Goal: Task Accomplishment & Management: Use online tool/utility

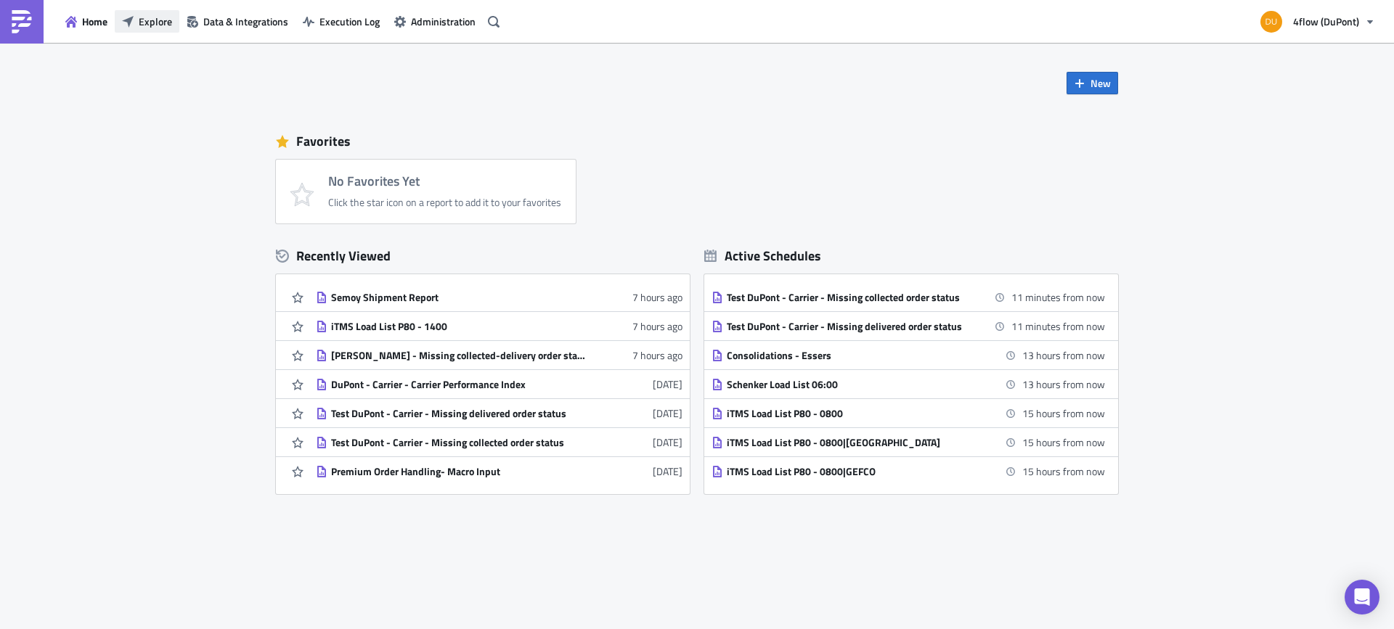
click at [137, 25] on button "Explore" at bounding box center [147, 21] width 65 height 23
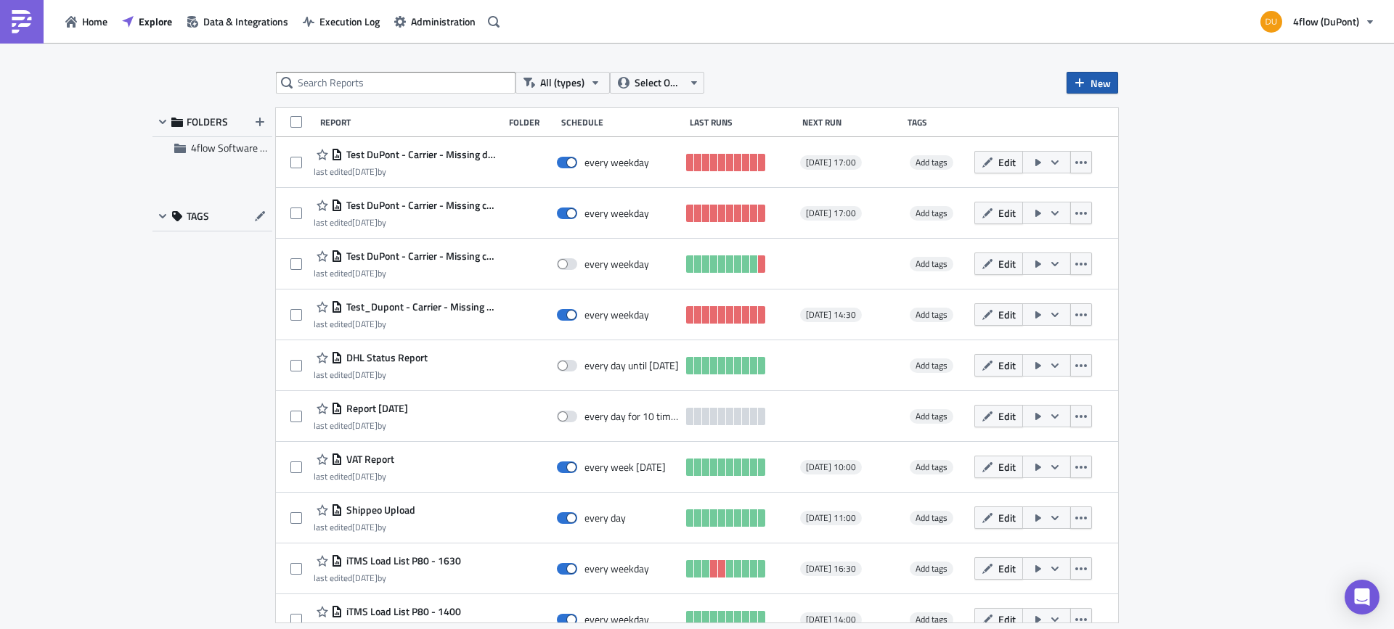
click at [1107, 89] on span "New" at bounding box center [1100, 82] width 20 height 15
click at [1134, 118] on div "Report" at bounding box center [1141, 119] width 97 height 15
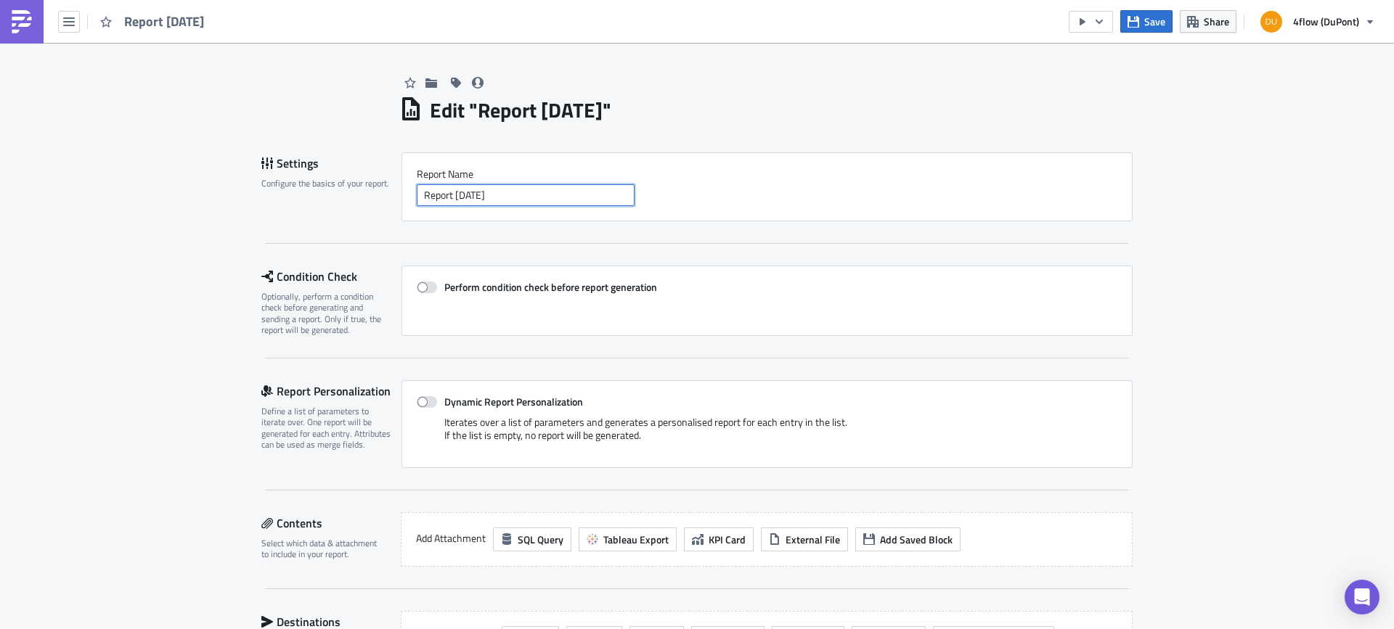
click at [548, 197] on input "Report 2025-08-14" at bounding box center [526, 195] width 218 height 22
drag, startPoint x: 548, startPoint y: 197, endPoint x: 336, endPoint y: 176, distance: 213.1
click at [336, 176] on div "Settings Configure the basics of your report. Report Nam﻿e Report 2025-08-14" at bounding box center [696, 186] width 871 height 69
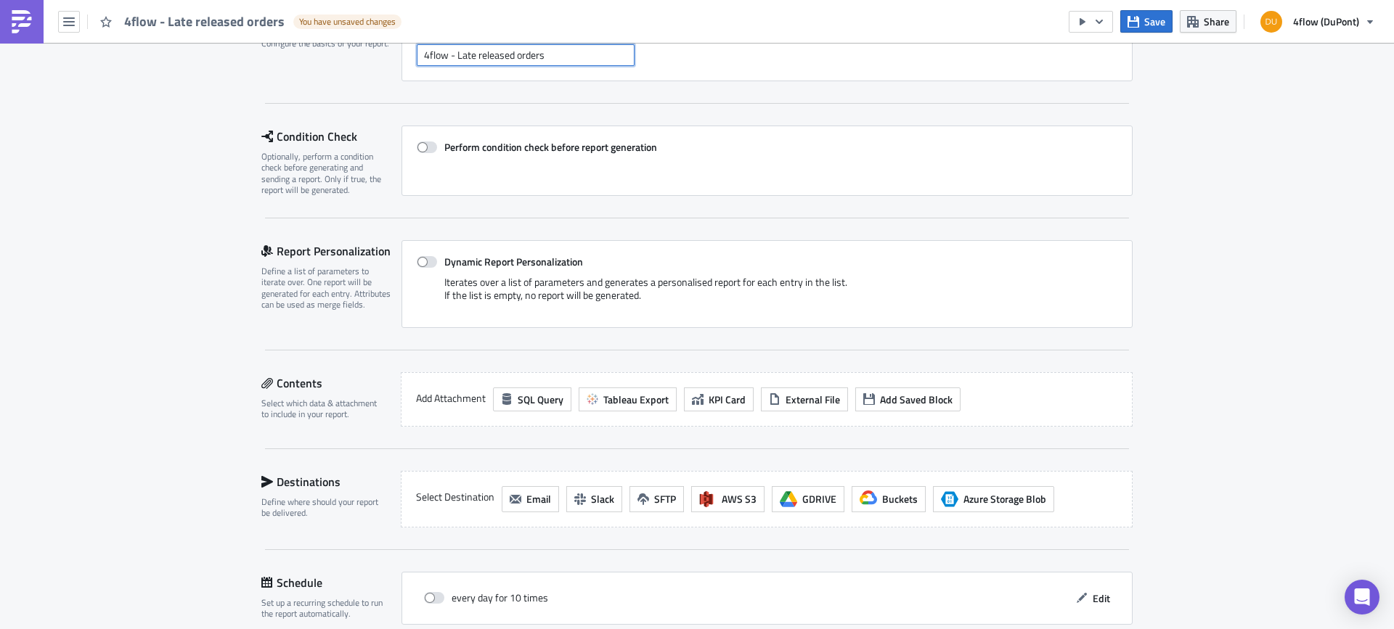
scroll to position [145, 0]
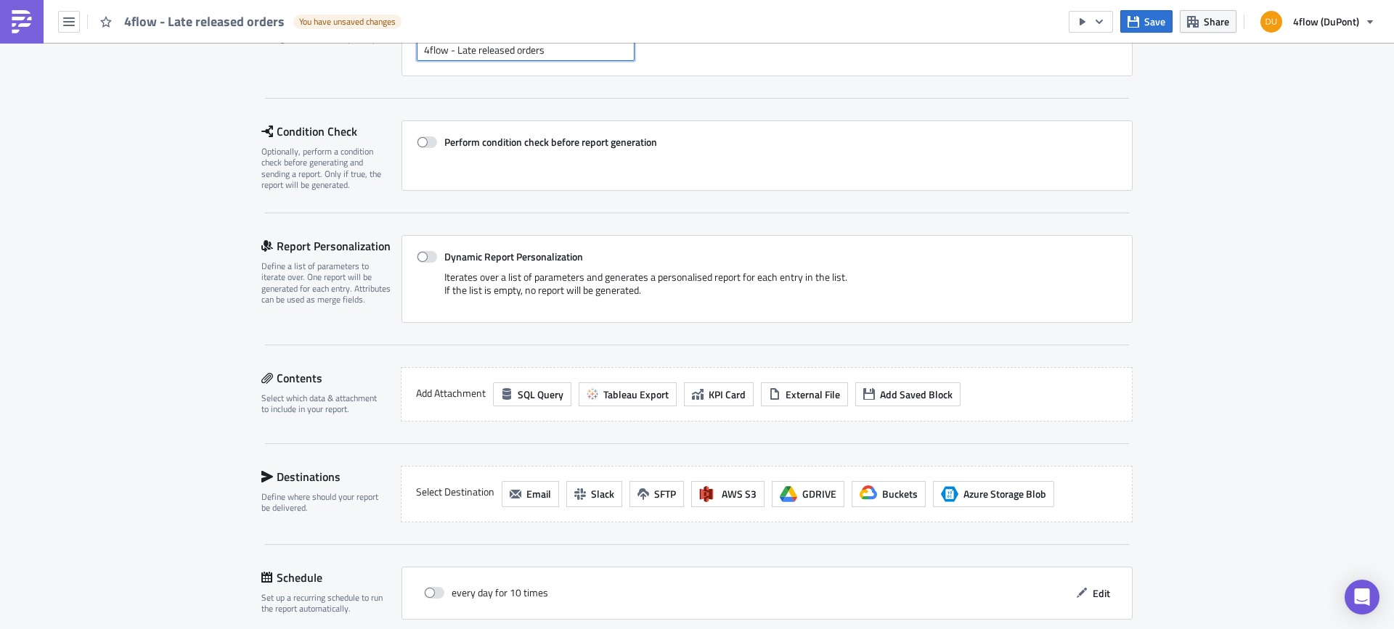
type input "4flow - Late released orders"
click at [641, 404] on button "Tableau Export" at bounding box center [628, 395] width 98 height 24
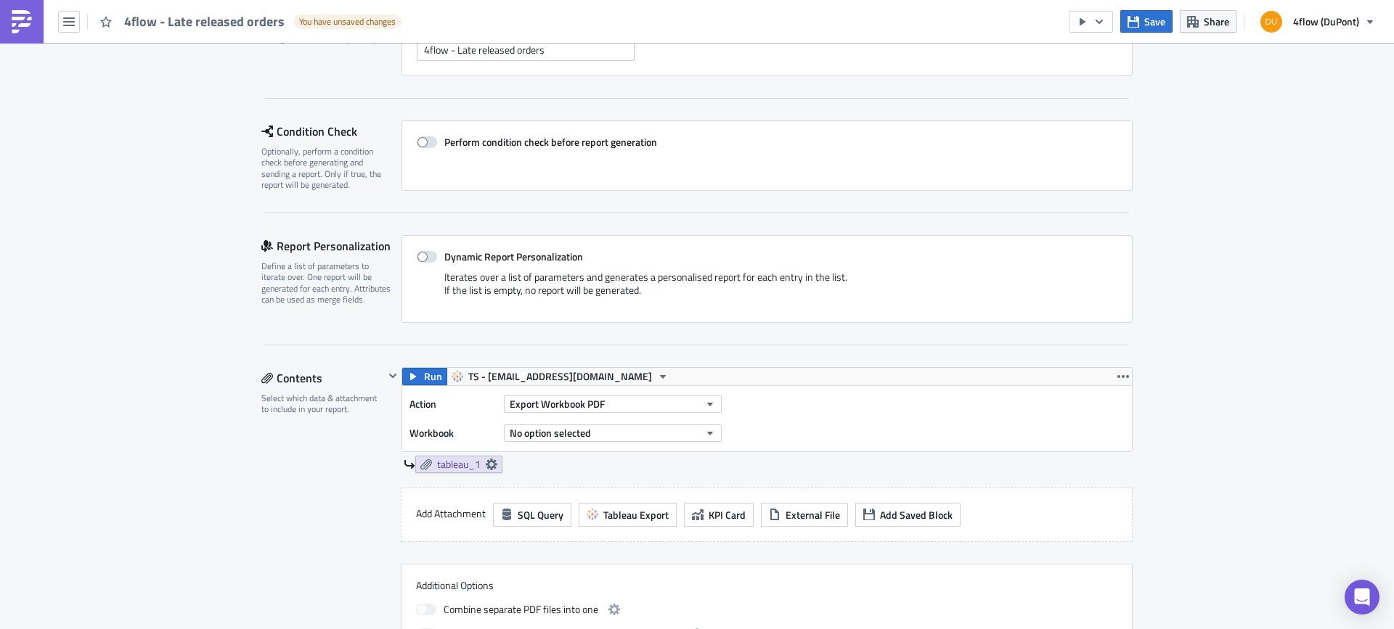
scroll to position [218, 0]
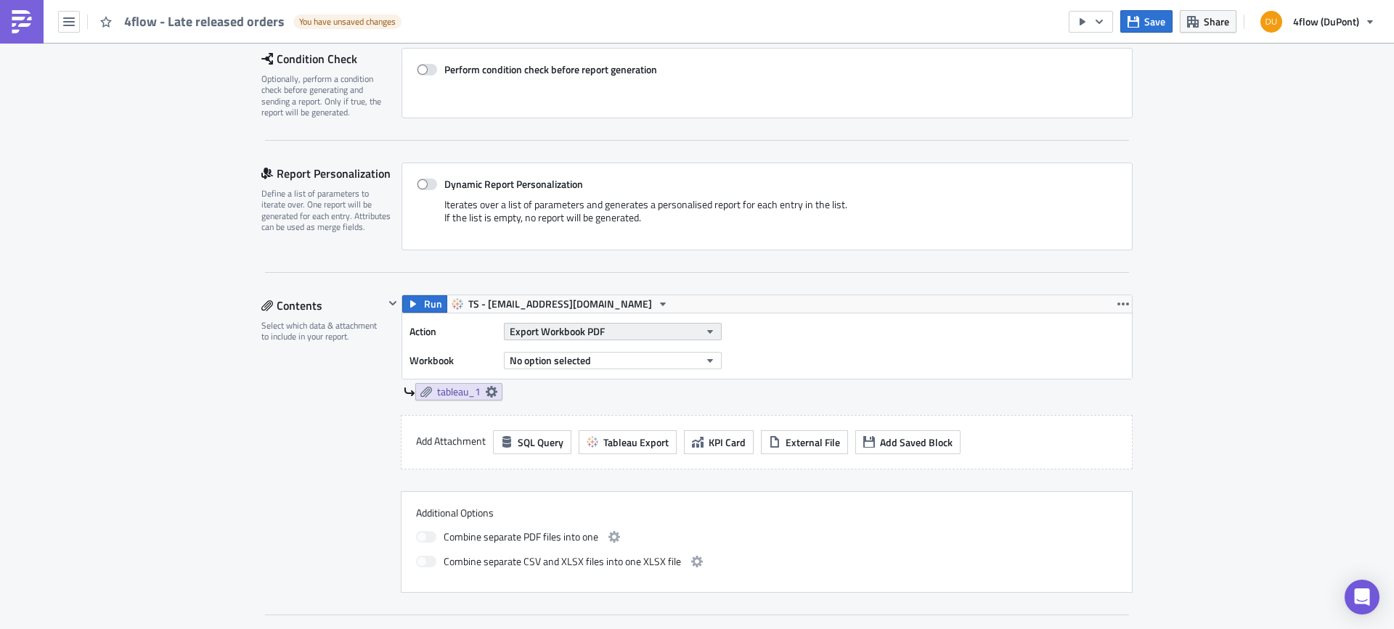
click at [667, 332] on button "Export Workbook PDF" at bounding box center [613, 331] width 218 height 17
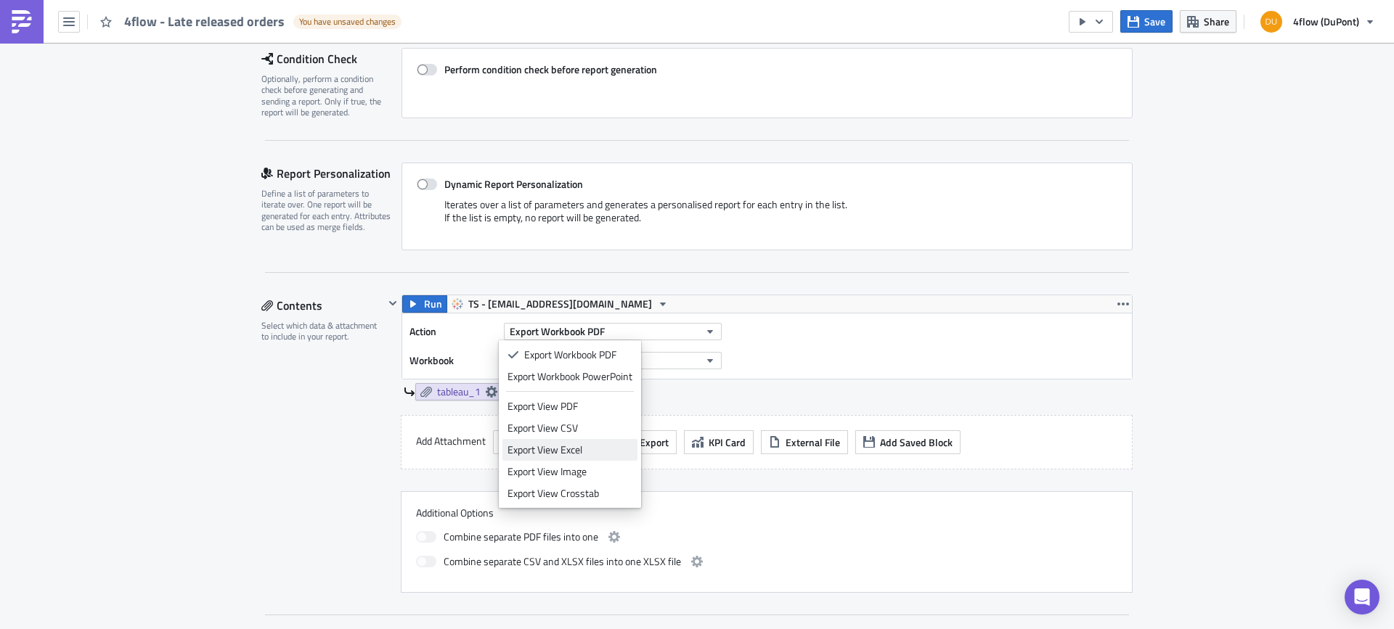
click at [589, 448] on div "Export View Excel" at bounding box center [569, 450] width 125 height 15
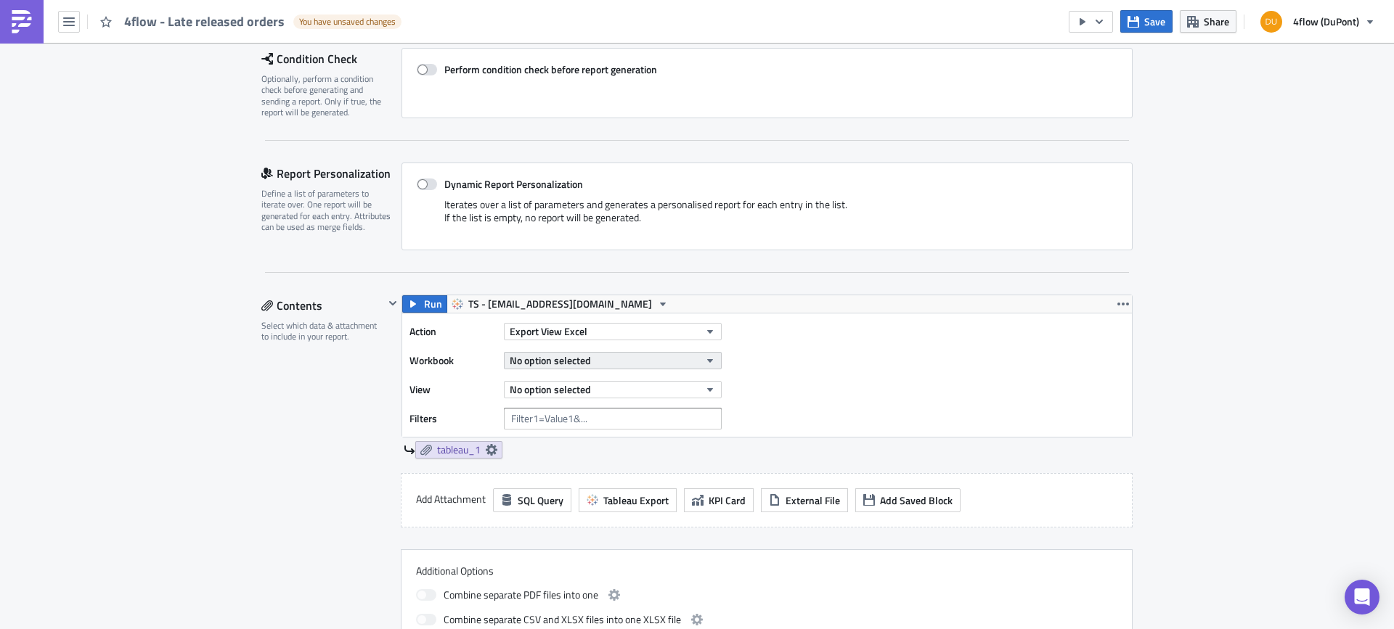
click at [602, 358] on button "No option selected" at bounding box center [613, 360] width 218 height 17
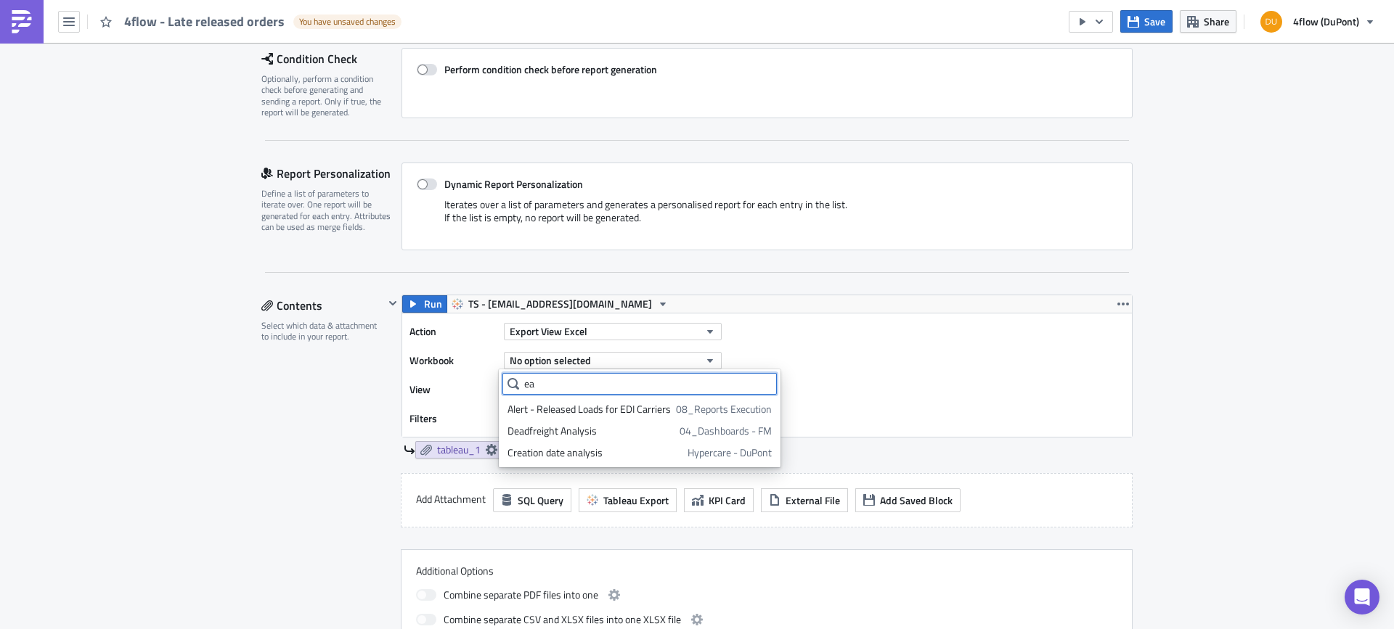
scroll to position [0, 0]
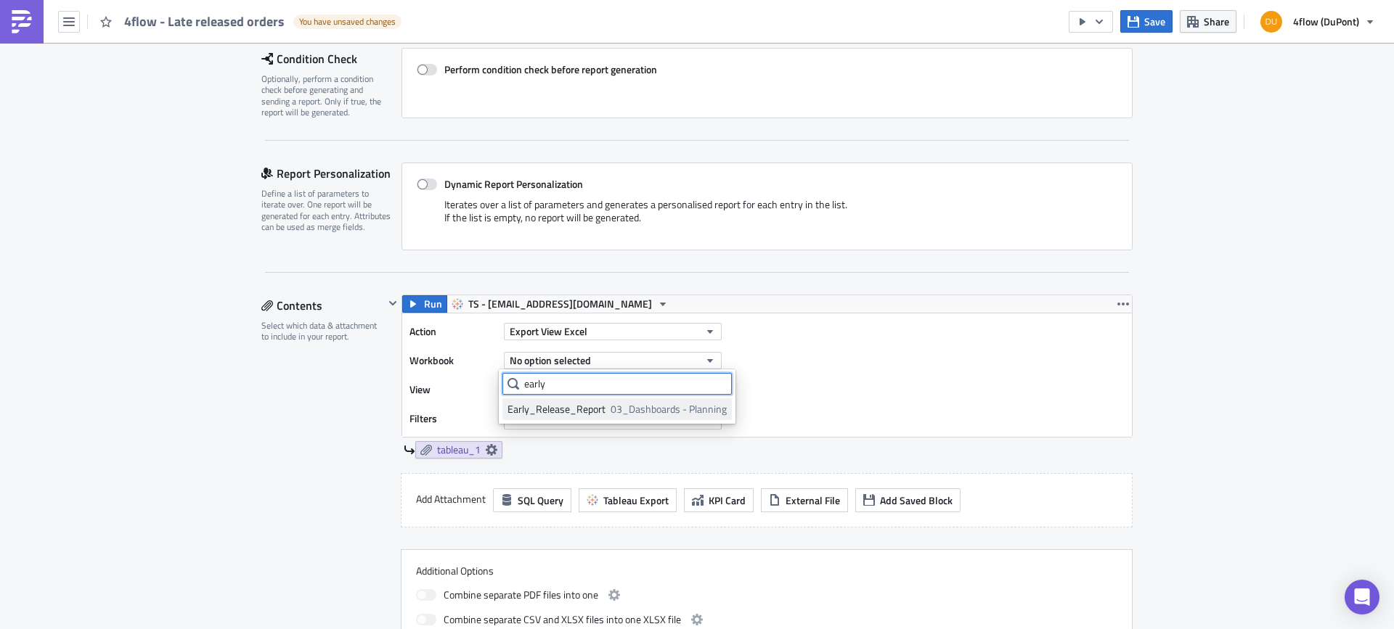
type input "early"
click at [629, 418] on link "Early_Release_Report 03_Dashboards - Planning" at bounding box center [616, 410] width 229 height 22
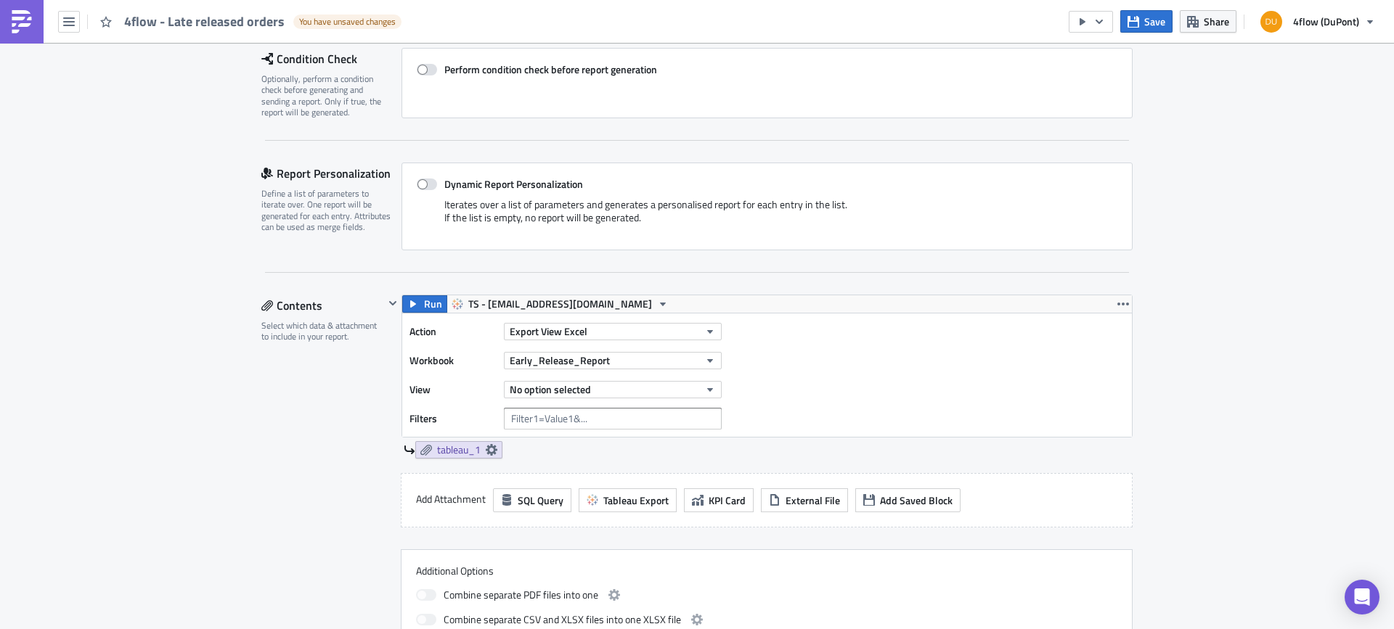
click at [628, 400] on div "No option selected" at bounding box center [613, 390] width 218 height 22
drag, startPoint x: 628, startPoint y: 400, endPoint x: 632, endPoint y: 391, distance: 10.4
click at [630, 394] on div "No option selected" at bounding box center [613, 390] width 218 height 22
click at [632, 391] on button "No option selected" at bounding box center [613, 389] width 218 height 17
click at [587, 459] on div "Relased_Orders_Status" at bounding box center [571, 460] width 128 height 15
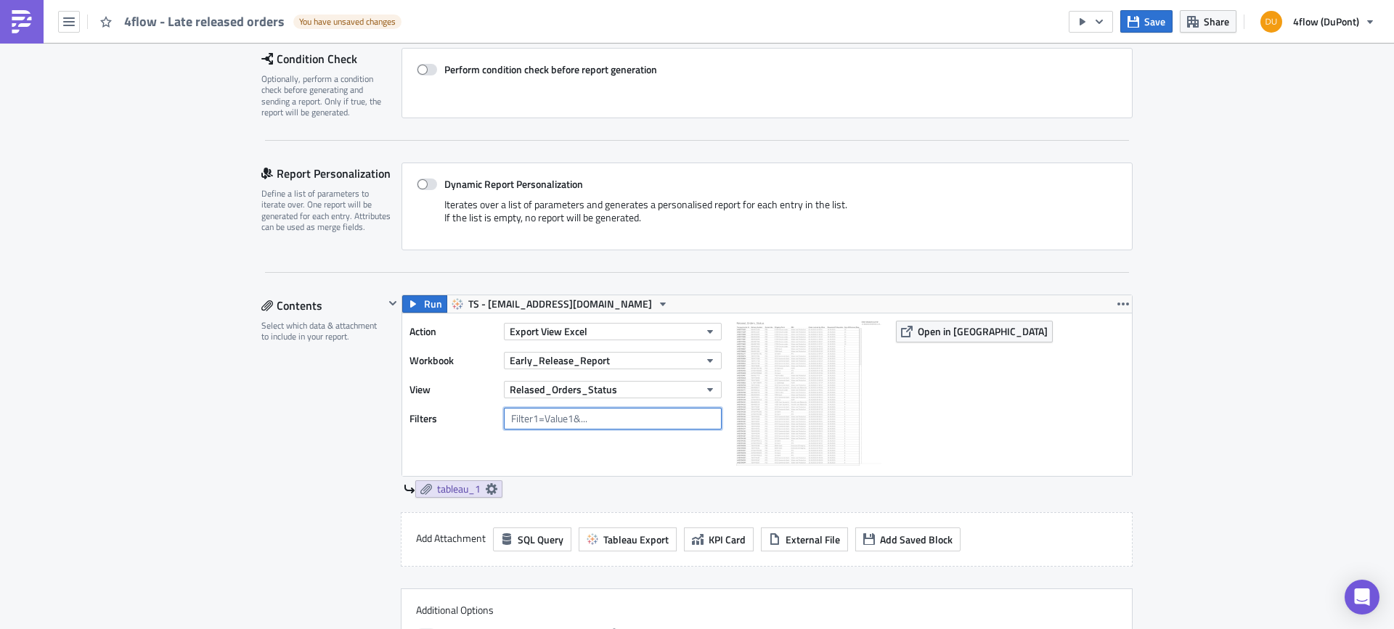
click at [593, 423] on input "text" at bounding box center [613, 419] width 218 height 22
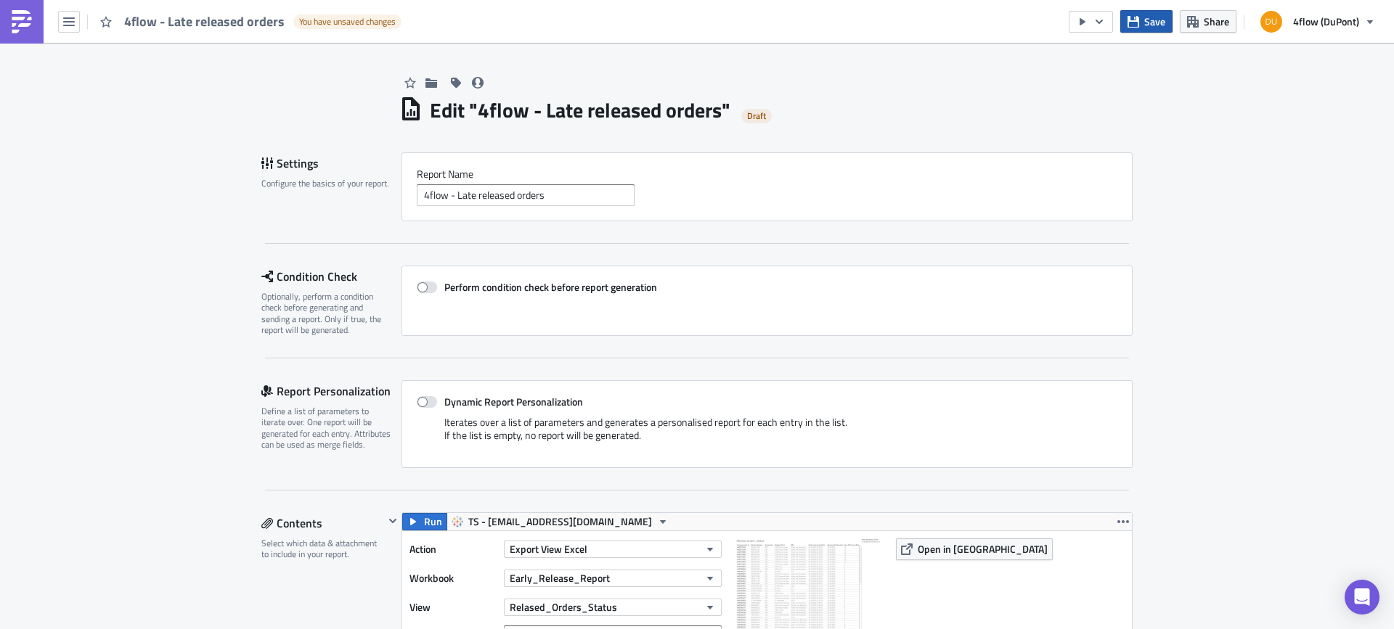
click at [1148, 23] on span "Save" at bounding box center [1154, 21] width 21 height 15
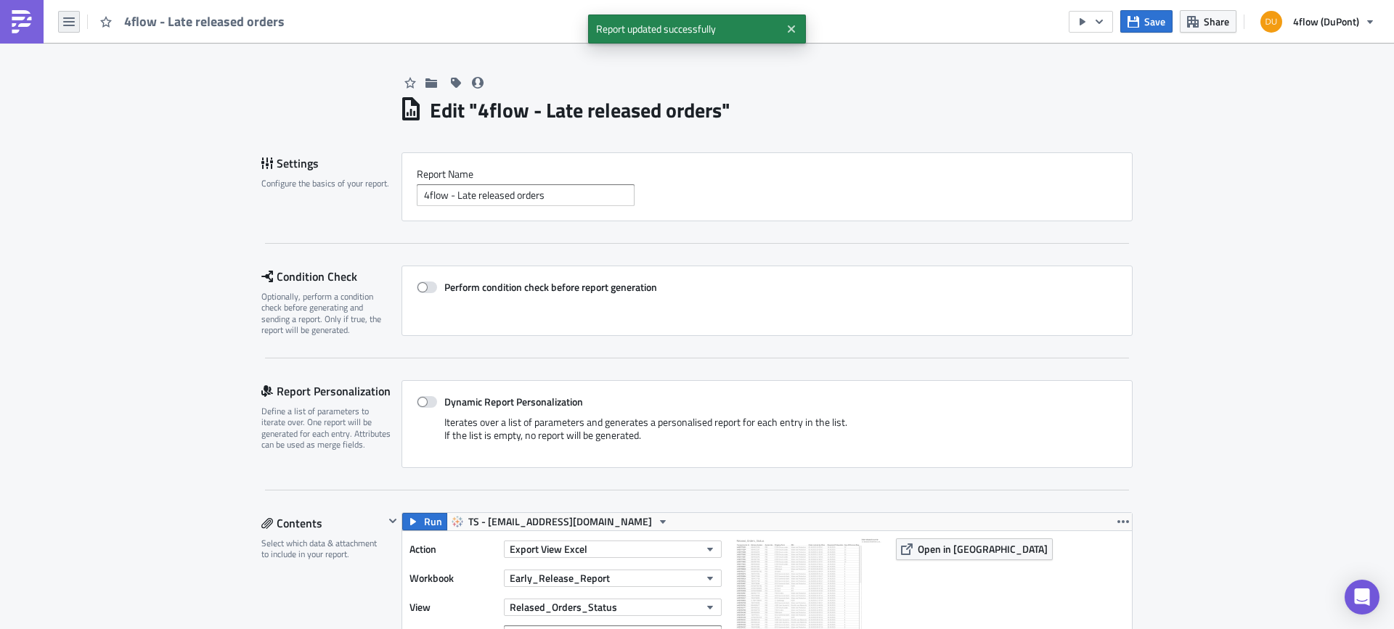
click at [62, 22] on button "button" at bounding box center [69, 22] width 22 height 22
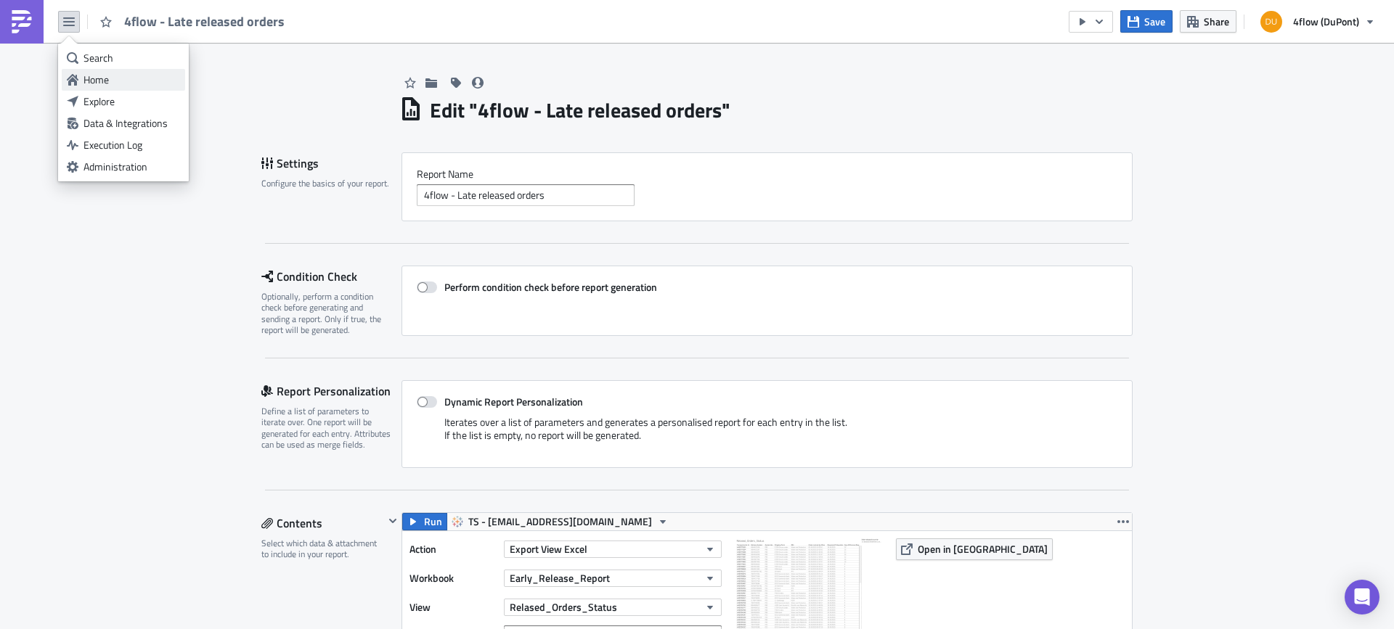
click at [127, 78] on div "Home" at bounding box center [131, 80] width 97 height 15
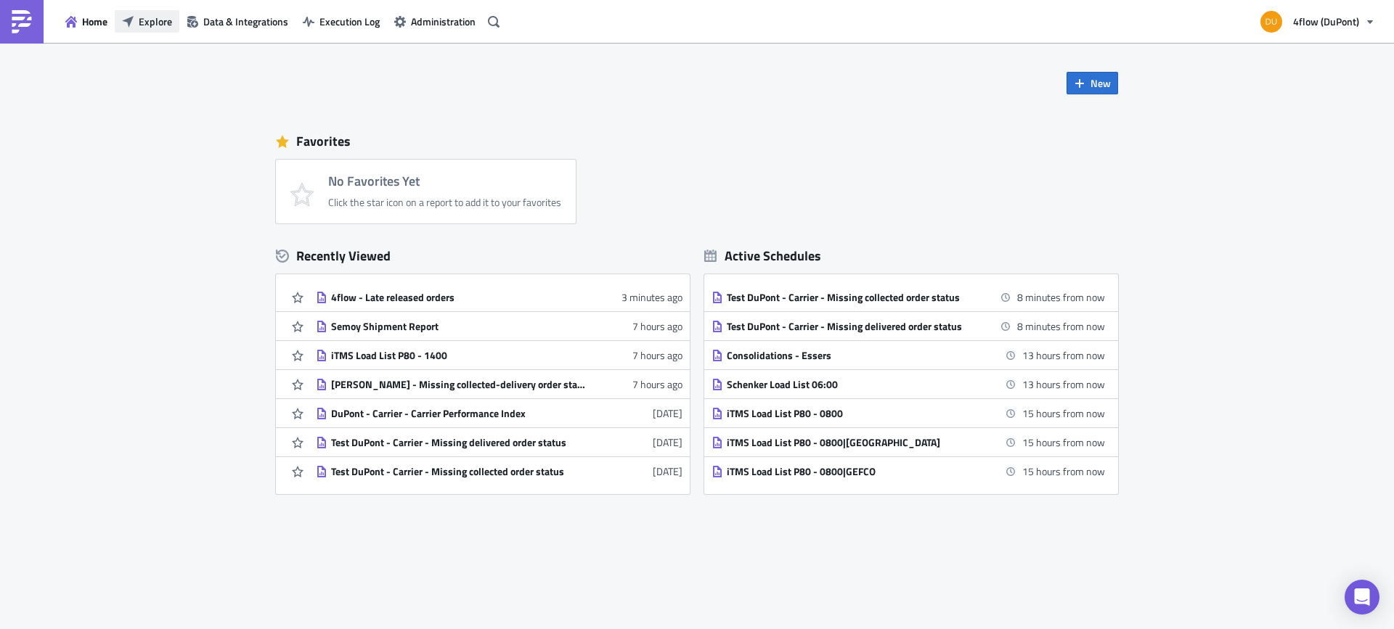
click at [166, 32] on button "Explore" at bounding box center [147, 21] width 65 height 23
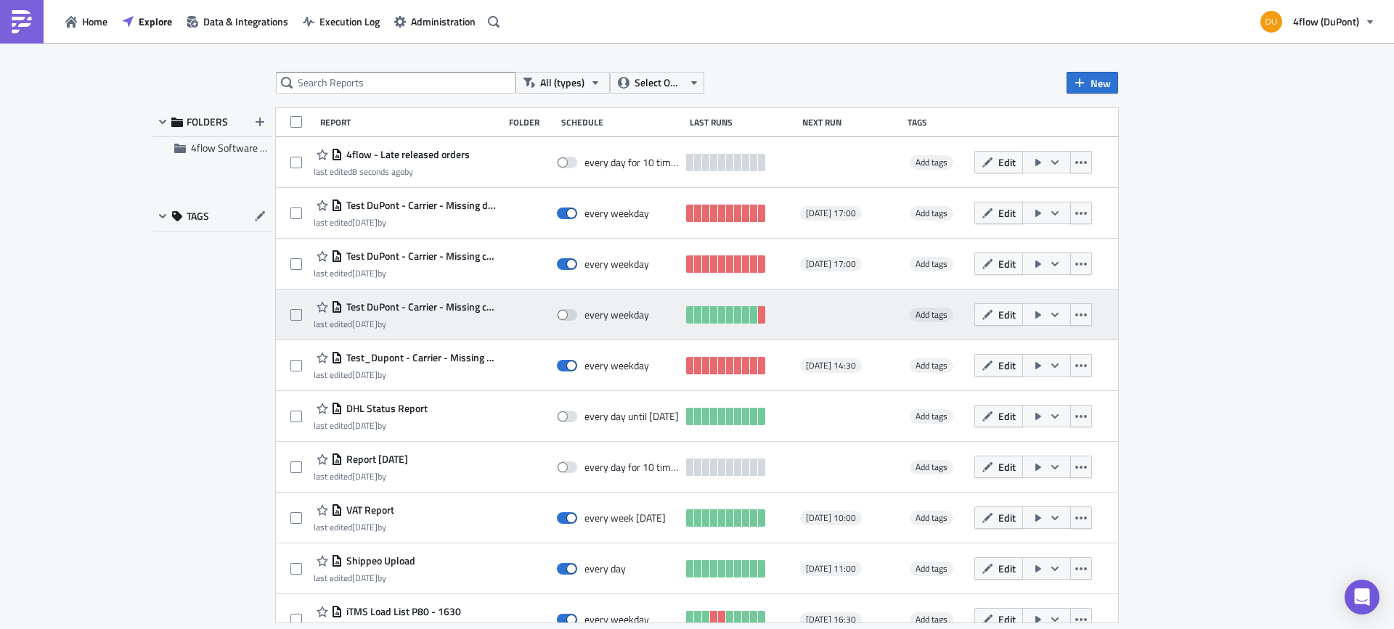
click at [446, 315] on div "Test DuPont - Carrier - Missing collected-delivered order status" at bounding box center [405, 306] width 183 height 17
click at [449, 310] on span "Test DuPont - Carrier - Missing collected-delivered order status" at bounding box center [420, 307] width 154 height 13
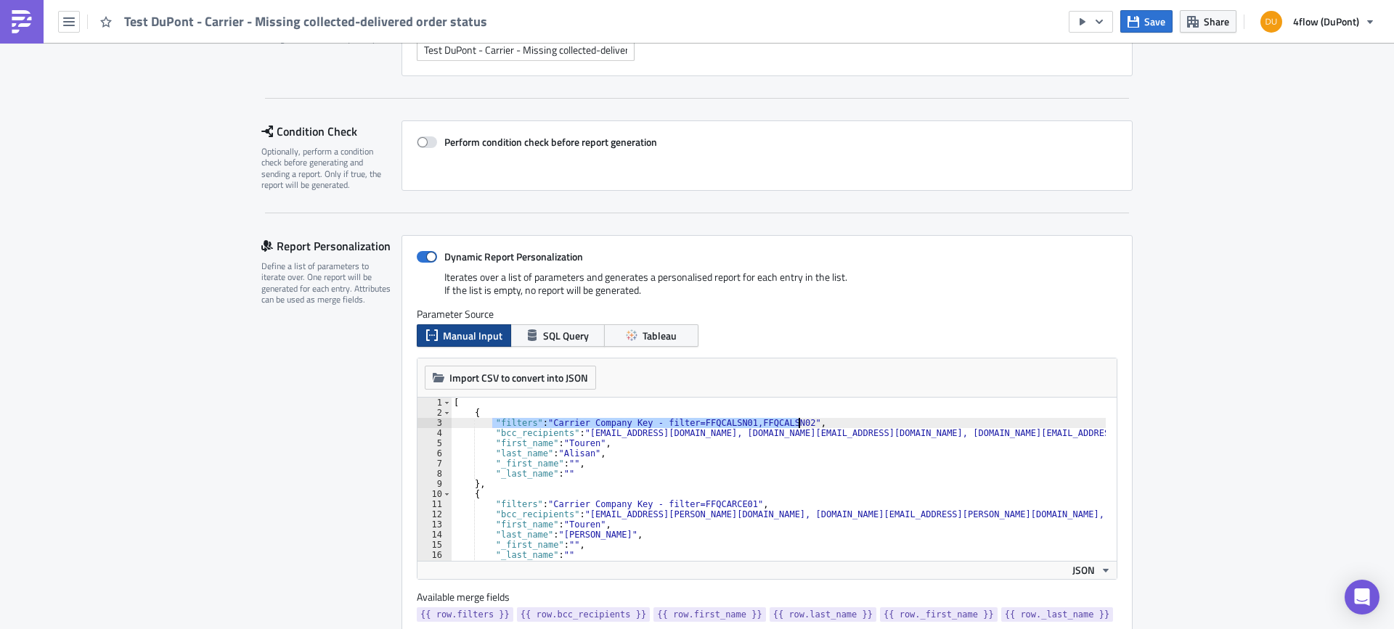
drag, startPoint x: 487, startPoint y: 423, endPoint x: 792, endPoint y: 423, distance: 304.9
click at [792, 423] on div "[ { "filters" : "Carrier Company Key - filter=FFQCALSN01,FFQCALSN02" , "bcc_rec…" at bounding box center [1064, 484] width 1227 height 173
click at [491, 425] on div "[ { "filters" : "Carrier Company Key - filter=FFQCALSN01,FFQCALSN02" , "bcc_rec…" at bounding box center [778, 479] width 655 height 163
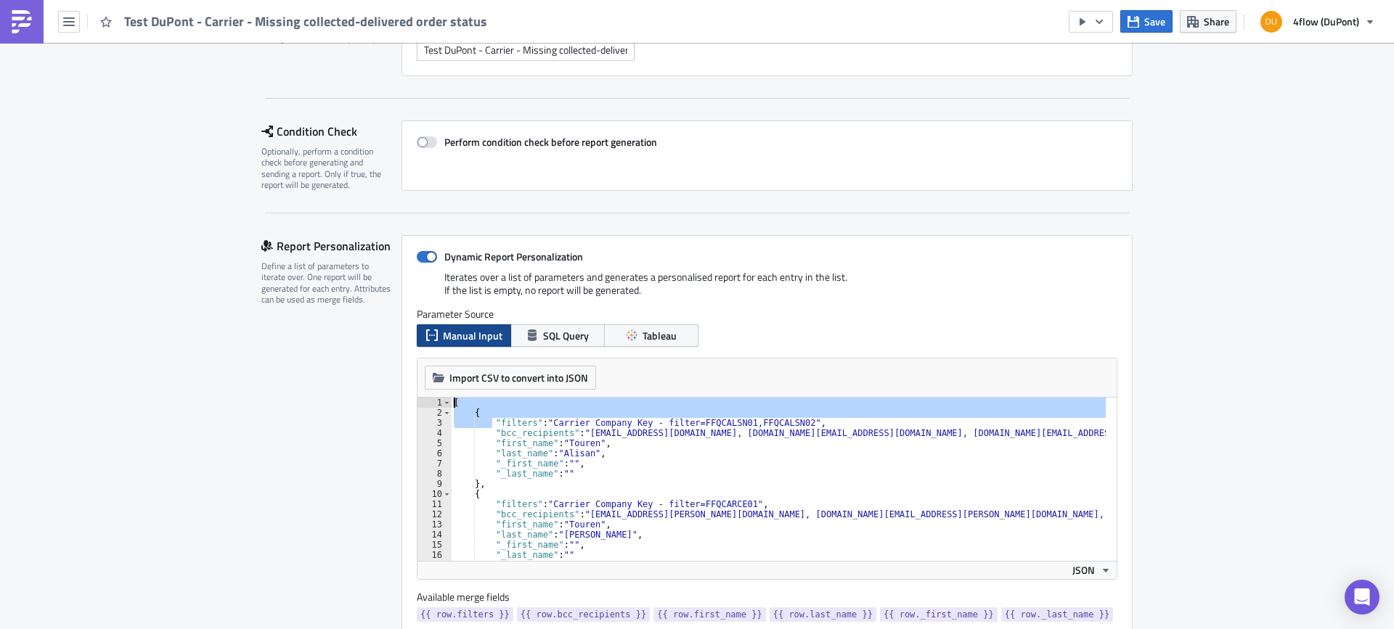
drag, startPoint x: 488, startPoint y: 423, endPoint x: 147, endPoint y: 375, distance: 343.9
click at [509, 417] on div "[ { "filters" : "Carrier Company Key - filter=FFQCALSN01,FFQCALSN02" , "bcc_rec…" at bounding box center [778, 479] width 655 height 163
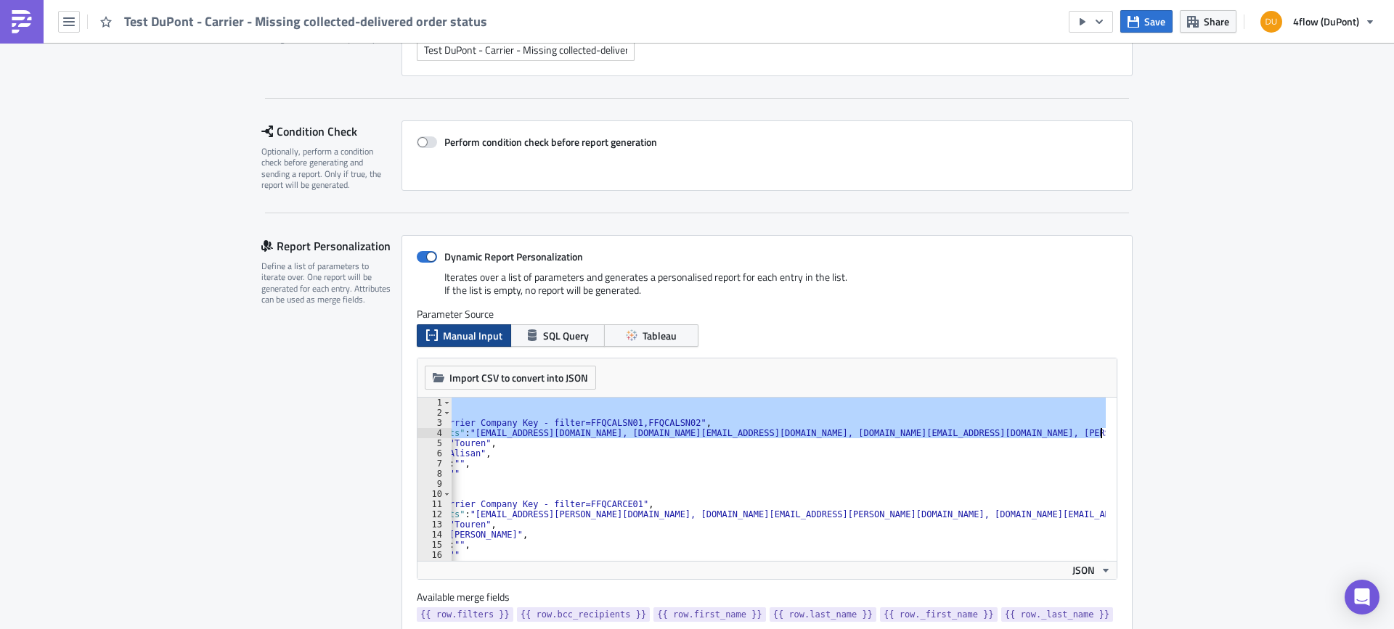
scroll to position [0, 253]
drag, startPoint x: 446, startPoint y: 402, endPoint x: 1135, endPoint y: 428, distance: 689.4
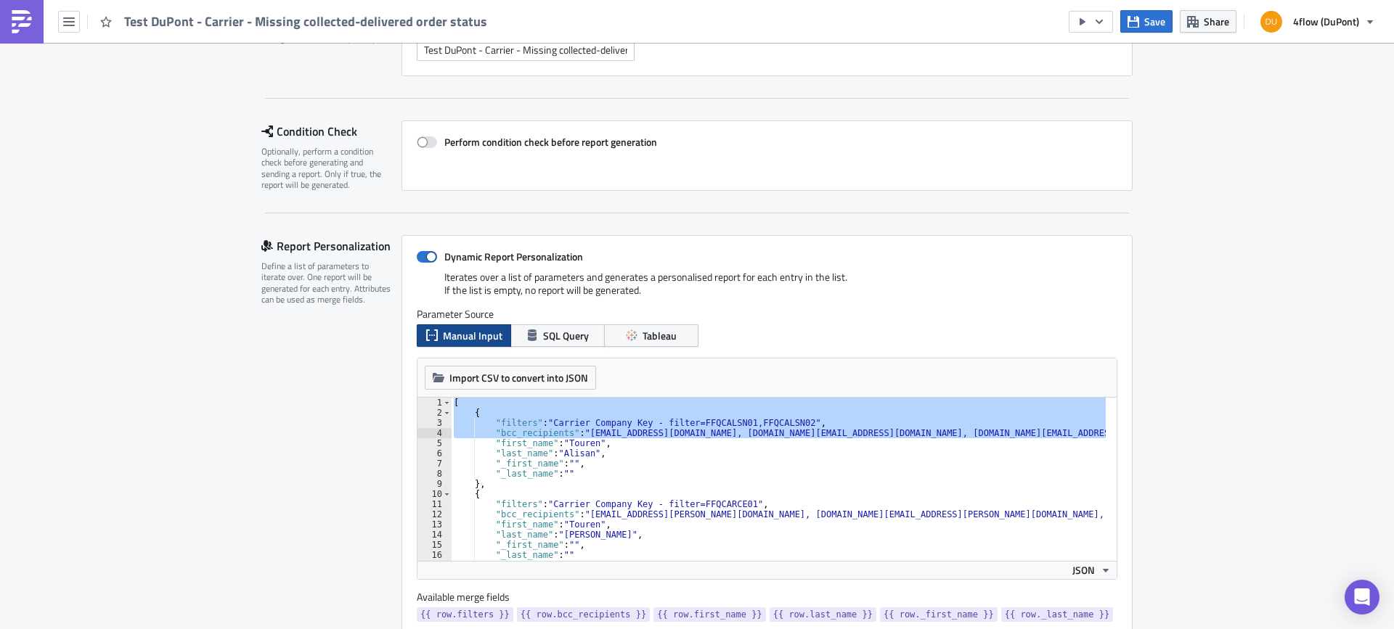
click at [270, 442] on div "Report Personalization Define a list of parameters to iterate over. One report …" at bounding box center [331, 446] width 140 height 422
click at [460, 417] on div "[ { "filters" : "Carrier Company Key - filter=FFQCALSN01,FFQCALSN02" , "bcc_rec…" at bounding box center [778, 479] width 655 height 163
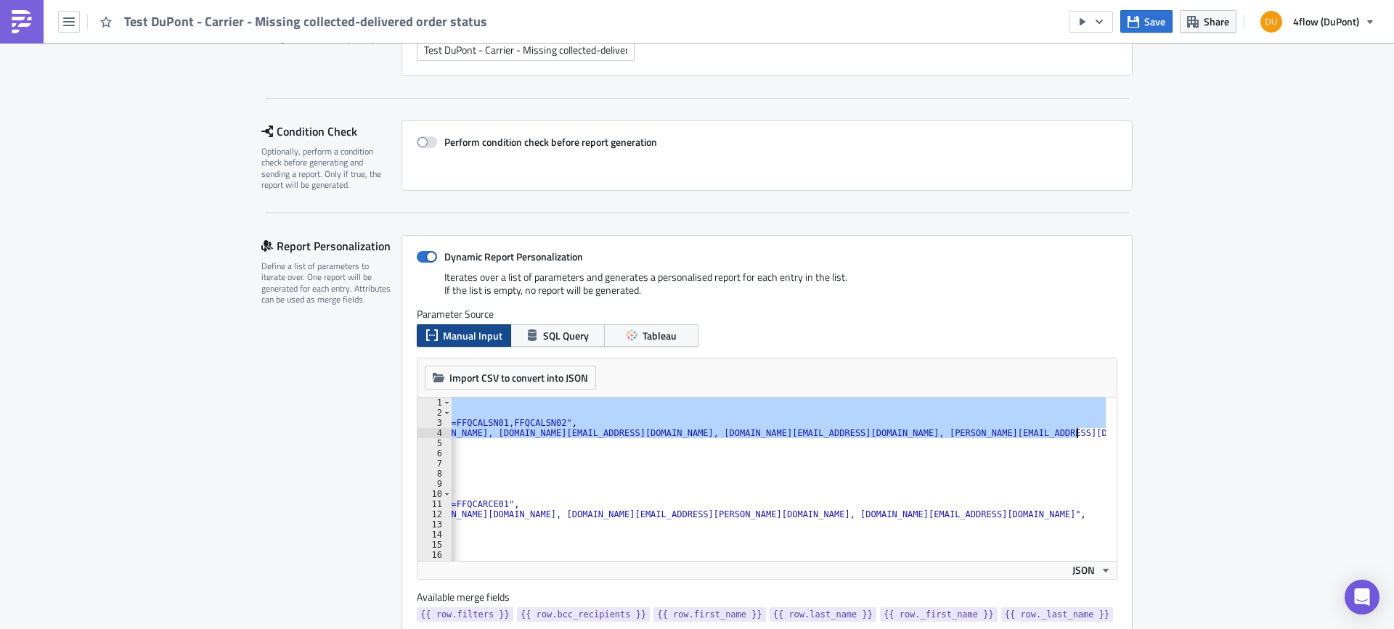
scroll to position [0, 253]
drag, startPoint x: 447, startPoint y: 402, endPoint x: 1104, endPoint y: 434, distance: 657.7
click at [1104, 434] on div "{ 1 2 3 4 5 6 7 8 9 10 11 12 13 14 15 16 17 18 [ { "filters" : "Carrier Company…" at bounding box center [766, 479] width 699 height 163
type textarea ""filters": "Carrier Company Key - filter=FFQCALSN01,FFQCALSN02", "bcc_recipient…"
click at [65, 25] on icon "button" at bounding box center [69, 21] width 12 height 9
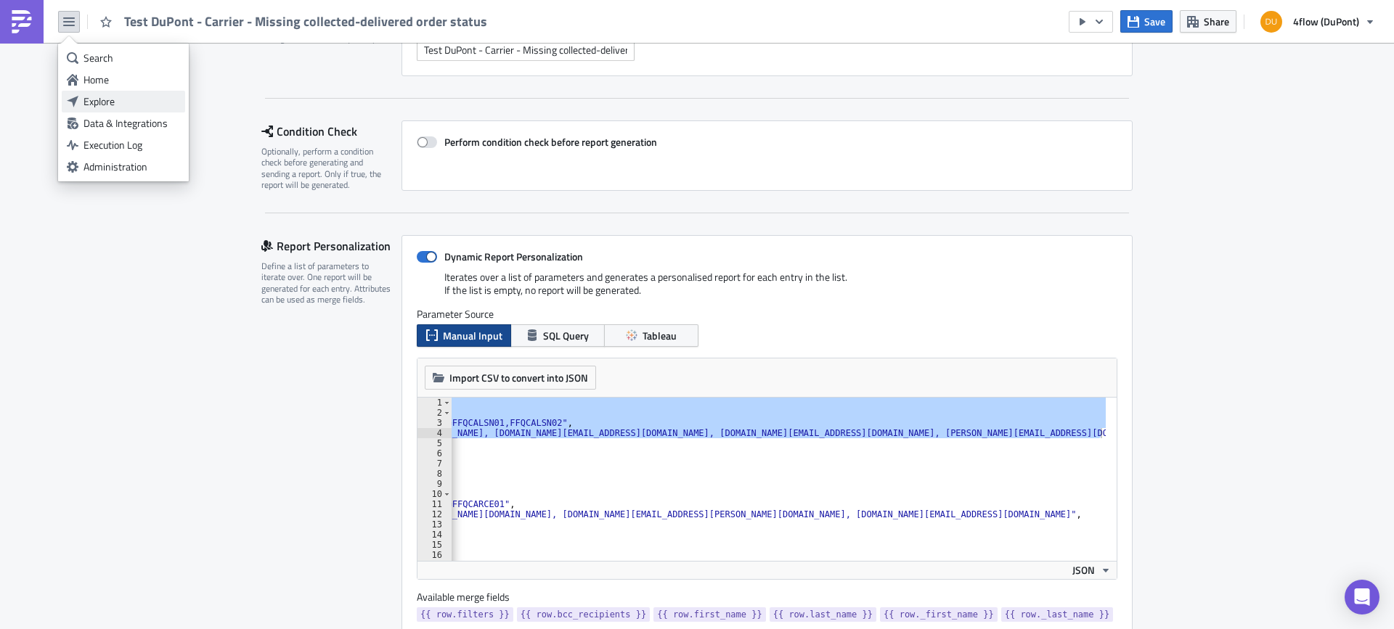
click at [89, 97] on div "Explore" at bounding box center [131, 101] width 97 height 15
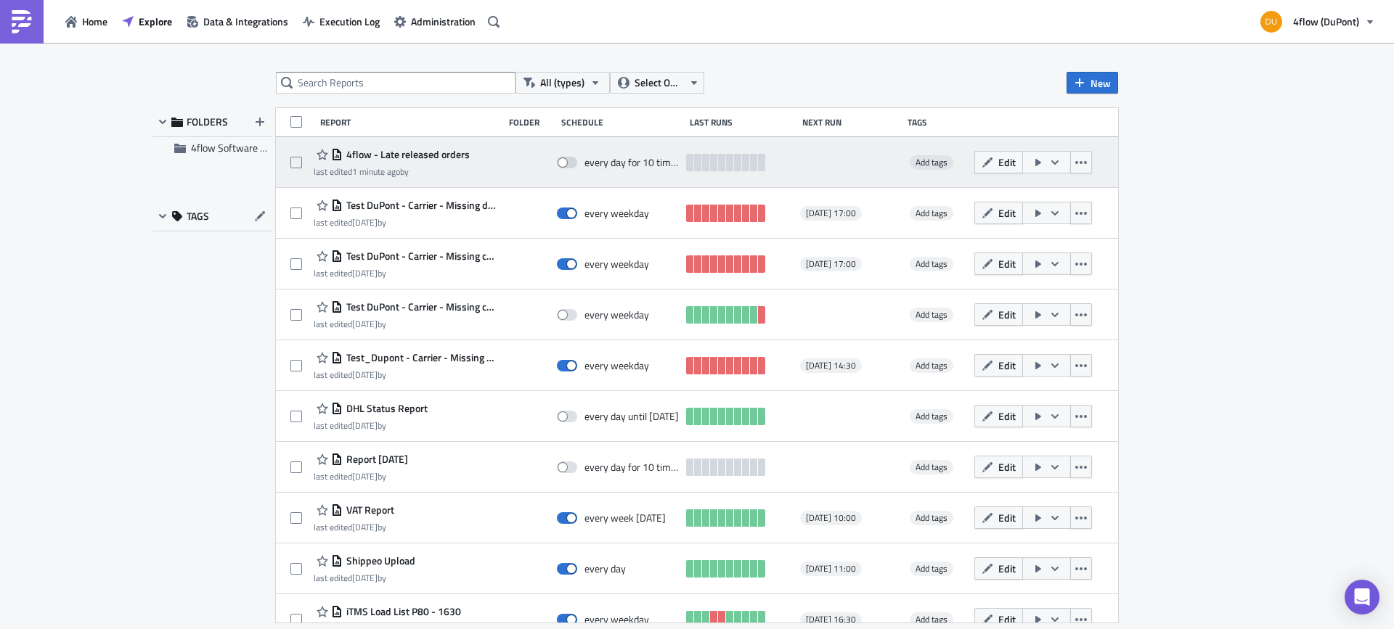
click at [414, 145] on div "4flow - Late released orders last edited 1 minute ago by every day for 10 times…" at bounding box center [697, 162] width 842 height 51
click at [416, 154] on span "4flow - Late released orders" at bounding box center [406, 154] width 127 height 13
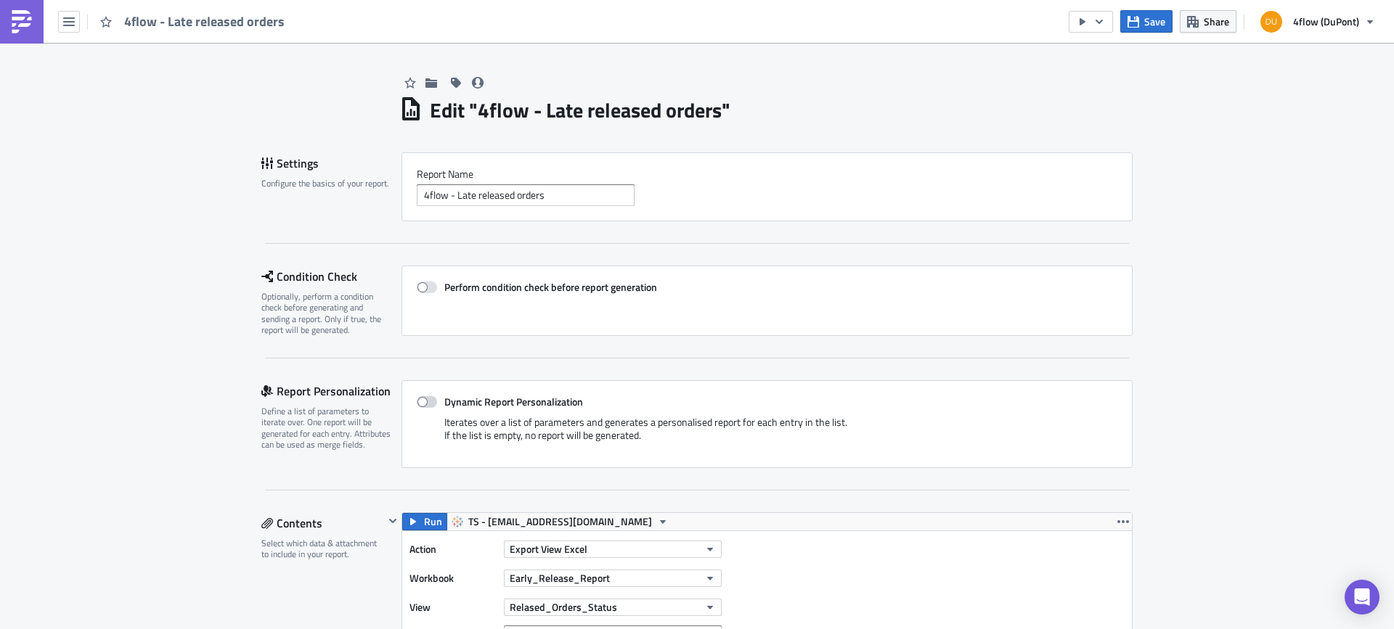
click at [417, 400] on span at bounding box center [427, 402] width 20 height 12
click at [420, 400] on input "Dynamic Report Personalization" at bounding box center [424, 402] width 9 height 9
checkbox input "true"
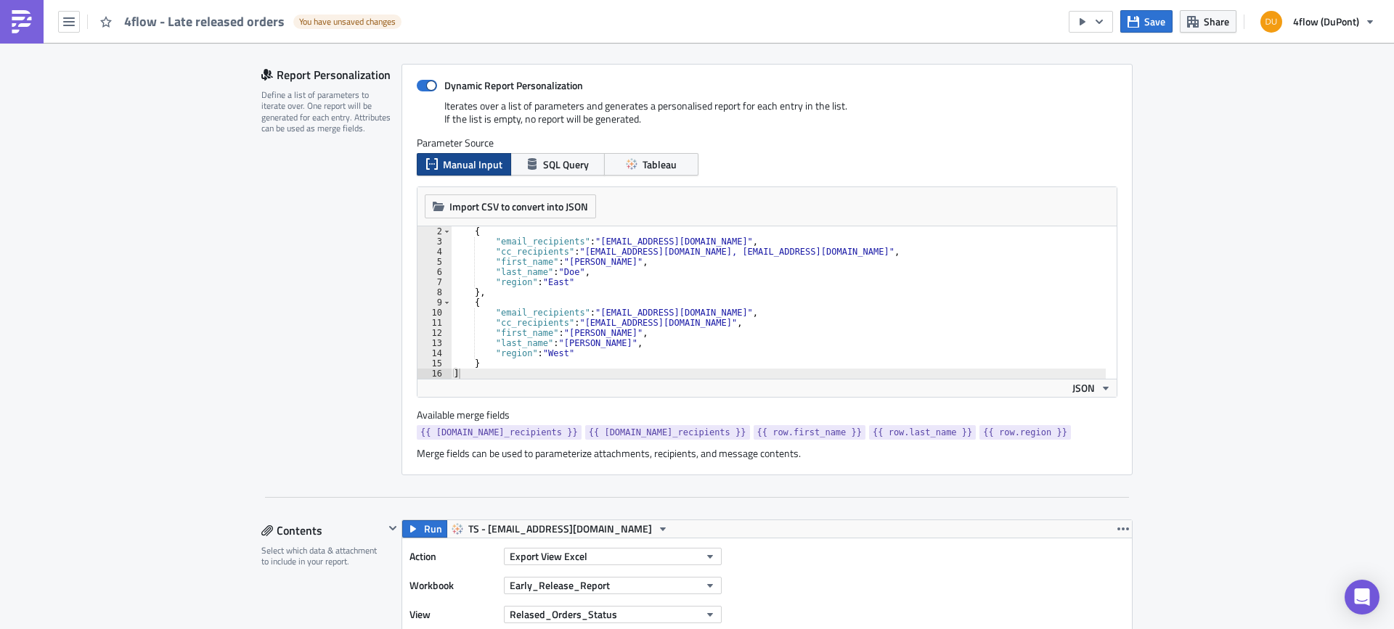
scroll to position [290, 0]
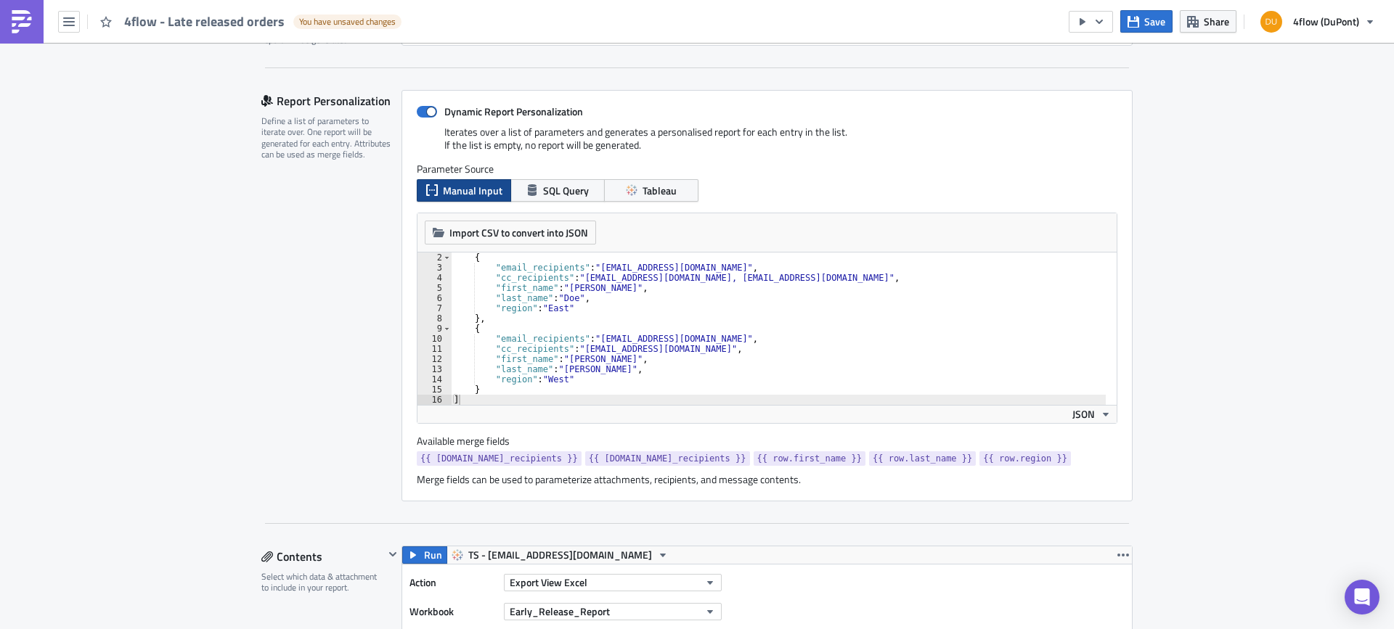
click at [486, 266] on div "{ "email_recipients" : "[EMAIL_ADDRESS][DOMAIN_NAME]" , "cc_recipients" : "[EMA…" at bounding box center [778, 339] width 655 height 173
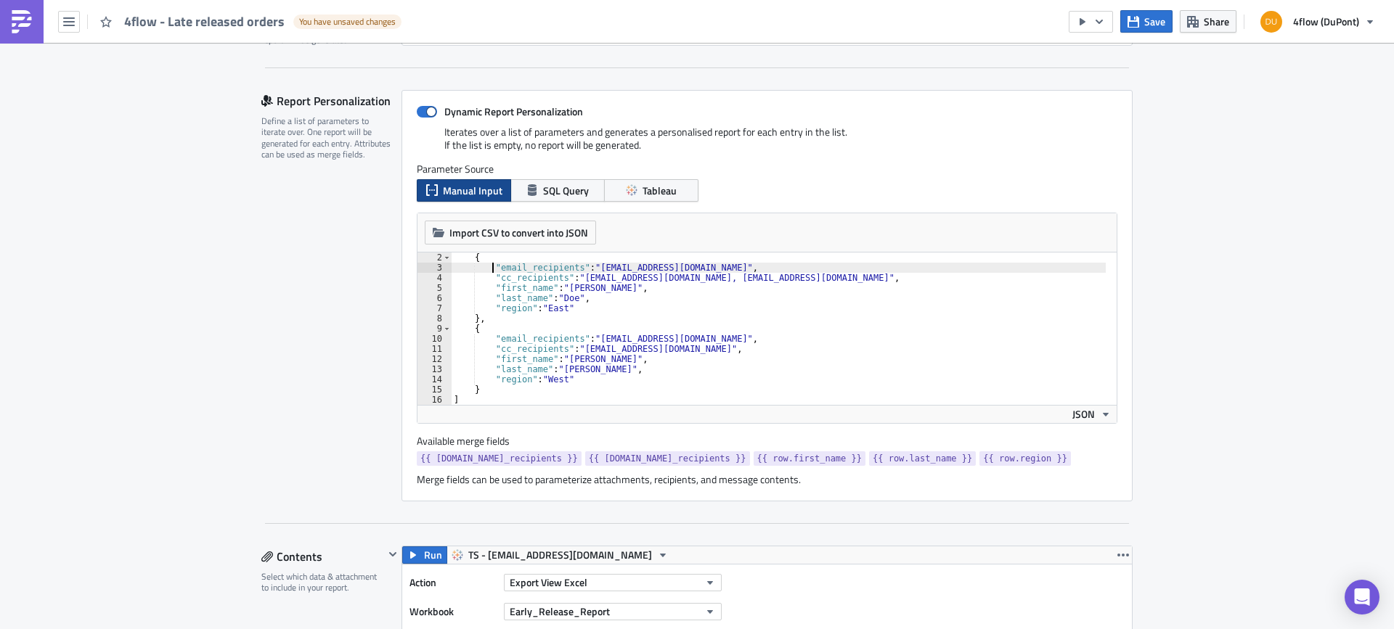
type textarea ""email_recipients": "[EMAIL_ADDRESS][DOMAIN_NAME]","
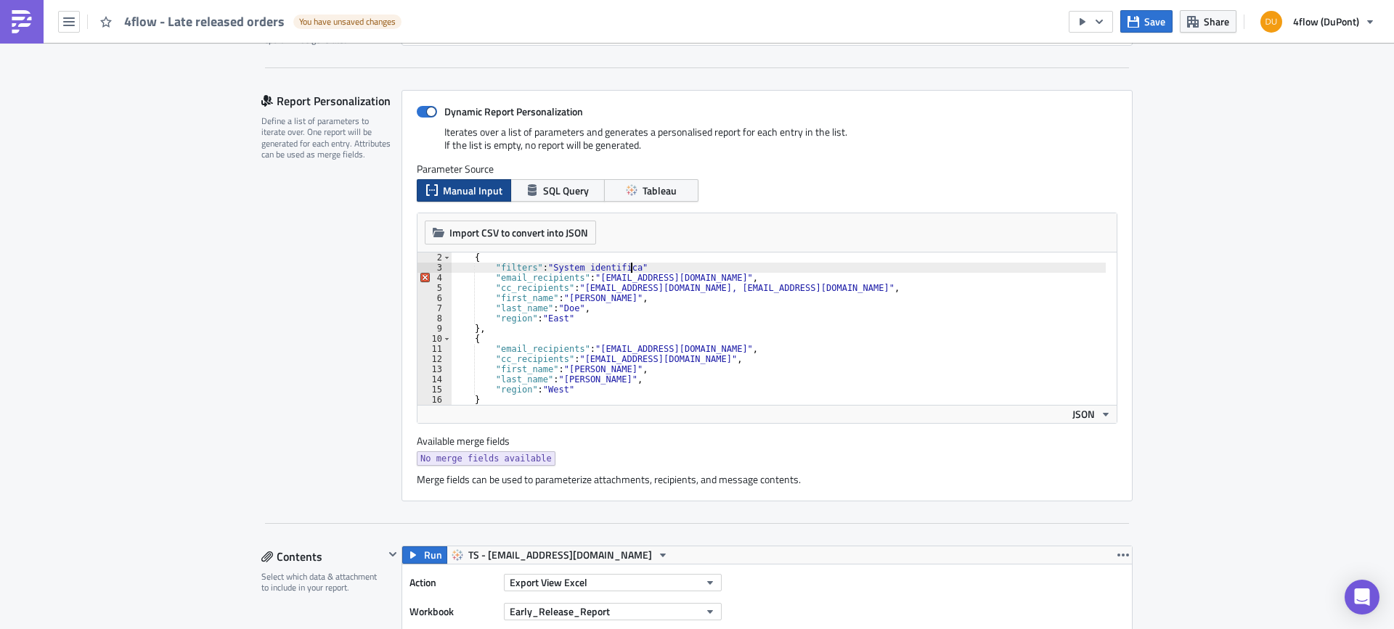
scroll to position [0, 16]
click at [639, 267] on div "{ "filters" : "System identification" "email_recipients" : "[EMAIL_ADDRESS][DOM…" at bounding box center [778, 339] width 655 height 173
click at [644, 268] on div "{ "filters" : "System identification" "email_recipients" : "[EMAIL_ADDRESS][DOM…" at bounding box center [778, 339] width 655 height 173
drag, startPoint x: 674, startPoint y: 268, endPoint x: 489, endPoint y: 271, distance: 185.9
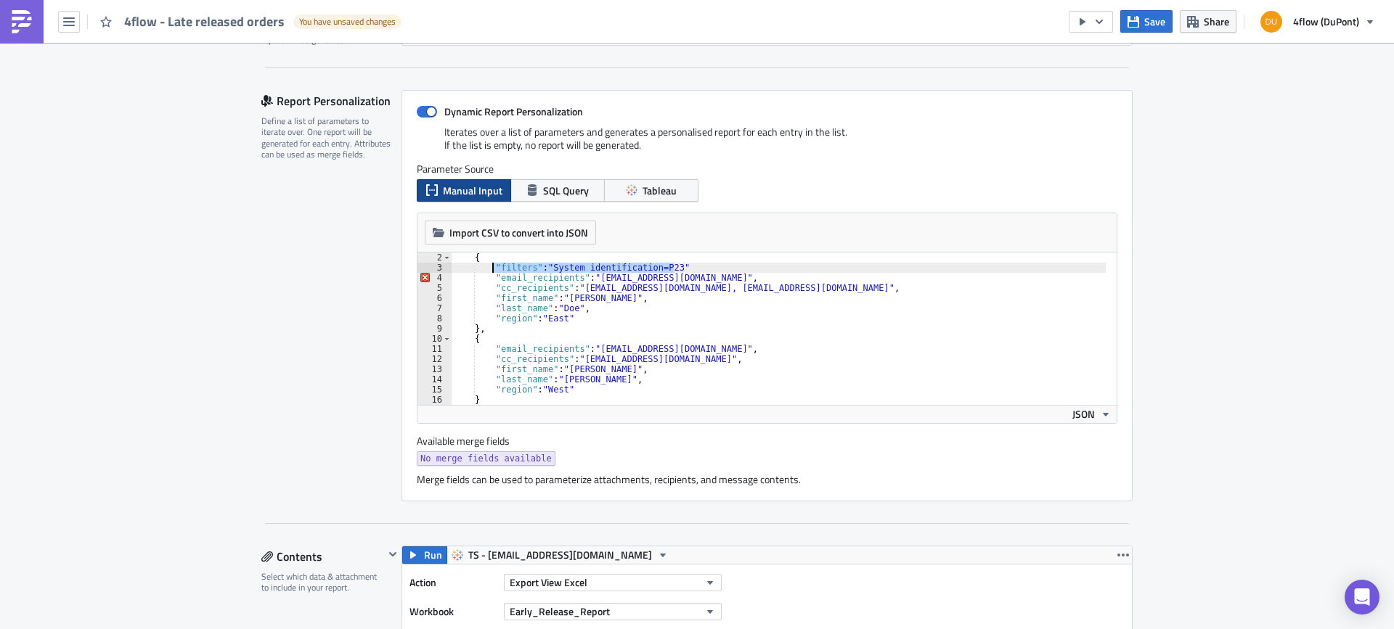
click at [489, 271] on div "{ "filters" : "System identification=P23" "email_recipients" : "[EMAIL_ADDRESS]…" at bounding box center [778, 339] width 655 height 173
click at [487, 349] on div "{ "filters" : "System identification=P23" "email_recipients" : "recipient1@exam…" at bounding box center [778, 339] width 655 height 173
type textarea ""email_recipients": "recipient2@example.com","
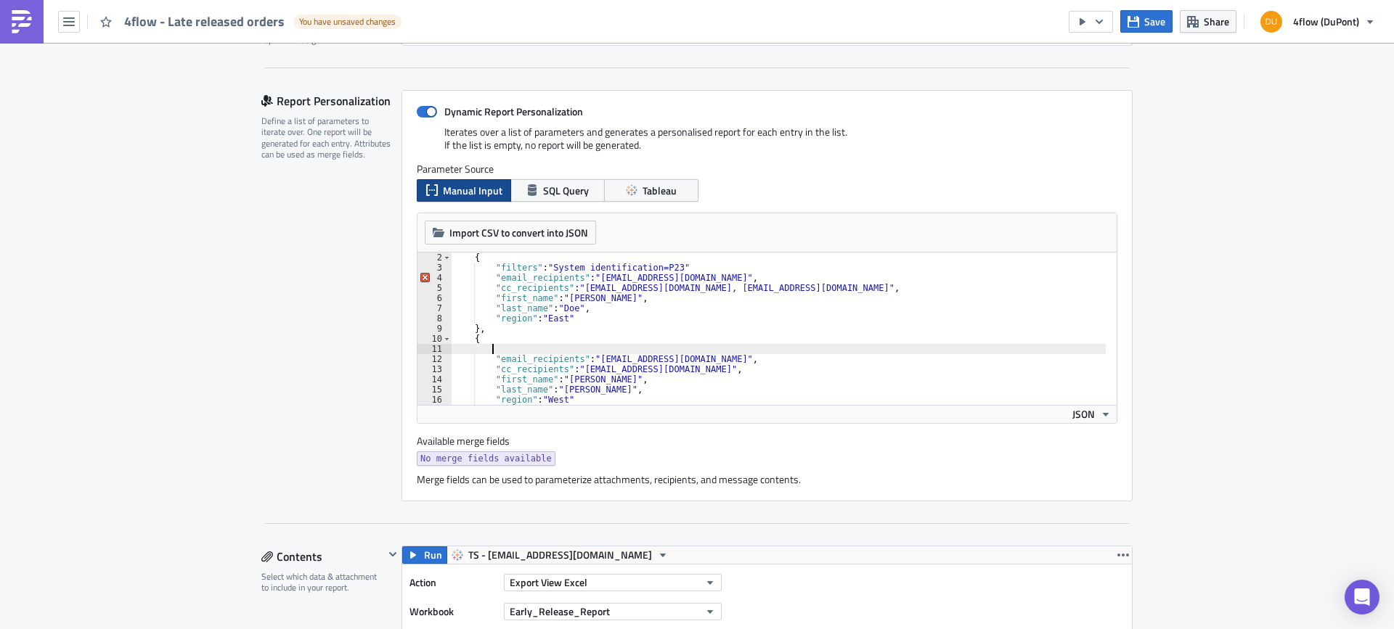
scroll to position [0, 2]
paste textarea ""filters": "System identification=P23""
click at [315, 317] on div "Report Personalization Define a list of parameters to iterate over. One report …" at bounding box center [331, 296] width 140 height 412
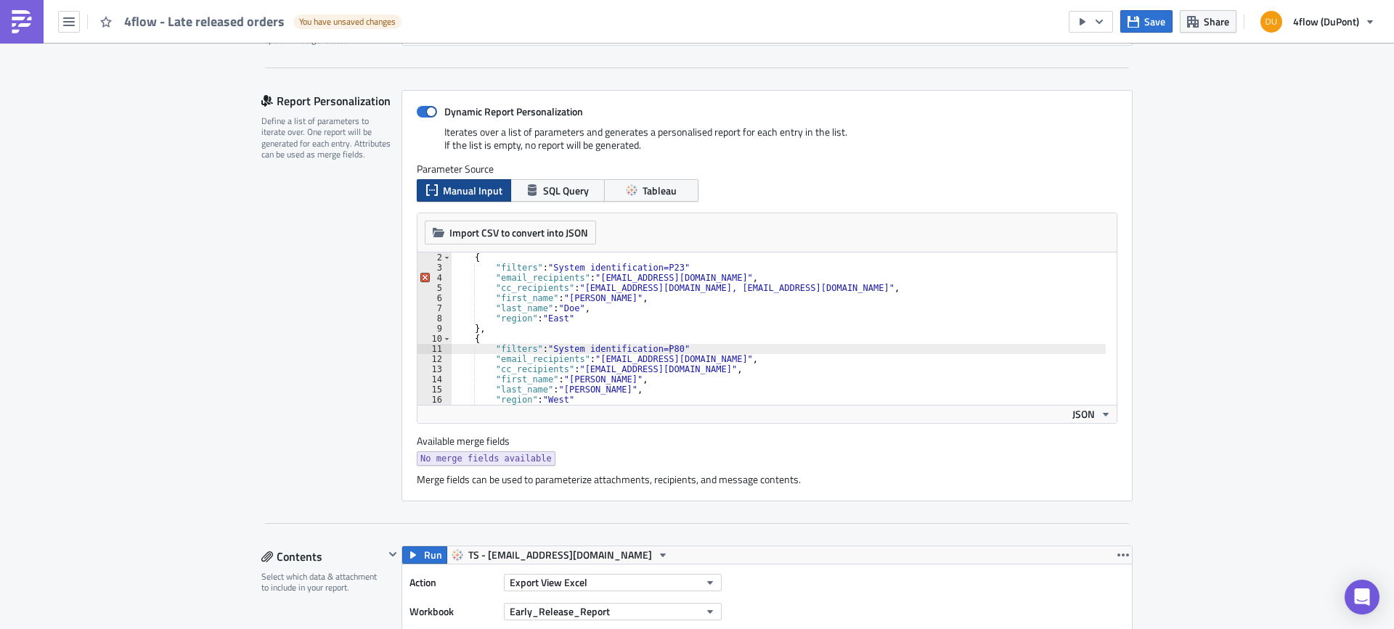
click at [671, 306] on div "{ "filters" : "System identification=P23" "email_recipients" : "recipient1@exam…" at bounding box center [778, 339] width 655 height 173
click at [685, 264] on div "{ "filters" : "System identification=P23" "email_recipients" : "recipient1@exam…" at bounding box center [778, 339] width 655 height 173
click at [681, 351] on div "{ "filters" : "System identification=P23" , "email_recipients" : "recipient1@ex…" at bounding box center [778, 339] width 655 height 173
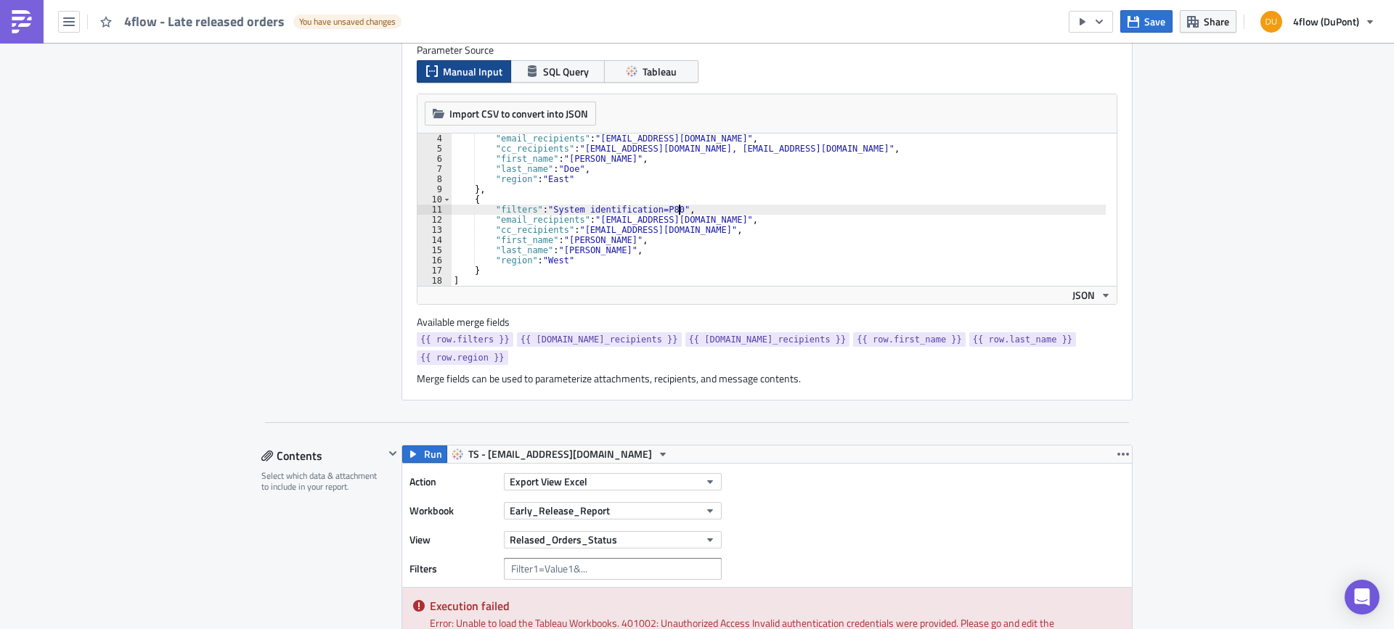
scroll to position [436, 0]
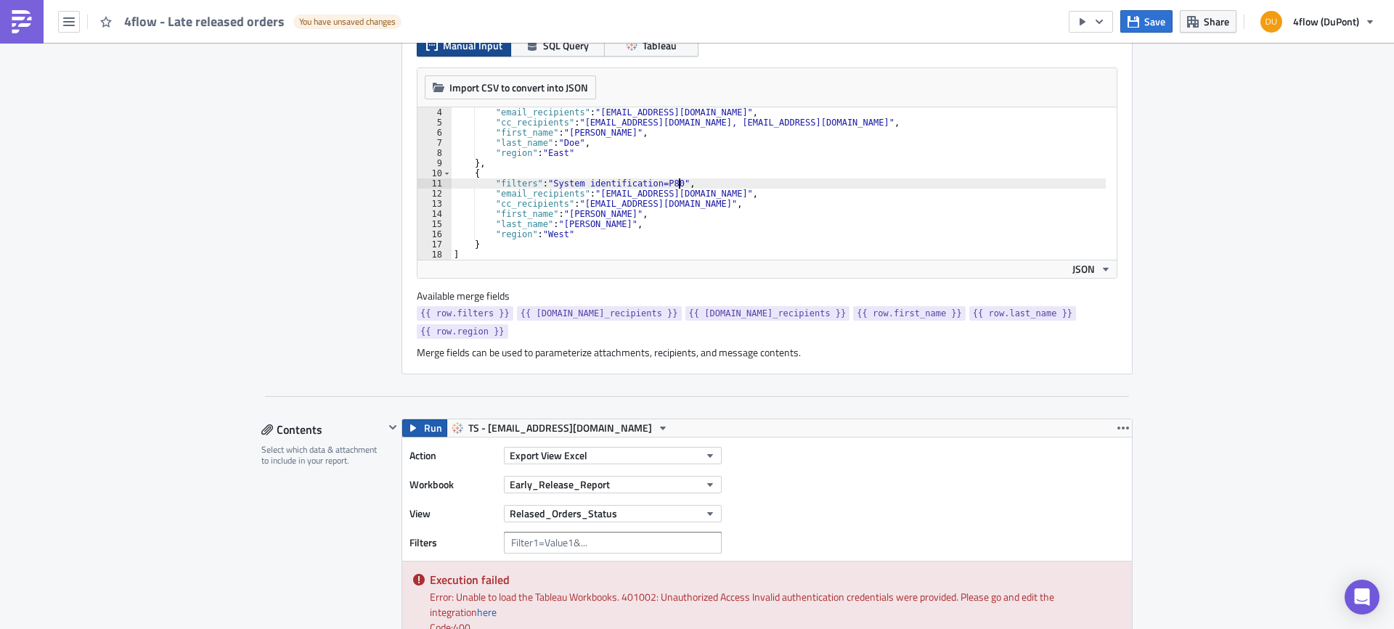
type textarea ""filters": "System identification=P80","
click at [424, 420] on span "Run" at bounding box center [433, 428] width 18 height 17
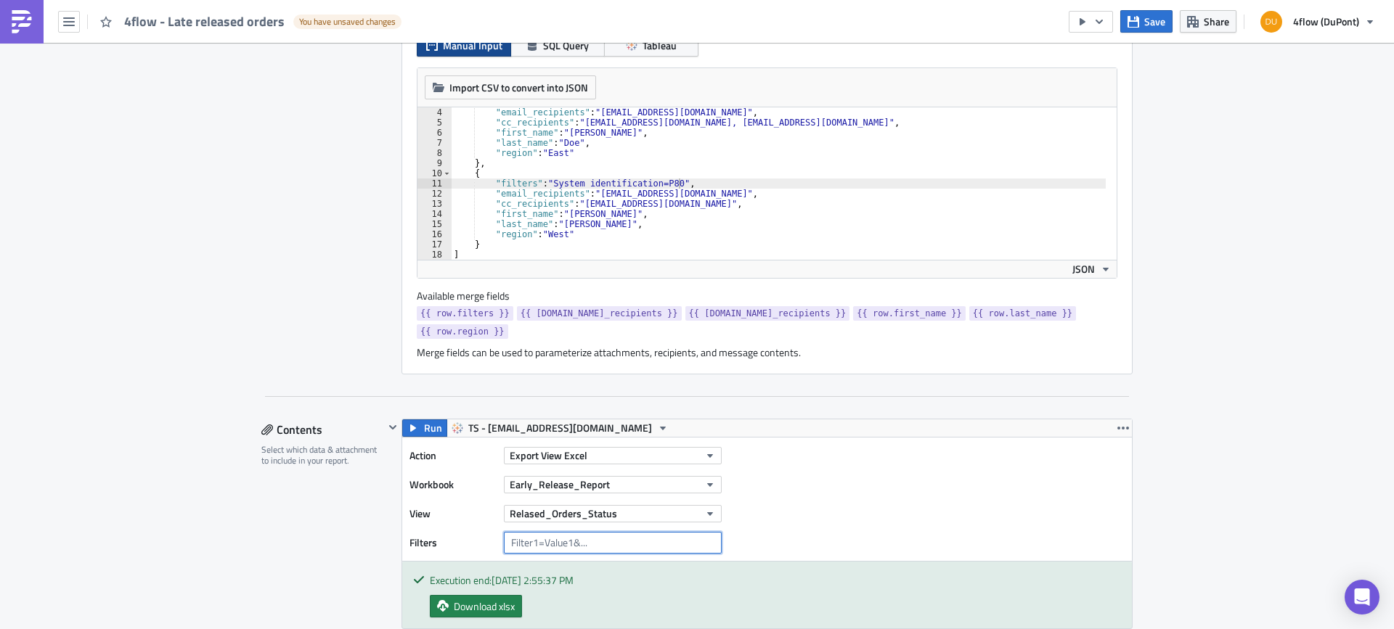
click at [544, 532] on input "text" at bounding box center [613, 543] width 218 height 22
paste input "{{ row.filters }}"
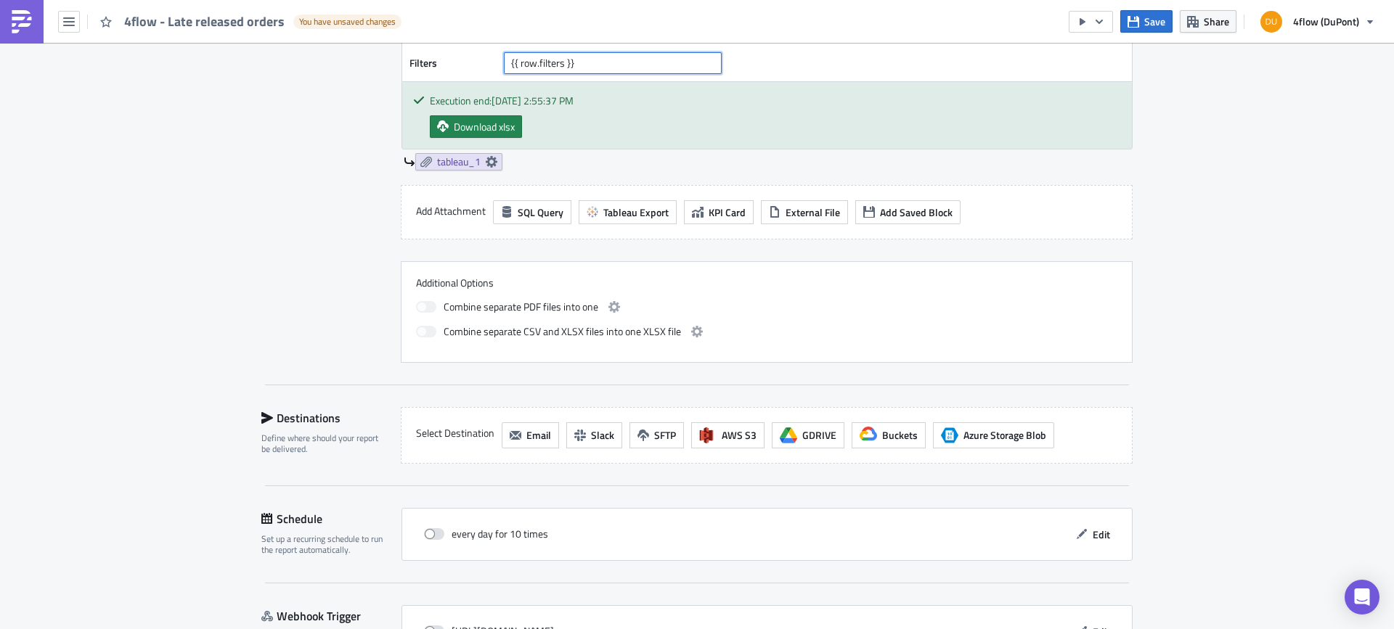
scroll to position [997, 0]
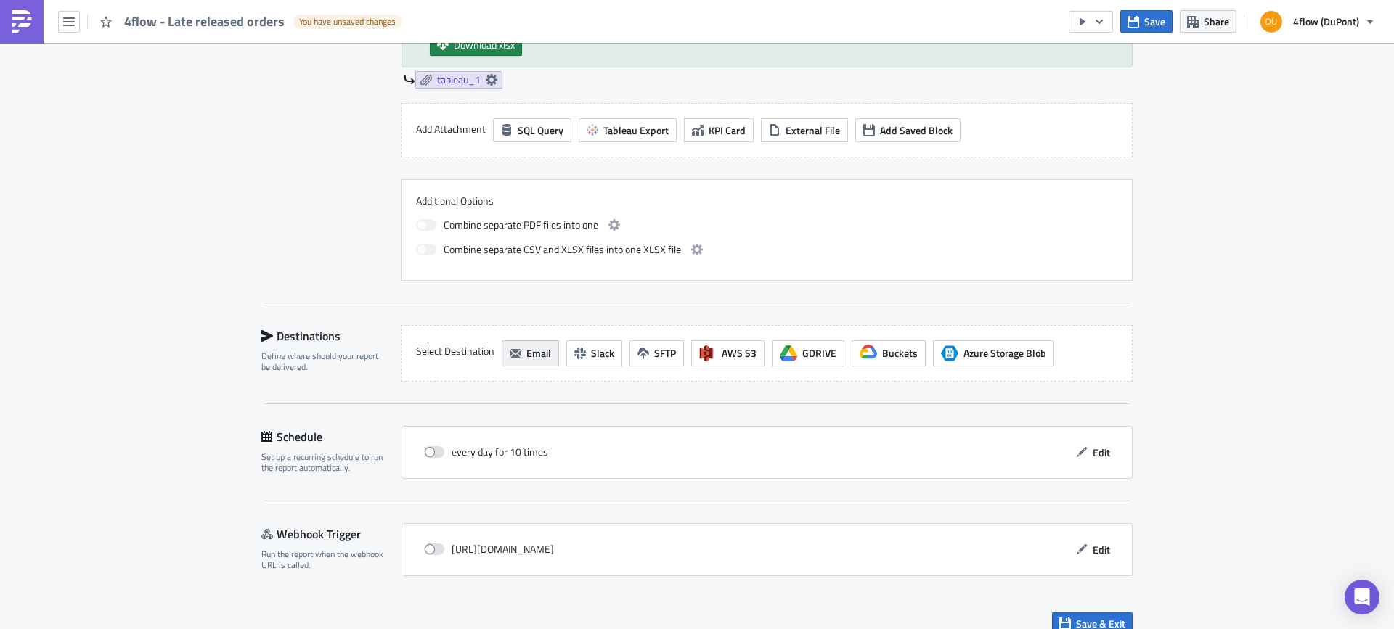
type input "{{ row.filters }}"
click at [519, 342] on button "Email" at bounding box center [530, 353] width 57 height 26
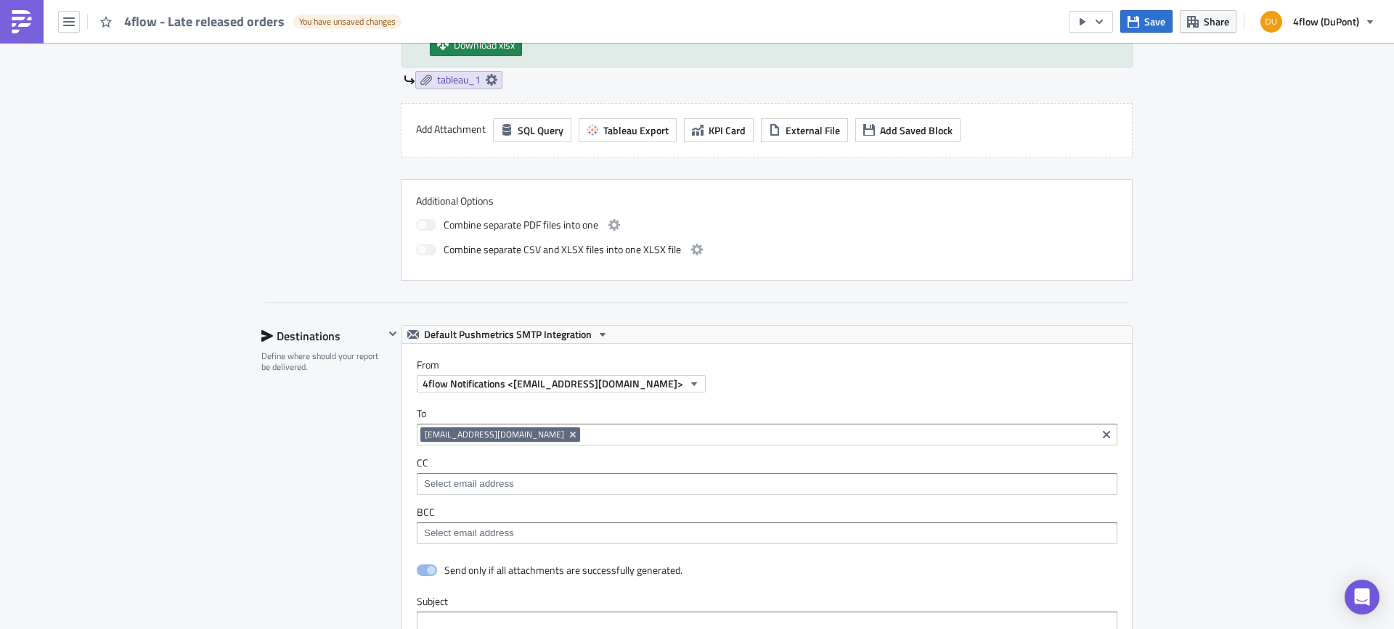
scroll to position [0, 0]
click at [567, 429] on icon "Remove Tag" at bounding box center [573, 435] width 12 height 12
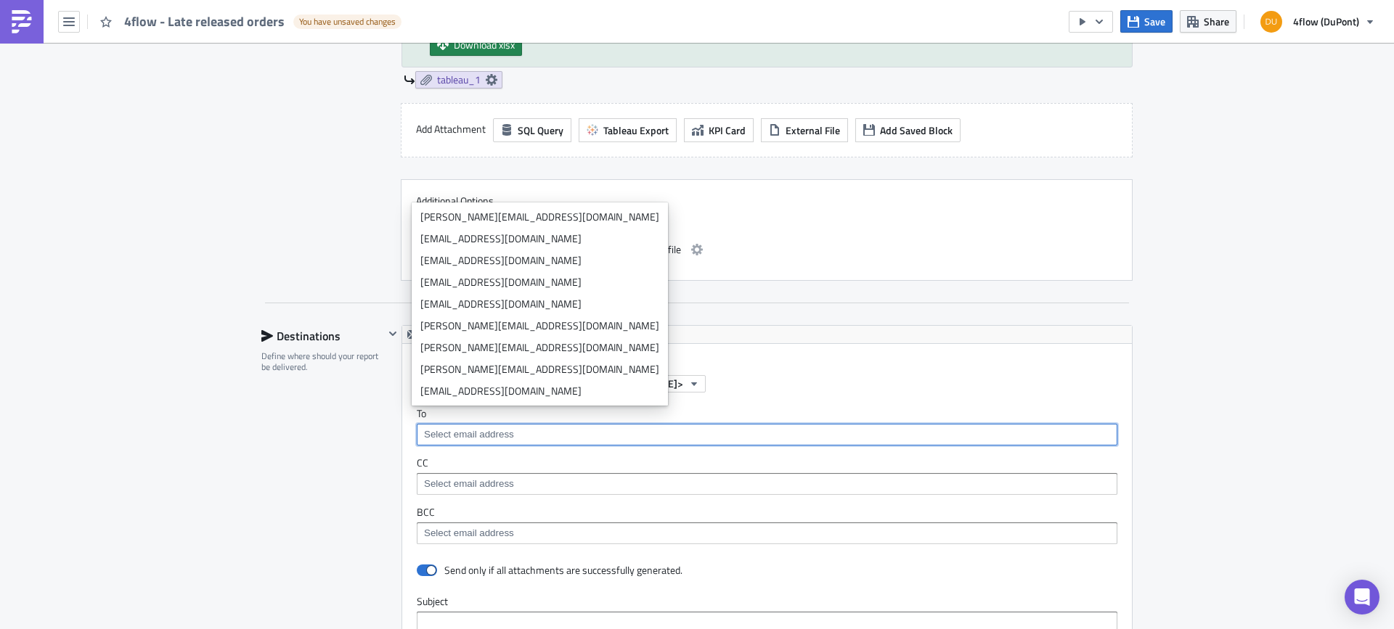
click at [444, 477] on input at bounding box center [766, 484] width 692 height 15
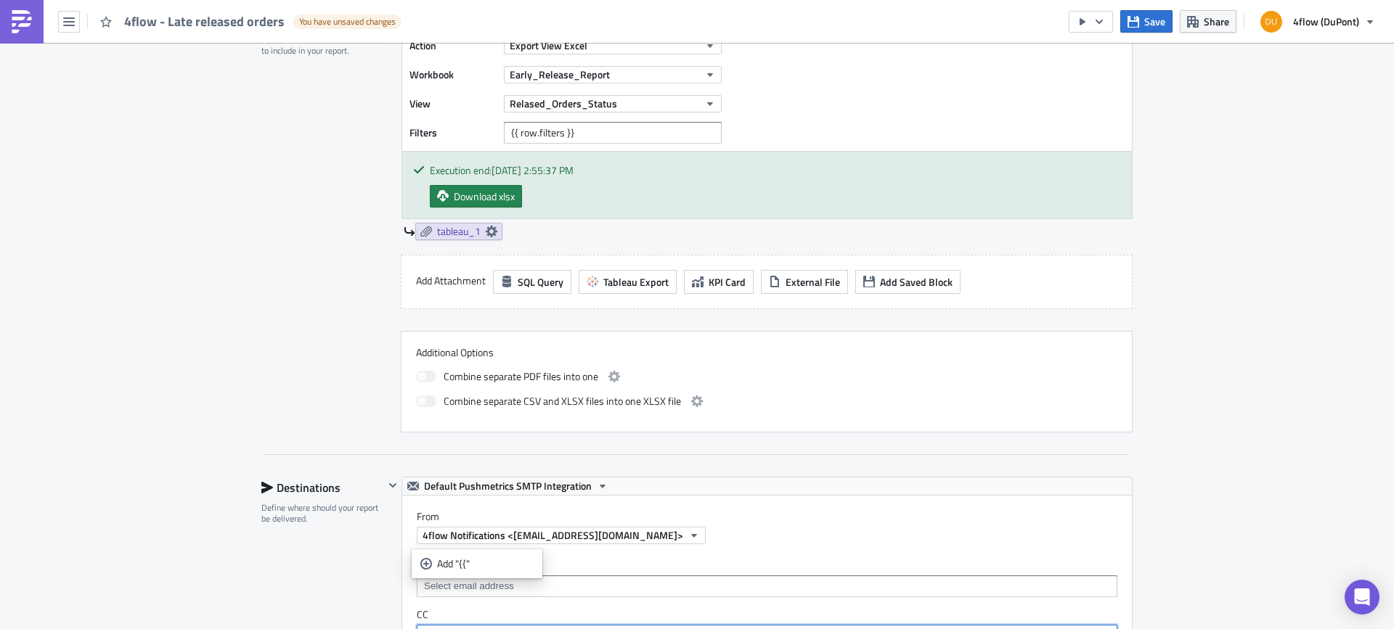
scroll to position [925, 0]
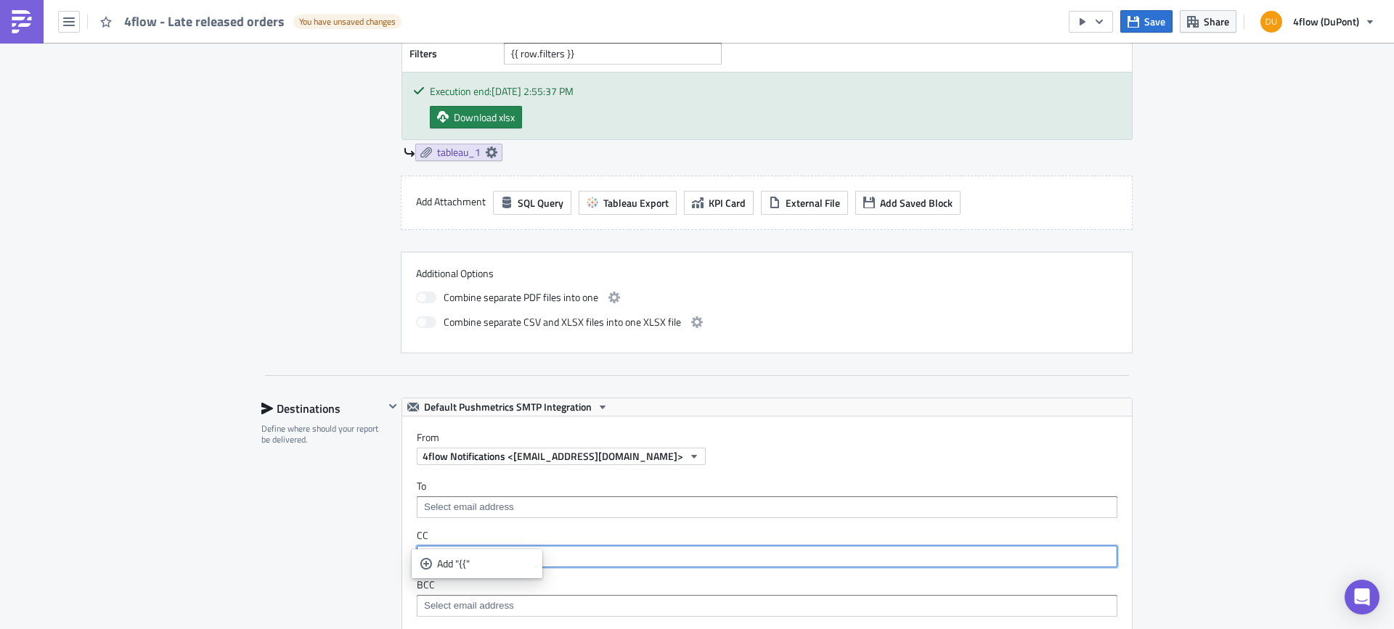
click at [470, 550] on input "{{" at bounding box center [766, 557] width 692 height 15
type input "{{row.cc_recipients}}"
click at [532, 550] on input "{{row.cc_recipients}}" at bounding box center [766, 557] width 692 height 15
click at [489, 566] on div "Add "{{row.cc_recipients}}"" at bounding box center [520, 564] width 166 height 15
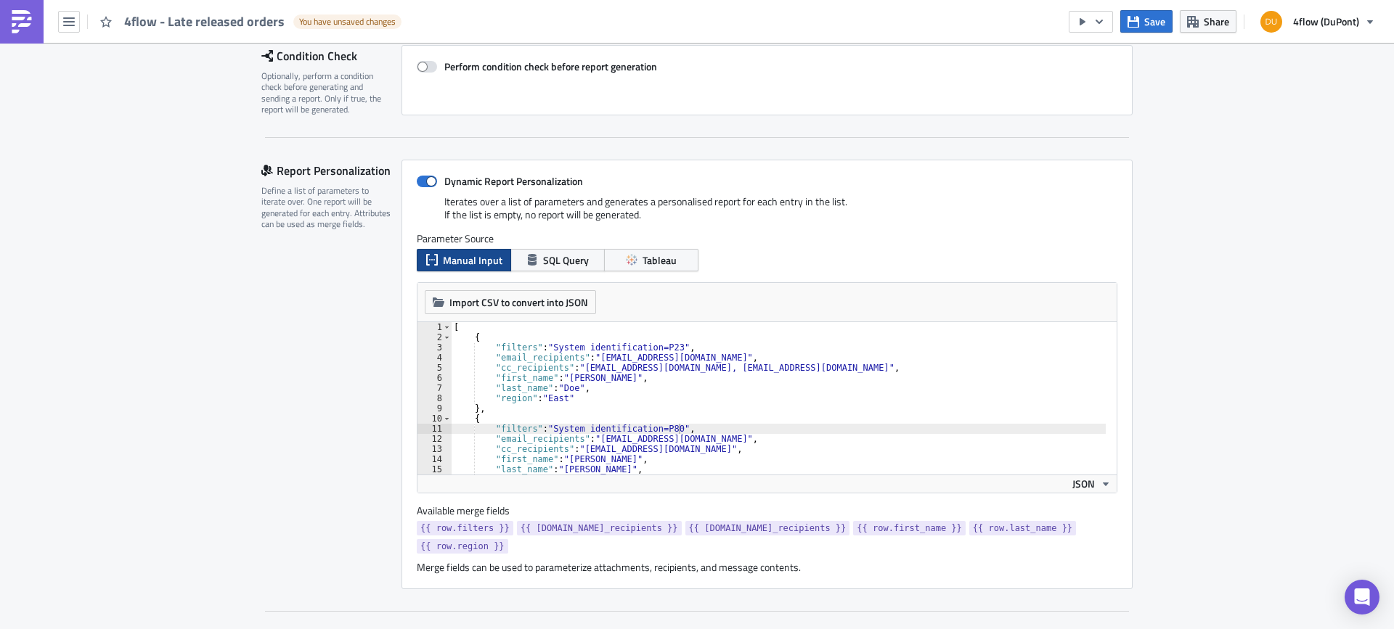
scroll to position [199, 0]
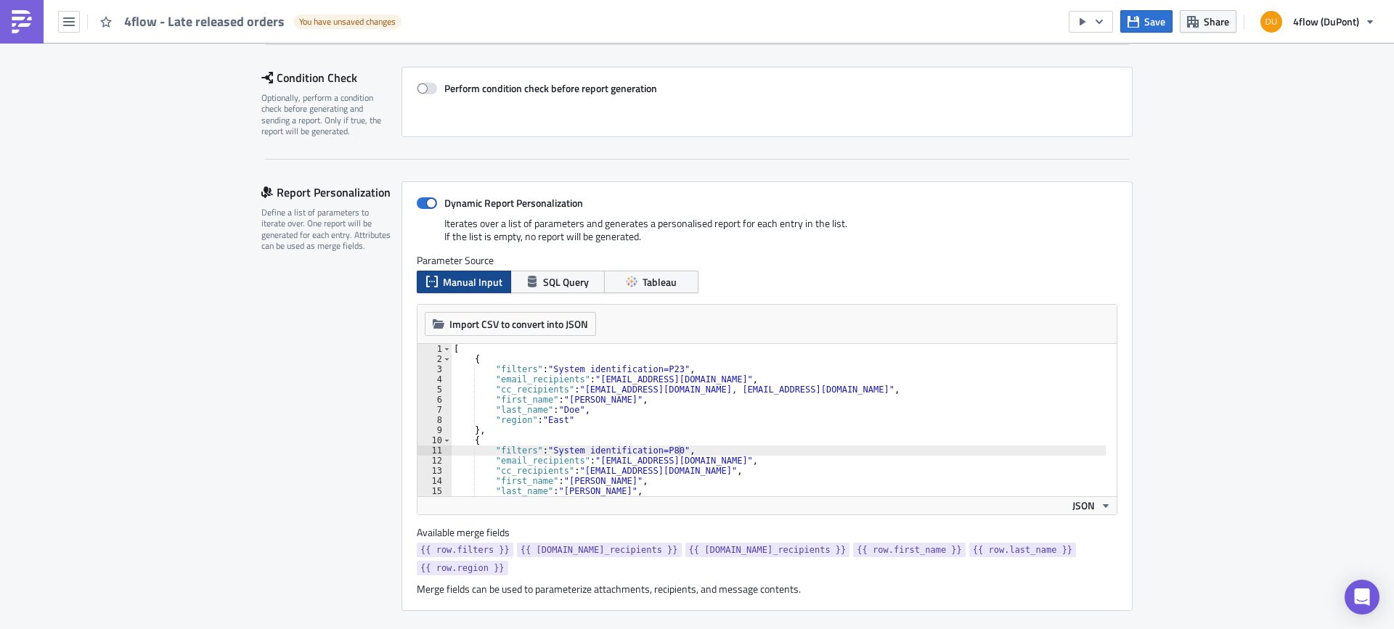
click at [568, 426] on div "[ { "filters" : "System identification=P23" , "email_recipients" : "recipient1@…" at bounding box center [778, 430] width 655 height 173
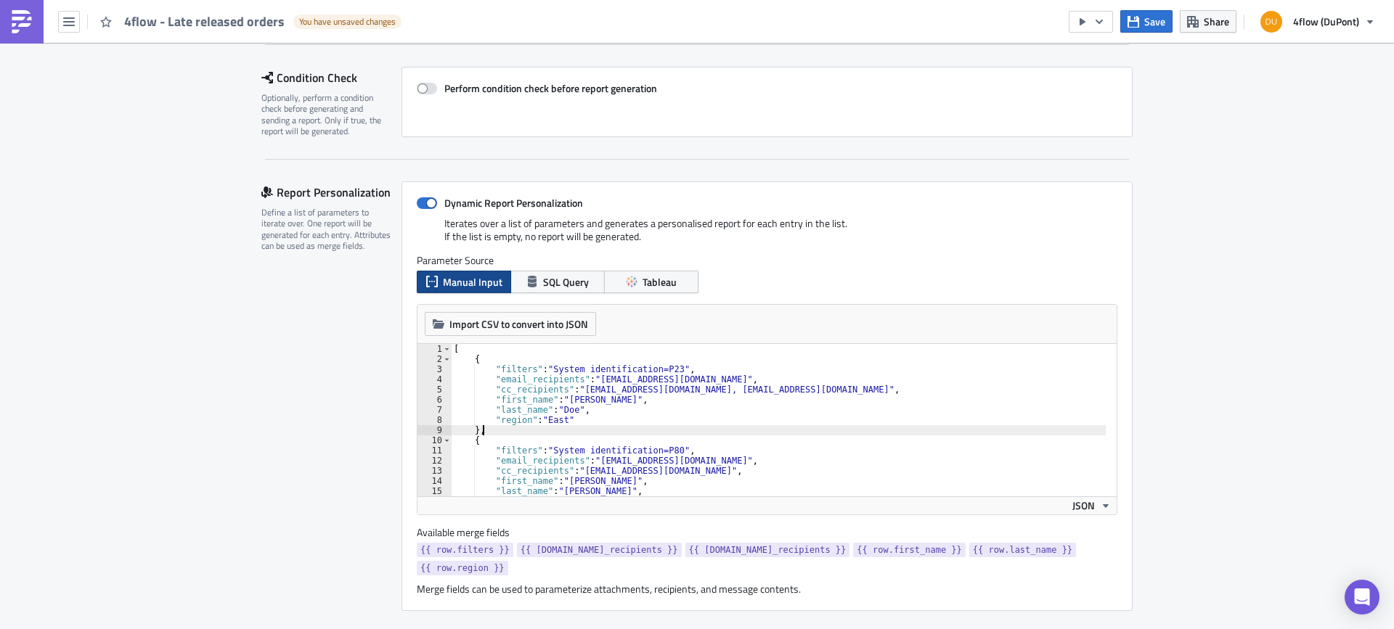
click at [589, 386] on div "[ { "filters" : "System identification=P23" , "email_recipients" : "recipient1@…" at bounding box center [778, 430] width 655 height 173
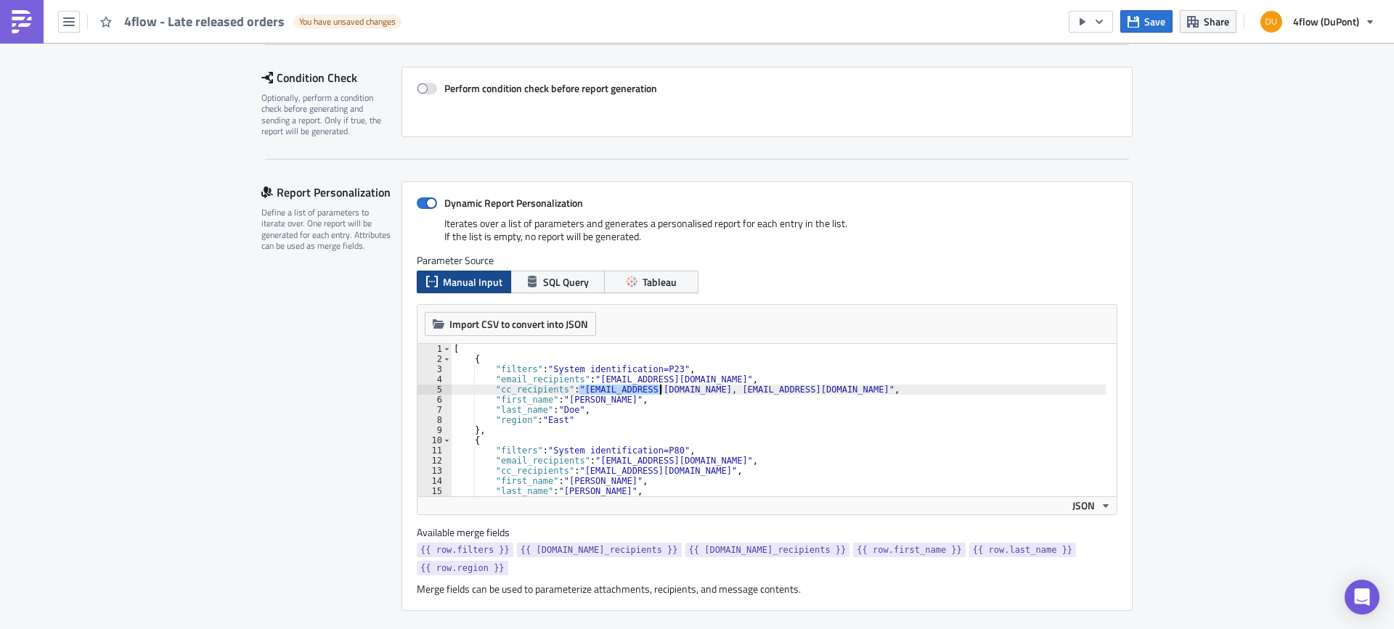
drag, startPoint x: 573, startPoint y: 392, endPoint x: 653, endPoint y: 391, distance: 79.9
click at [653, 391] on div "[ { "filters" : "System identification=P23" , "email_recipients" : "recipient1@…" at bounding box center [778, 430] width 655 height 173
drag, startPoint x: 588, startPoint y: 377, endPoint x: 694, endPoint y: 379, distance: 106.0
click at [694, 379] on div "[ { "filters" : "System identification=P23" , "email_recipients" : "recipient1@…" at bounding box center [778, 430] width 655 height 173
paste textarea "k.szogedi@4flow"
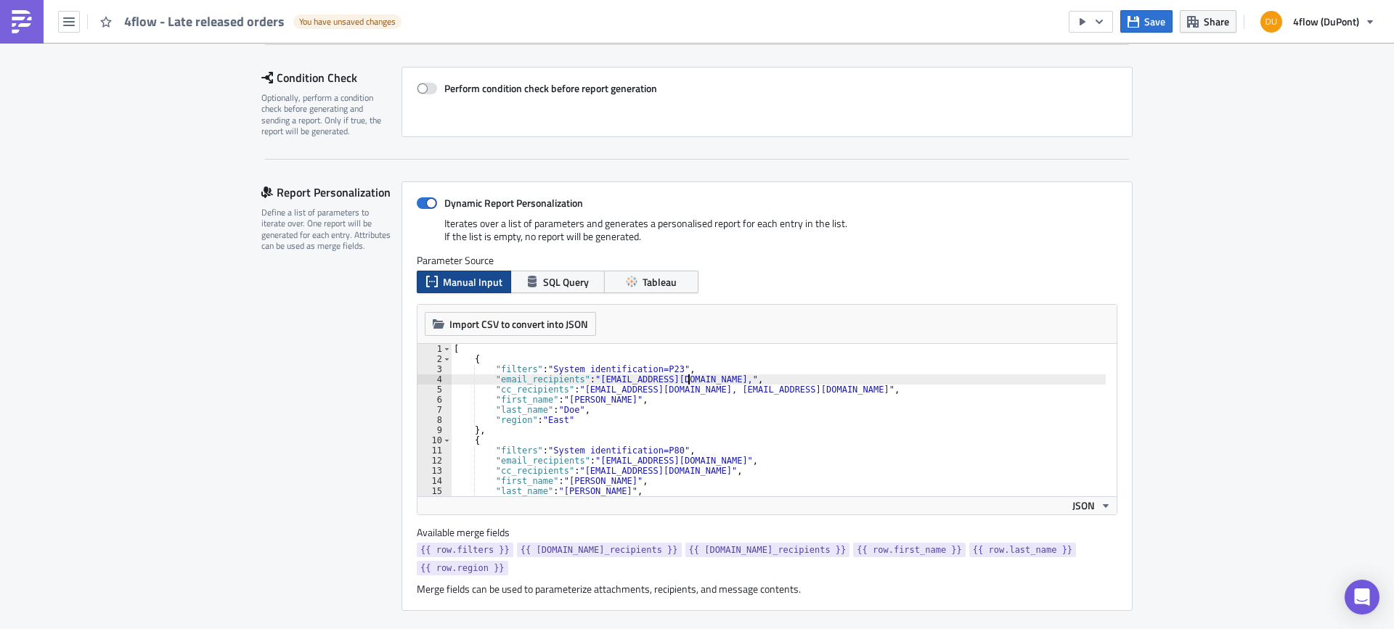
scroll to position [0, 20]
click at [687, 380] on div "[ { "filters" : "System identification=P23" , "email_recipients" : "k.szogedi@4…" at bounding box center [778, 430] width 655 height 173
paste textarea "v.simon@4flow.com"
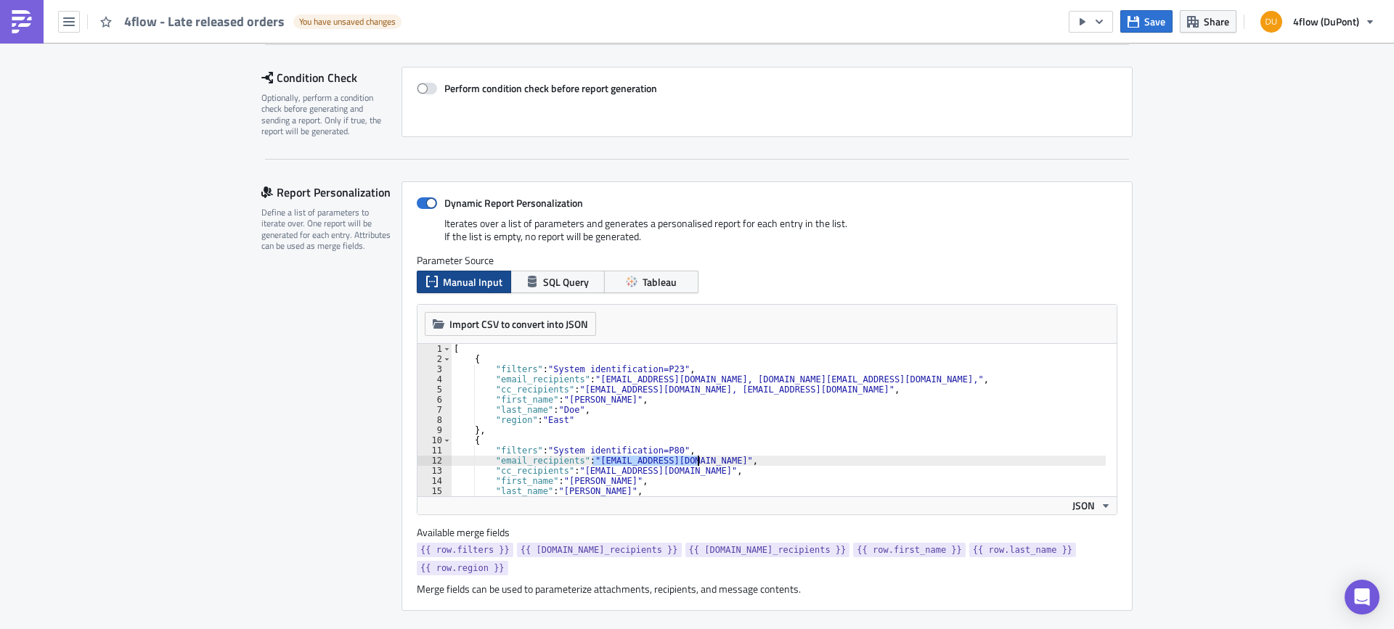
drag, startPoint x: 588, startPoint y: 462, endPoint x: 695, endPoint y: 464, distance: 106.7
click at [695, 464] on div "[ { "filters" : "System identification=P23" , "email_recipients" : "k.szogedi@4…" at bounding box center [778, 430] width 655 height 173
paste textarea "v.simon@4flow"
click at [589, 460] on div "[ { "filters" : "System identification=P23" , "email_recipients" : "k.szogedi@4…" at bounding box center [778, 430] width 655 height 173
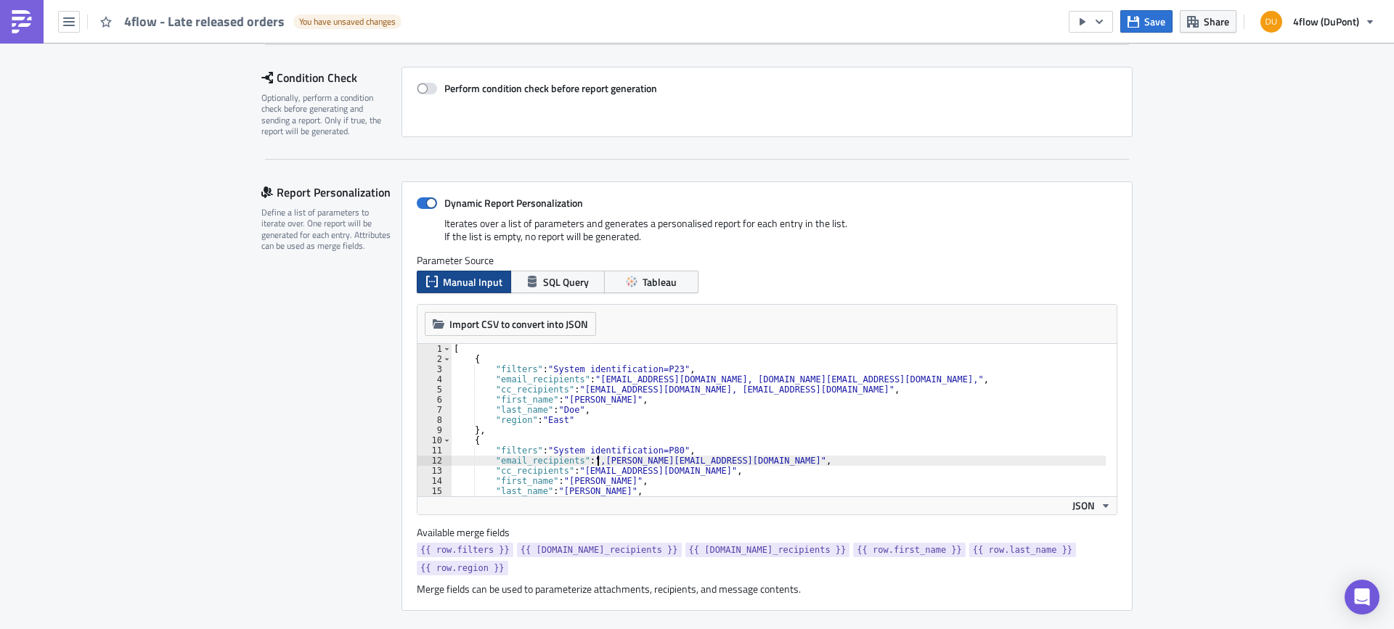
scroll to position [0, 12]
click at [675, 462] on div "[ { "filters" : "System identification=P23" , "email_recipients" : "k.szogedi@4…" at bounding box center [778, 430] width 655 height 173
click at [775, 383] on div "[ { "filters" : "System identification=P23" , "email_recipients" : "k.szogedi@4…" at bounding box center [778, 430] width 655 height 173
paste textarea "ol.mueller@4flow.com"
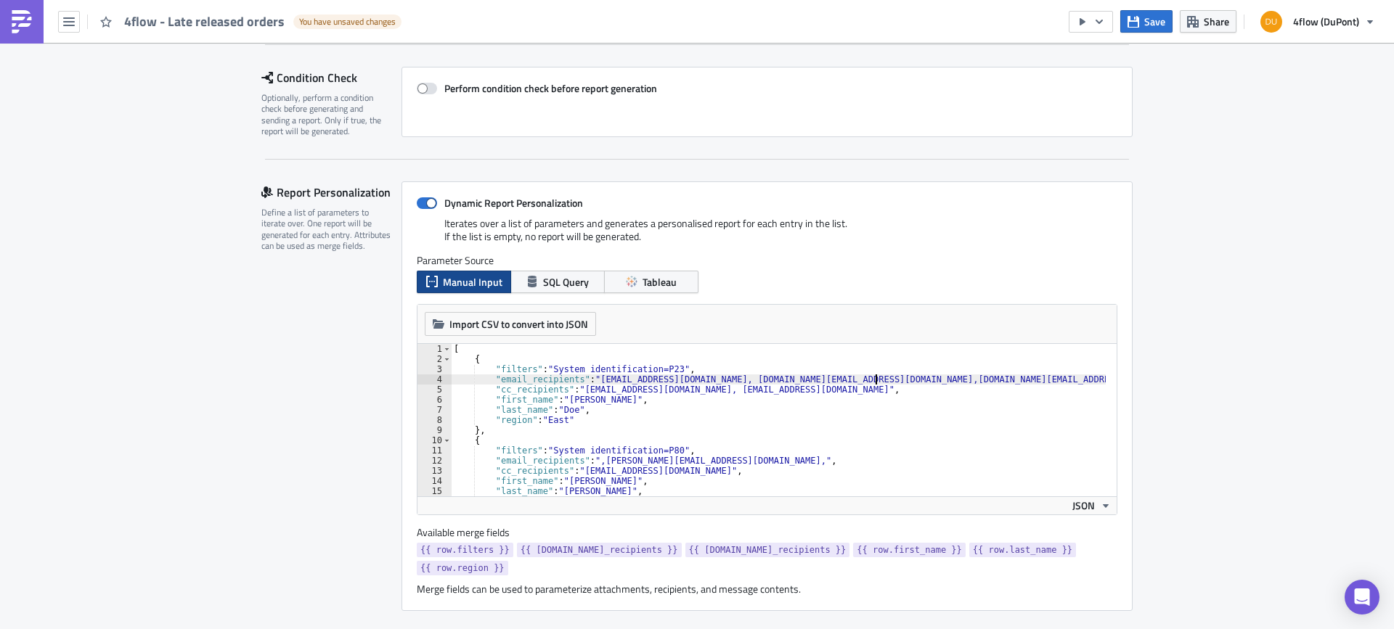
click at [772, 380] on div "[ { "filters" : "System identification=P23" , "email_recipients" : "k.szogedi@4…" at bounding box center [778, 430] width 655 height 173
click at [677, 460] on div "[ { "filters" : "System identification=P23" , "email_recipients" : "k.szogedi@4…" at bounding box center [778, 430] width 655 height 173
paste textarea "ol.mueller@4flow.com"
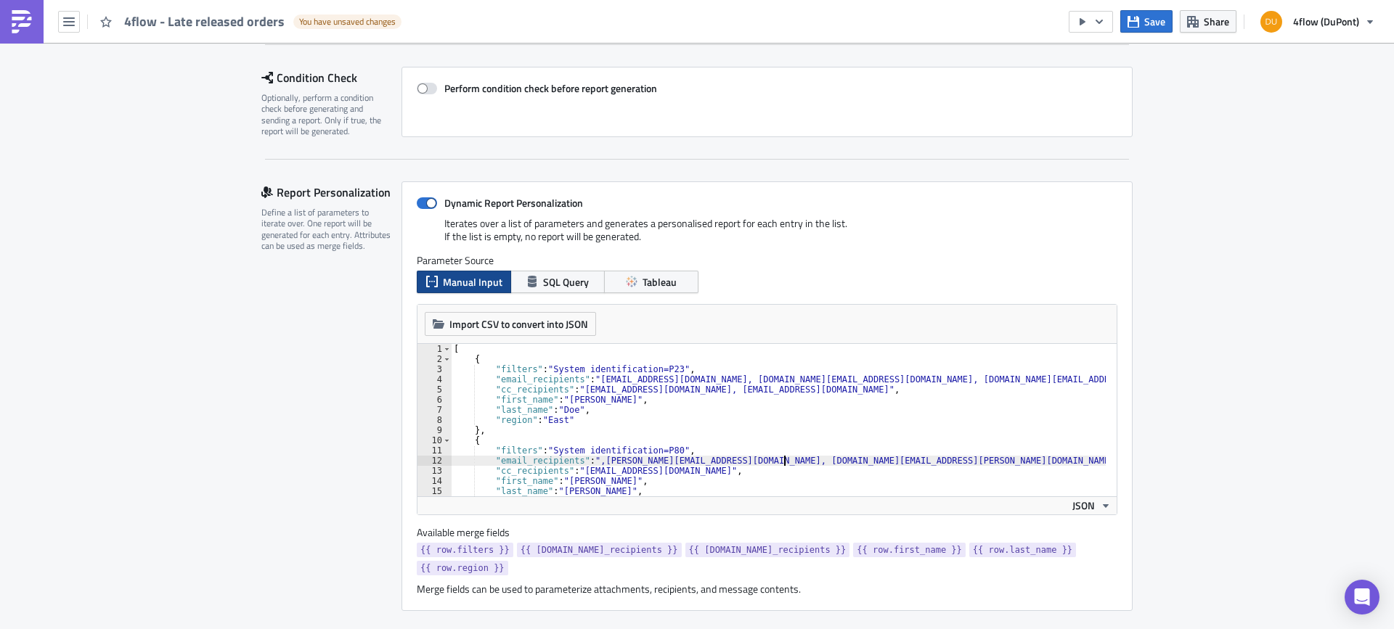
scroll to position [0, 28]
click at [788, 459] on div "[ { "filters" : "System identification=P23" , "email_recipients" : "k.szogedi@4…" at bounding box center [778, 430] width 655 height 173
drag, startPoint x: 867, startPoint y: 460, endPoint x: 785, endPoint y: 458, distance: 81.3
click at [785, 458] on div "[ { "filters" : "System identification=P23" , "email_recipients" : "k.szogedi@4…" at bounding box center [778, 430] width 655 height 173
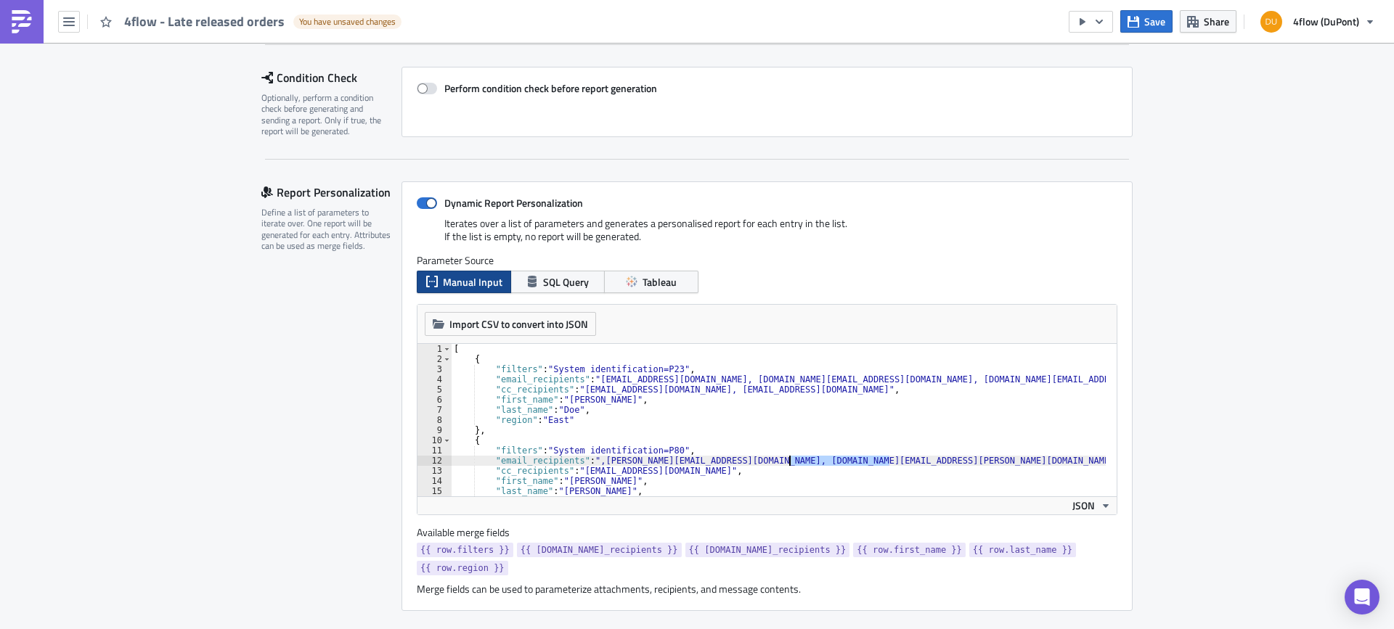
click at [876, 378] on div "[ { "filters" : "System identification=P23" , "email_recipients" : "k.szogedi@4…" at bounding box center [778, 430] width 655 height 173
paste textarea "[PERSON_NAME][EMAIL_ADDRESS][DOMAIN_NAME]"
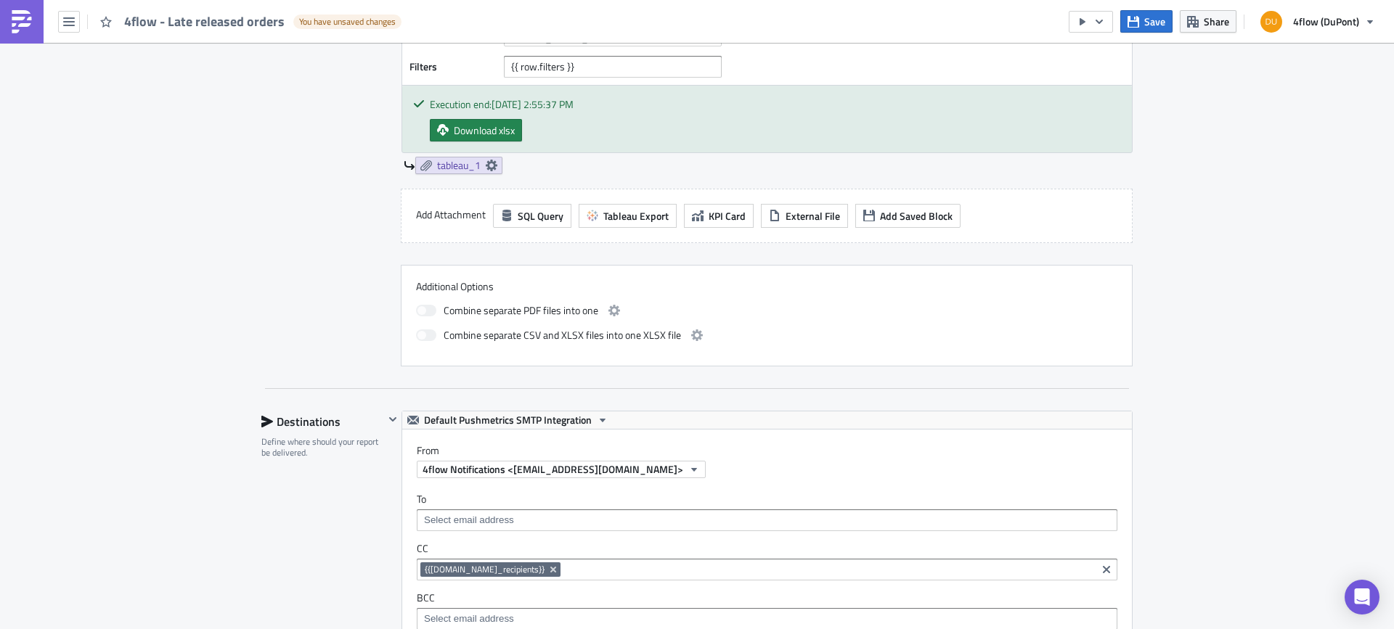
scroll to position [925, 0]
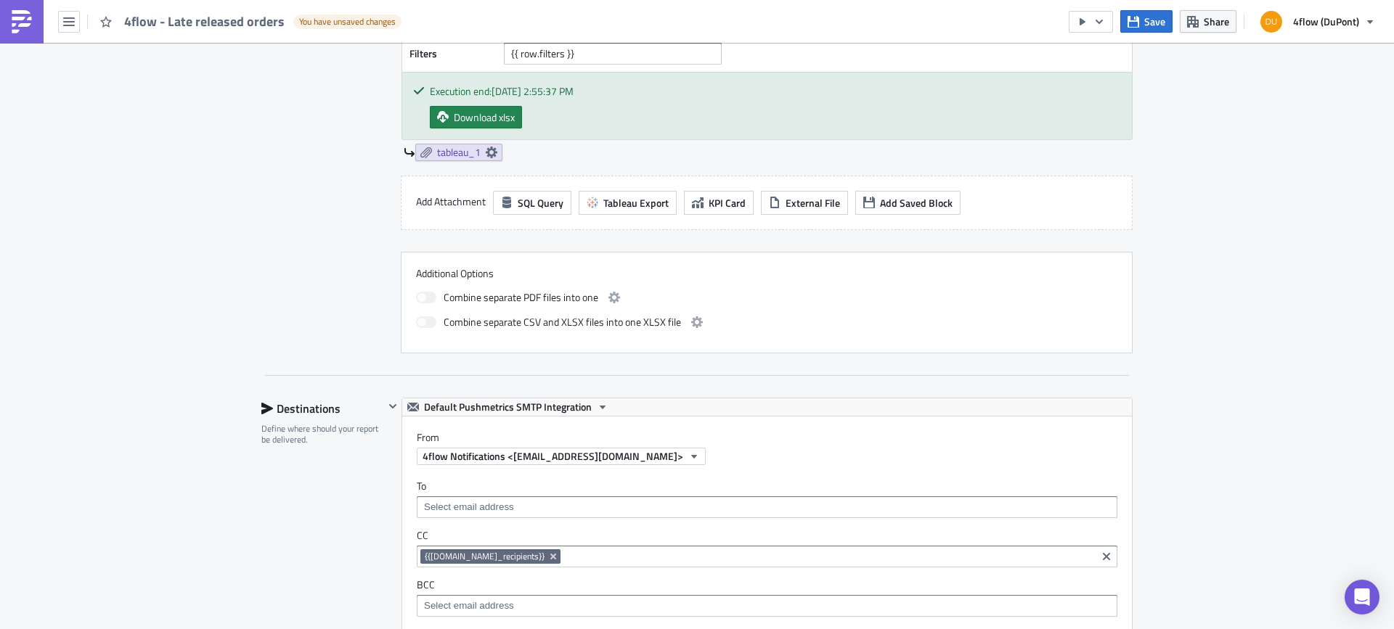
type textarea ""email_recipients": "k.szogedi@4flow.com, v.simon@4flow.com, ol.mueller@4flow.c…"
click at [555, 500] on input at bounding box center [766, 507] width 692 height 15
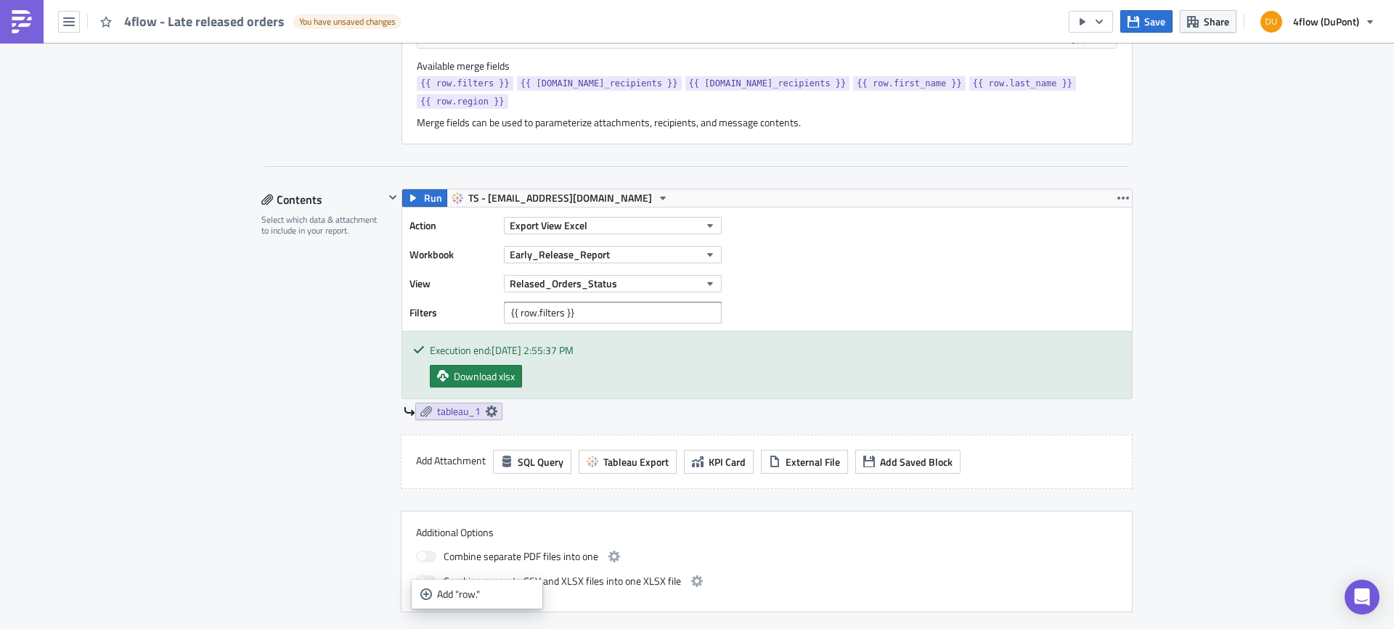
scroll to position [489, 0]
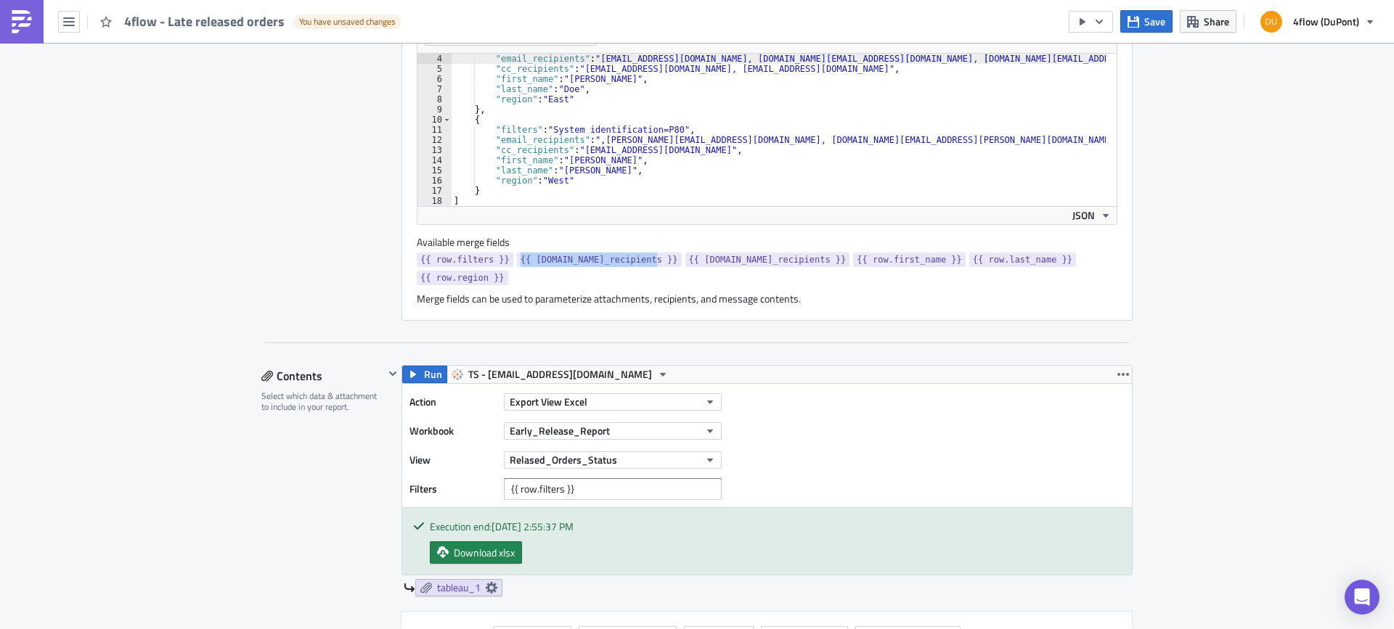
drag, startPoint x: 506, startPoint y: 260, endPoint x: 631, endPoint y: 260, distance: 124.9
click at [631, 260] on link "{{ [DOMAIN_NAME]_recipients }}" at bounding box center [599, 260] width 165 height 15
copy span "{{ [DOMAIN_NAME]_recipients }}"
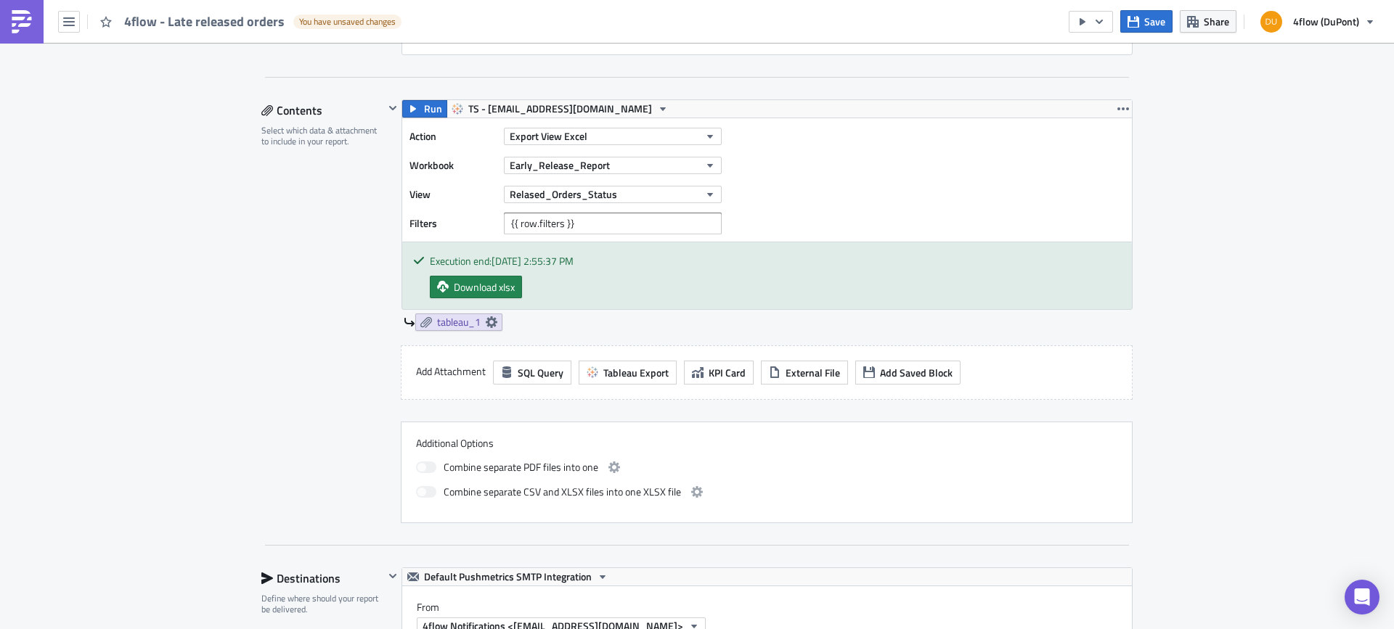
scroll to position [997, 0]
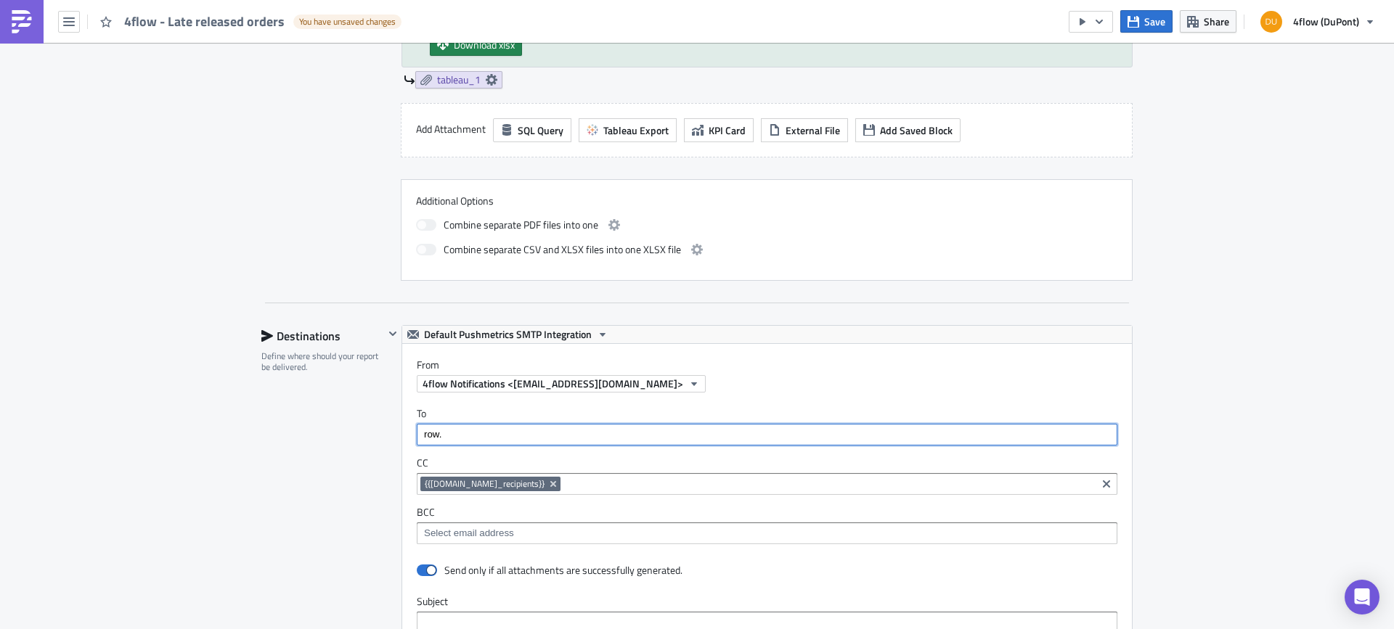
drag, startPoint x: 494, startPoint y: 420, endPoint x: 363, endPoint y: 414, distance: 130.8
paste input "{{ [DOMAIN_NAME]_recipients }}"
type input "{{ [DOMAIN_NAME]_recipients }}"
click at [518, 441] on div "Add "{{ row.email_recipients }}"" at bounding box center [522, 442] width 170 height 15
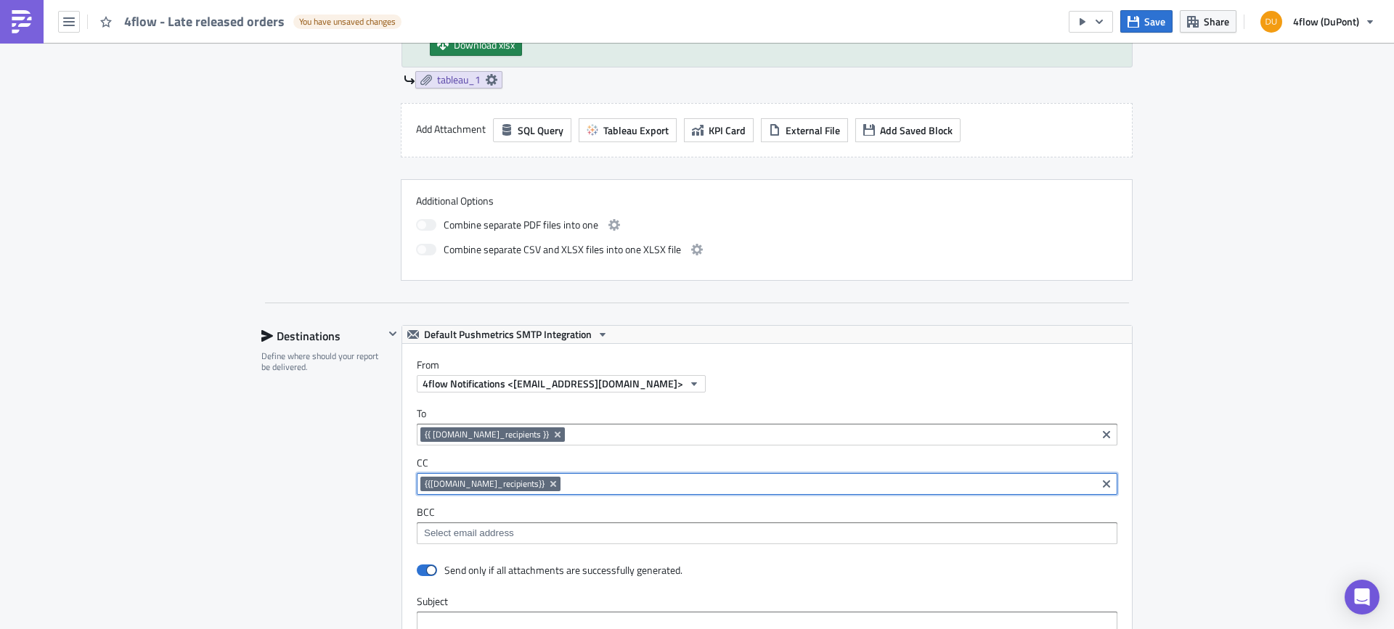
drag, startPoint x: 446, startPoint y: 461, endPoint x: 412, endPoint y: 461, distance: 33.4
click at [417, 473] on div "{{row.cc_recipients}}" at bounding box center [767, 484] width 701 height 22
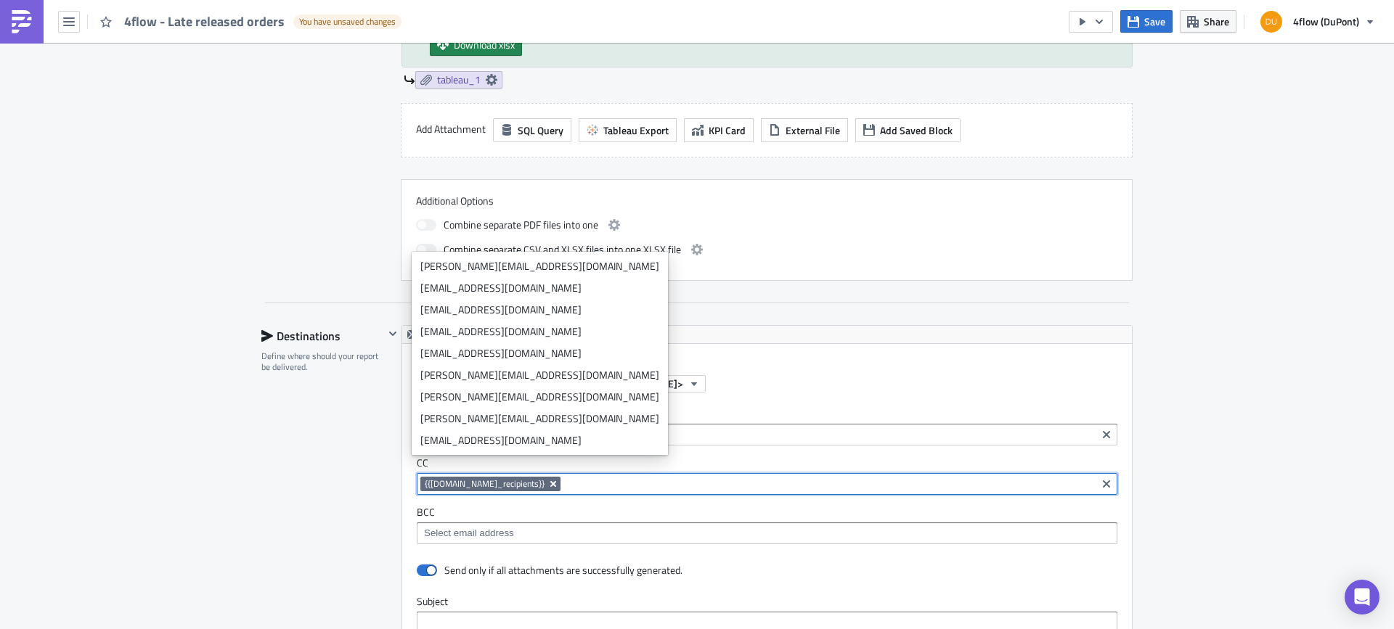
click at [547, 478] on icon "Remove Tag" at bounding box center [553, 484] width 12 height 12
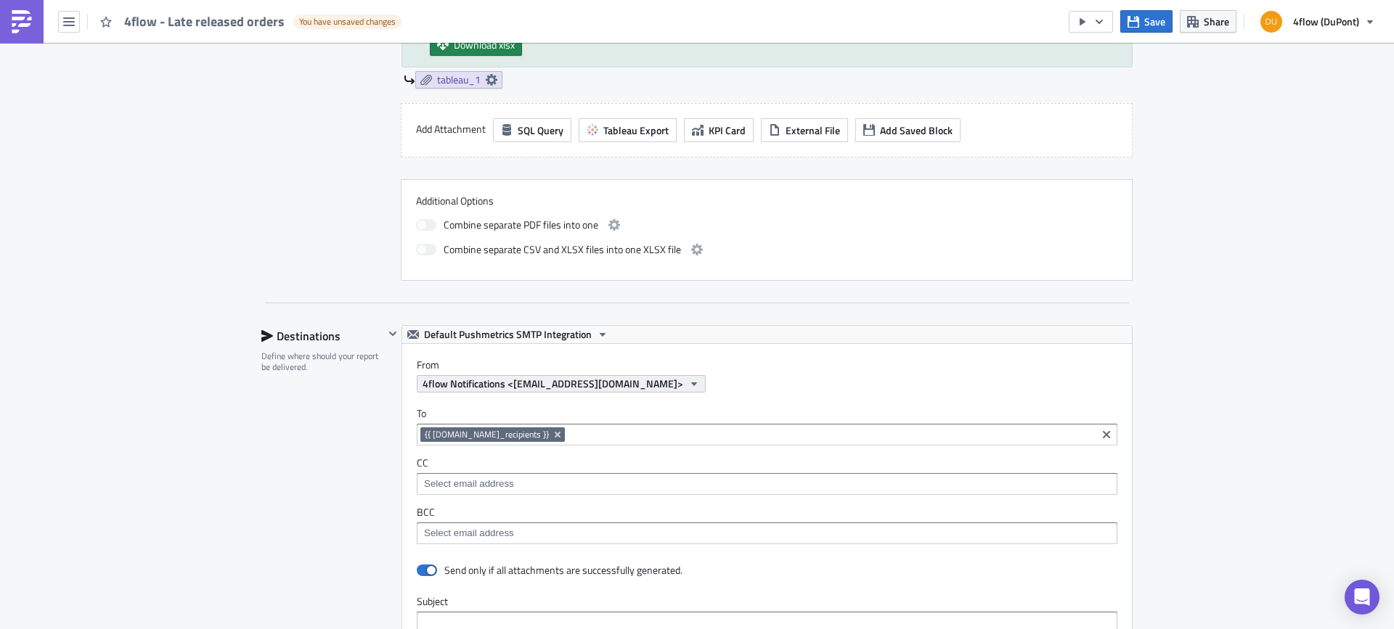
click at [642, 376] on span "4flow Notifications <[EMAIL_ADDRESS][DOMAIN_NAME]>" at bounding box center [552, 383] width 261 height 15
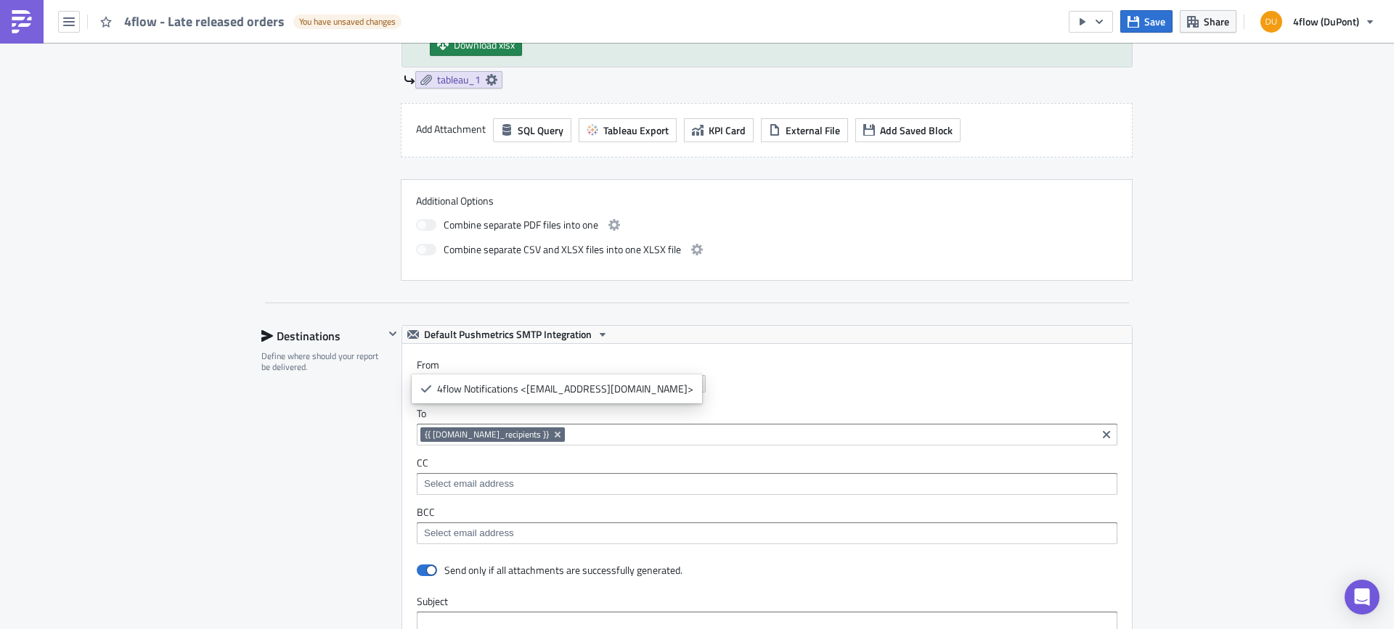
click at [642, 376] on span "4flow Notifications <[EMAIL_ADDRESS][DOMAIN_NAME]>" at bounding box center [552, 383] width 261 height 15
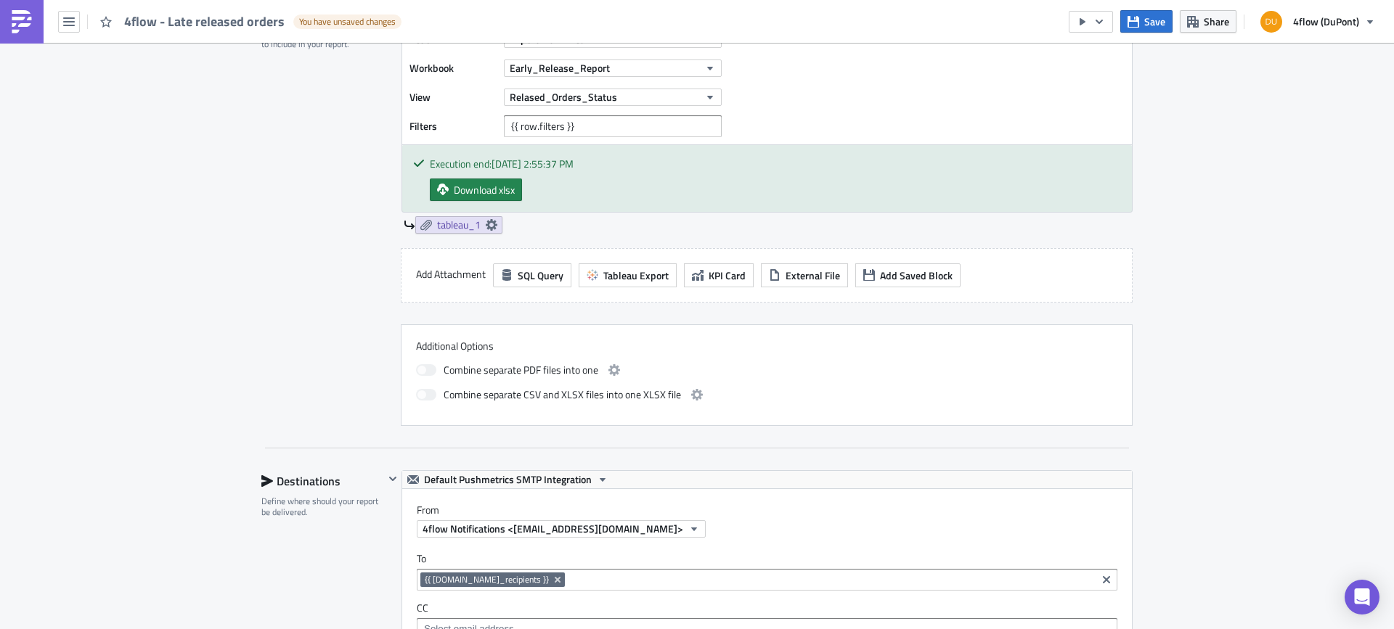
scroll to position [634, 0]
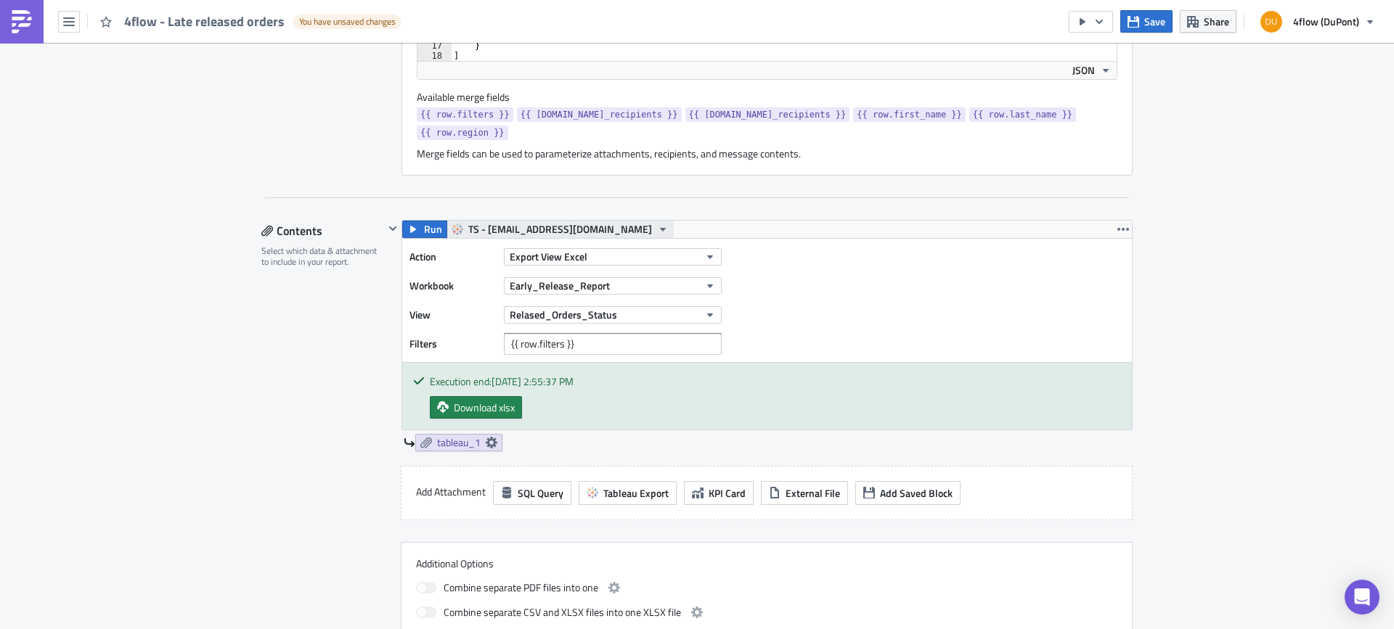
click at [529, 221] on span "TS - [EMAIL_ADDRESS][DOMAIN_NAME]" at bounding box center [560, 229] width 184 height 17
click at [510, 256] on div "TS - DuPont Mail" at bounding box center [555, 256] width 181 height 15
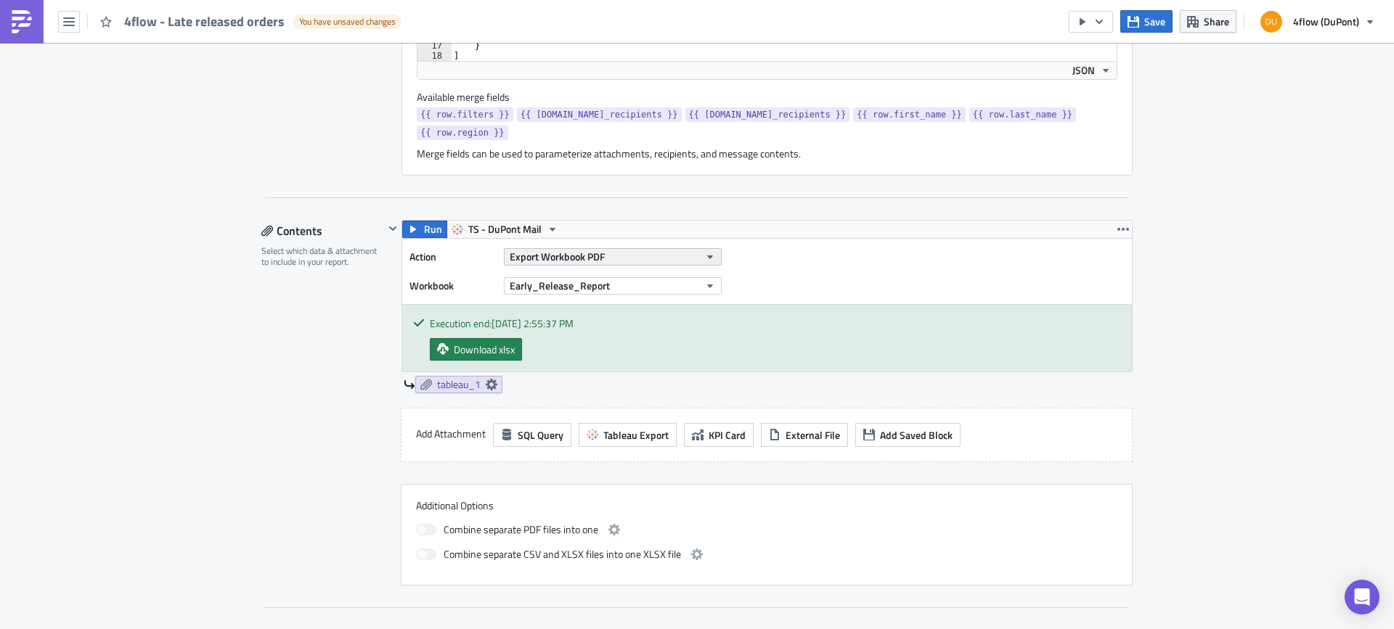
click at [585, 249] on span "Export Workbook PDF" at bounding box center [557, 256] width 95 height 15
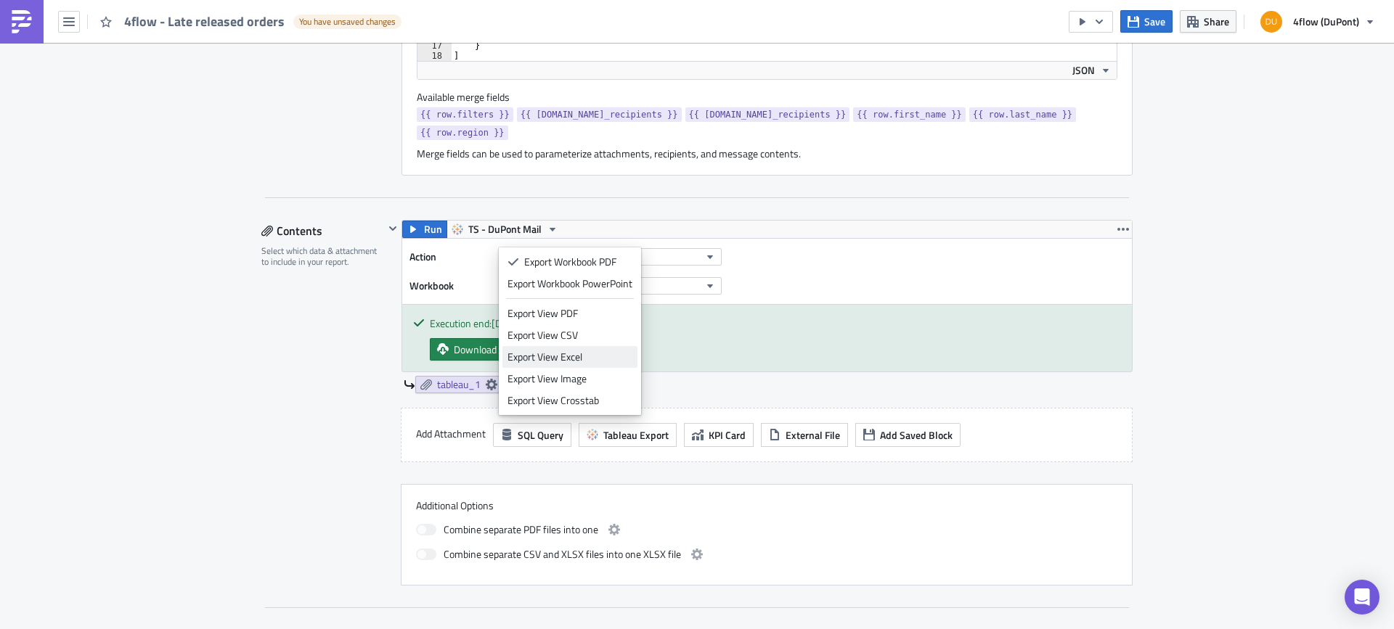
click at [611, 356] on div "Export View Excel" at bounding box center [569, 357] width 125 height 15
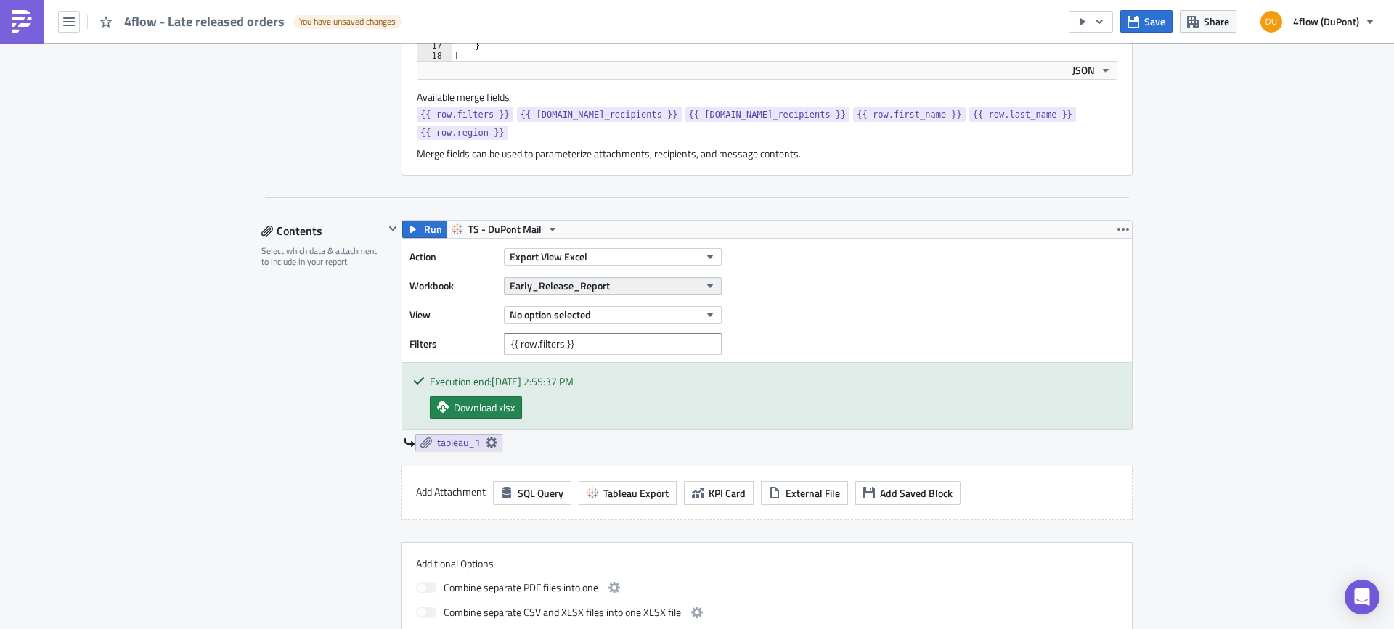
click at [617, 277] on button "Early_Release_Report" at bounding box center [613, 285] width 218 height 17
click at [687, 306] on button "No option selected" at bounding box center [613, 314] width 218 height 17
click at [797, 300] on div "Action Export View Excel Workbook Early_Release_Report View No option selected …" at bounding box center [767, 300] width 730 height 123
click at [685, 306] on button "No option selected" at bounding box center [613, 314] width 218 height 17
click at [704, 280] on icon "button" at bounding box center [710, 286] width 12 height 12
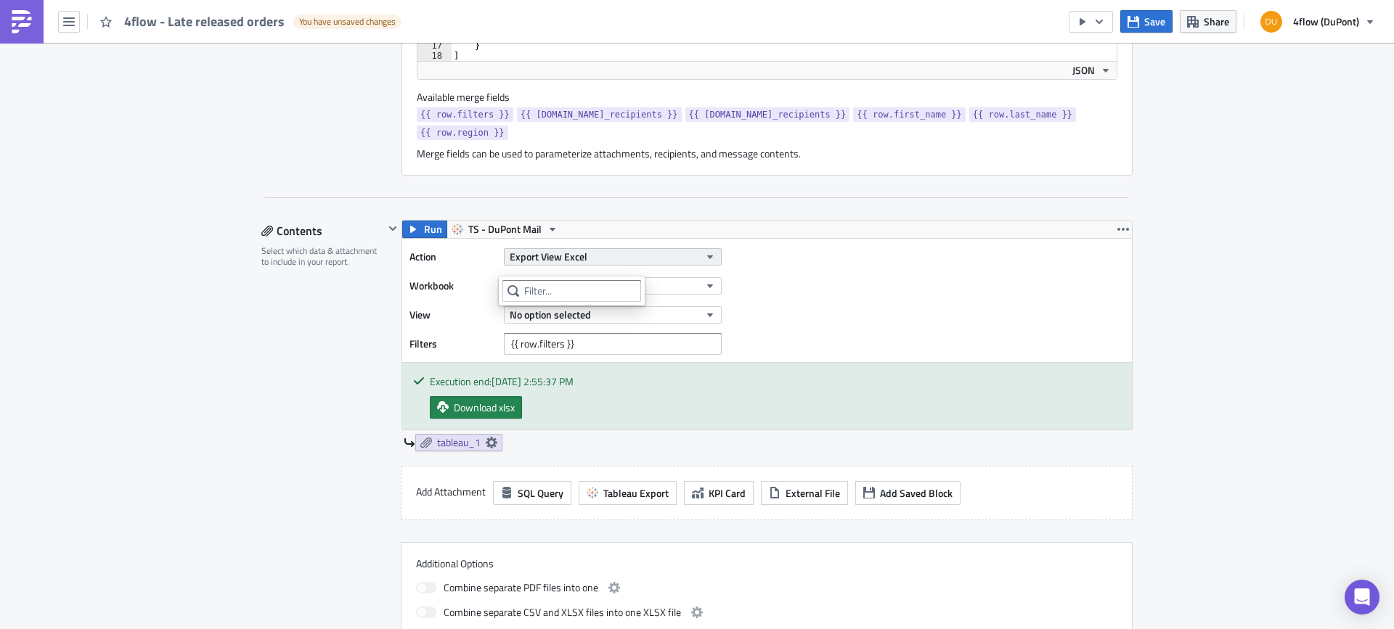
click at [709, 251] on icon "button" at bounding box center [710, 257] width 12 height 12
click at [895, 282] on div "Action Export View Excel Workbook Early_Release_Report View No option selected …" at bounding box center [767, 300] width 730 height 123
click at [707, 314] on icon "button" at bounding box center [710, 316] width 6 height 4
click at [705, 309] on icon "button" at bounding box center [710, 315] width 12 height 12
click at [424, 221] on span "Run" at bounding box center [433, 229] width 18 height 17
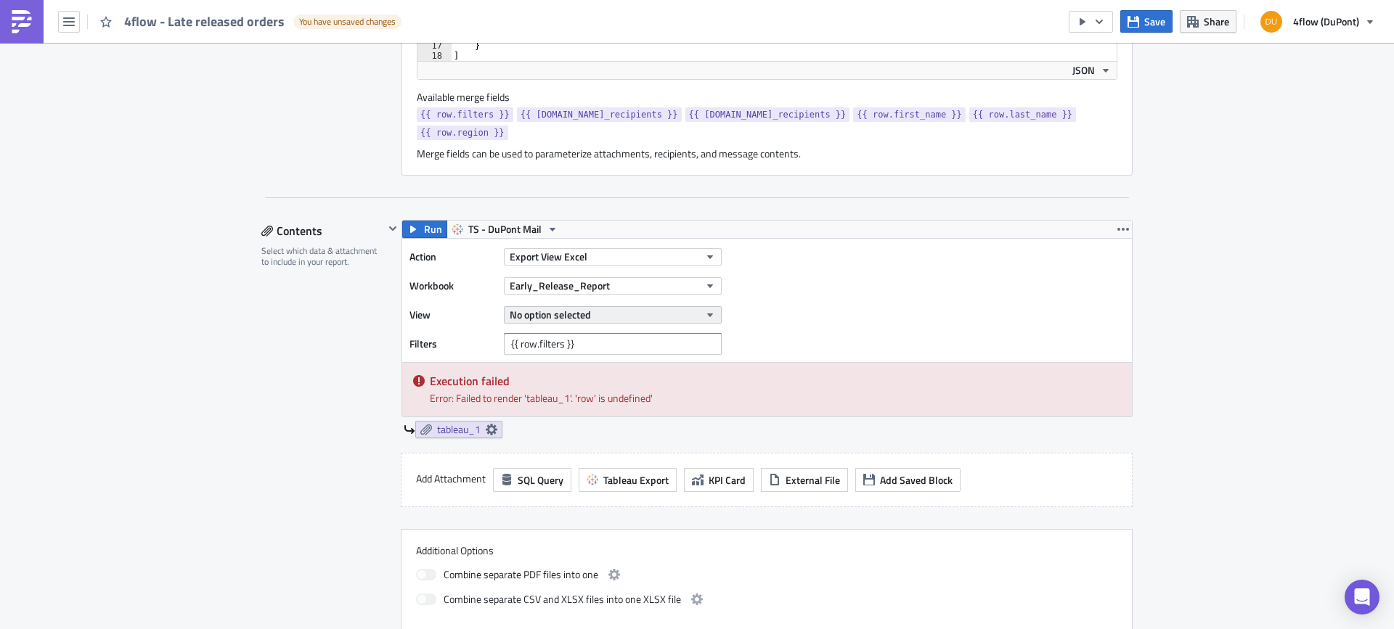
click at [704, 309] on icon "button" at bounding box center [710, 315] width 12 height 12
click at [646, 248] on button "Export View Excel" at bounding box center [613, 256] width 218 height 17
click at [754, 261] on div "Action Export View Excel Workbook Early_Release_Report View No option selected …" at bounding box center [767, 300] width 730 height 123
click at [704, 280] on icon "button" at bounding box center [710, 286] width 12 height 12
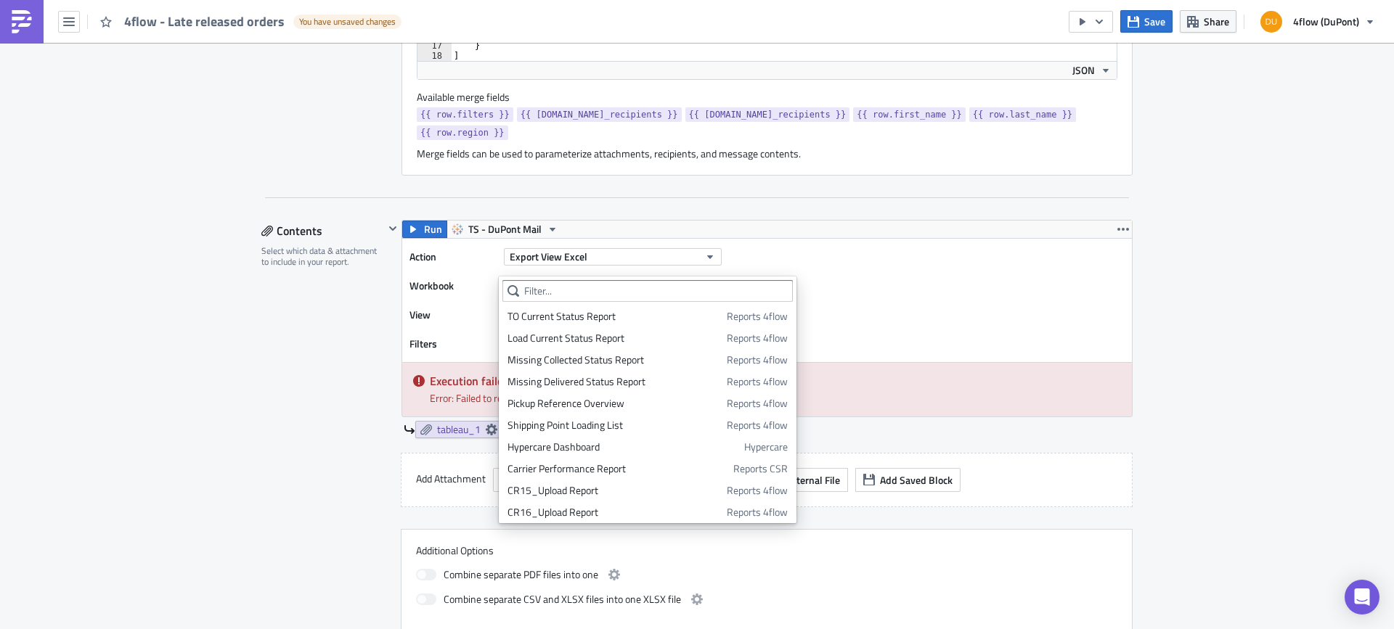
click at [816, 250] on div "Action Export View Excel Workbook Early_Release_Report View No option selected …" at bounding box center [767, 300] width 730 height 123
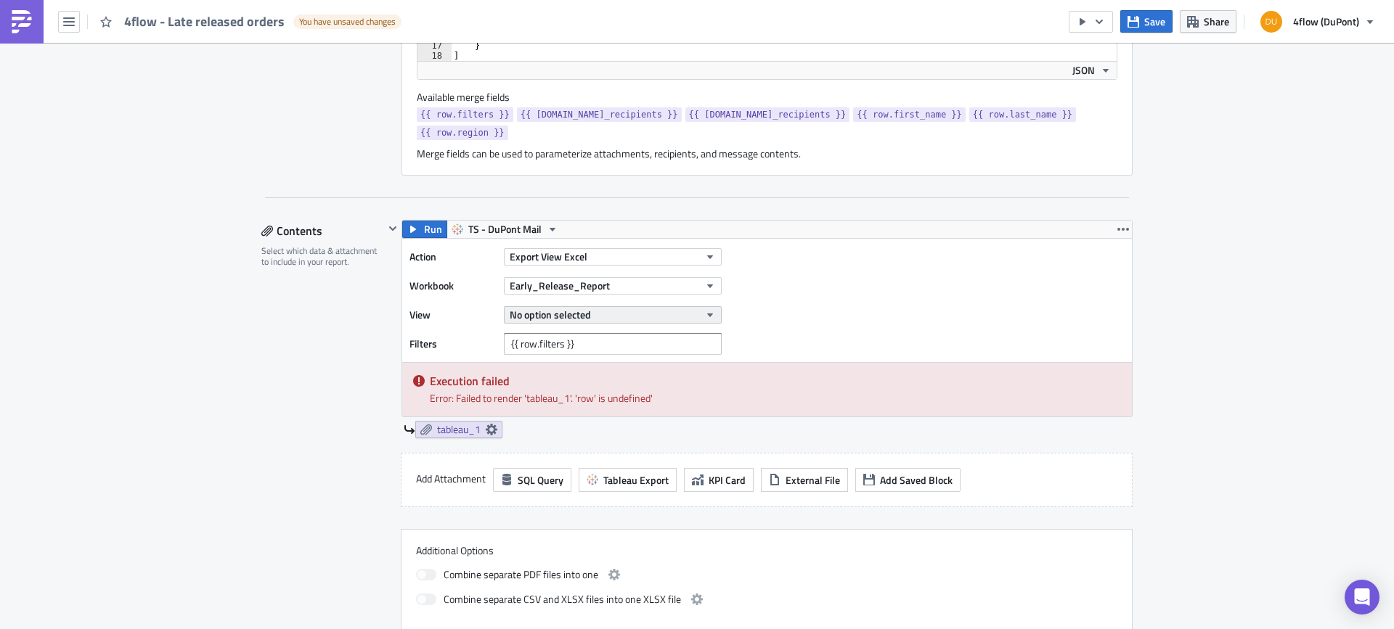
click at [706, 309] on icon "button" at bounding box center [710, 315] width 12 height 12
click at [1279, 380] on div "Edit " 4flow - Late released orders " Draft Settings Configure the basics of yo…" at bounding box center [697, 495] width 1394 height 2175
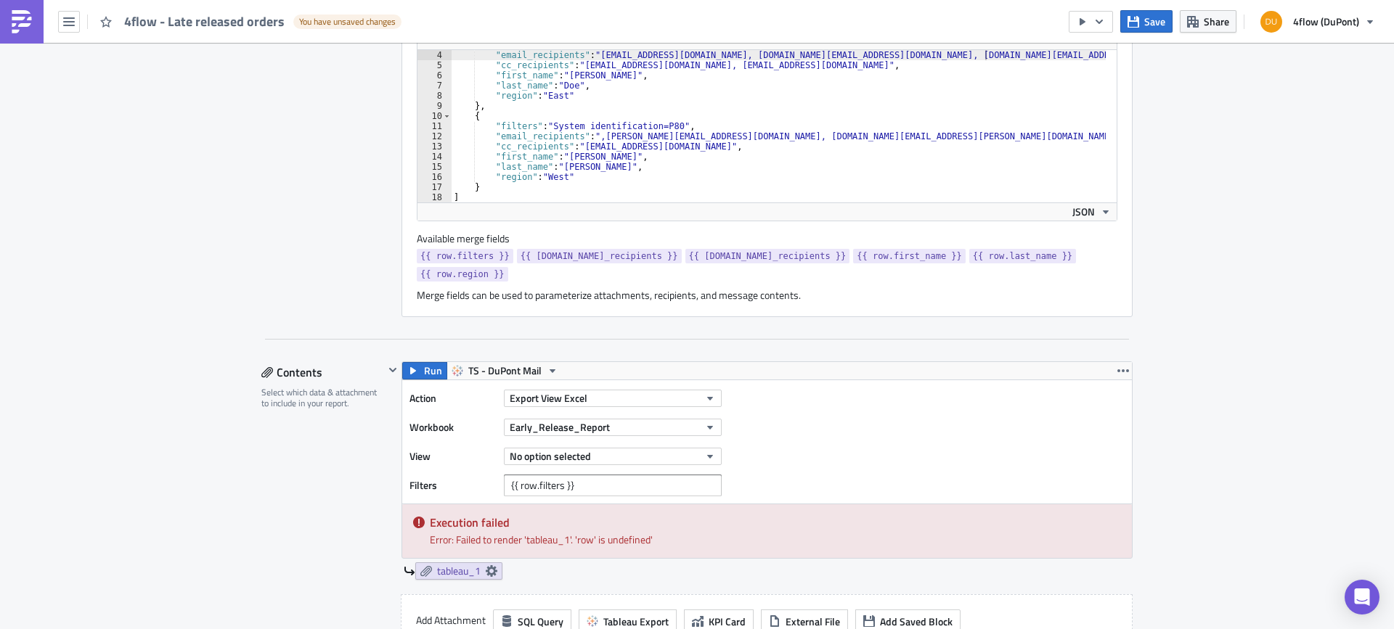
scroll to position [199, 0]
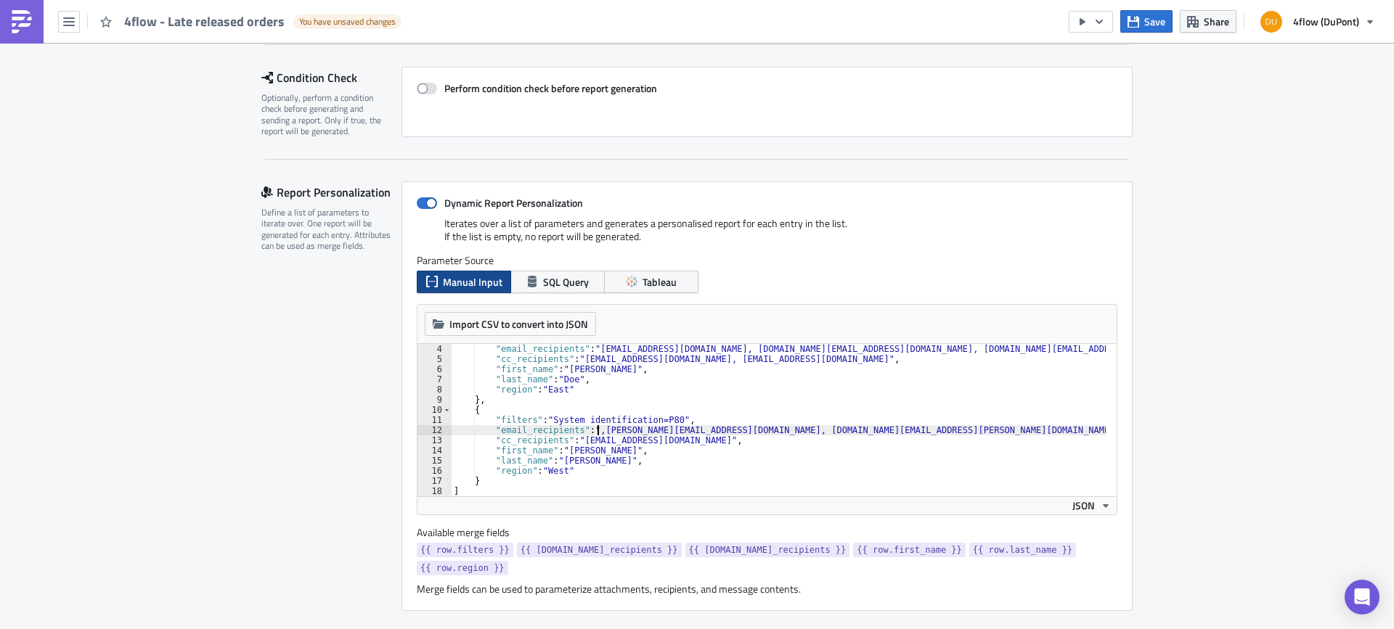
click at [591, 433] on div ""email_recipients" : "k.szogedi@4flow.com, v.simon@4flow.com, ol.mueller@4flow.…" at bounding box center [778, 430] width 655 height 173
click at [588, 434] on div ""email_recipients" : "k.szogedi@4flow.com, v.simon@4flow.com, ol.mueller@4flow.…" at bounding box center [778, 430] width 655 height 173
paste textarea "N.Kovasznay@4flow.com"
drag, startPoint x: 696, startPoint y: 441, endPoint x: 441, endPoint y: 439, distance: 254.8
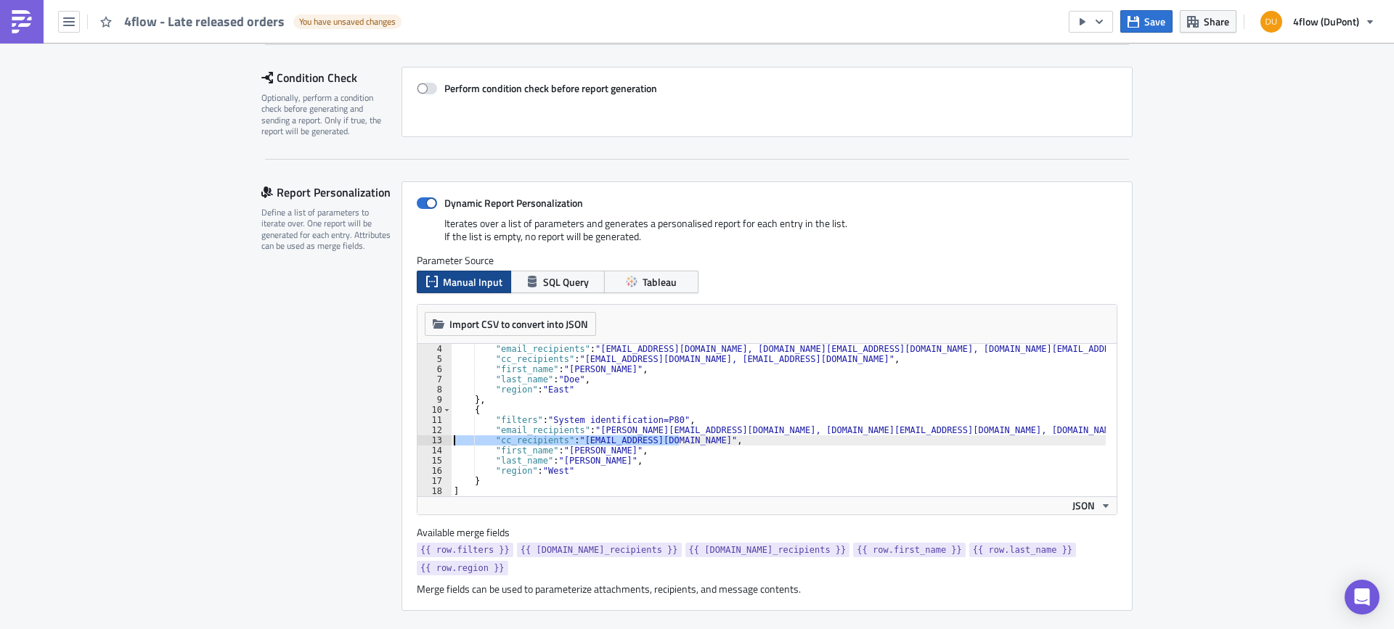
click at [441, 439] on div ""email_recipients": "N.Kovasznay@4flow.com, v.simon@4flow.com, ol.mueller@4flow…" at bounding box center [766, 420] width 699 height 152
type textarea ""cc_recipients": "someone@example.com","
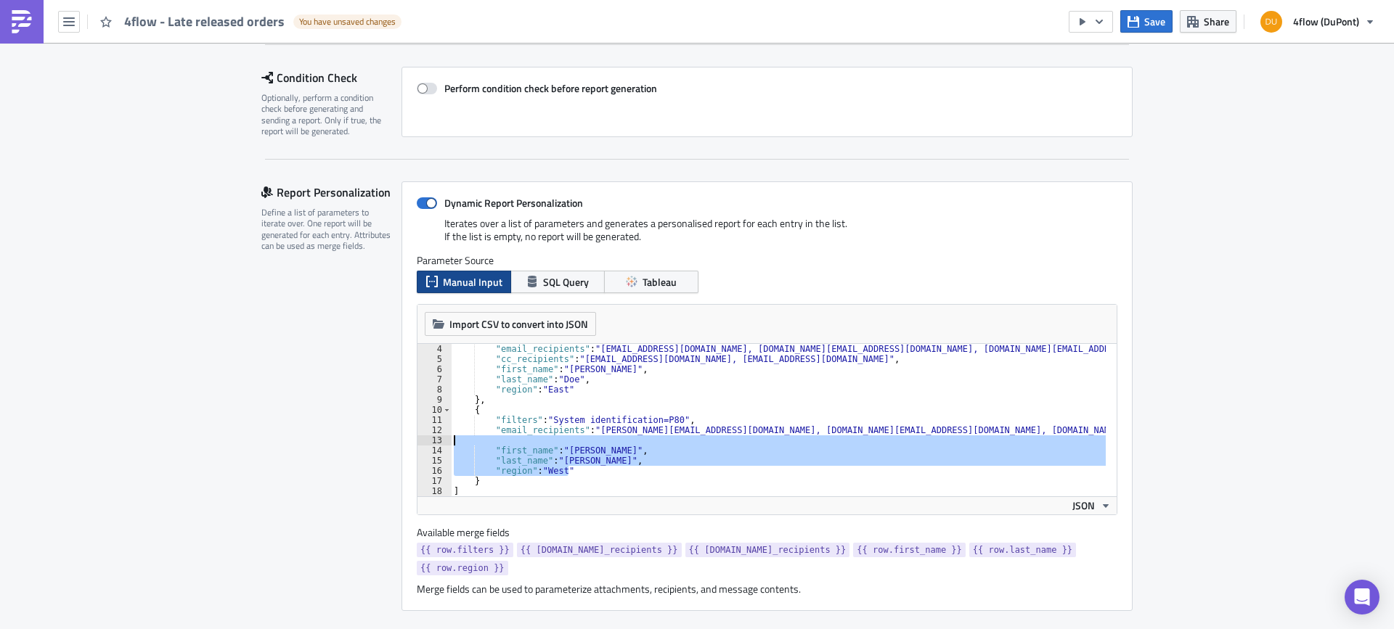
drag, startPoint x: 577, startPoint y: 473, endPoint x: 438, endPoint y: 441, distance: 142.3
click at [438, 441] on div "4 5 6 7 8 9 10 11 12 13 14 15 16 17 18 "email_recipients" : "k.szogedi@4flow.co…" at bounding box center [766, 420] width 699 height 152
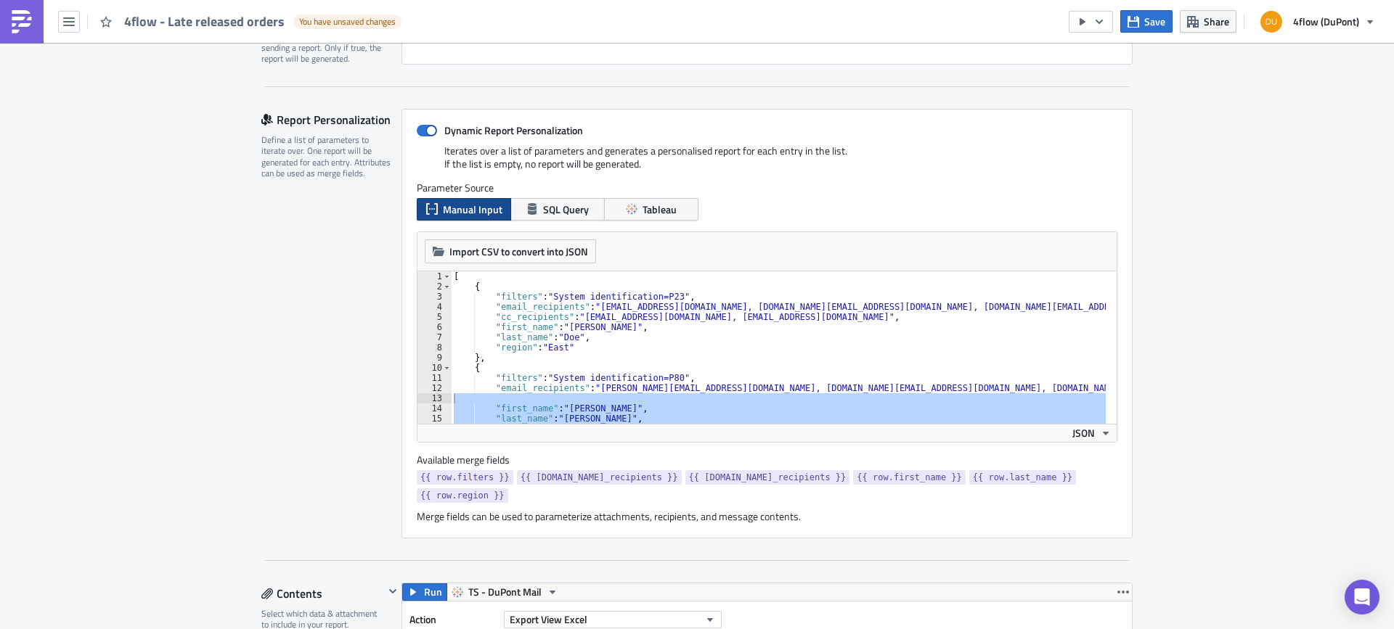
scroll to position [30, 0]
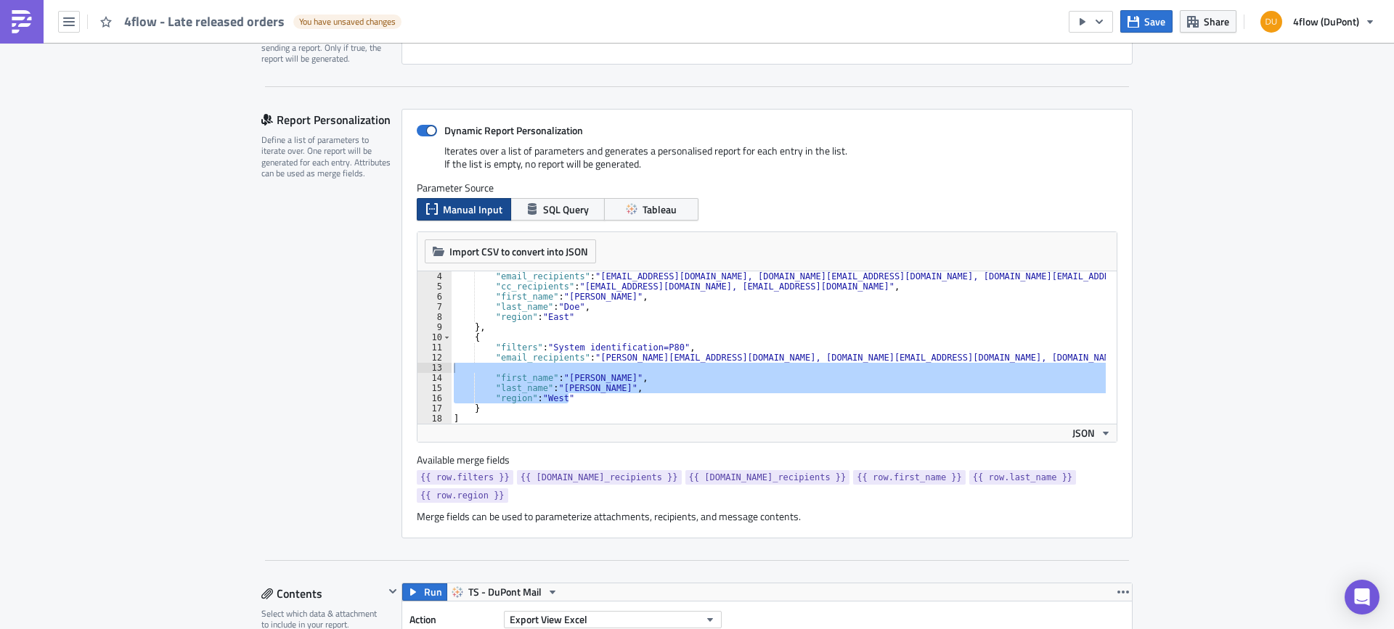
click at [574, 398] on div ""email_recipients" : "k.szogedi@4flow.com, v.simon@4flow.com, ol.mueller@4flow.…" at bounding box center [778, 347] width 655 height 152
drag, startPoint x: 574, startPoint y: 398, endPoint x: 429, endPoint y: 367, distance: 148.5
click at [429, 367] on div ""region": "West" 4 5 6 7 8 9 10 11 12 13 14 15 16 17 18 "email_recipients" : "k…" at bounding box center [766, 347] width 699 height 152
type textarea ""first_name": "Diane","
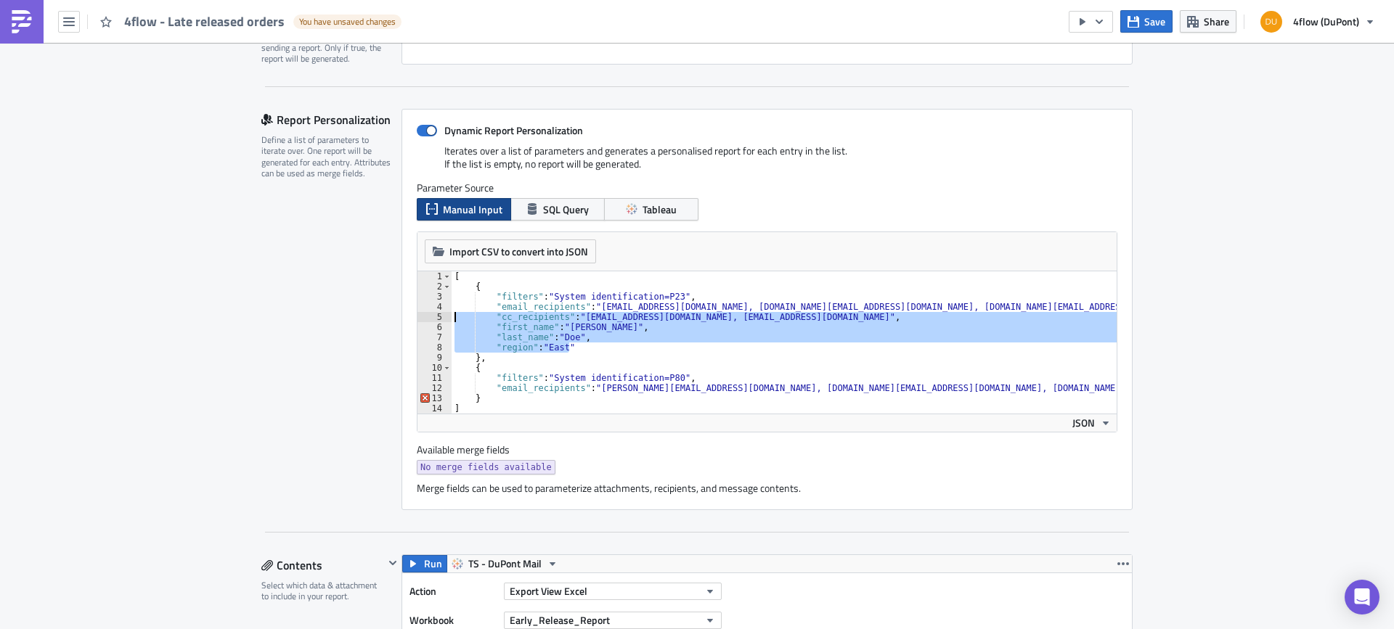
drag, startPoint x: 571, startPoint y: 346, endPoint x: 428, endPoint y: 317, distance: 146.1
click at [428, 317] on div ""email_recipients": "N.Kovasznay@4flow.com, v.simon@4flow.com, ol.mueller@4flow…" at bounding box center [766, 342] width 699 height 142
type textarea ""cc_recipients": "someone@example.com, admin@acme.co", "first_name": "John","
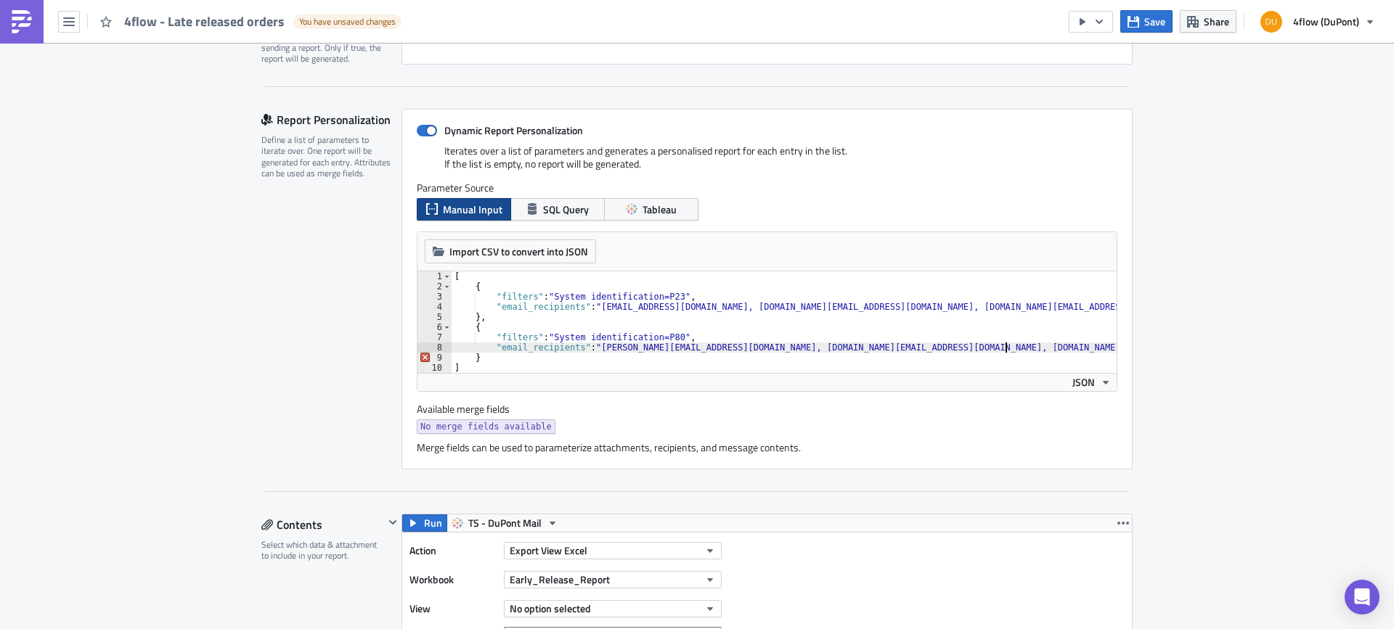
click at [1016, 346] on div "[ { "filters" : "System identification=P23" , "email_recipients" : "k.szogedi@4…" at bounding box center [784, 332] width 665 height 122
click at [666, 300] on div "[ { "filters" : "System identification=P23" , "email_recipients" : "k.szogedi@4…" at bounding box center [784, 332] width 665 height 122
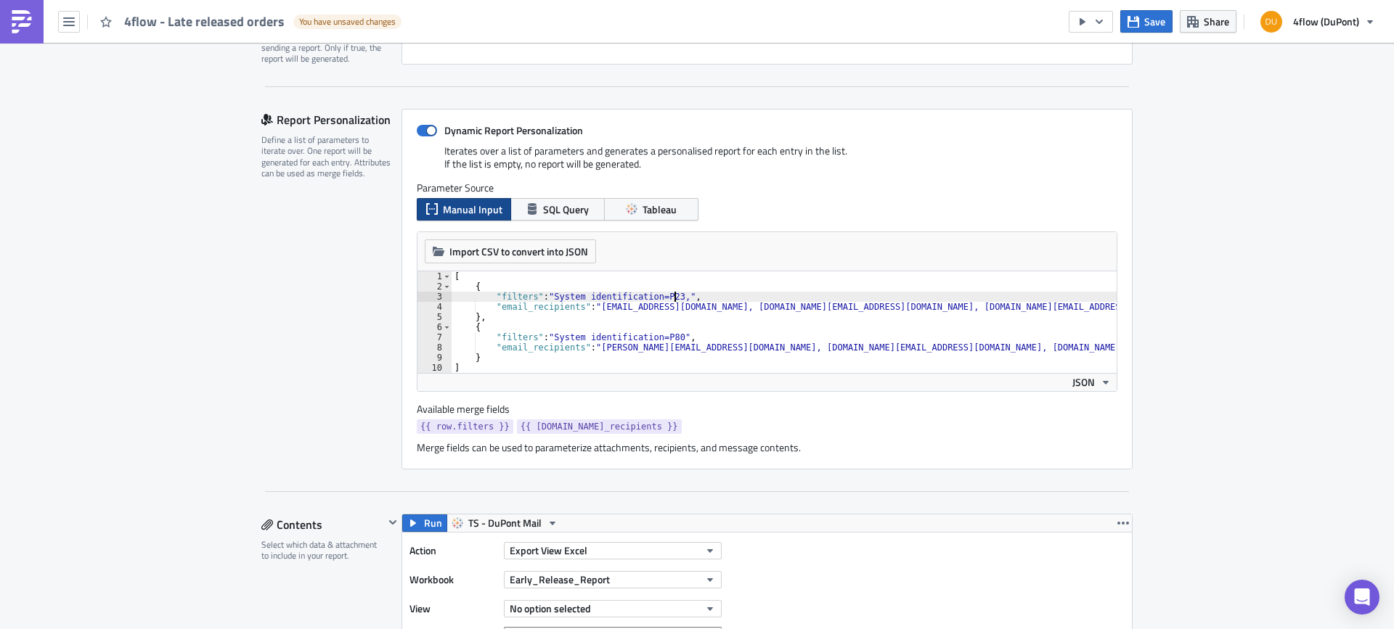
scroll to position [0, 19]
click at [674, 300] on div "[ { "filters" : "System identification=P23, " , "email_recipients" : "k.szogedi…" at bounding box center [784, 332] width 665 height 122
drag, startPoint x: 670, startPoint y: 295, endPoint x: 851, endPoint y: 295, distance: 180.8
click at [851, 295] on div "[ { "filters" : "System identification=P23, Order released to carrier check=Lat…" at bounding box center [784, 332] width 665 height 122
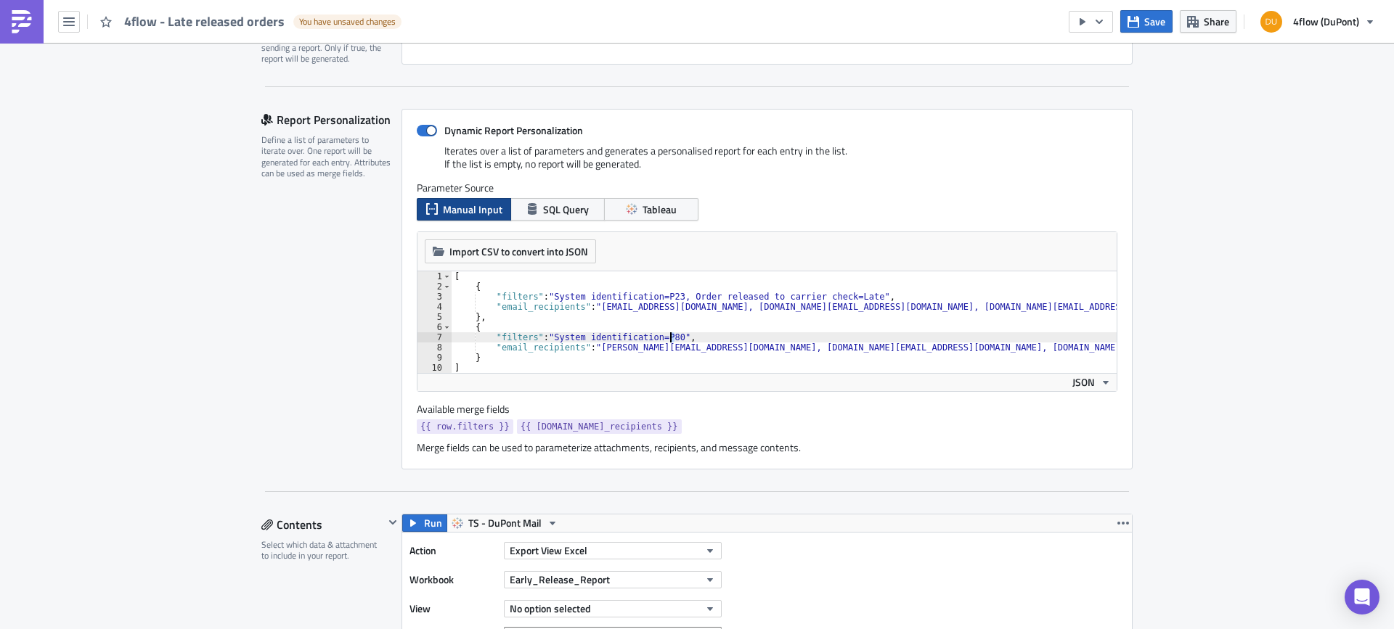
click at [666, 337] on div "[ { "filters" : "System identification=P23, Order released to carrier check=Lat…" at bounding box center [784, 332] width 665 height 122
paste textarea "Order released to carrier check=Late"
click at [665, 338] on div "[ { "filters" : "System identification=P23, Order released to carrier check=Lat…" at bounding box center [784, 332] width 665 height 122
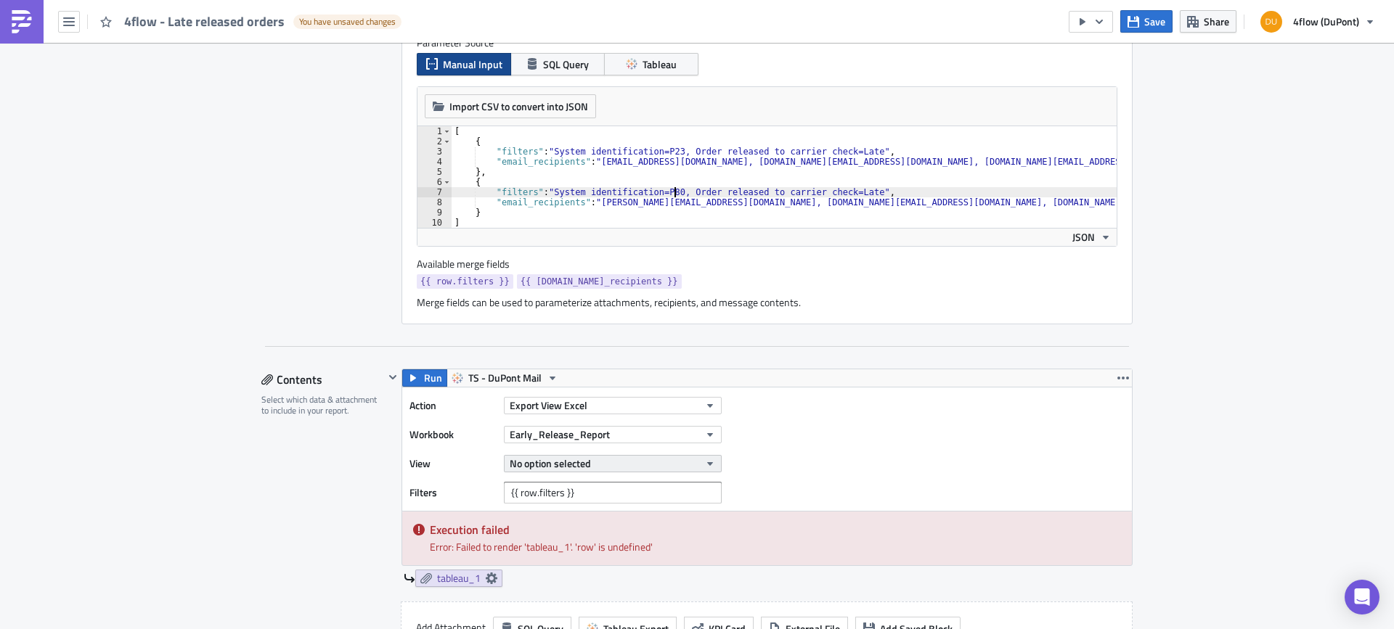
type textarea ""filters": "System identification=P80, Order released to carrier check=Late","
click at [618, 460] on button "No option selected" at bounding box center [613, 463] width 218 height 17
click at [590, 486] on input "text" at bounding box center [571, 487] width 139 height 22
click at [704, 460] on icon "button" at bounding box center [710, 464] width 12 height 12
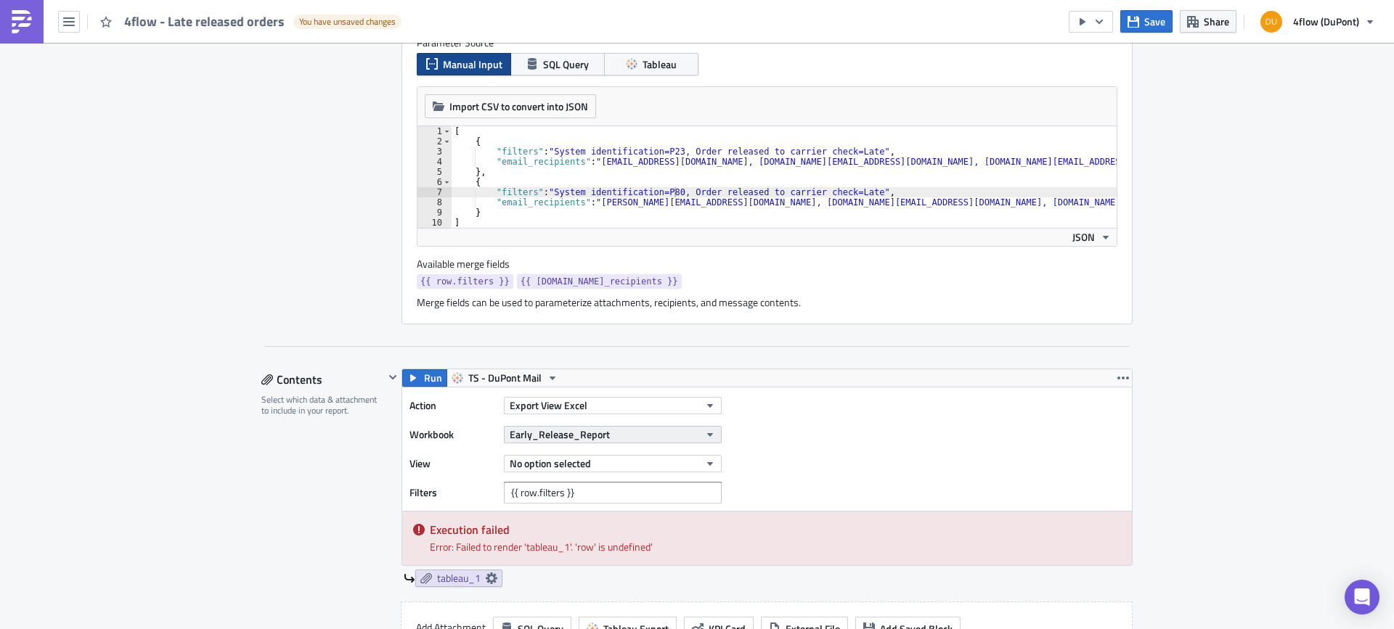
click at [698, 428] on button "Early_Release_Report" at bounding box center [613, 434] width 218 height 17
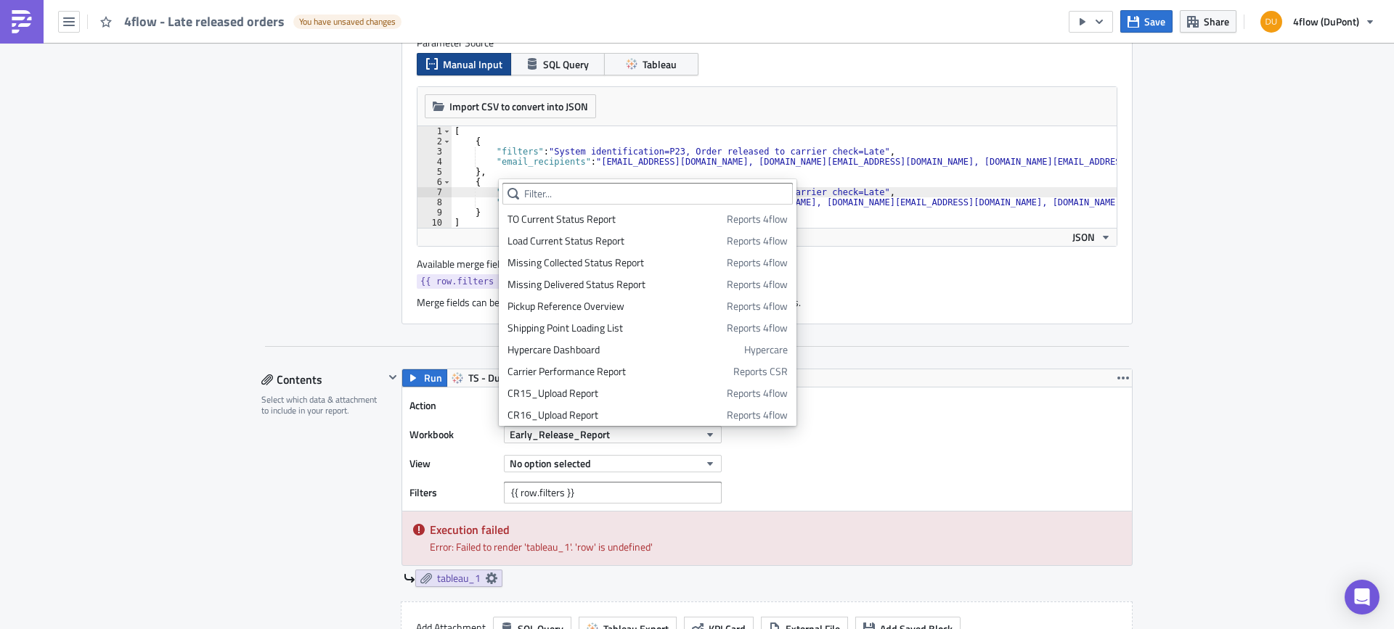
click at [777, 457] on div "Action Export View Excel Workbook Early_Release_Report View No option selected …" at bounding box center [767, 449] width 730 height 123
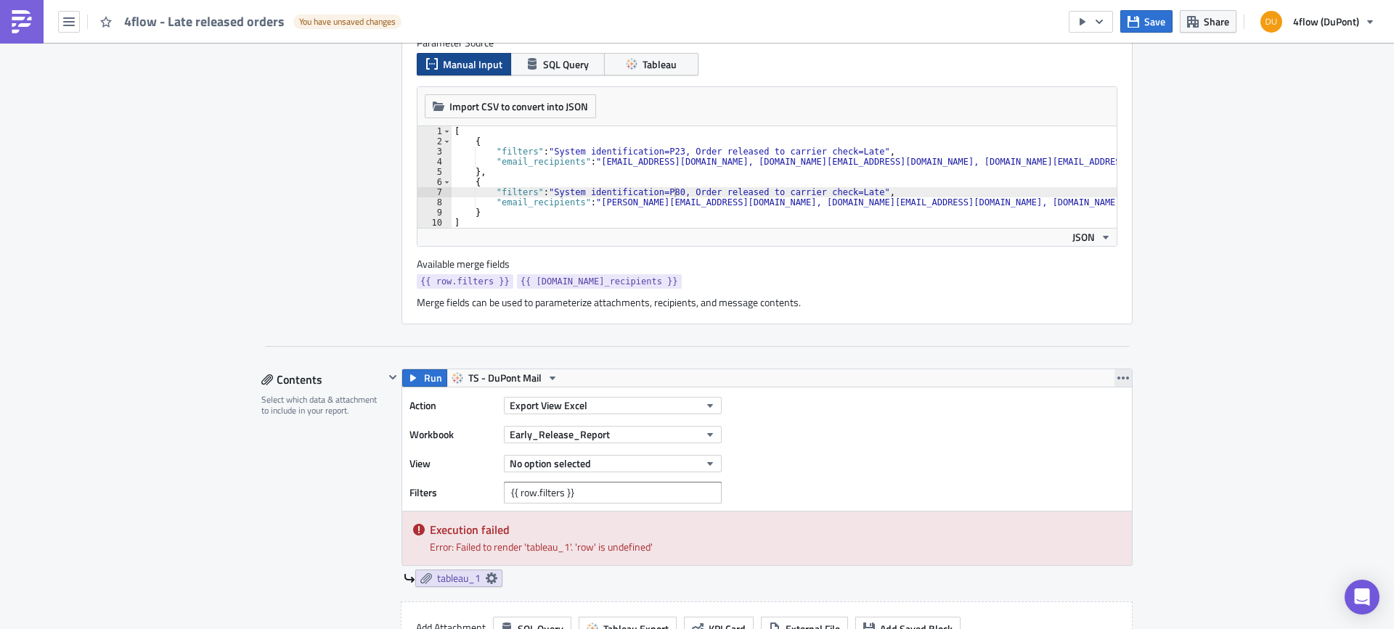
click at [1117, 379] on icon "button" at bounding box center [1123, 378] width 12 height 3
click at [1103, 462] on div "Remove" at bounding box center [1126, 464] width 97 height 15
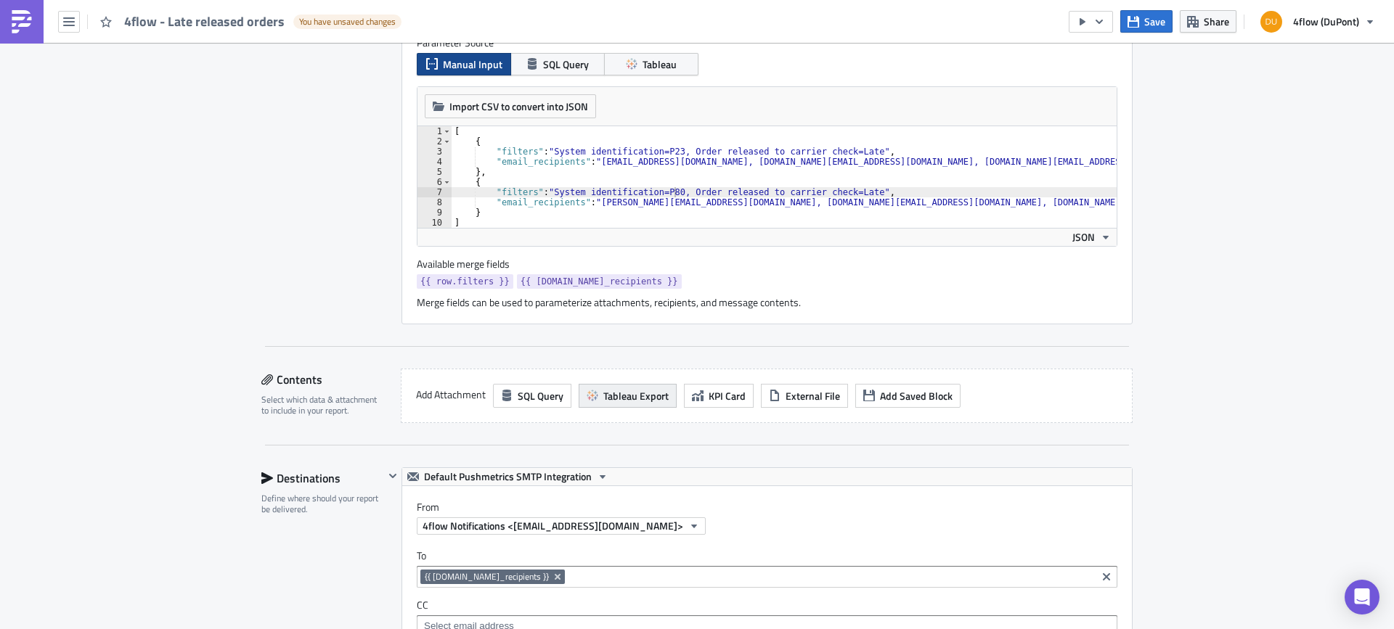
click at [632, 395] on span "Tableau Export" at bounding box center [635, 395] width 65 height 15
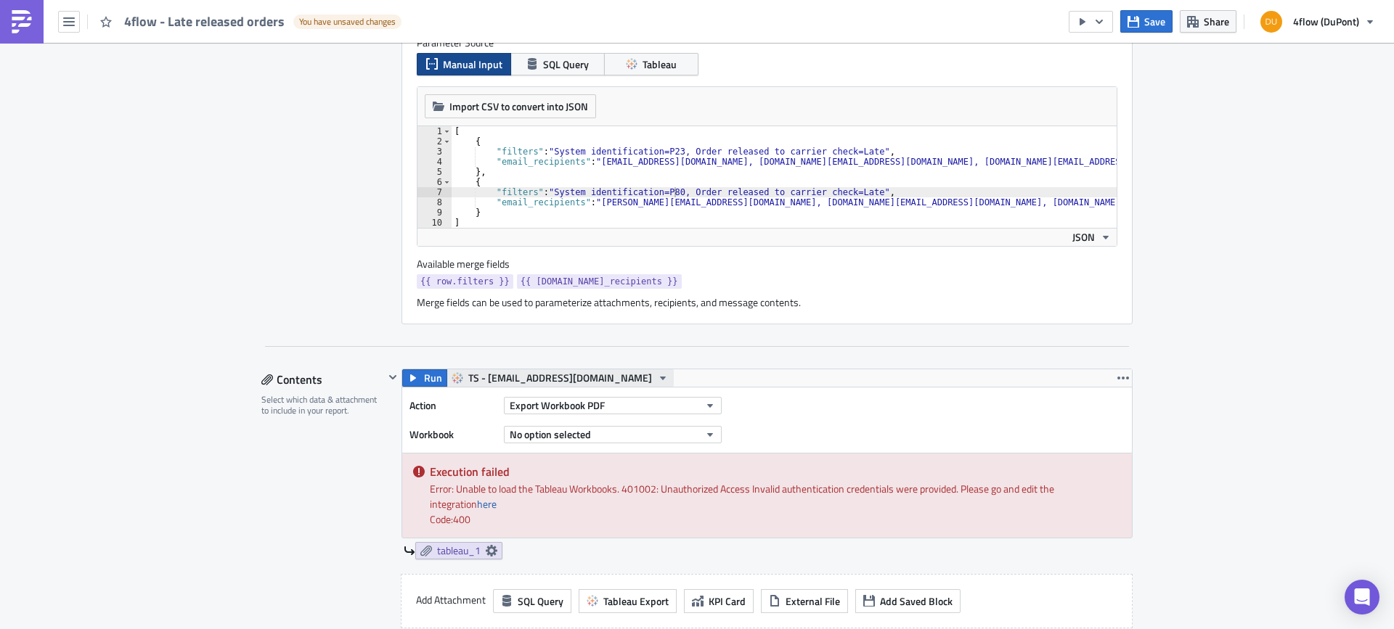
click at [505, 382] on span "TS - [EMAIL_ADDRESS][DOMAIN_NAME]" at bounding box center [560, 377] width 184 height 17
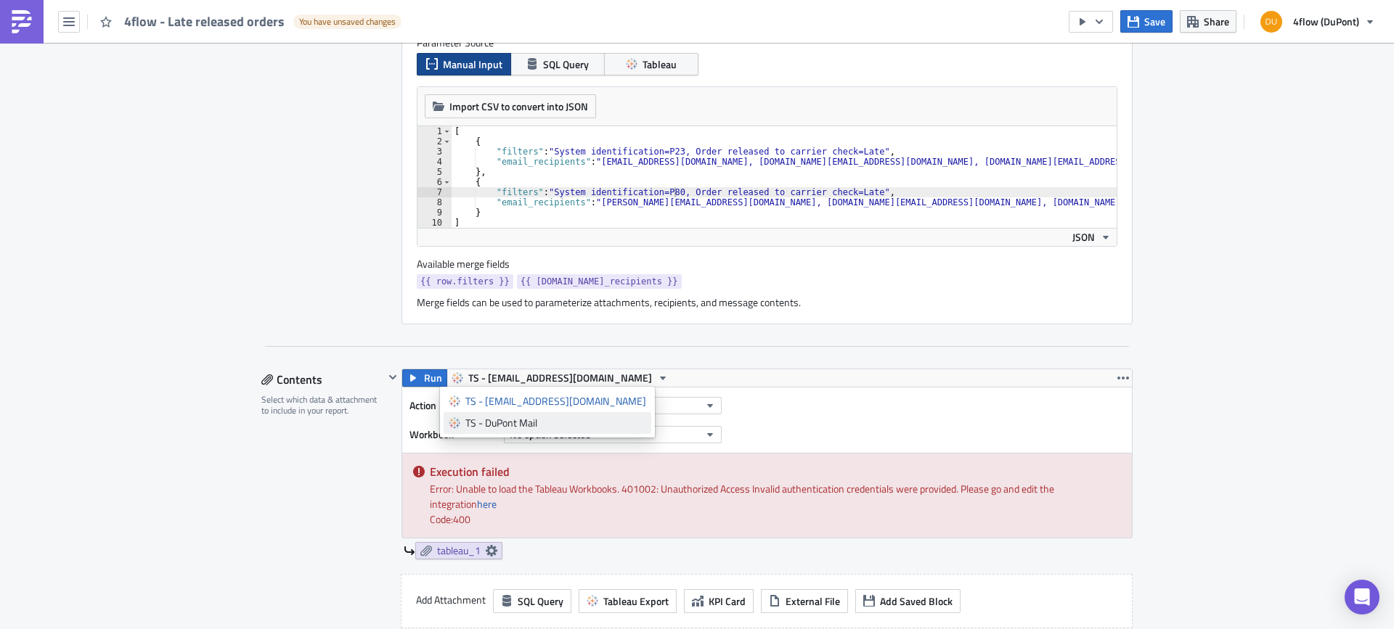
click at [513, 422] on div "TS - DuPont Mail" at bounding box center [555, 423] width 181 height 15
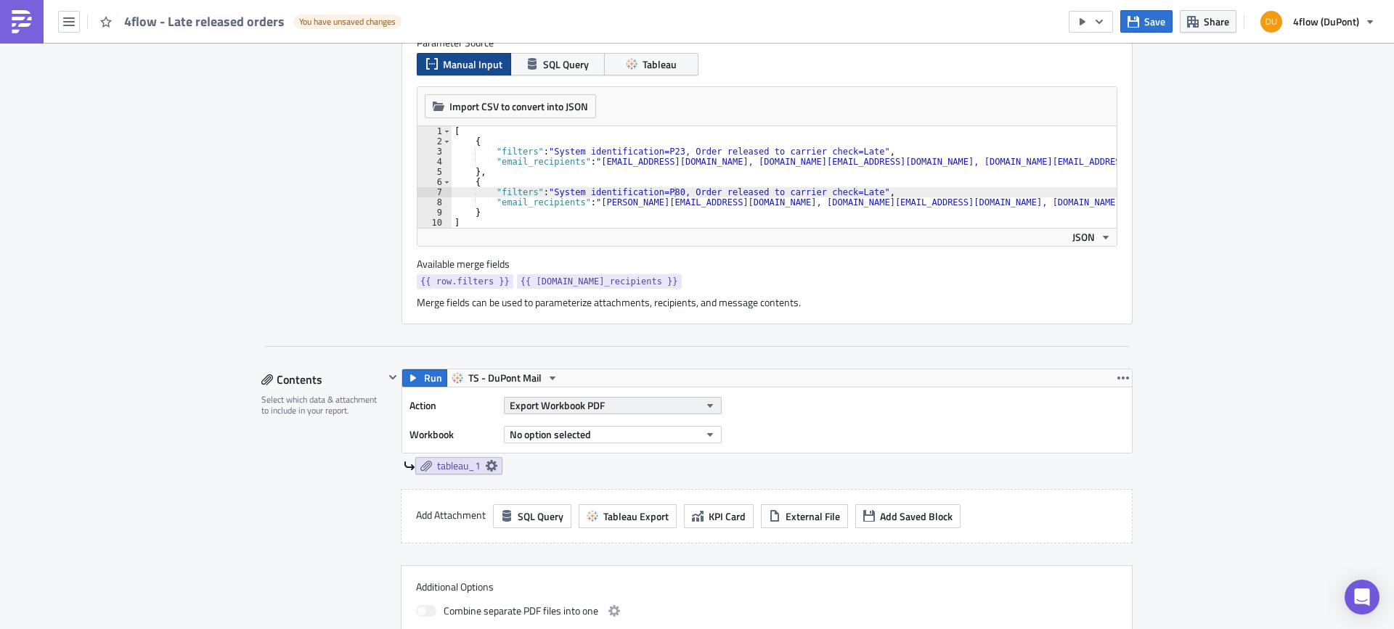
click at [680, 404] on button "Export Workbook PDF" at bounding box center [613, 405] width 218 height 17
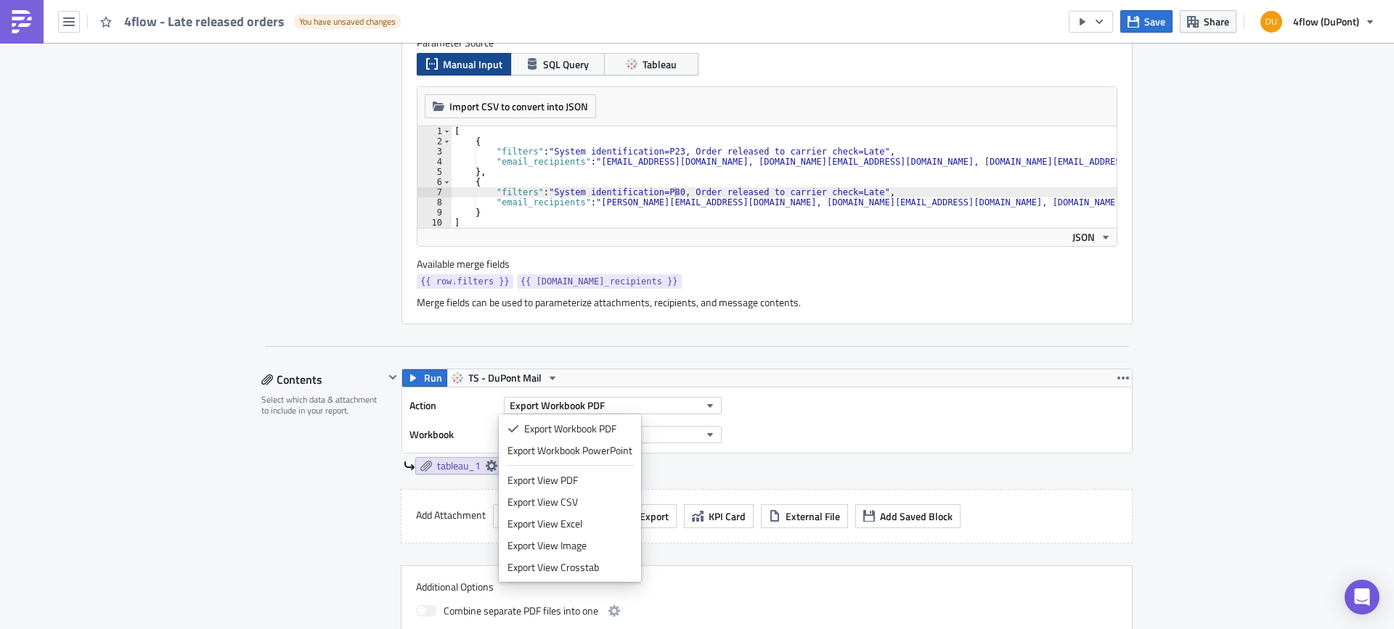
click at [597, 518] on div "Export View Excel" at bounding box center [569, 524] width 125 height 15
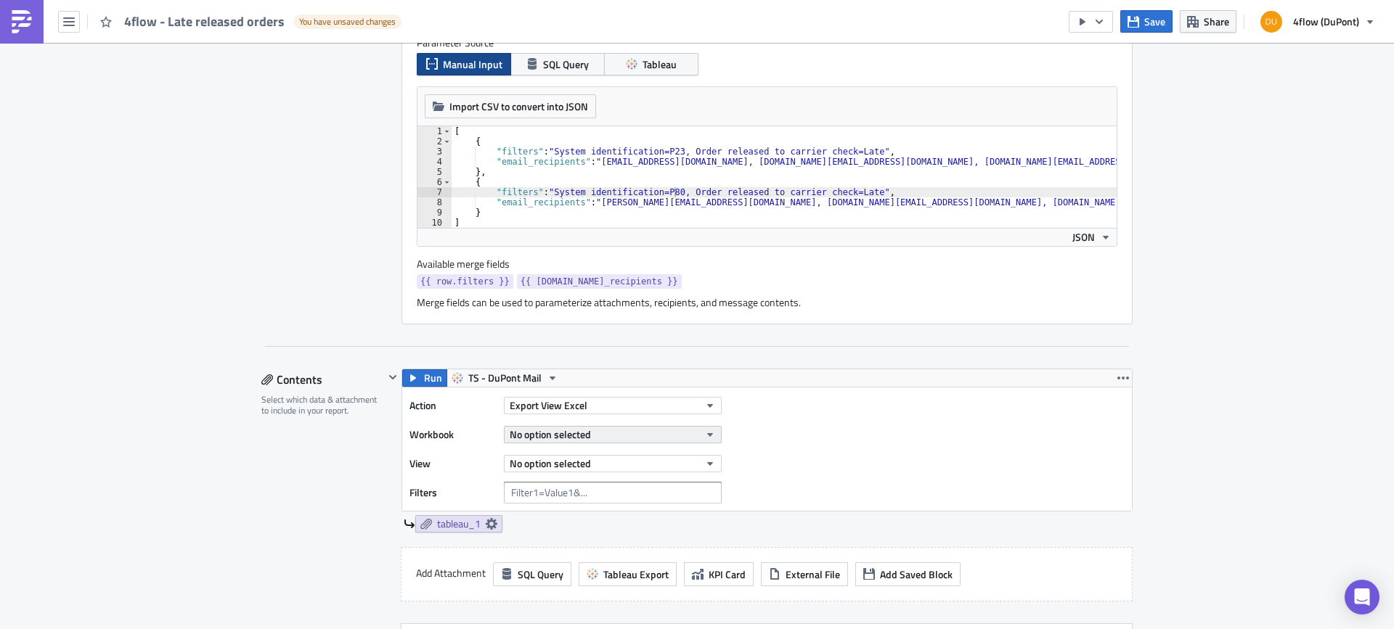
click at [645, 427] on button "No option selected" at bounding box center [613, 434] width 218 height 17
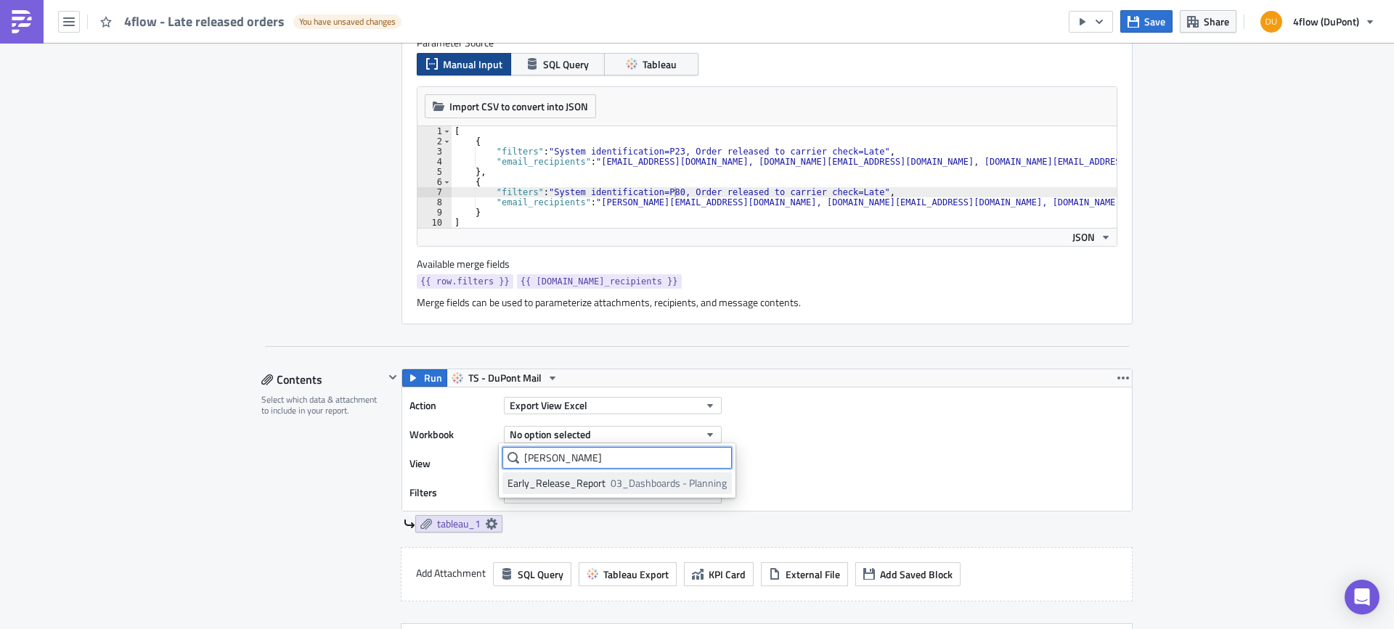
type input "earl"
click at [667, 486] on span "03_Dashboards - Planning" at bounding box center [669, 483] width 116 height 15
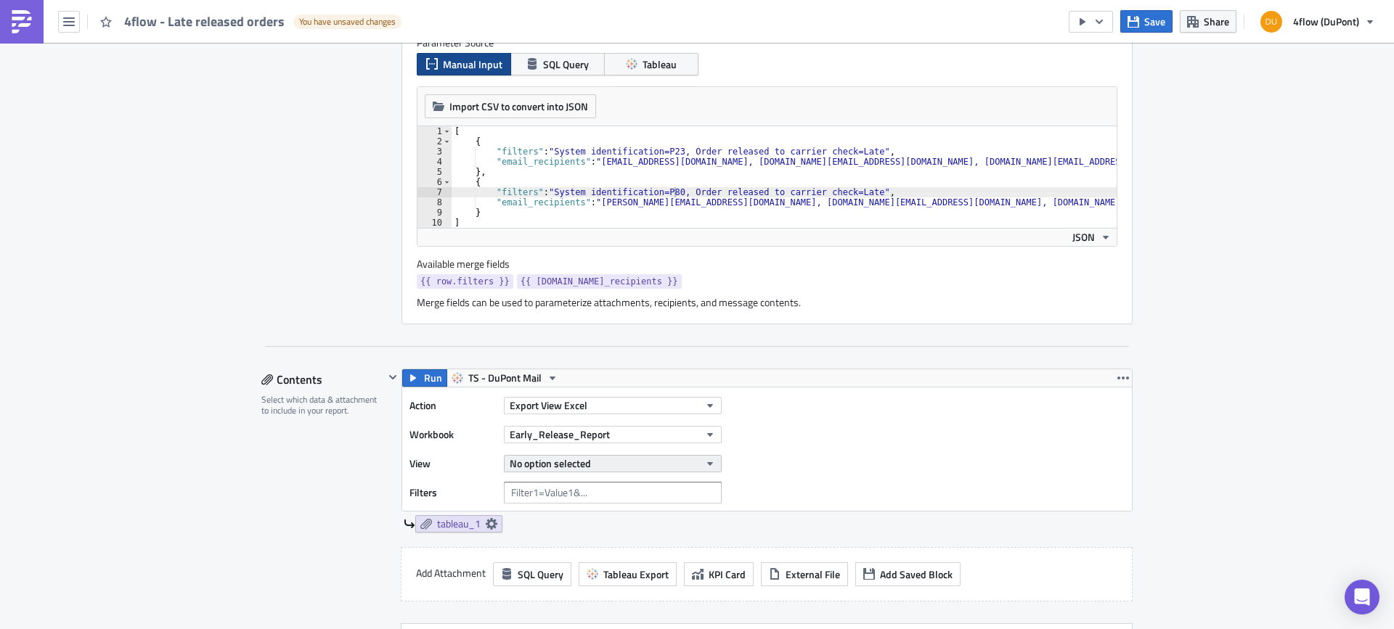
click at [648, 467] on button "No option selected" at bounding box center [613, 463] width 218 height 17
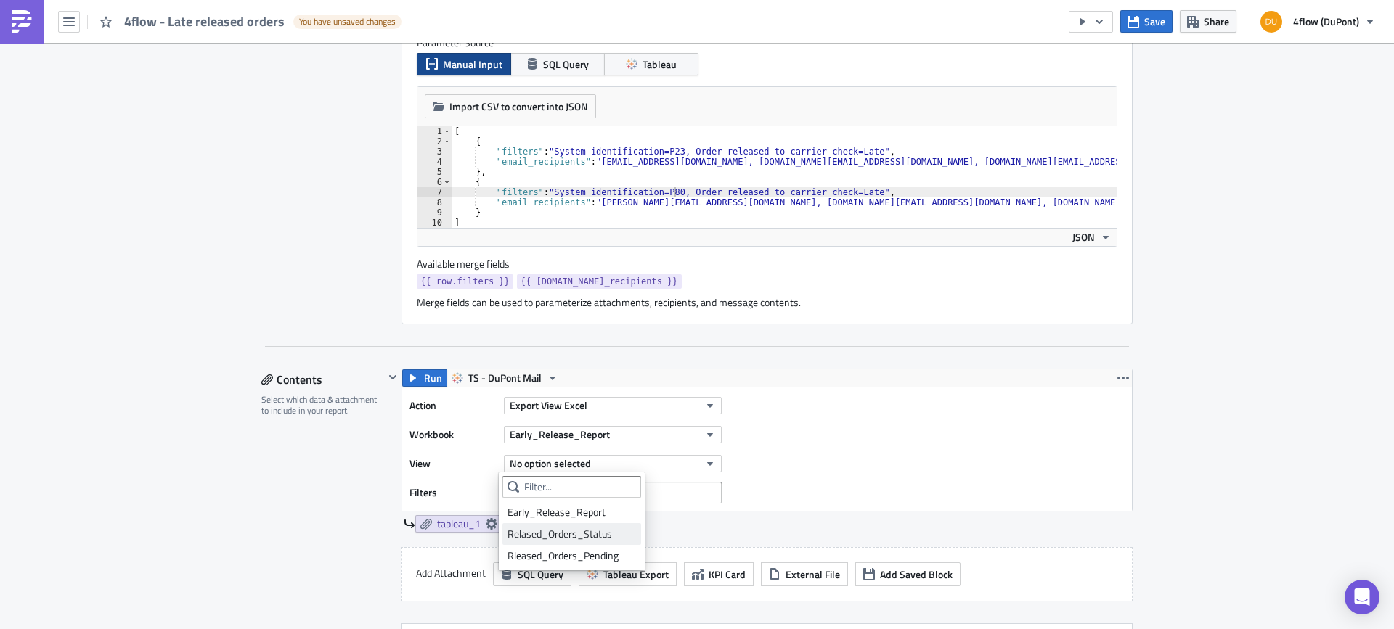
click at [616, 538] on div "Relased_Orders_Status" at bounding box center [571, 534] width 128 height 15
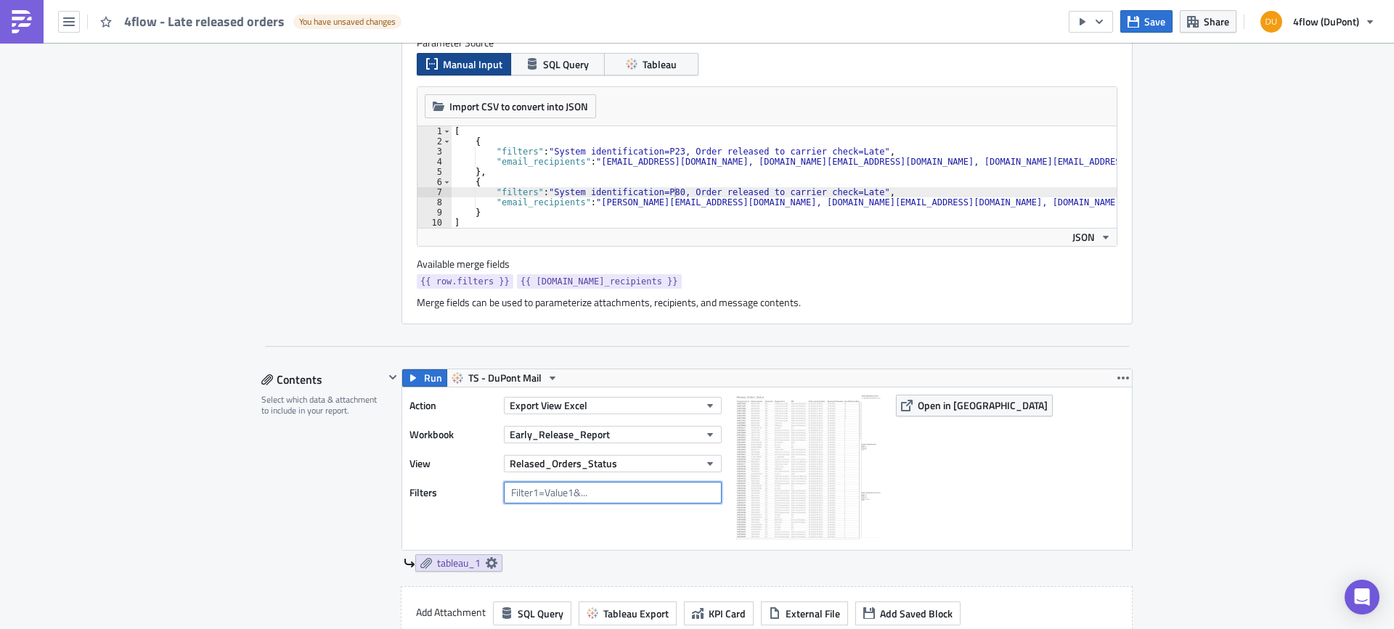
click at [626, 496] on input "text" at bounding box center [613, 493] width 218 height 22
drag, startPoint x: 412, startPoint y: 284, endPoint x: 495, endPoint y: 285, distance: 82.8
click at [495, 285] on link "{{ row.filters }}" at bounding box center [465, 281] width 97 height 15
copy span "{{ row.filters }}"
click at [596, 501] on input "text" at bounding box center [613, 493] width 218 height 22
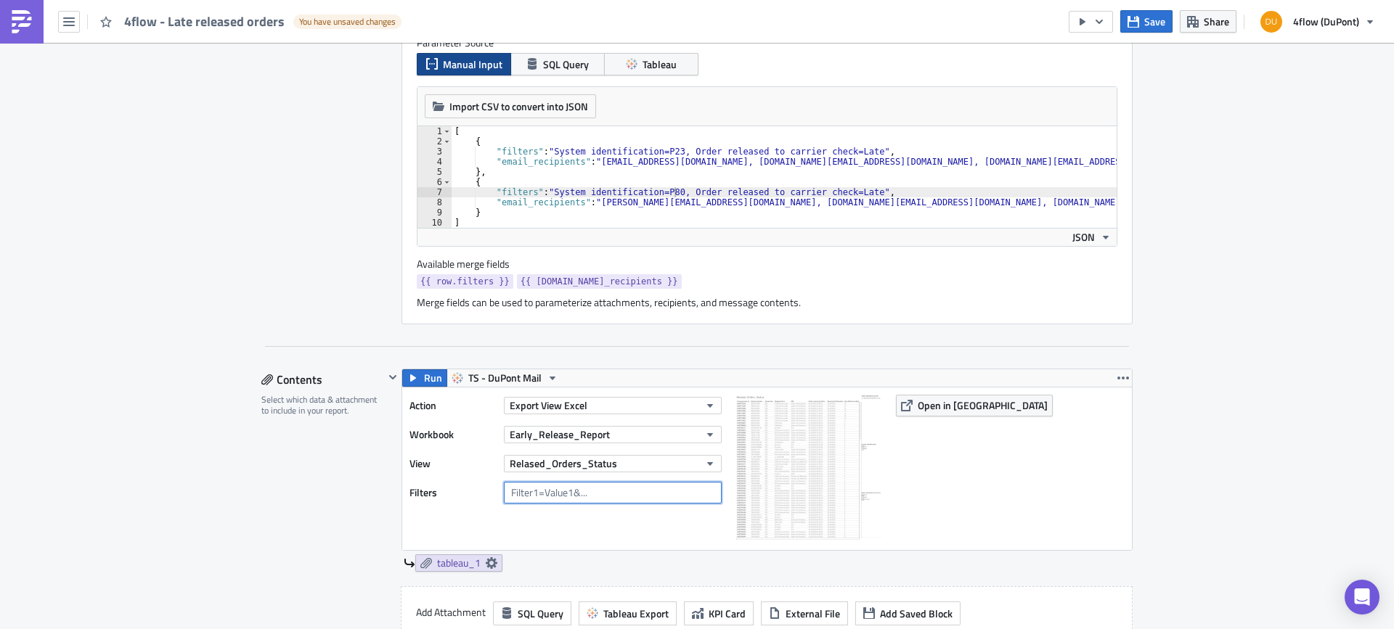
paste input "{{ row.filters }}"
type input "{{ row.filters }}"
click at [261, 483] on div "Contents Select which data & attachment to include in your report." at bounding box center [322, 567] width 123 height 396
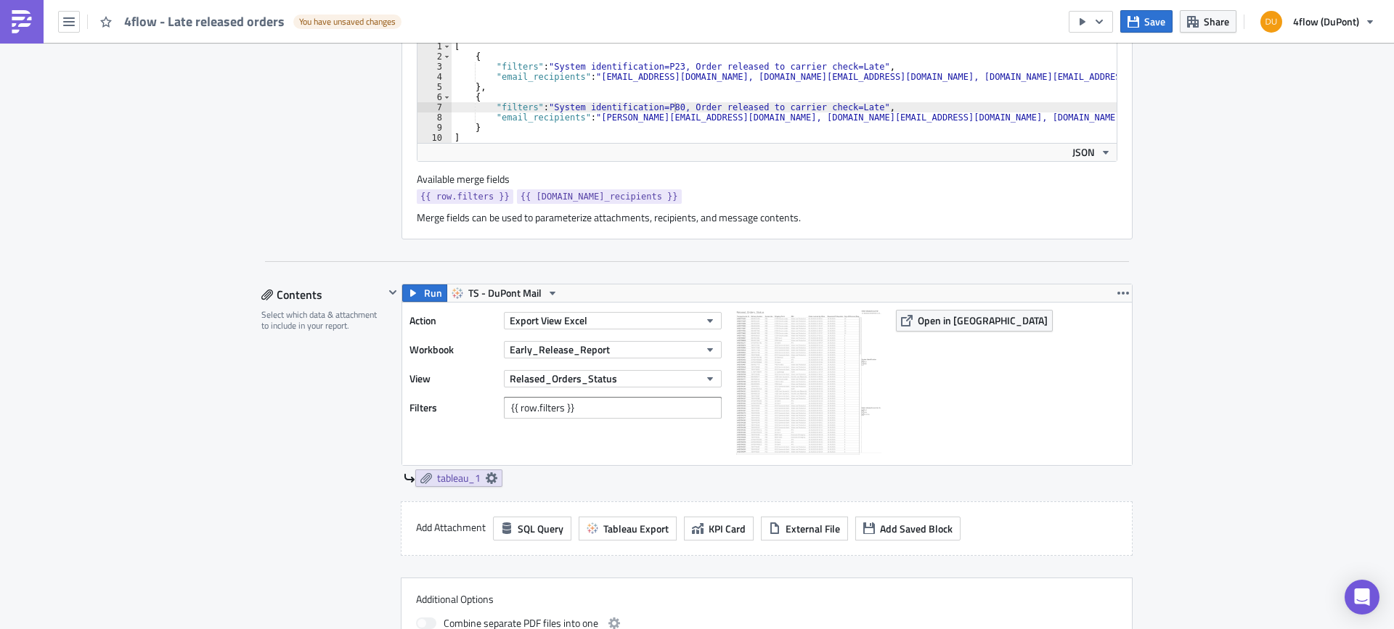
scroll to position [634, 0]
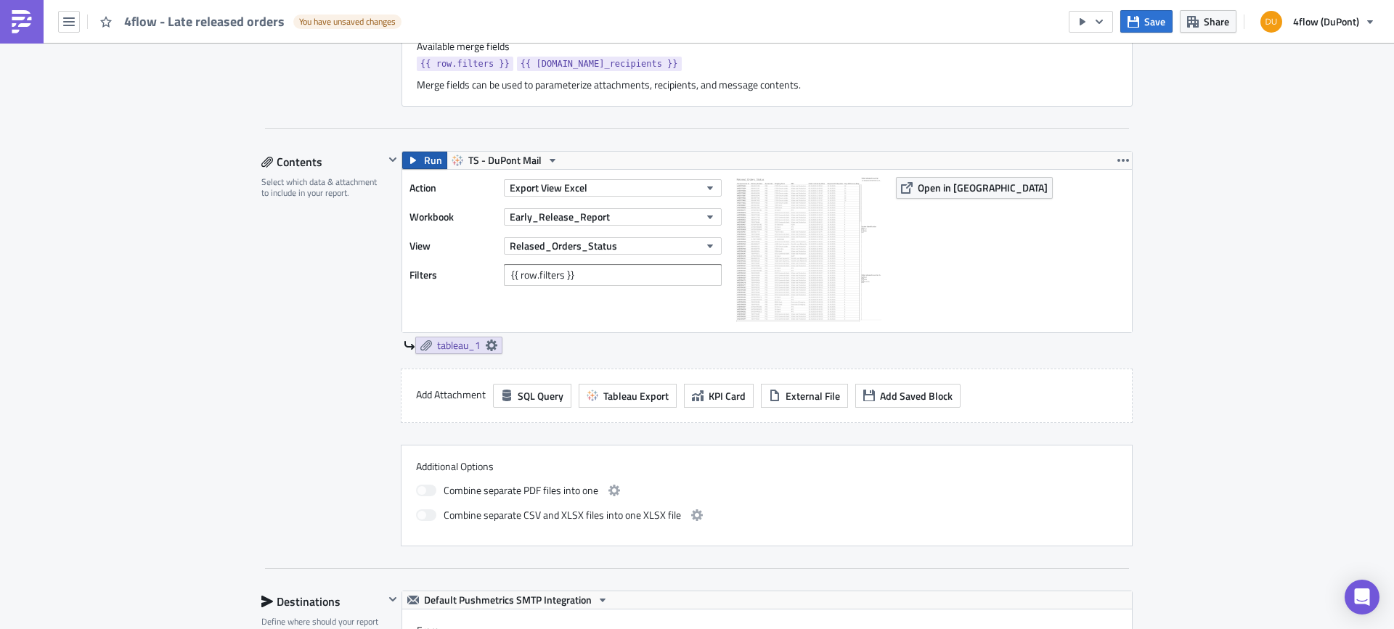
click at [424, 154] on span "Run" at bounding box center [433, 160] width 18 height 17
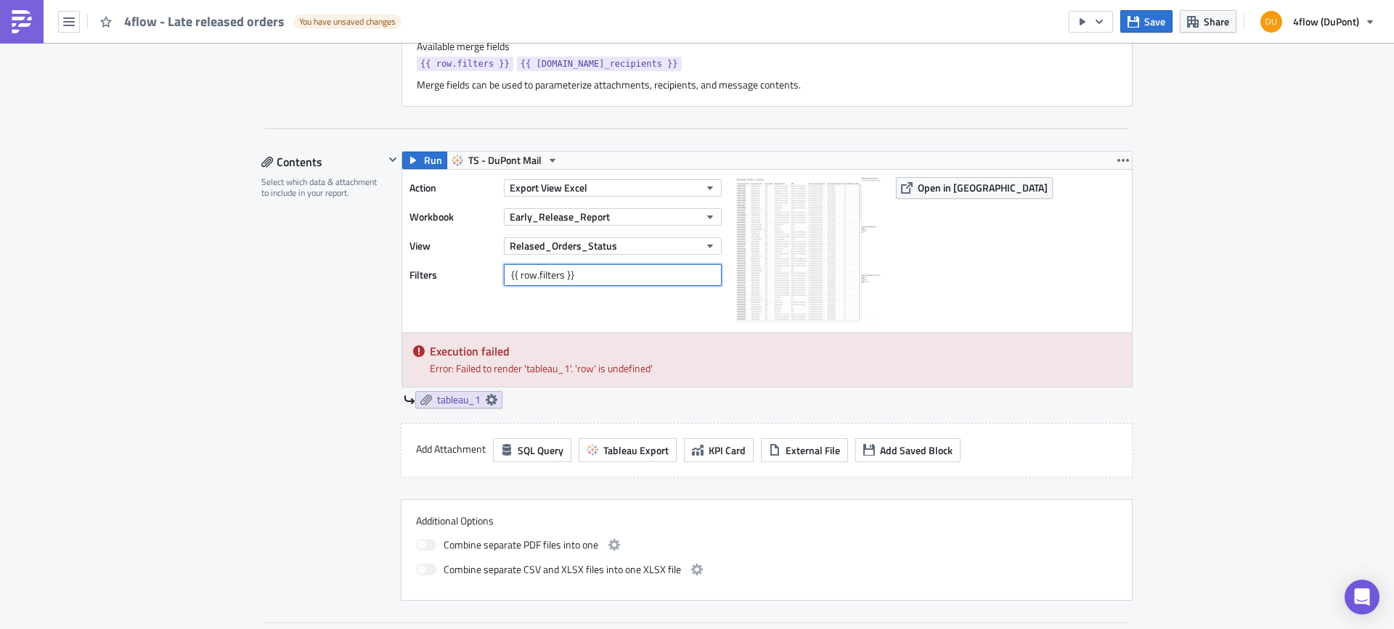
click at [590, 279] on input "{{ row.filters }}" at bounding box center [613, 275] width 218 height 22
drag, startPoint x: 611, startPoint y: 279, endPoint x: 496, endPoint y: 276, distance: 115.5
click at [496, 276] on div "Filters {{ row.filters }}" at bounding box center [568, 275] width 319 height 22
click at [310, 314] on div "Contents Select which data & attachment to include in your report." at bounding box center [322, 376] width 123 height 450
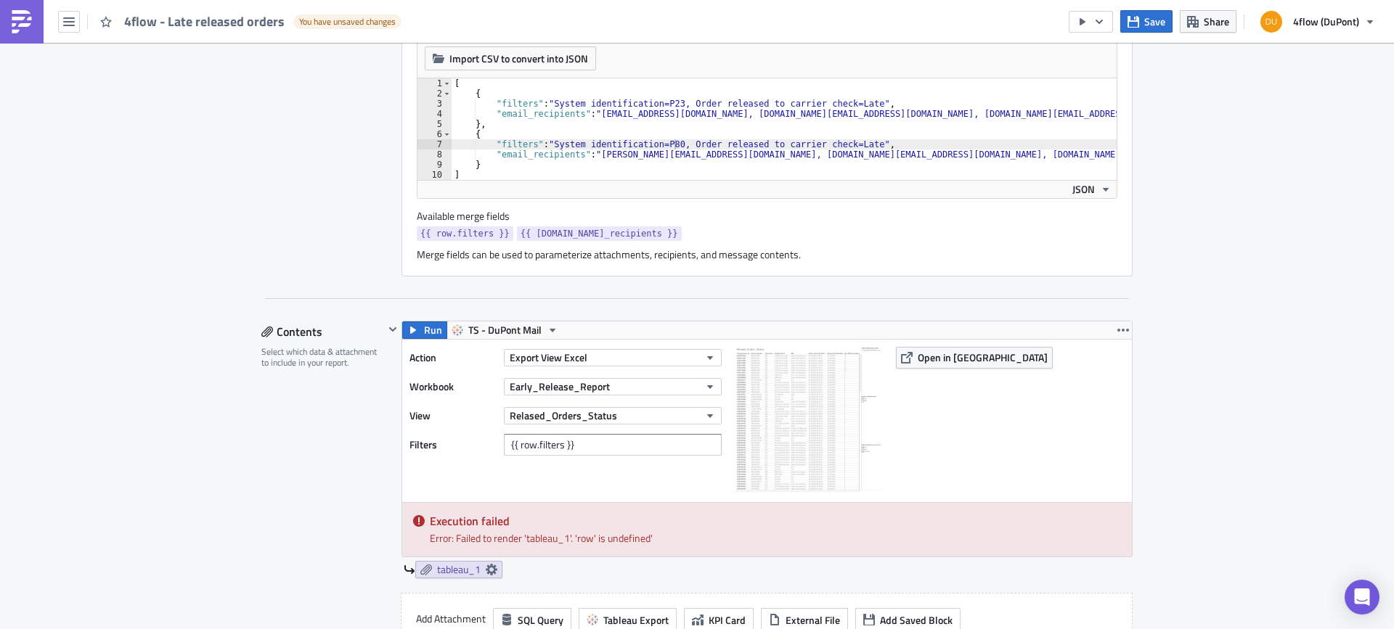
scroll to position [271, 0]
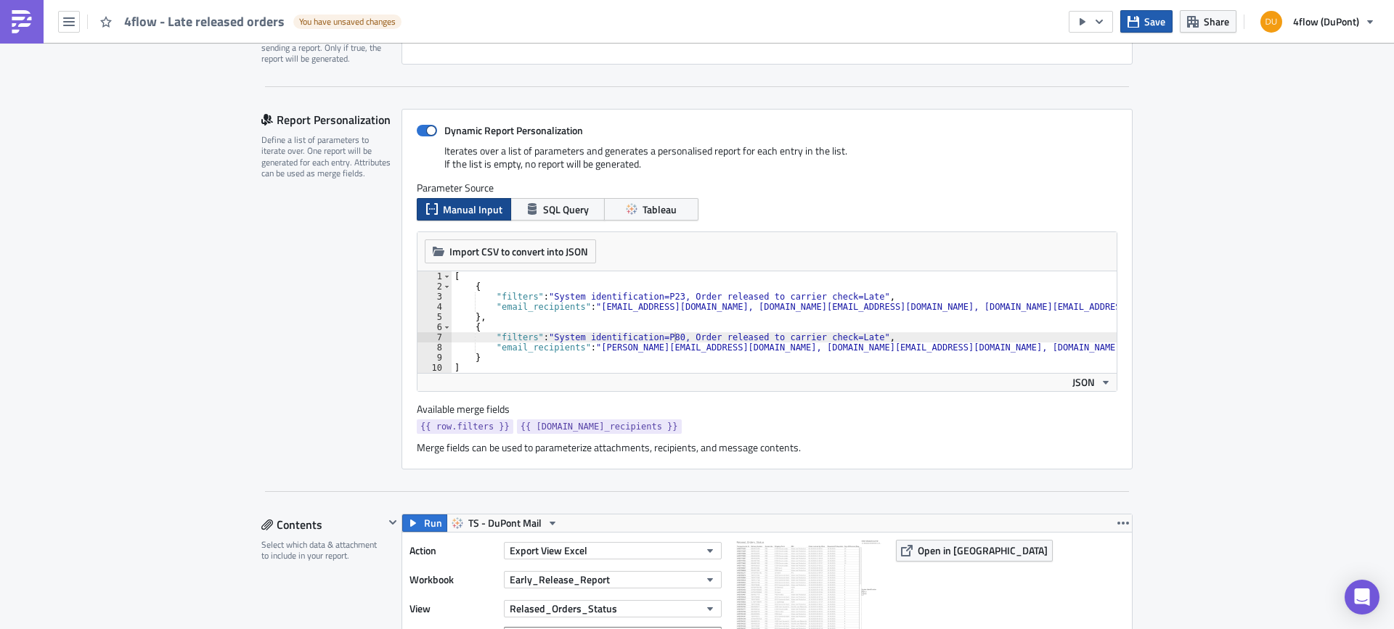
click at [1142, 21] on button "Save" at bounding box center [1146, 21] width 52 height 23
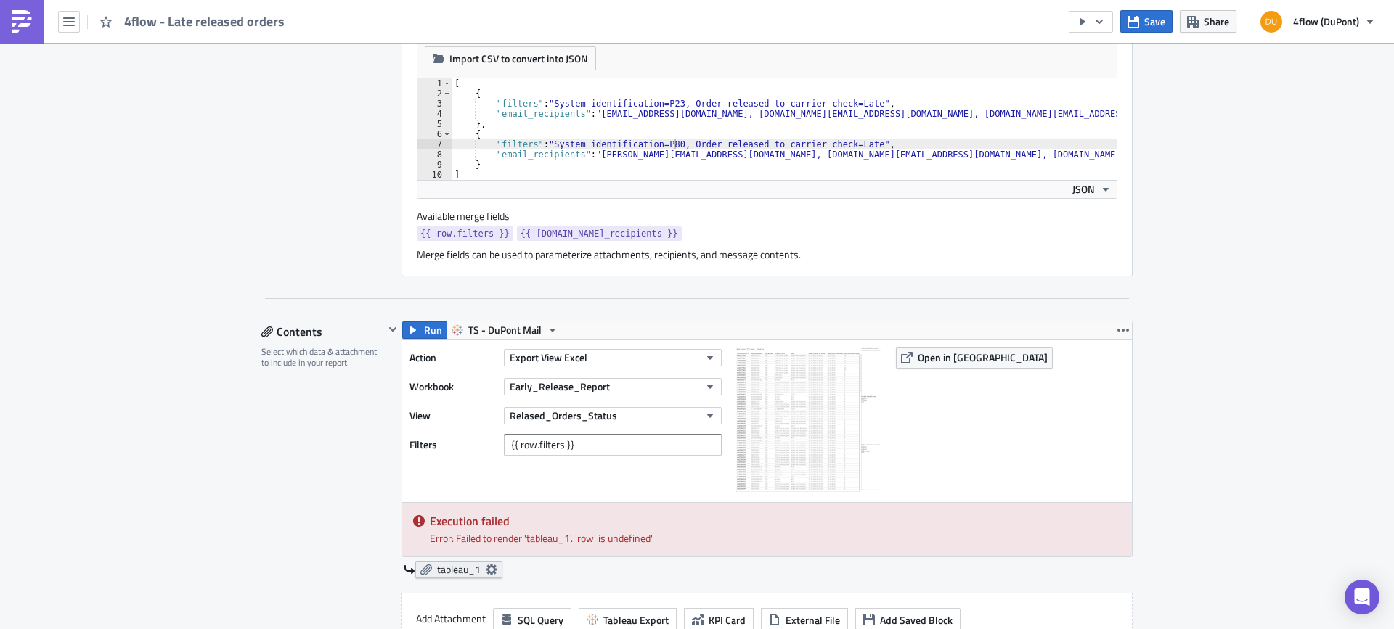
scroll to position [489, 0]
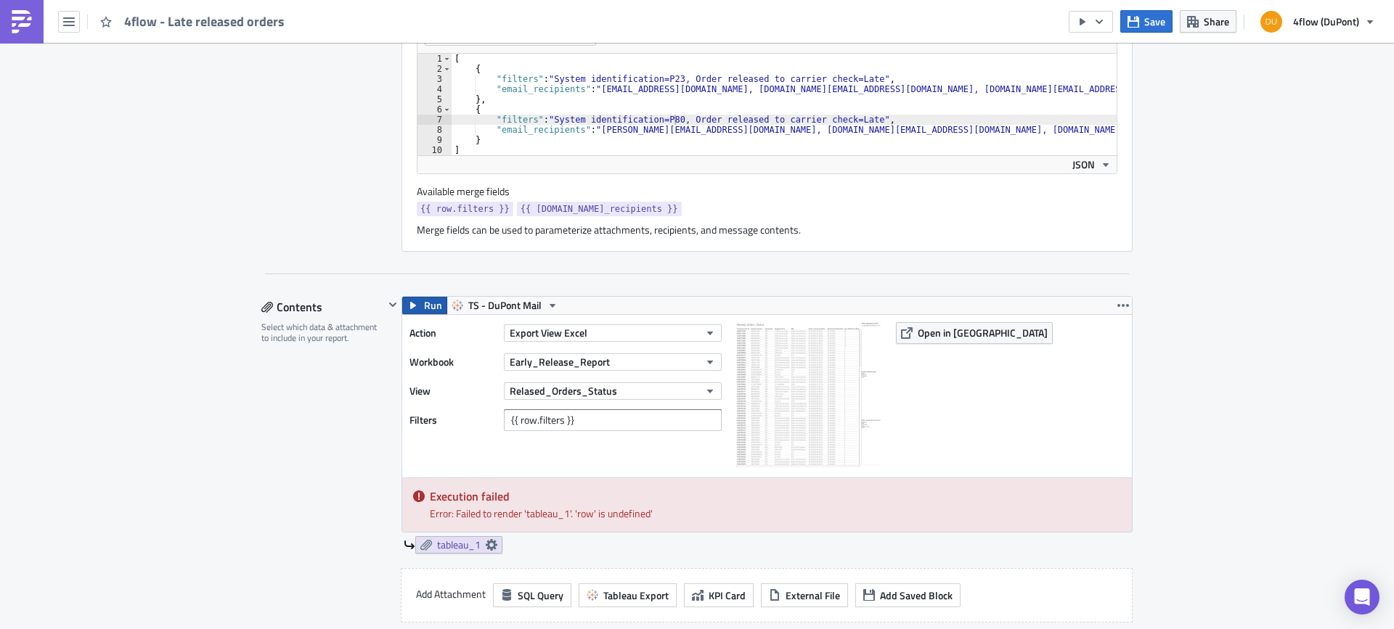
click at [426, 311] on span "Run" at bounding box center [433, 305] width 18 height 17
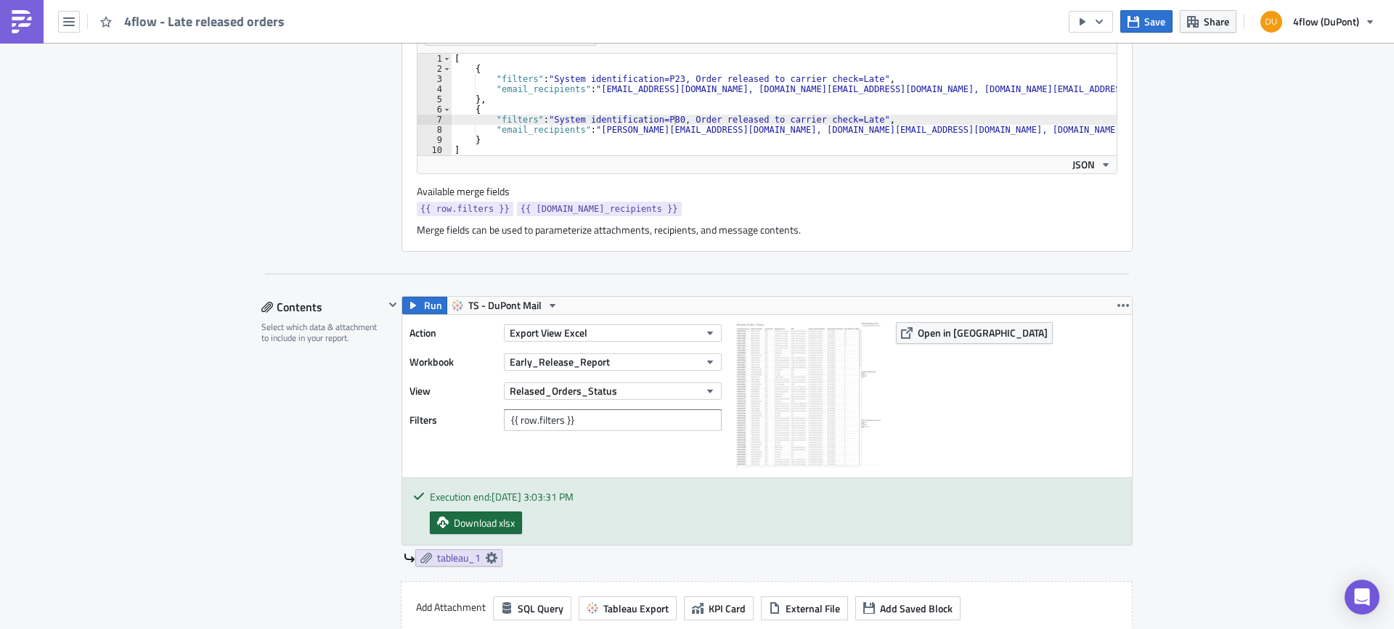
click at [467, 528] on span "Download xlsx" at bounding box center [484, 522] width 61 height 15
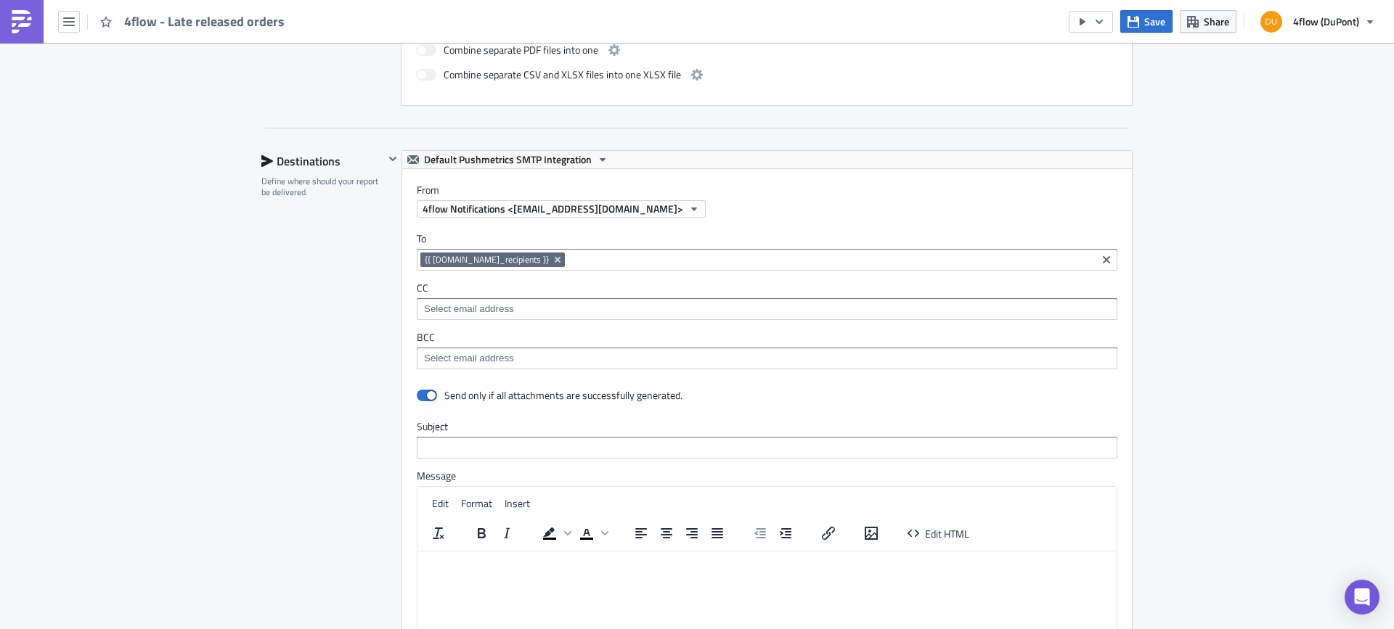
scroll to position [1215, 0]
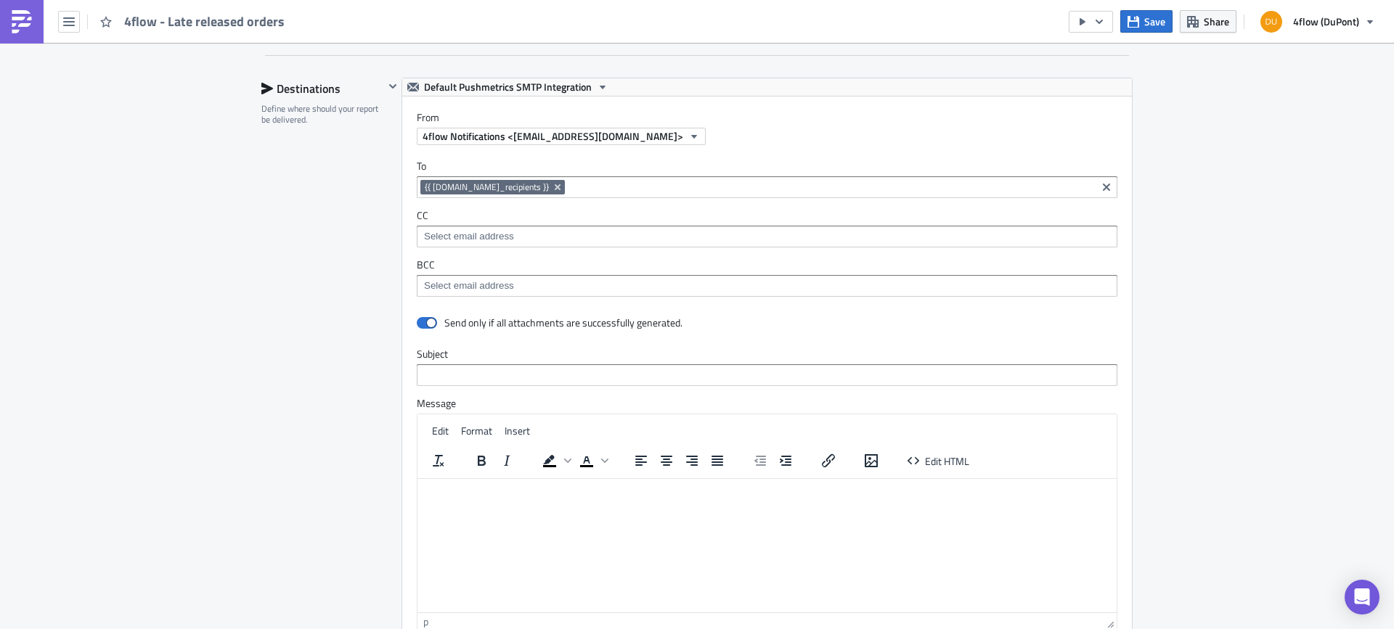
click at [542, 363] on div "Subject" at bounding box center [767, 367] width 701 height 38
click at [543, 372] on input "text" at bounding box center [767, 375] width 701 height 22
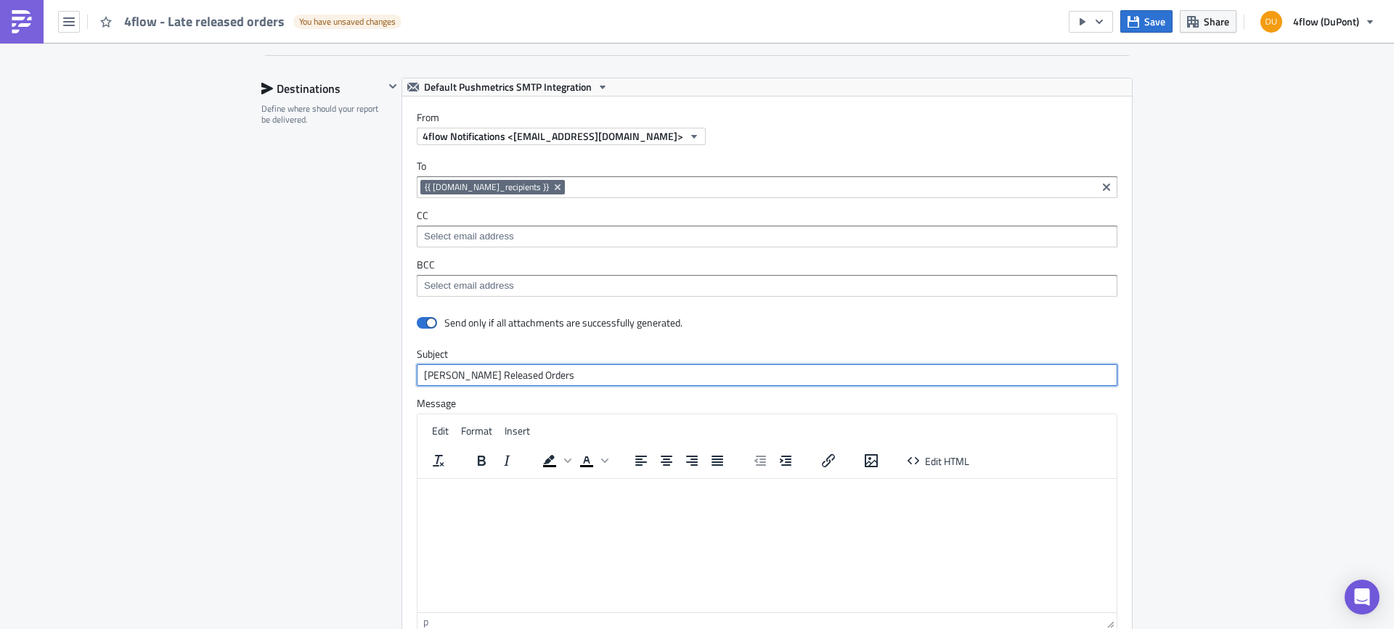
type input "Lare Released Orders"
click at [467, 494] on p "Rich Text Area. Press ALT-0 for help." at bounding box center [766, 490] width 687 height 12
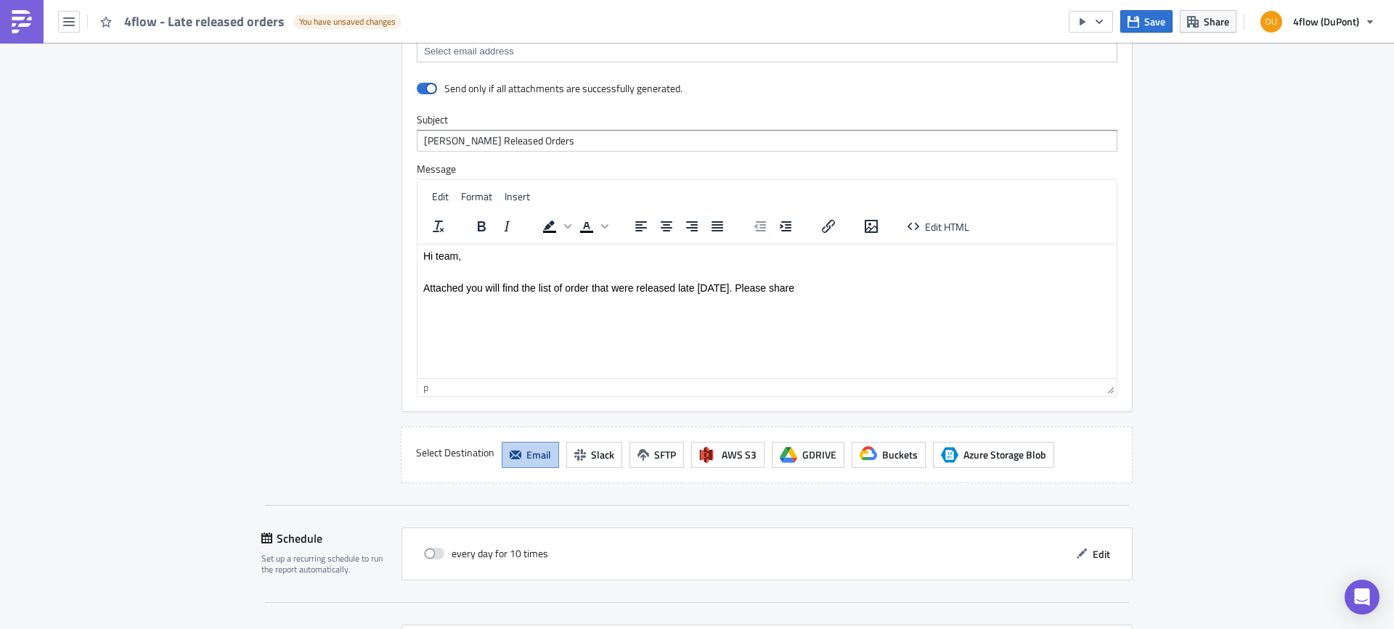
scroll to position [1569, 0]
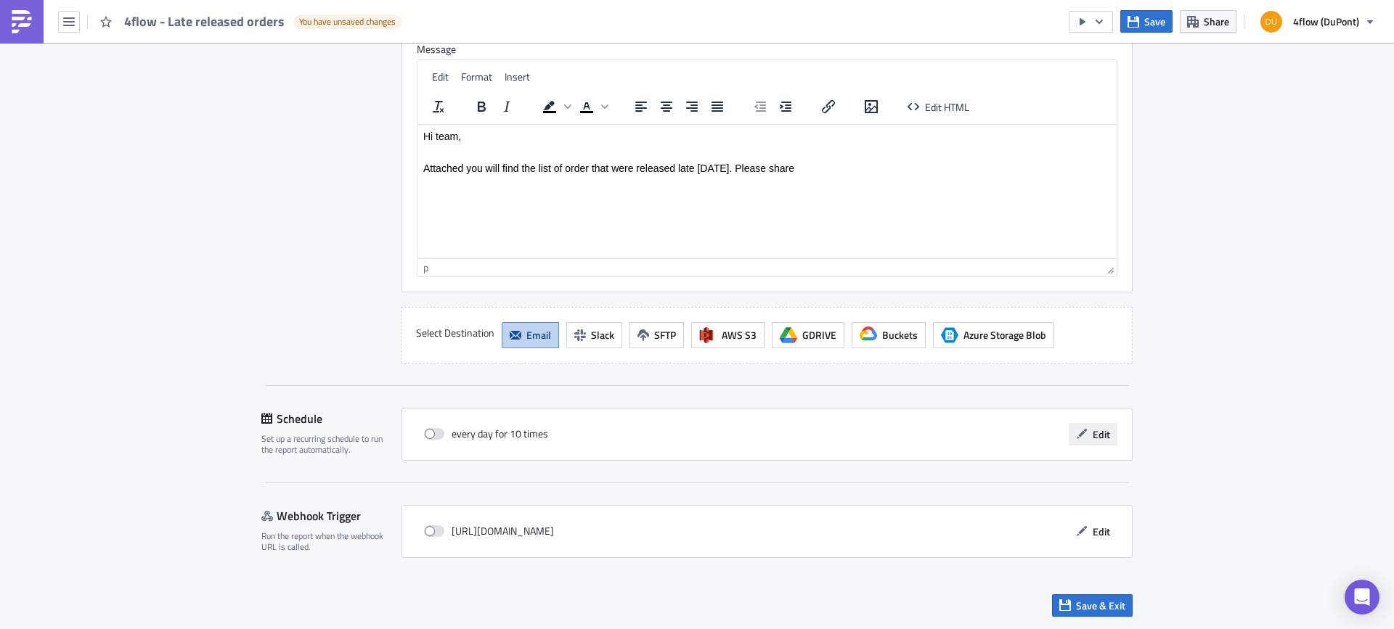
click at [1086, 432] on button "Edit" at bounding box center [1093, 434] width 49 height 23
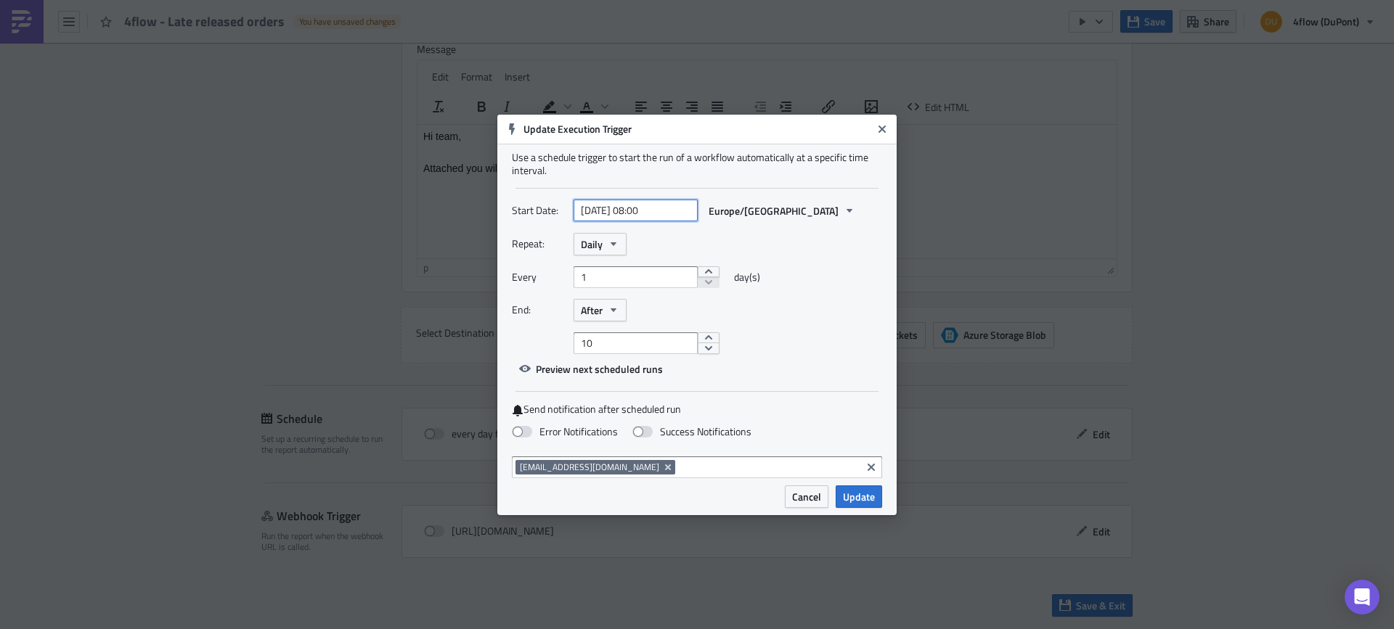
select select "7"
select select "2025"
click at [649, 212] on input "2025-08-14 08:00" at bounding box center [635, 211] width 124 height 22
type input "2025-08-14 17:00"
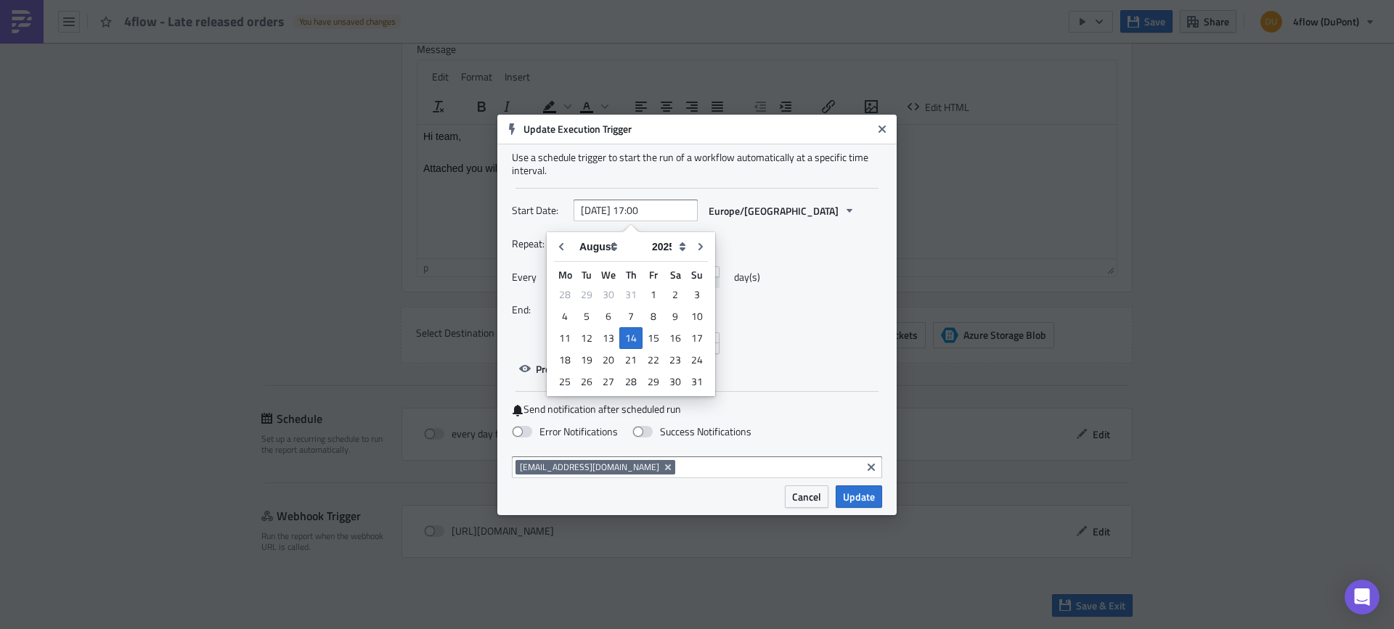
click at [870, 283] on div "Every 1 day(s)" at bounding box center [697, 282] width 370 height 33
click at [608, 248] on icon "button" at bounding box center [614, 244] width 12 height 12
click at [608, 307] on div "Weekly" at bounding box center [642, 313] width 121 height 15
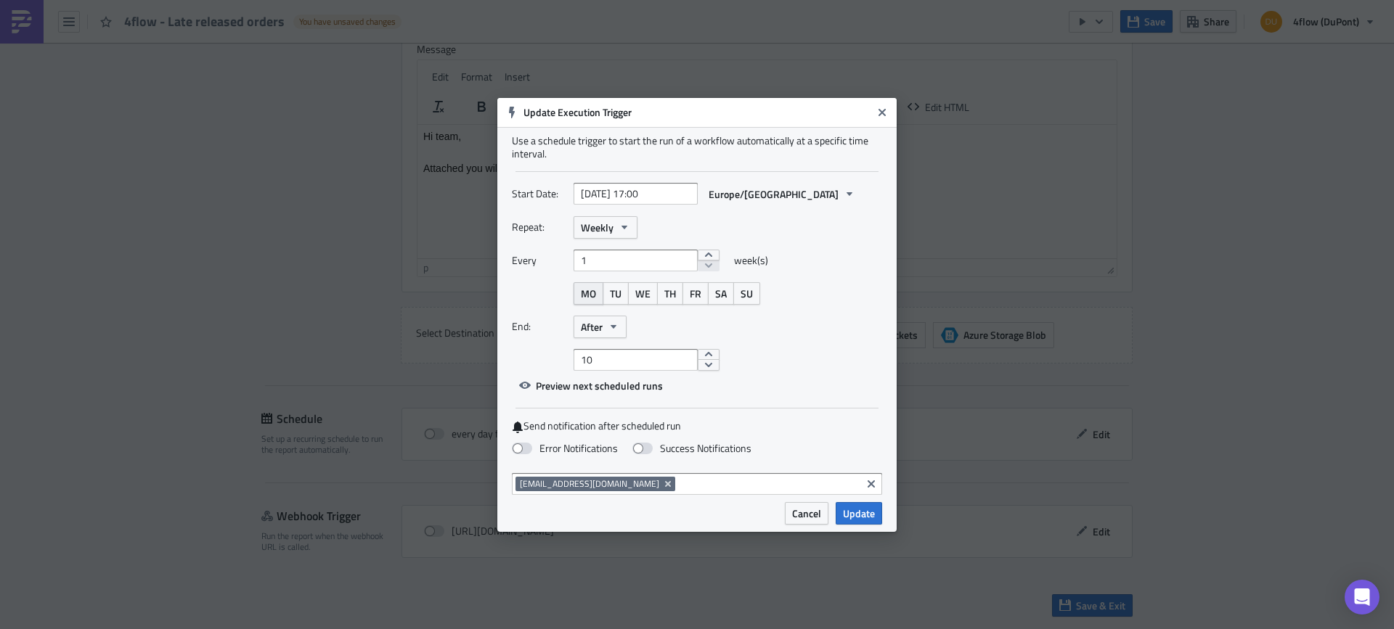
click at [595, 293] on span "MO" at bounding box center [588, 293] width 15 height 15
drag, startPoint x: 611, startPoint y: 300, endPoint x: 633, endPoint y: 298, distance: 21.8
click at [612, 300] on span "TU" at bounding box center [616, 293] width 12 height 15
click at [637, 298] on span "WE" at bounding box center [642, 293] width 15 height 15
click at [663, 295] on button "TH" at bounding box center [670, 293] width 26 height 23
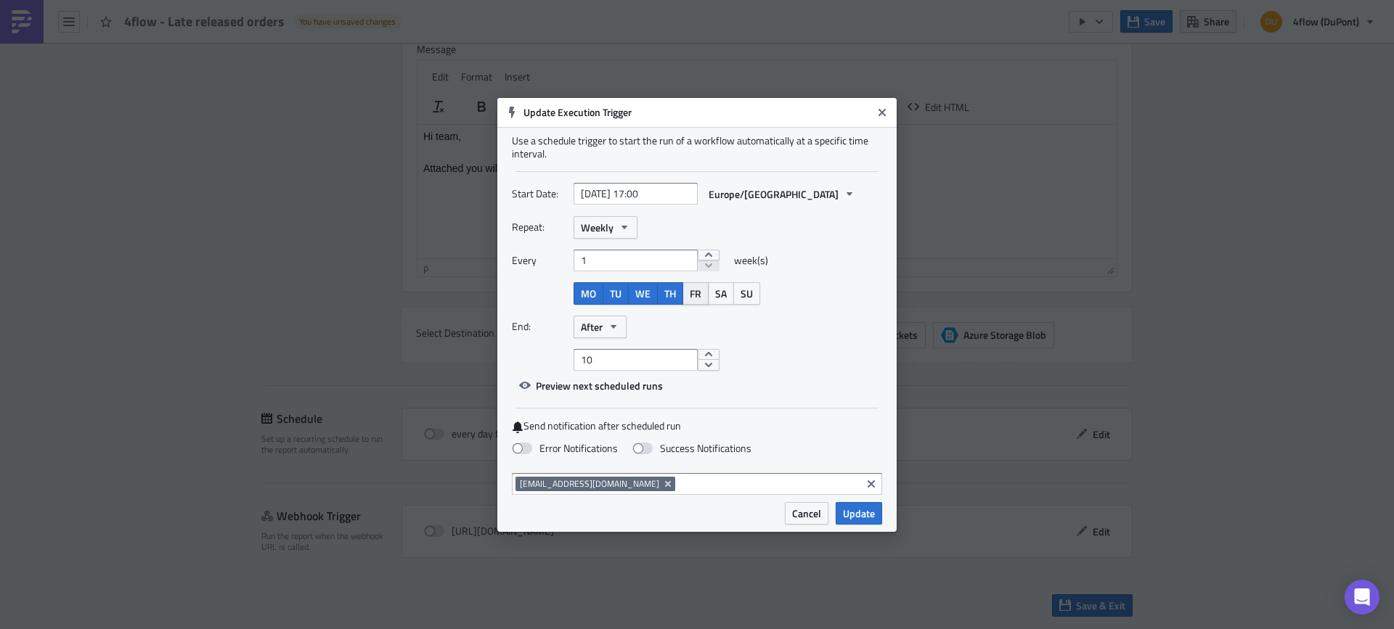
click at [690, 296] on span "FR" at bounding box center [696, 293] width 12 height 15
click at [603, 330] on button "After" at bounding box center [599, 327] width 53 height 23
click at [605, 359] on div "Never" at bounding box center [642, 353] width 121 height 15
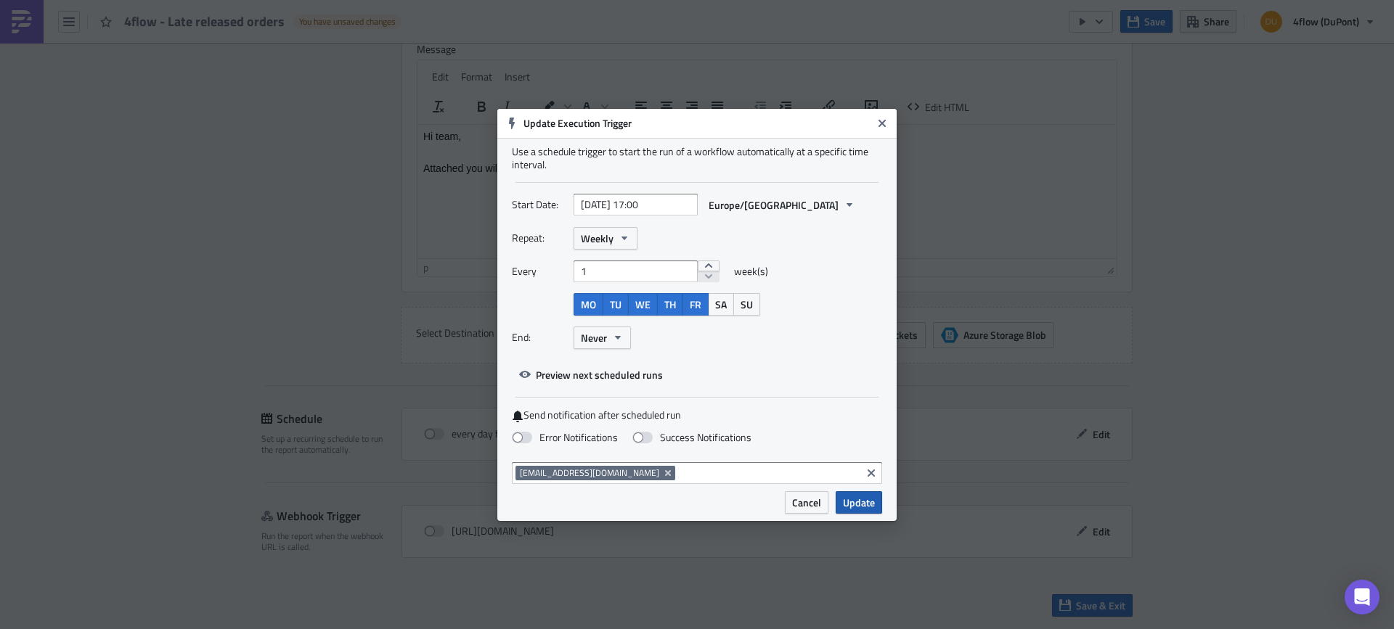
click at [855, 504] on span "Update" at bounding box center [859, 502] width 32 height 15
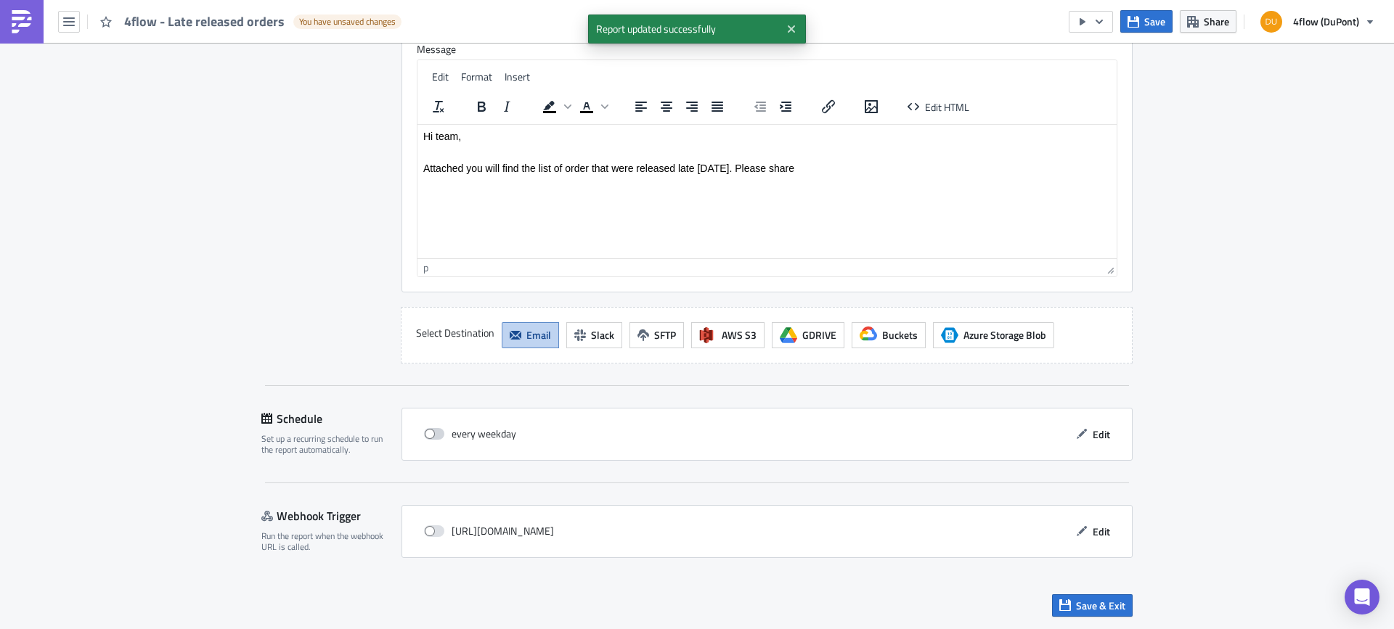
click at [424, 438] on span at bounding box center [434, 434] width 20 height 12
click at [427, 438] on input "checkbox" at bounding box center [431, 434] width 9 height 9
checkbox input "true"
click at [1077, 436] on icon "button" at bounding box center [1082, 434] width 10 height 10
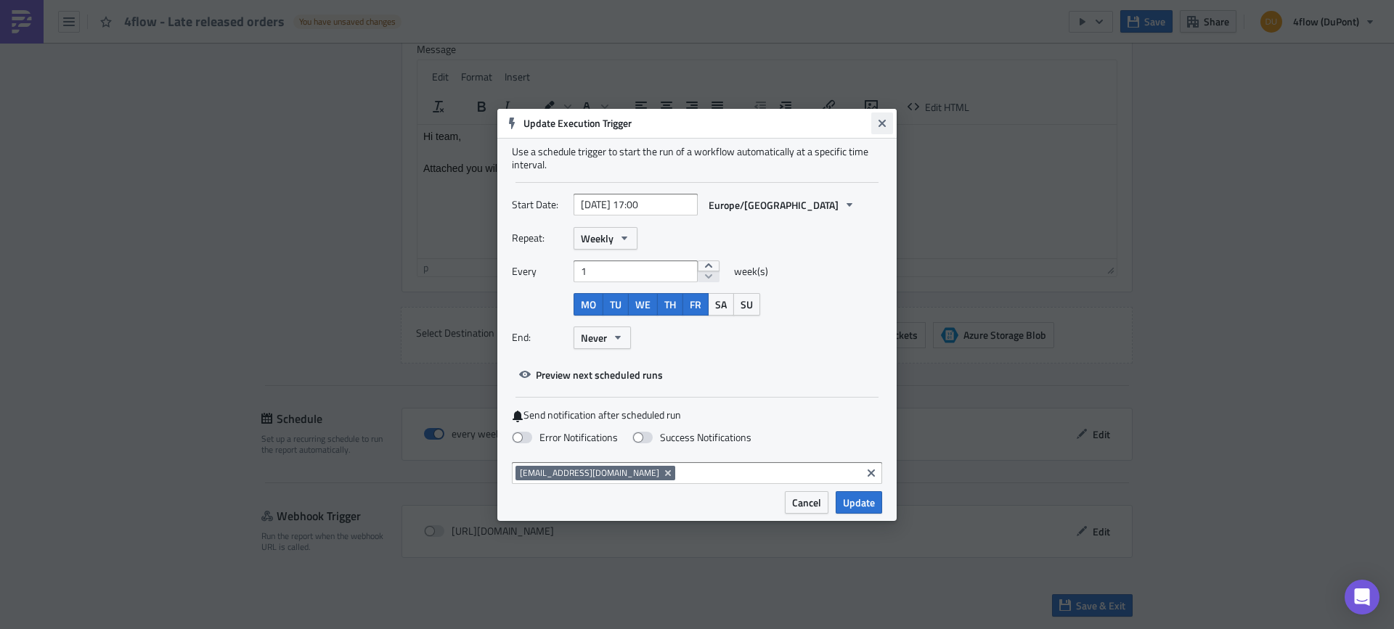
click at [882, 118] on icon "Close" at bounding box center [882, 124] width 12 height 12
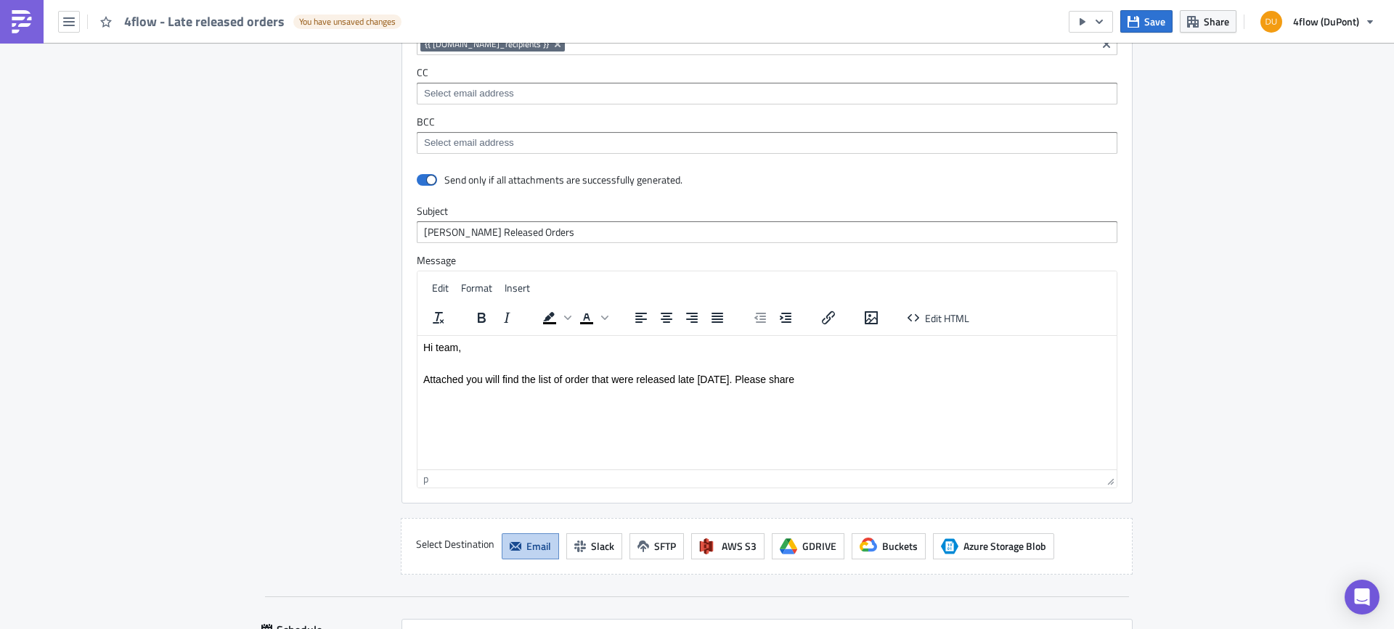
scroll to position [1352, 0]
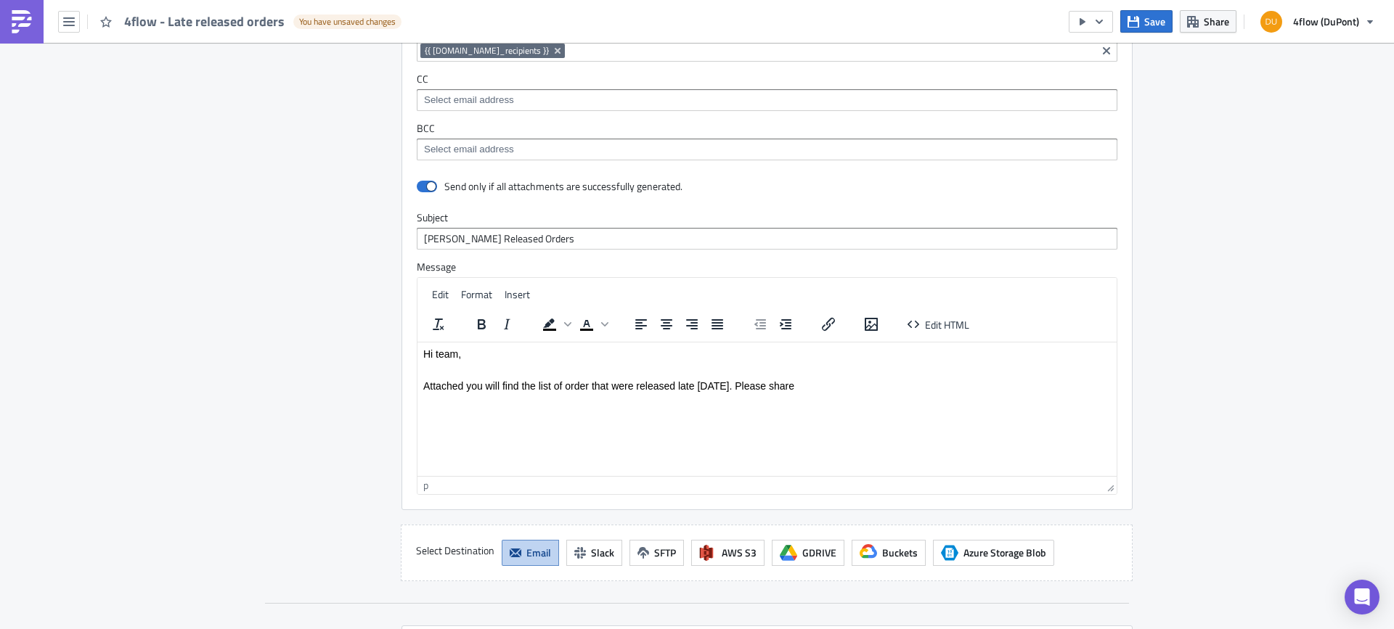
click at [587, 388] on p "Attached you will find the list of order that were released late today. Please …" at bounding box center [766, 386] width 687 height 12
click at [822, 388] on p "Attached you will find the list of orders that were released late today. Please…" at bounding box center [766, 386] width 687 height 12
drag, startPoint x: 923, startPoint y: 384, endPoint x: 810, endPoint y: 390, distance: 112.7
click at [810, 390] on p "Attached you will find the list of orders that were released late today. Please…" at bounding box center [766, 386] width 687 height 12
click at [863, 385] on p "Attached you will find the list of orders that were released late today. Please…" at bounding box center [766, 386] width 687 height 12
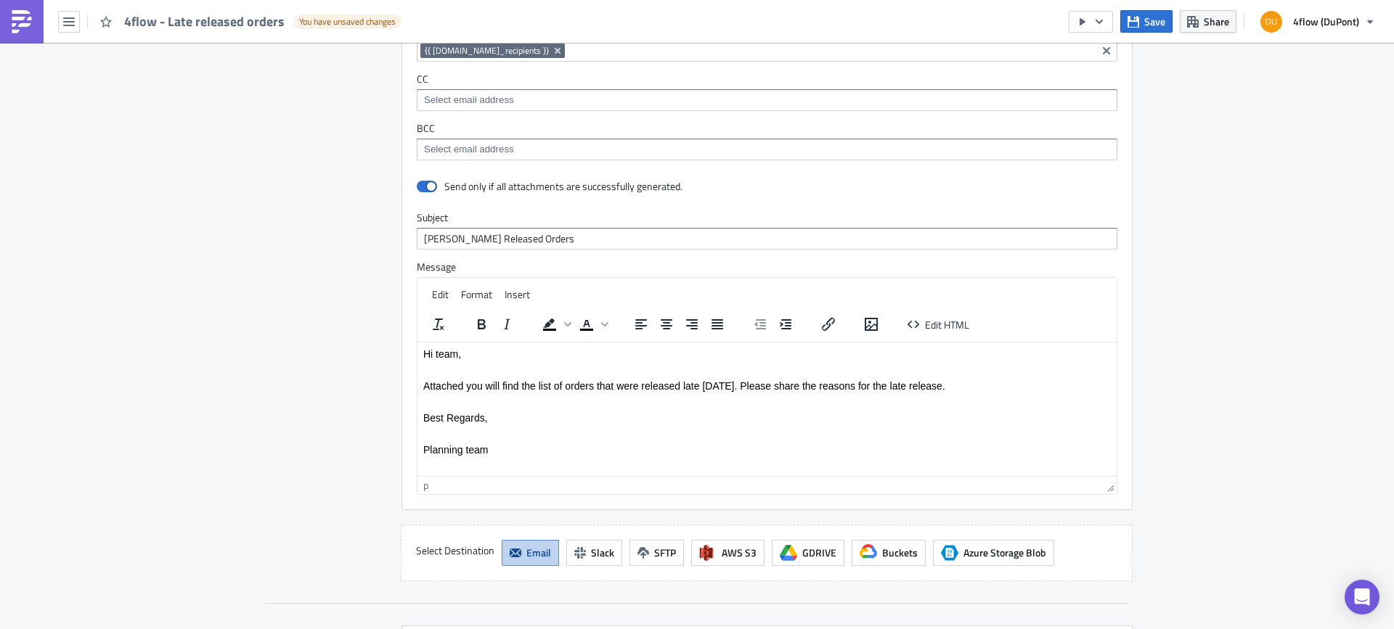
click at [915, 383] on p "Attached you will find the list of orders that were released late today. Please…" at bounding box center [766, 386] width 687 height 12
drag, startPoint x: 933, startPoint y: 387, endPoint x: 945, endPoint y: 399, distance: 17.5
click at [934, 387] on p "Attached you will find the list of orders that were released late today. Please…" at bounding box center [766, 386] width 687 height 12
click at [429, 238] on input "Lare Released Orders" at bounding box center [767, 239] width 701 height 22
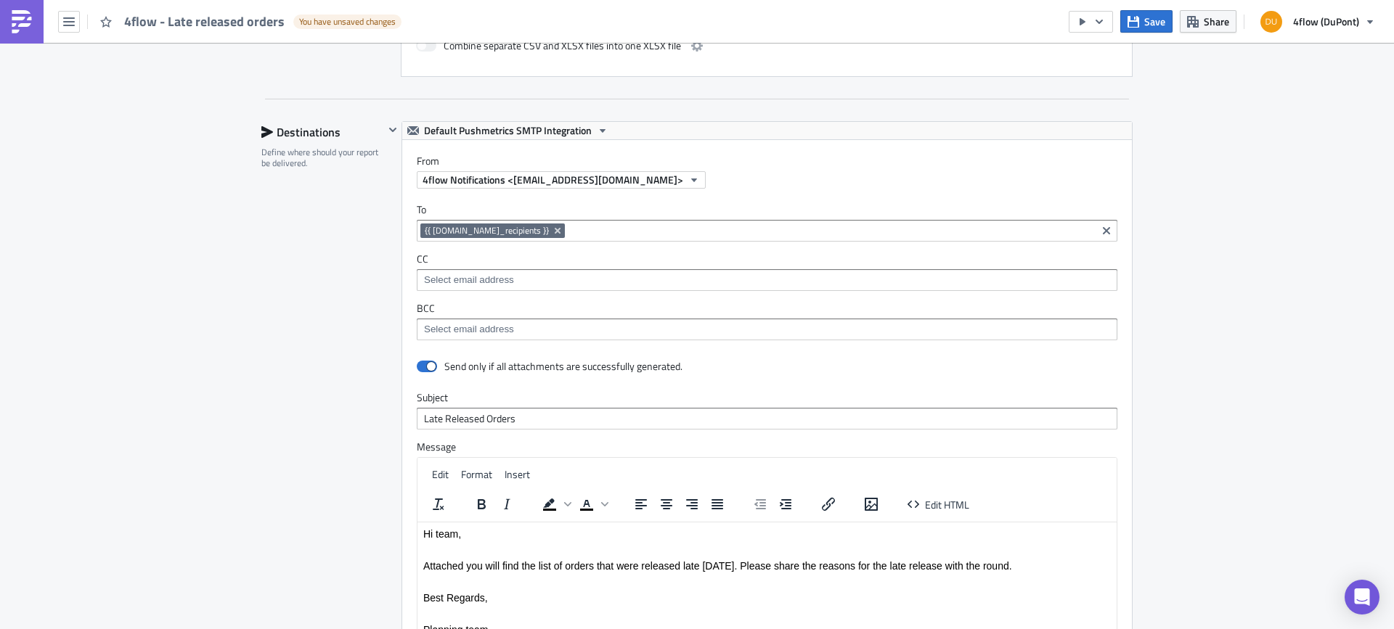
scroll to position [1206, 0]
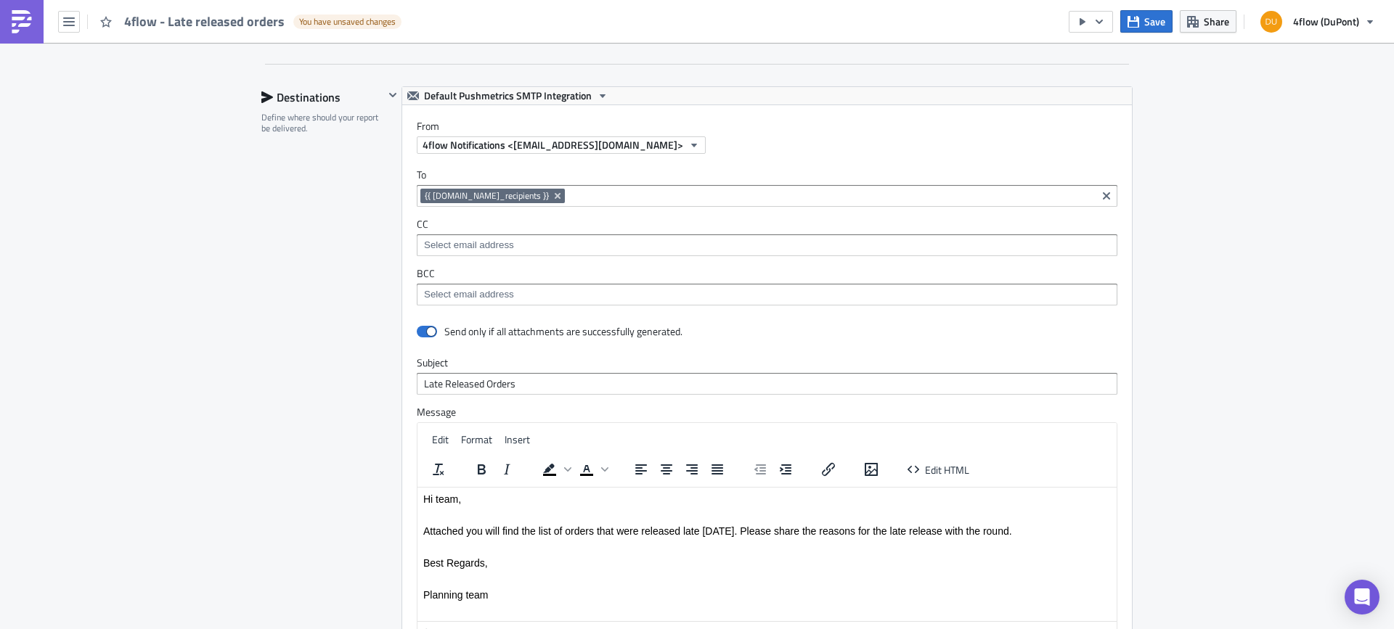
drag, startPoint x: 521, startPoint y: 378, endPoint x: 213, endPoint y: 368, distance: 308.7
type input "O"
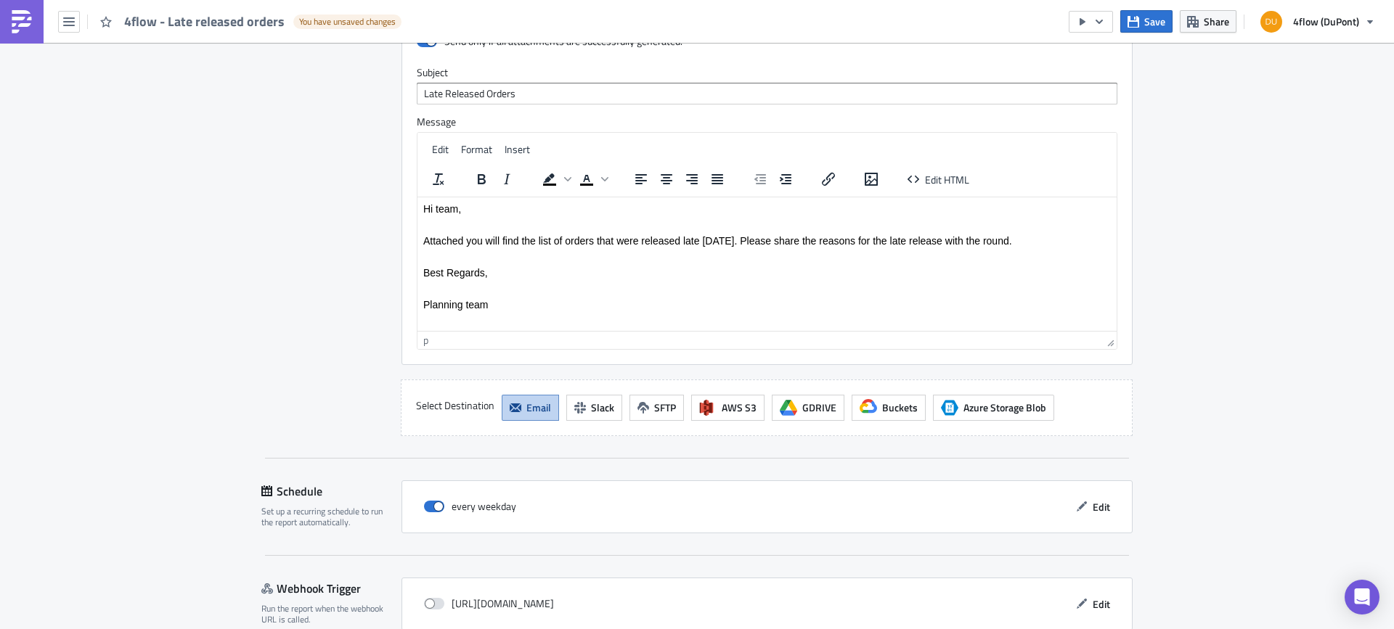
scroll to position [1569, 0]
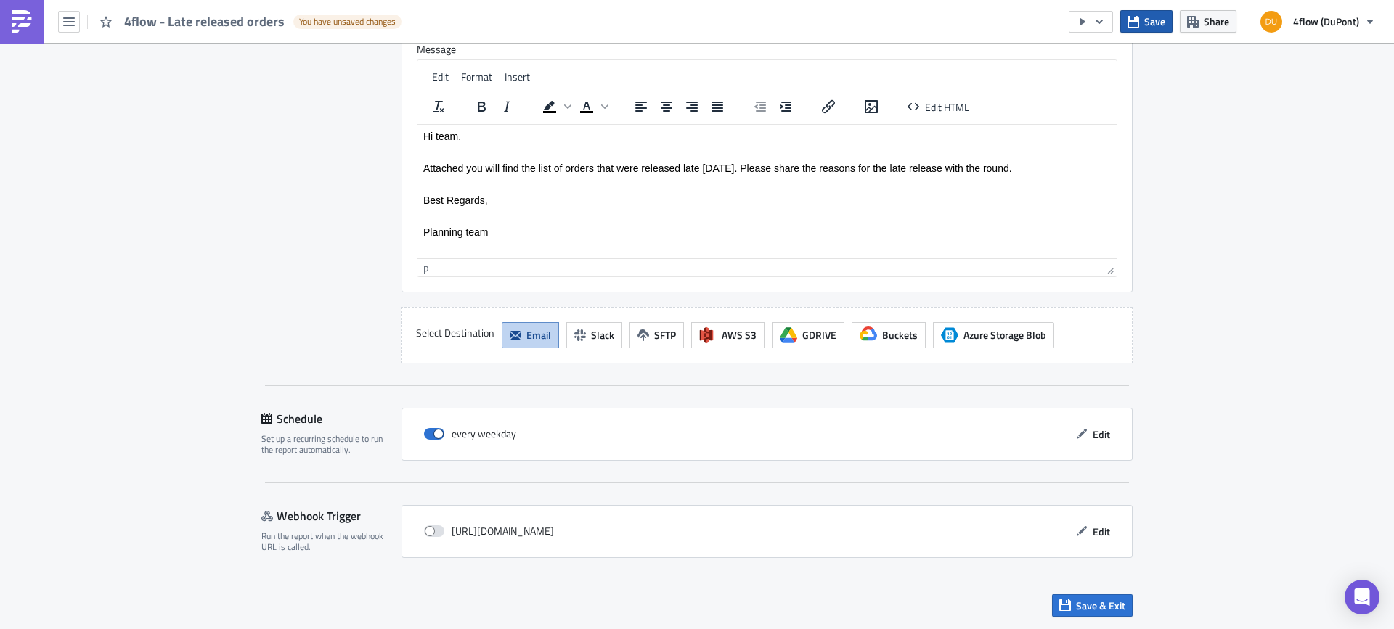
type input "Late Released Orders"
click at [1143, 27] on button "Save" at bounding box center [1146, 21] width 52 height 23
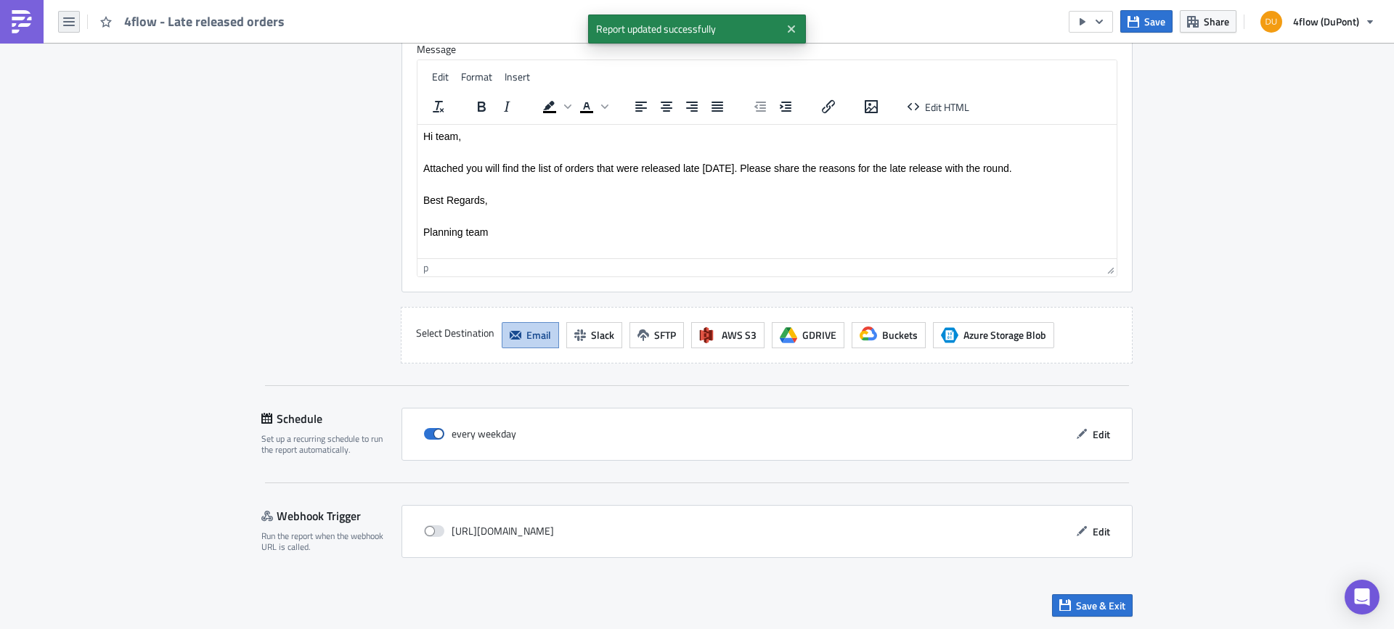
click at [62, 20] on button "button" at bounding box center [69, 22] width 22 height 22
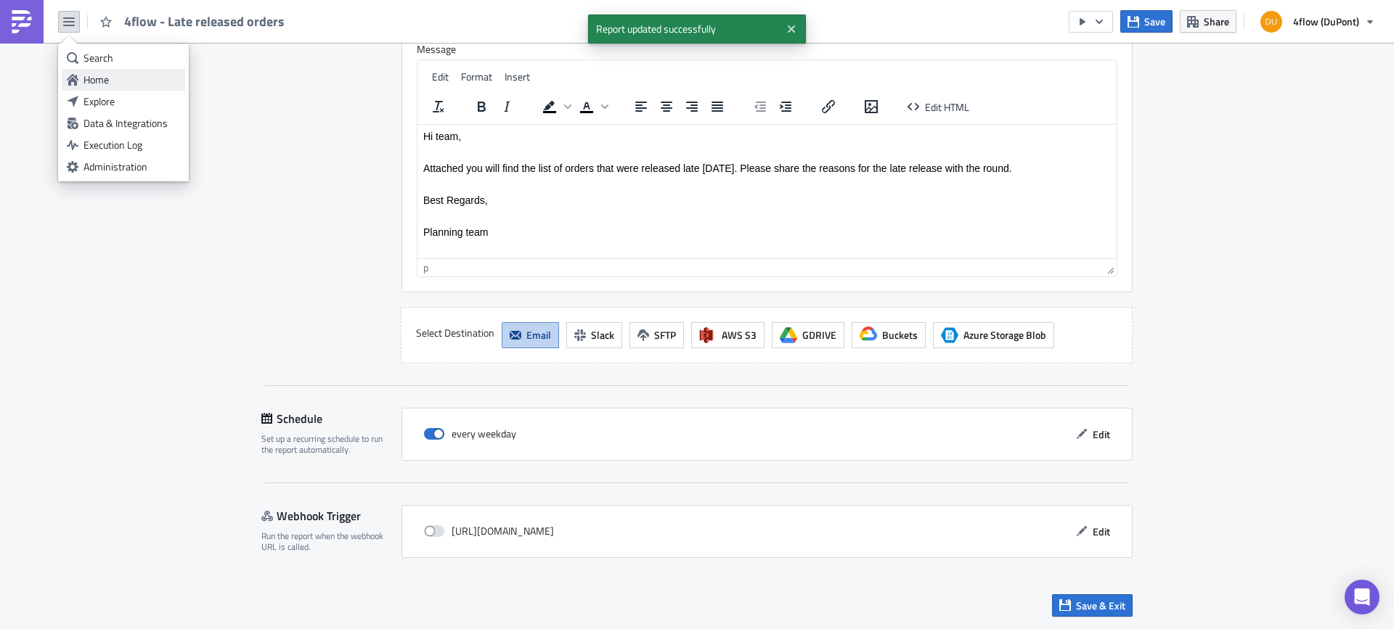
click at [126, 84] on div "Home" at bounding box center [131, 80] width 97 height 15
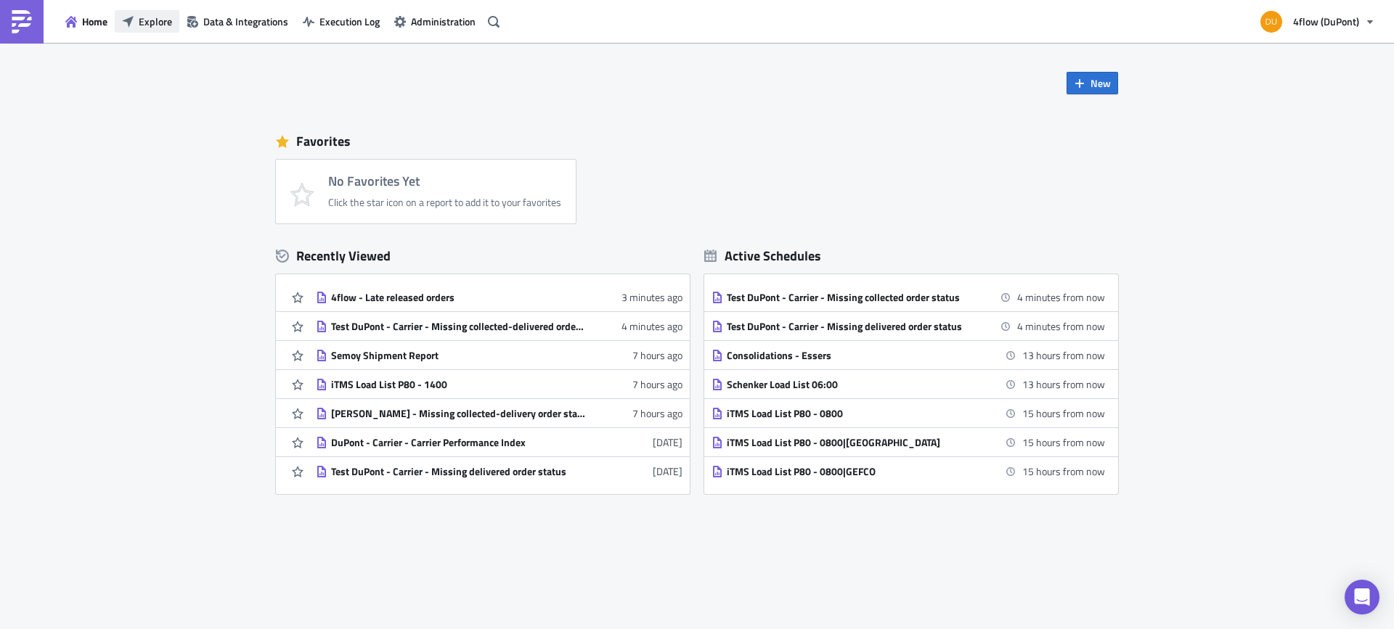
click at [149, 23] on span "Explore" at bounding box center [155, 21] width 33 height 15
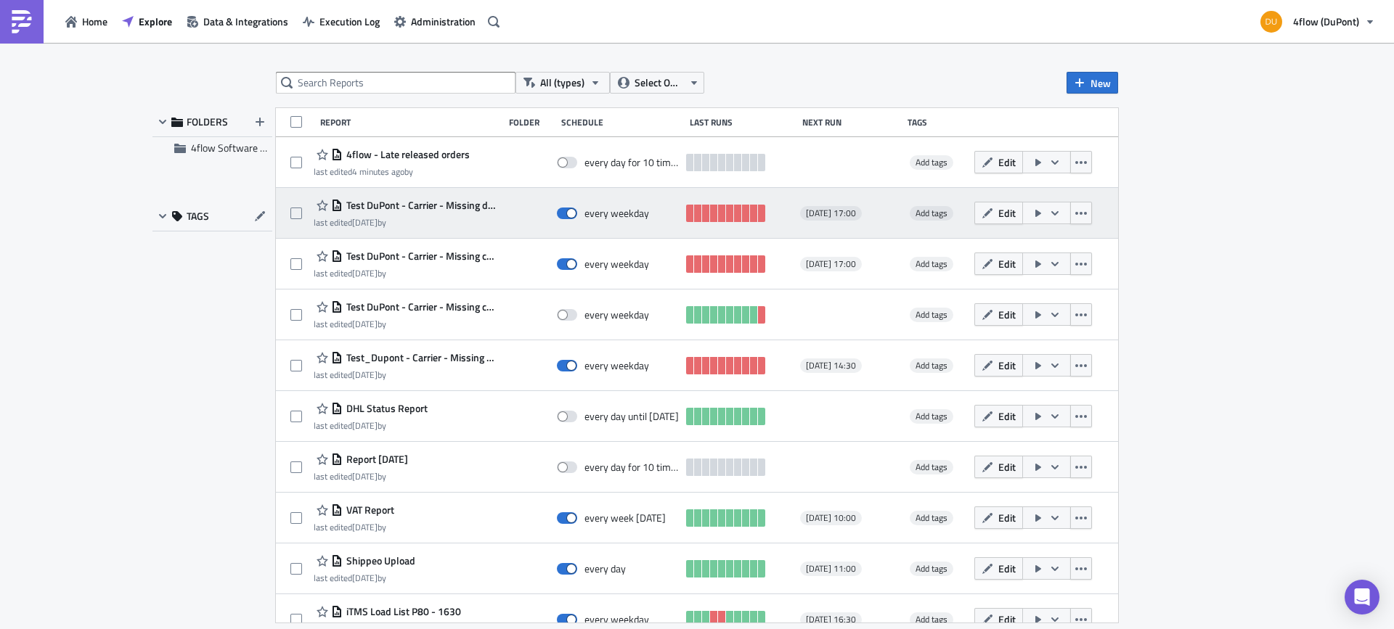
click at [407, 202] on span "Test DuPont - Carrier - Missing delivered order status" at bounding box center [420, 205] width 154 height 13
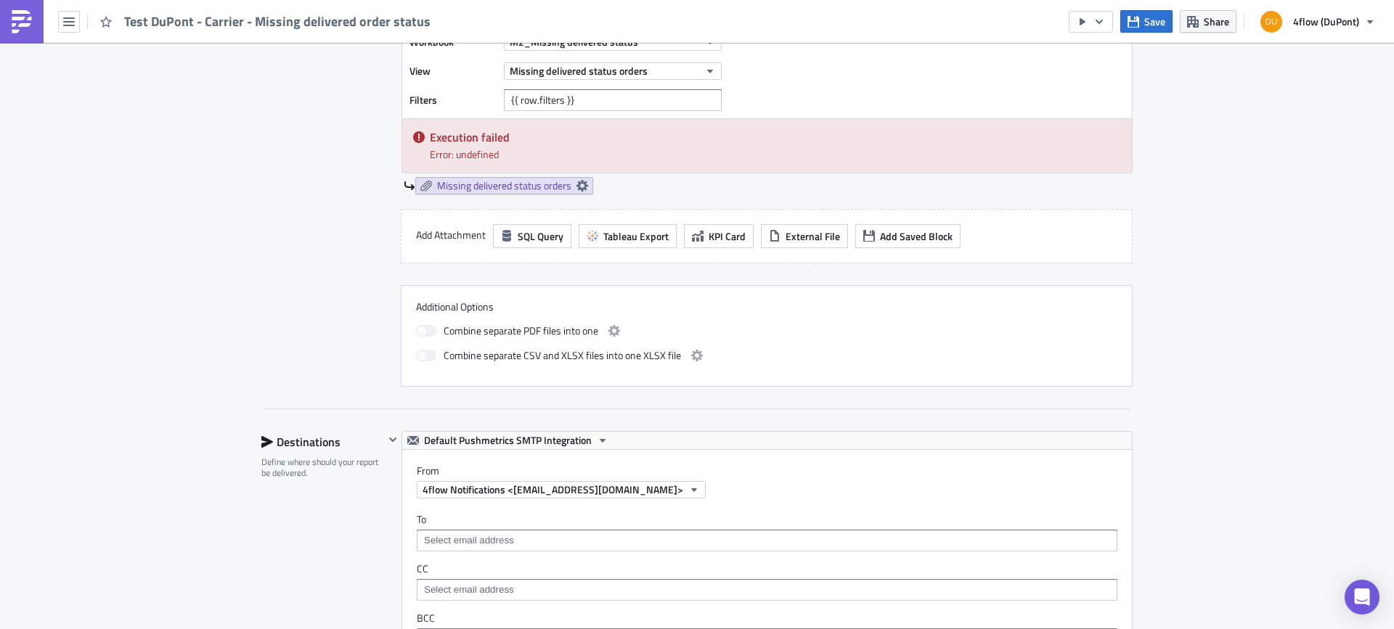
scroll to position [726, 0]
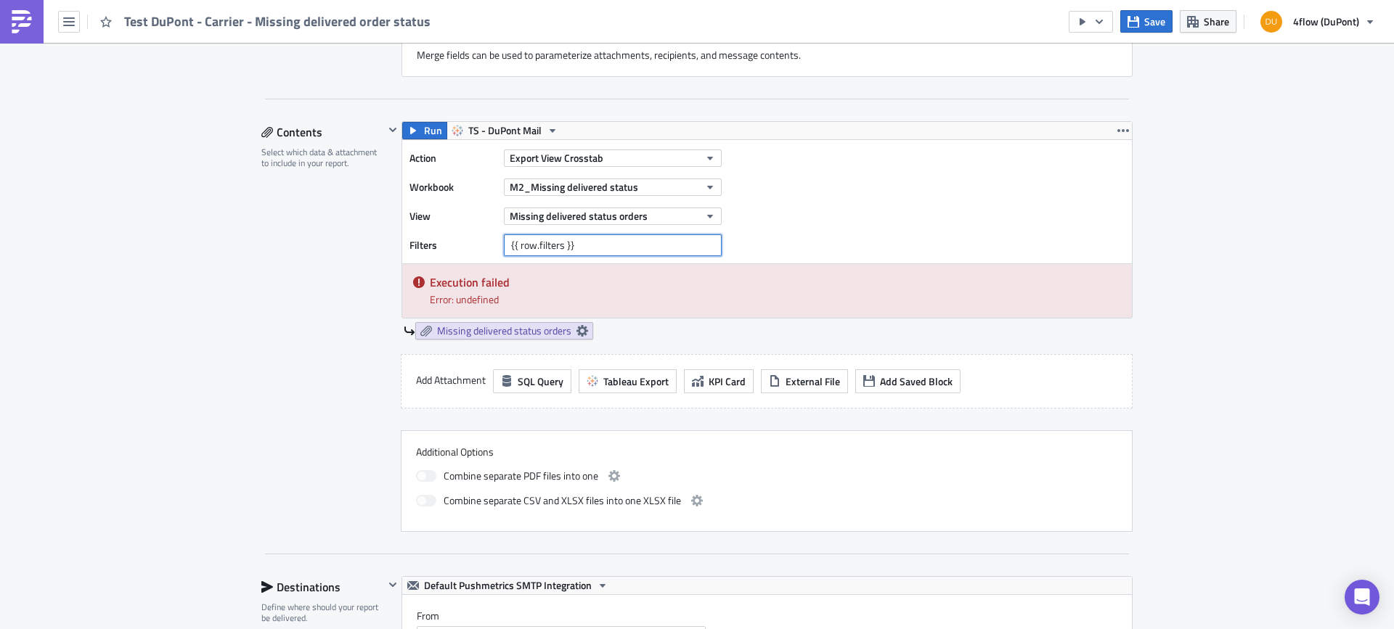
drag, startPoint x: 568, startPoint y: 235, endPoint x: 359, endPoint y: 220, distance: 209.6
click at [372, 224] on div "Contents Select which data & attachment to include in your report. Run TS - DuP…" at bounding box center [696, 326] width 871 height 411
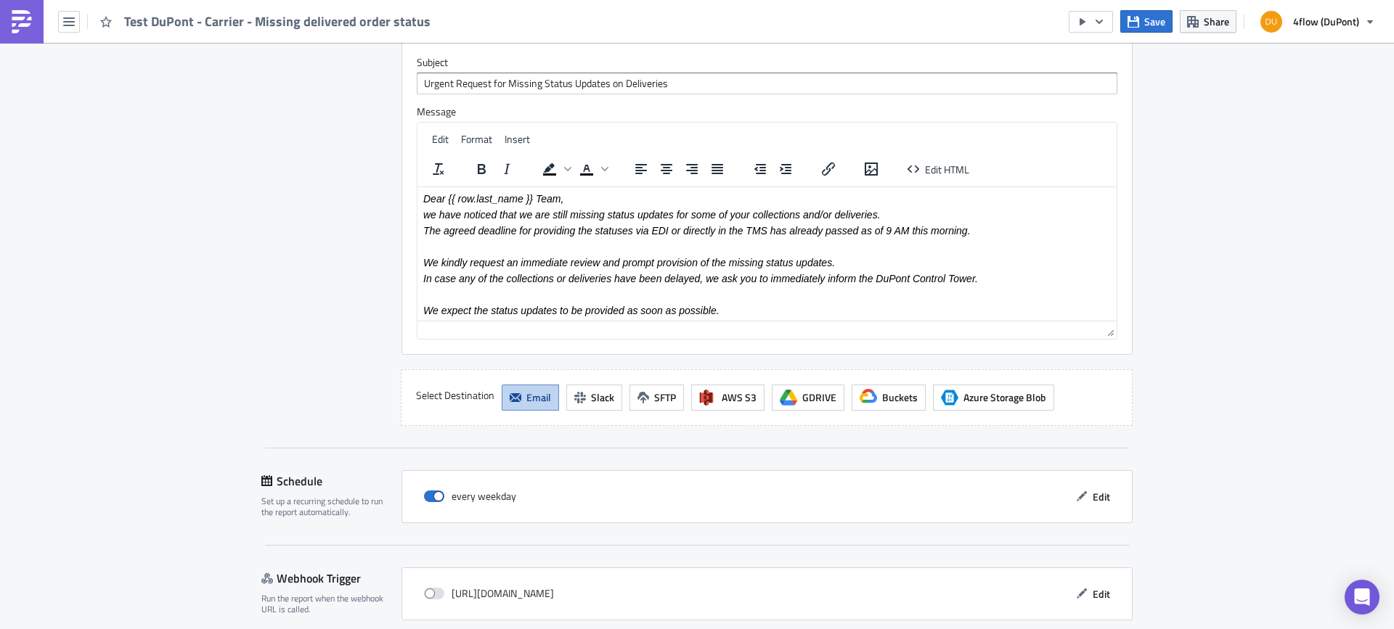
scroll to position [1579, 0]
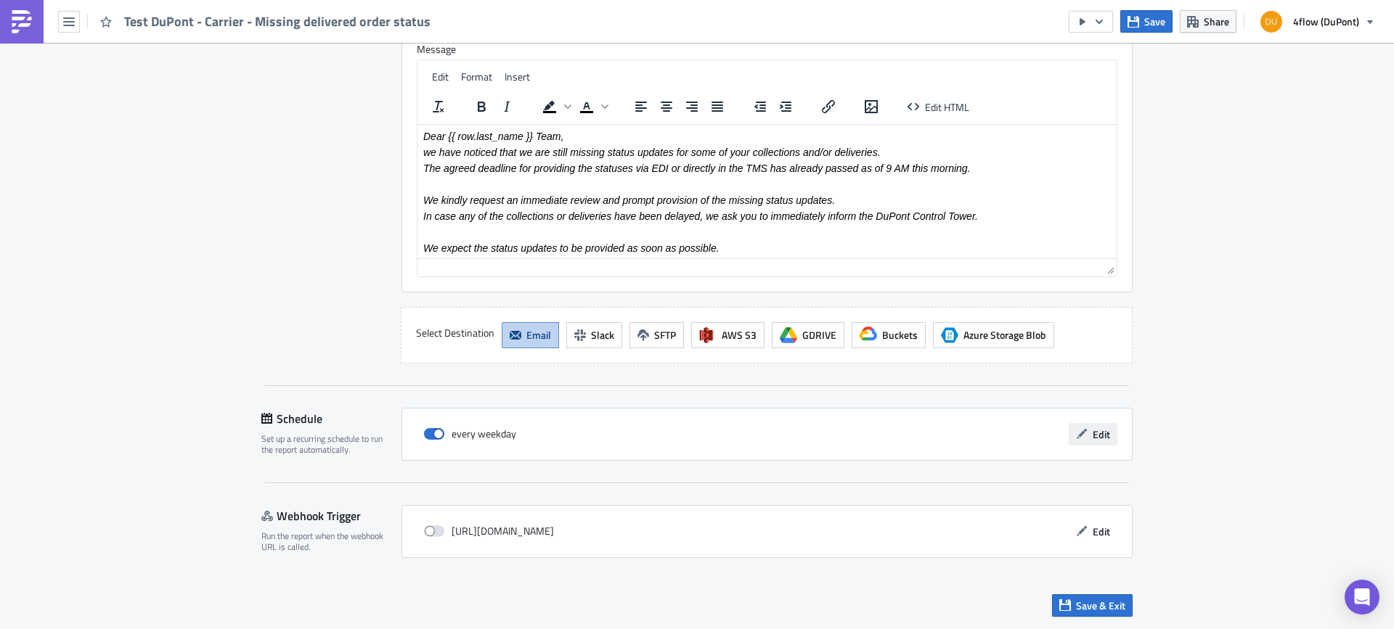
click at [1080, 444] on button "Edit" at bounding box center [1093, 434] width 49 height 23
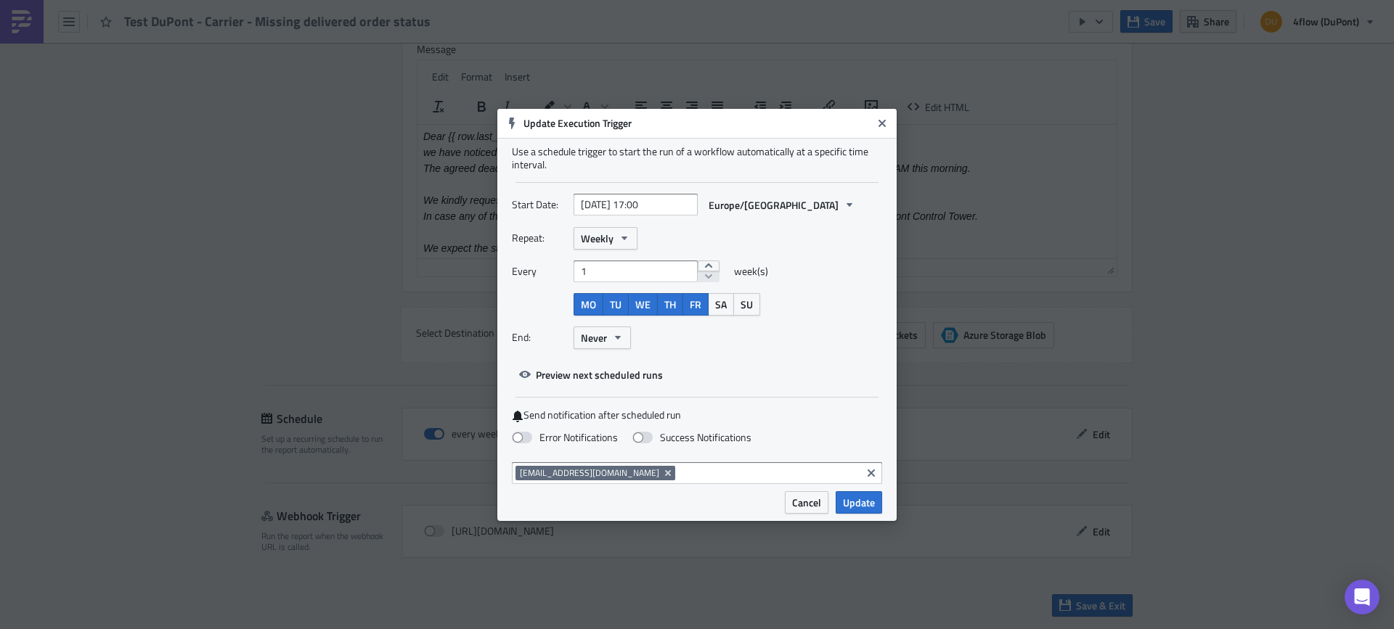
click at [881, 123] on icon "Close" at bounding box center [881, 122] width 7 height 7
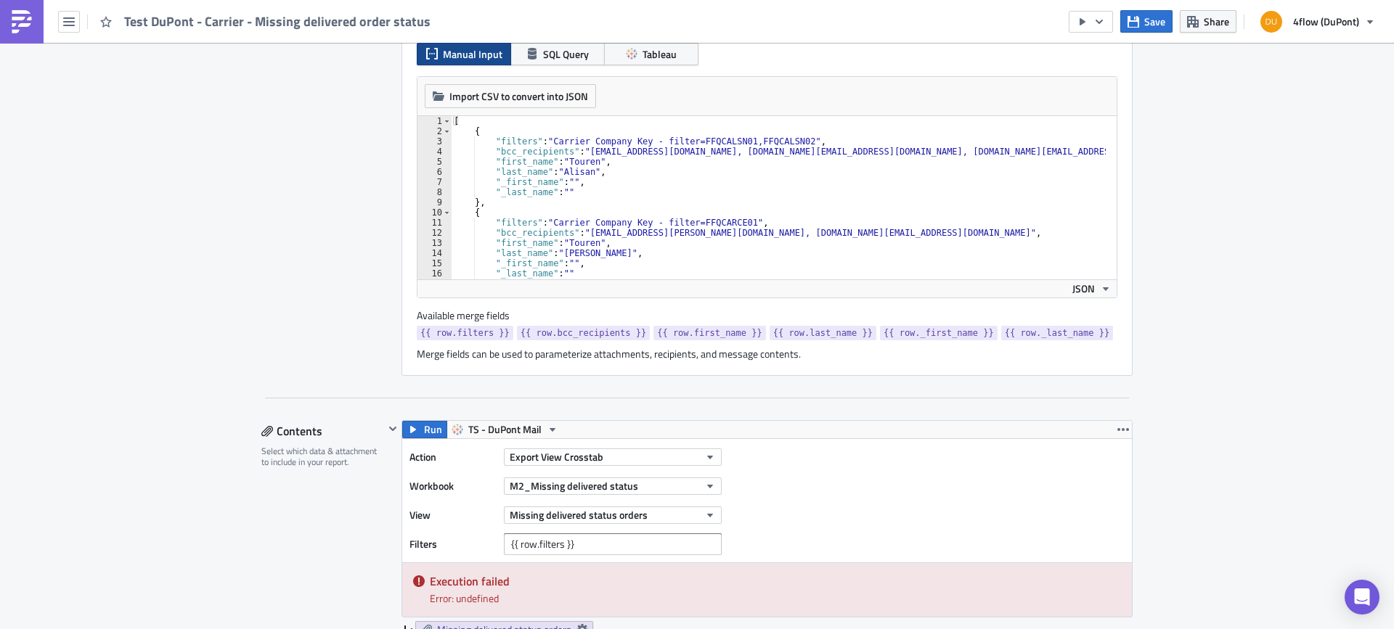
scroll to position [508, 0]
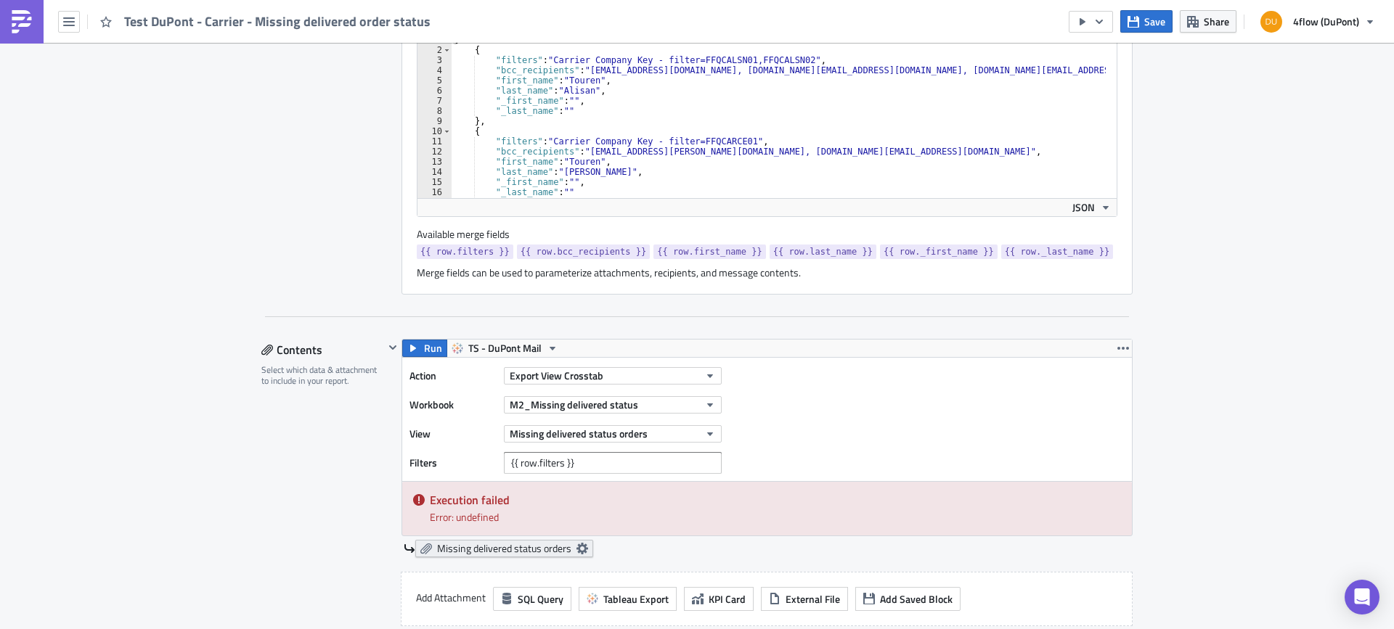
click at [468, 549] on span "Missing delivered status orders" at bounding box center [504, 548] width 134 height 13
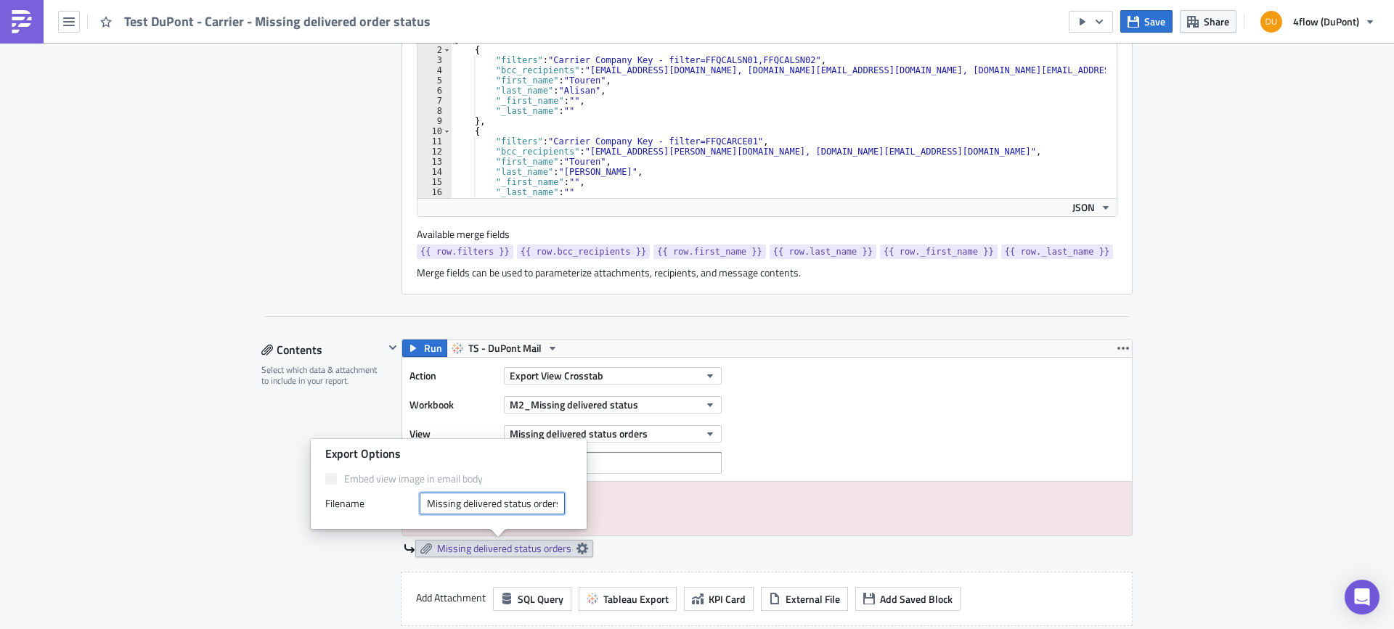
click at [499, 496] on input "Missing delivered status orders" at bounding box center [492, 504] width 145 height 22
click at [495, 501] on input "Missing delivered status orders" at bounding box center [492, 504] width 145 height 22
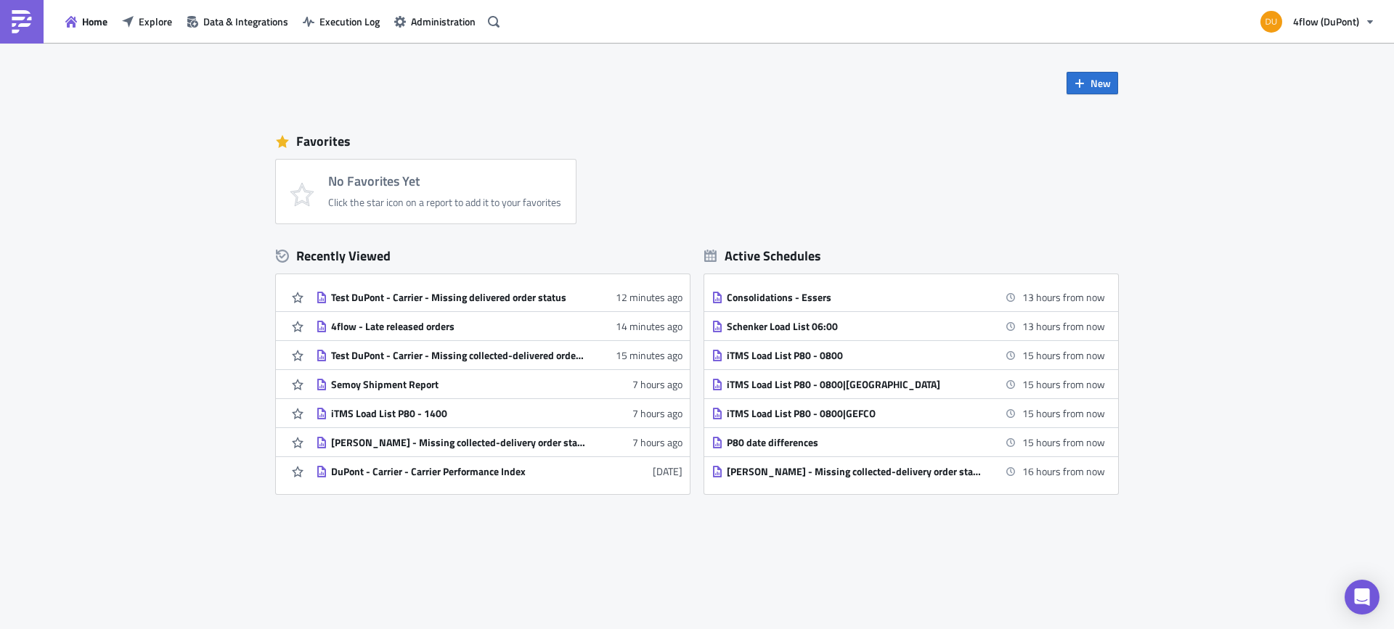
click at [80, 25] on button "Home" at bounding box center [86, 21] width 57 height 23
click at [151, 27] on span "Explore" at bounding box center [155, 21] width 33 height 15
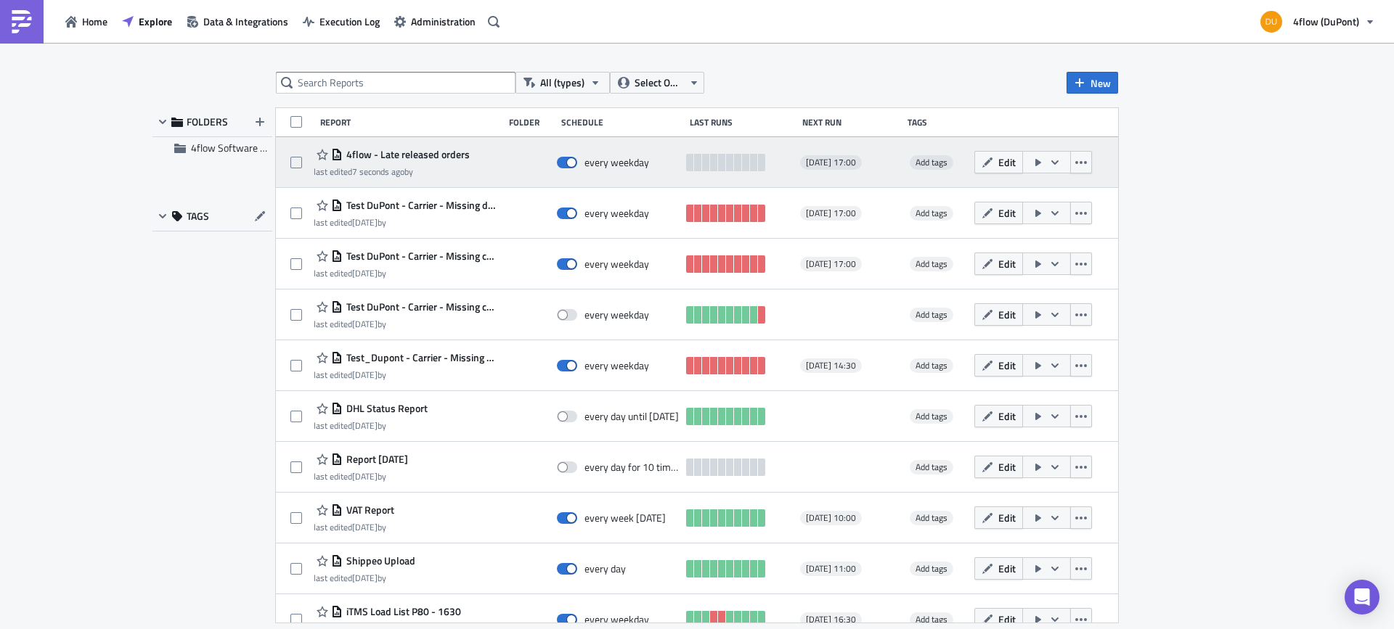
click at [1049, 162] on icon "button" at bounding box center [1055, 163] width 12 height 12
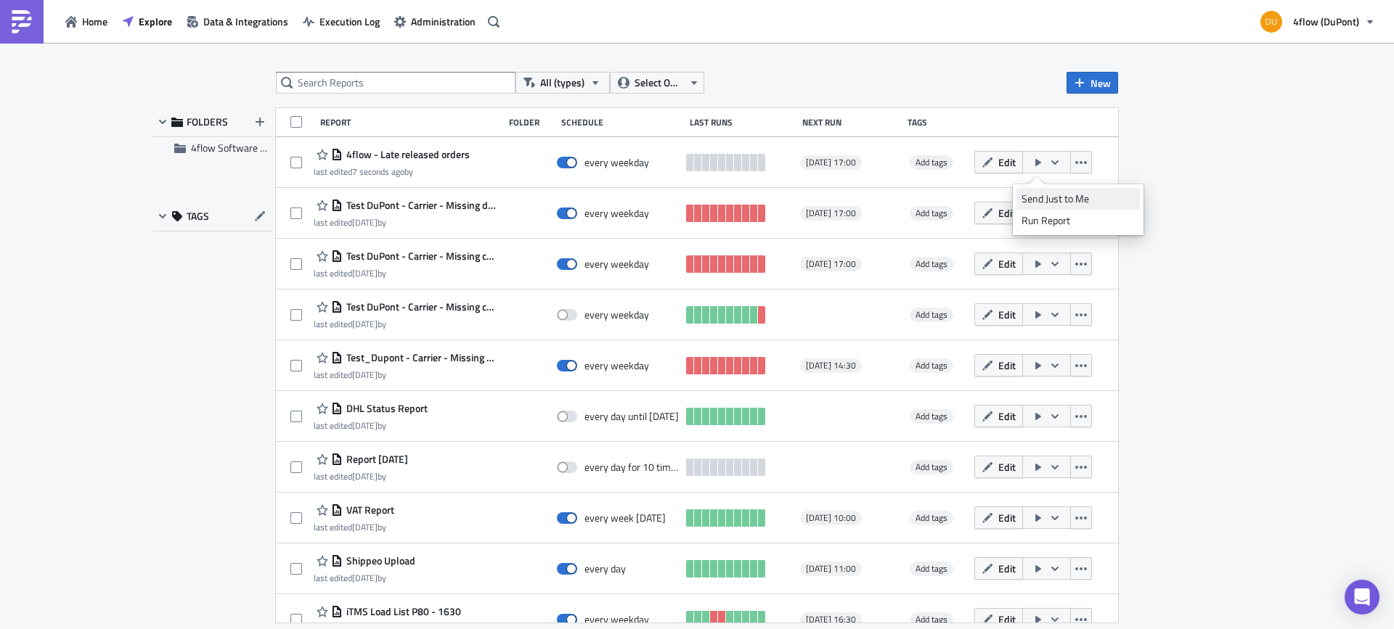
click at [1058, 191] on link "Send Just to Me" at bounding box center [1077, 199] width 123 height 22
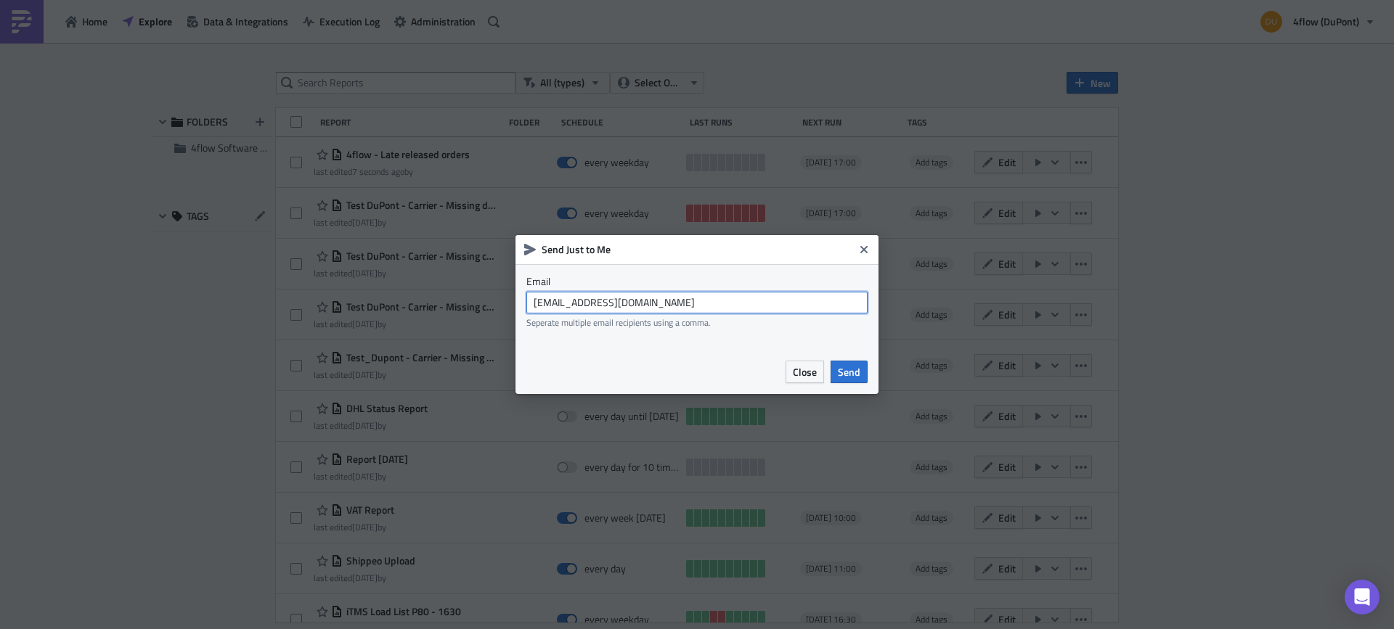
click at [728, 307] on input "[EMAIL_ADDRESS][DOMAIN_NAME]" at bounding box center [696, 303] width 341 height 22
type input "[PERSON_NAME][EMAIL_ADDRESS][DOMAIN_NAME]"
click at [849, 372] on span "Send" at bounding box center [849, 371] width 23 height 15
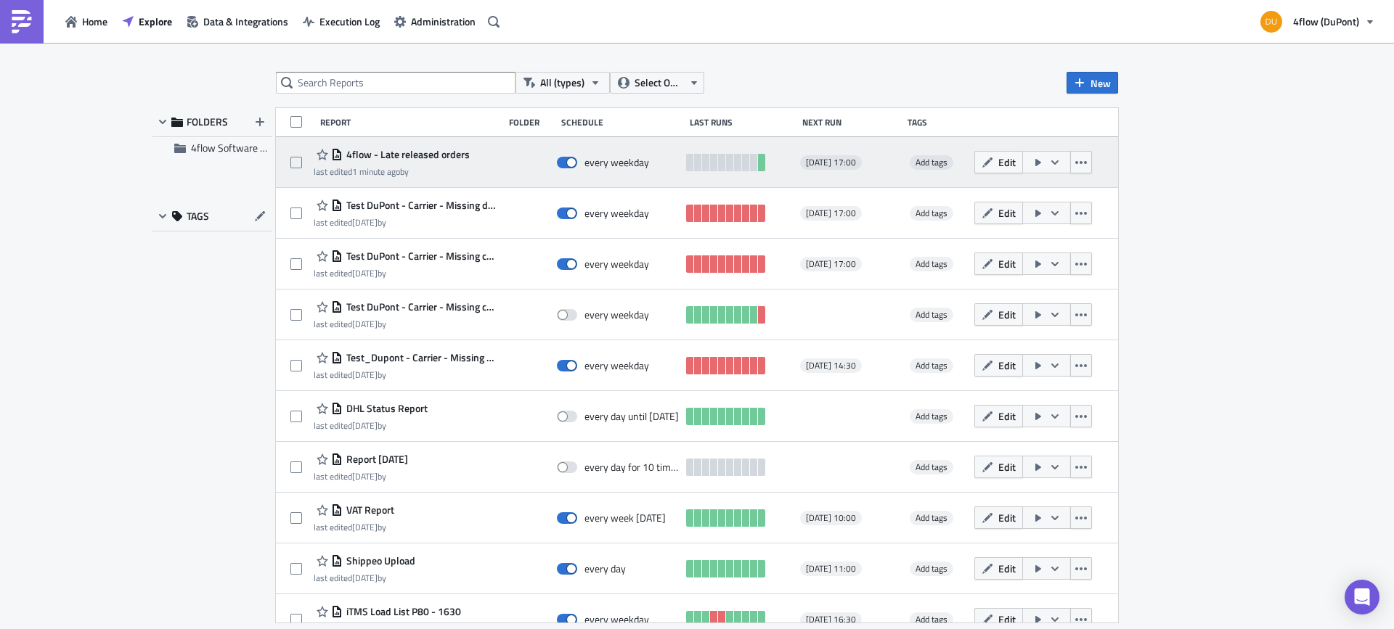
click at [448, 159] on span "4flow - Late released orders" at bounding box center [406, 154] width 127 height 13
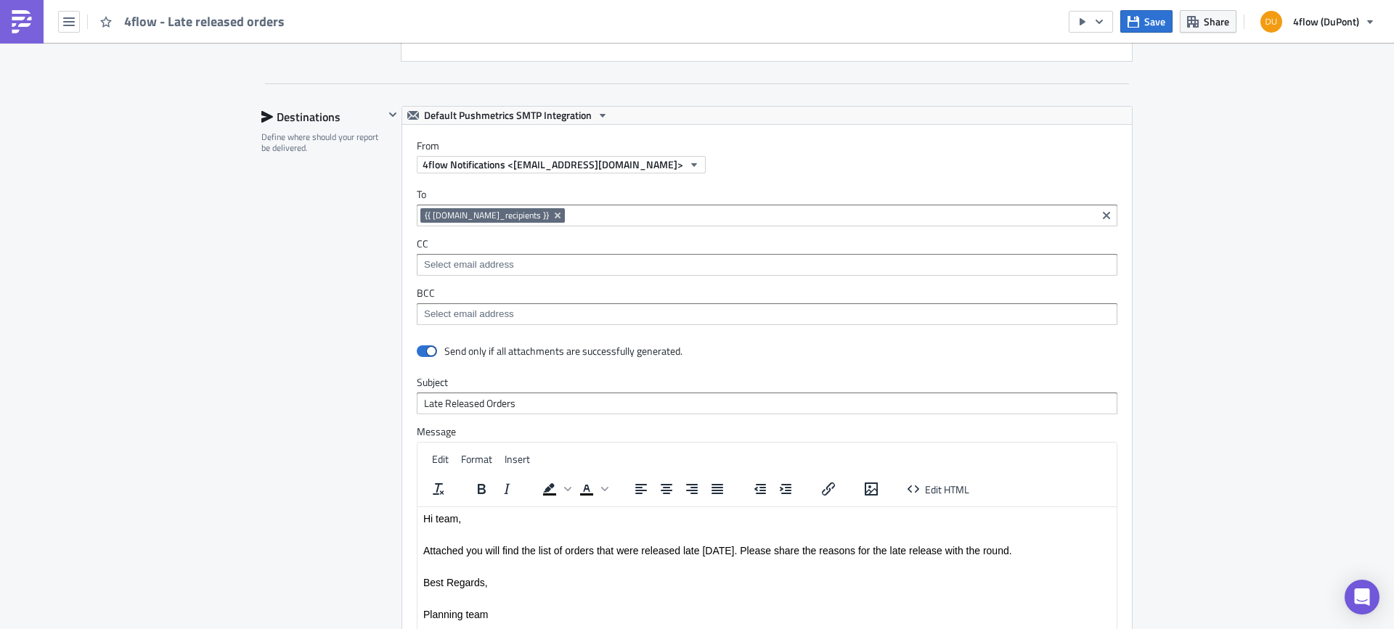
scroll to position [1241, 0]
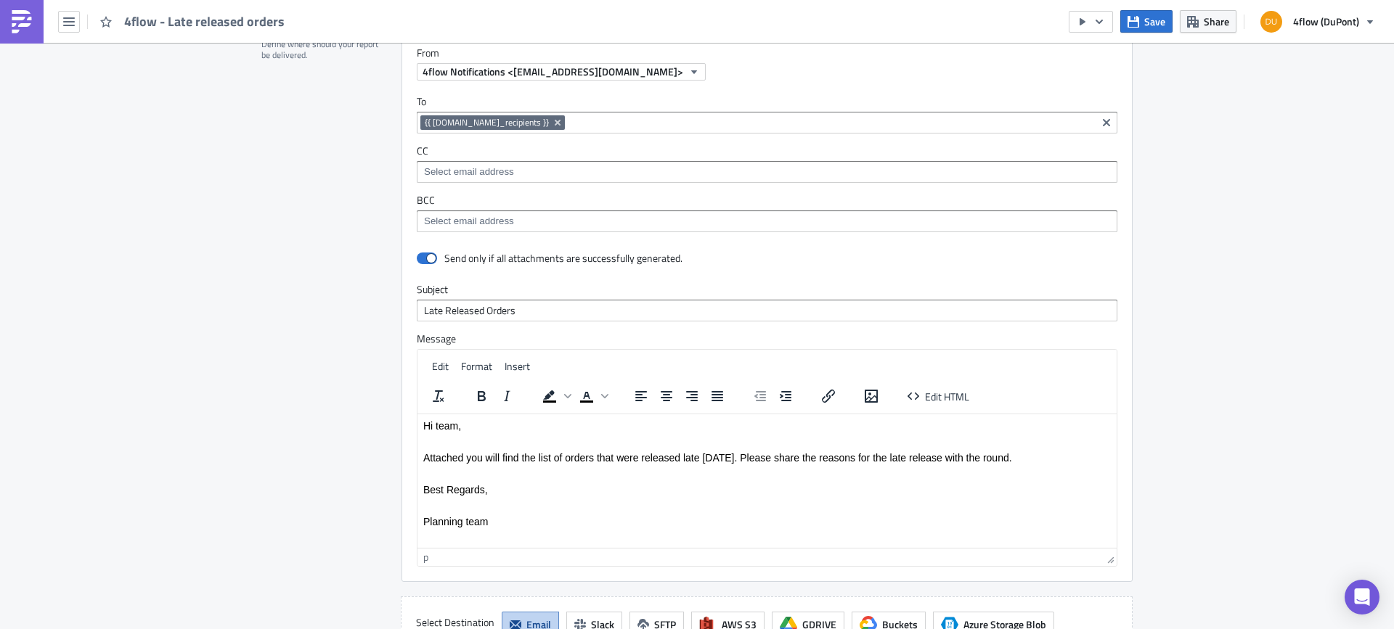
click at [518, 443] on p "Rich Text Area. Press ALT-0 for help." at bounding box center [766, 442] width 687 height 12
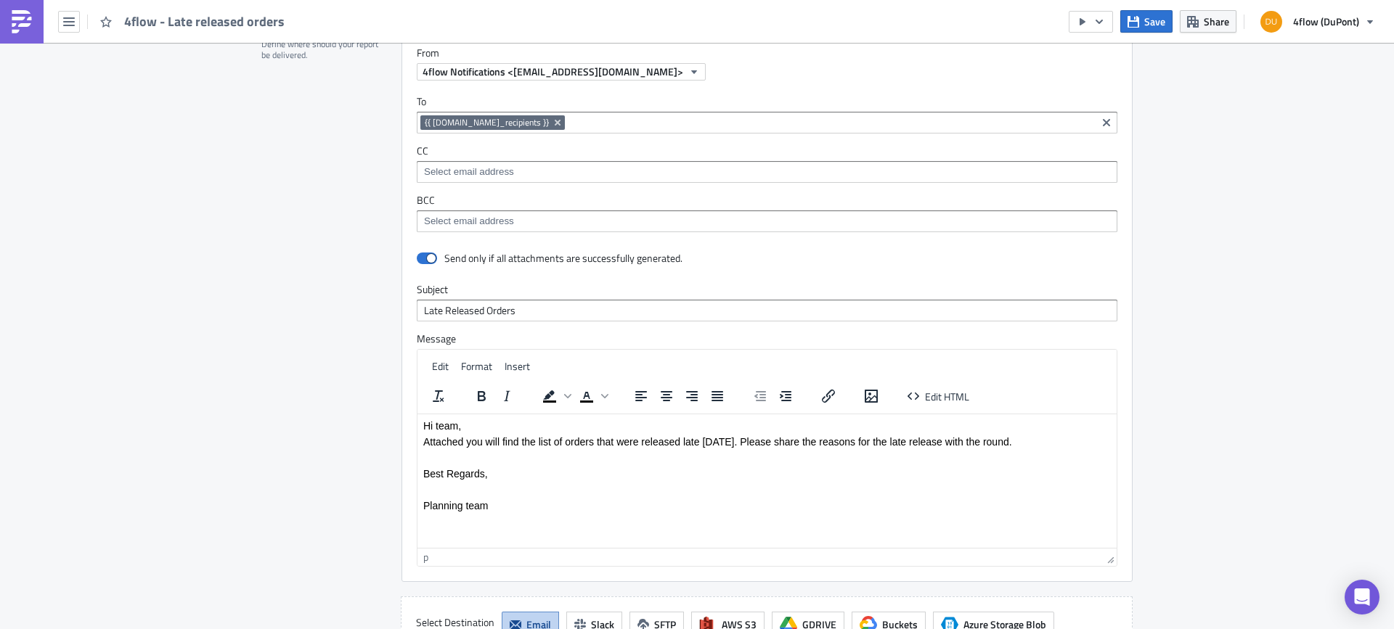
click at [446, 465] on body "Hi team, Attached you will find the list of orders that were released late toda…" at bounding box center [766, 465] width 687 height 91
click at [1134, 18] on icon "button" at bounding box center [1133, 22] width 12 height 12
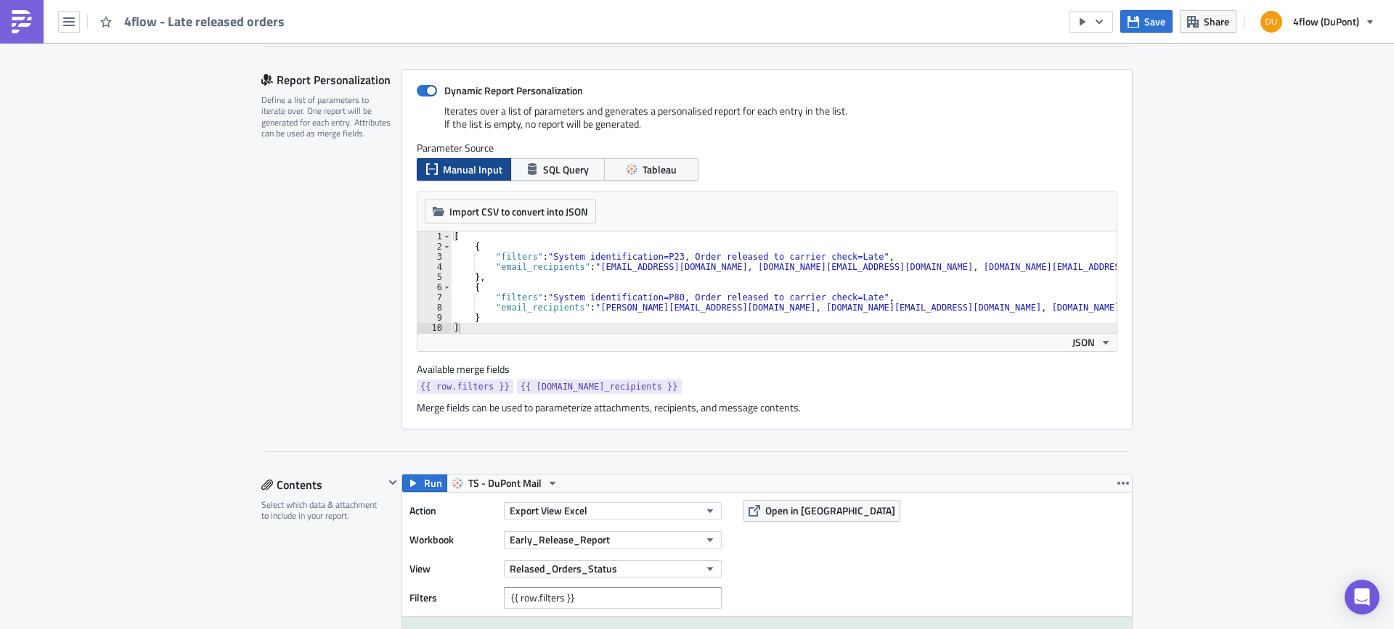
scroll to position [410, 0]
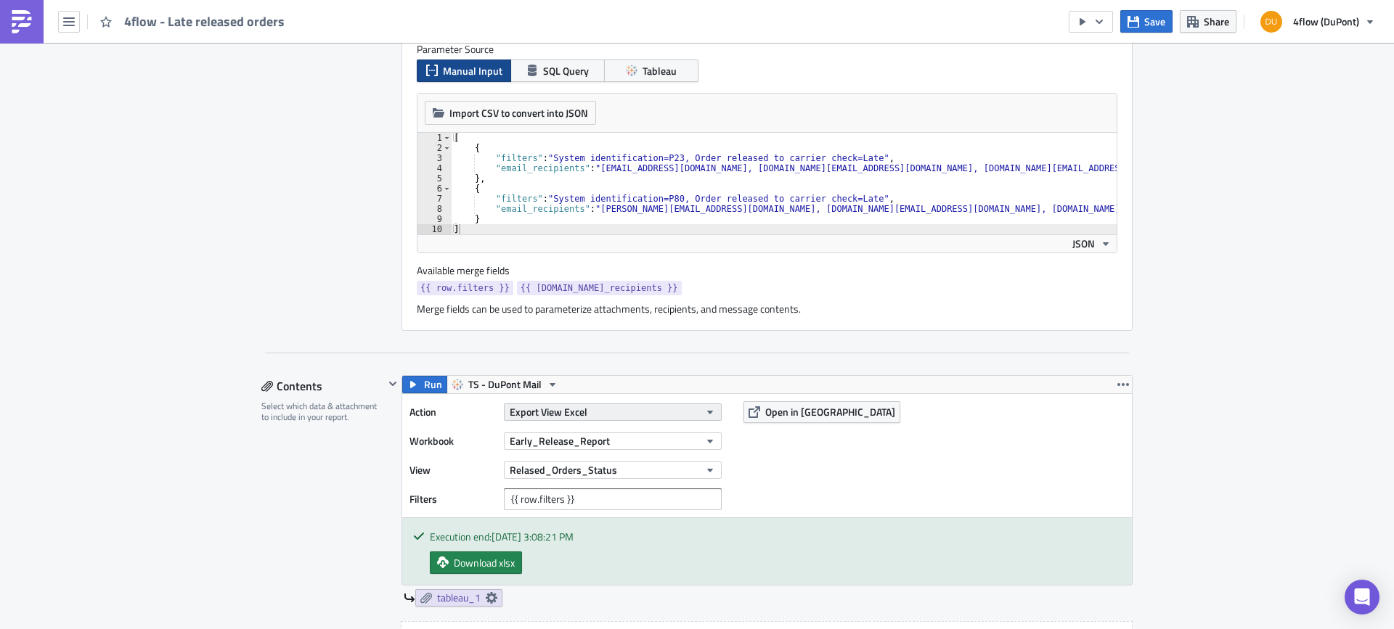
click at [648, 413] on button "Export View Excel" at bounding box center [613, 412] width 218 height 17
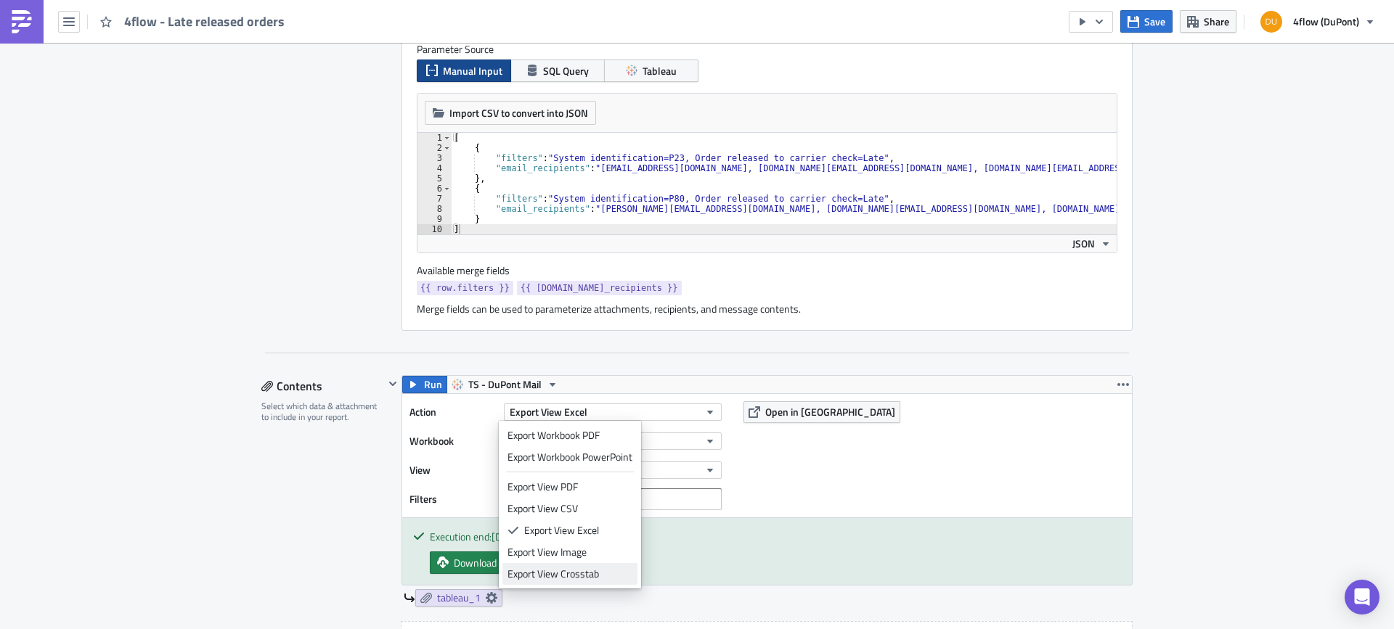
click at [590, 576] on div "Export View Crosstab" at bounding box center [569, 574] width 125 height 15
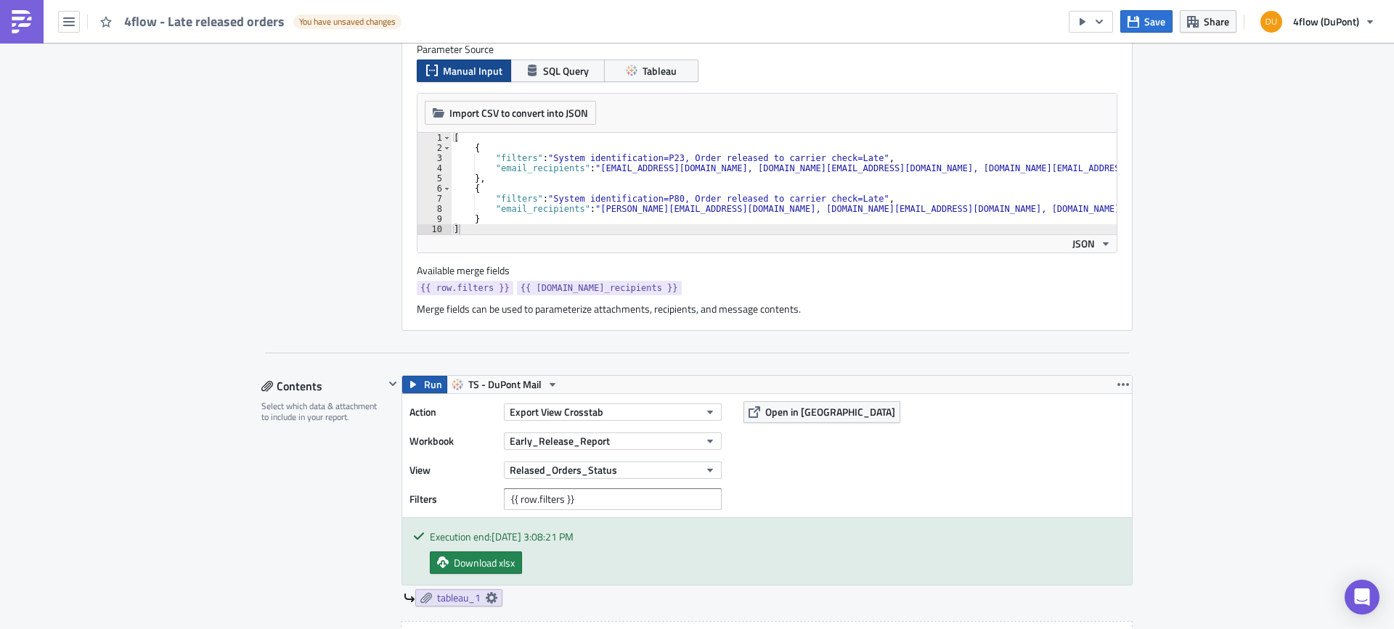
click at [424, 388] on span "Run" at bounding box center [433, 384] width 18 height 17
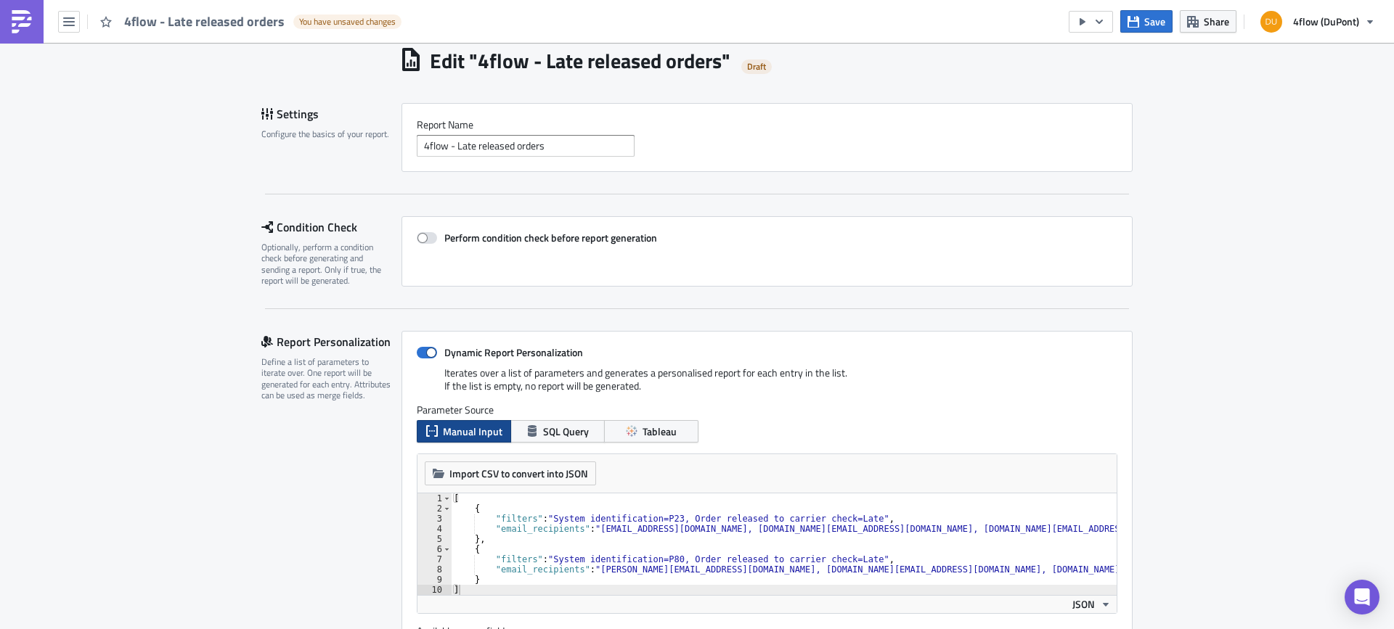
scroll to position [0, 0]
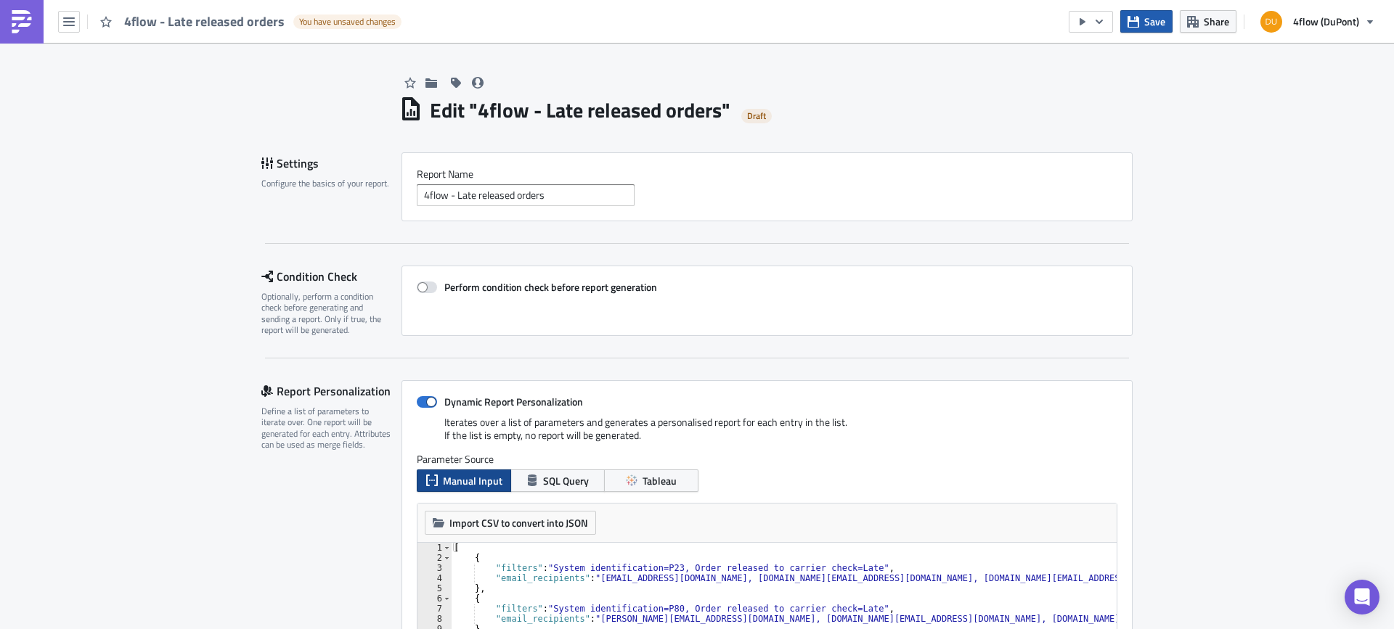
click at [1155, 28] on span "Save" at bounding box center [1154, 21] width 21 height 15
click at [1146, 23] on span "Save" at bounding box center [1154, 21] width 21 height 15
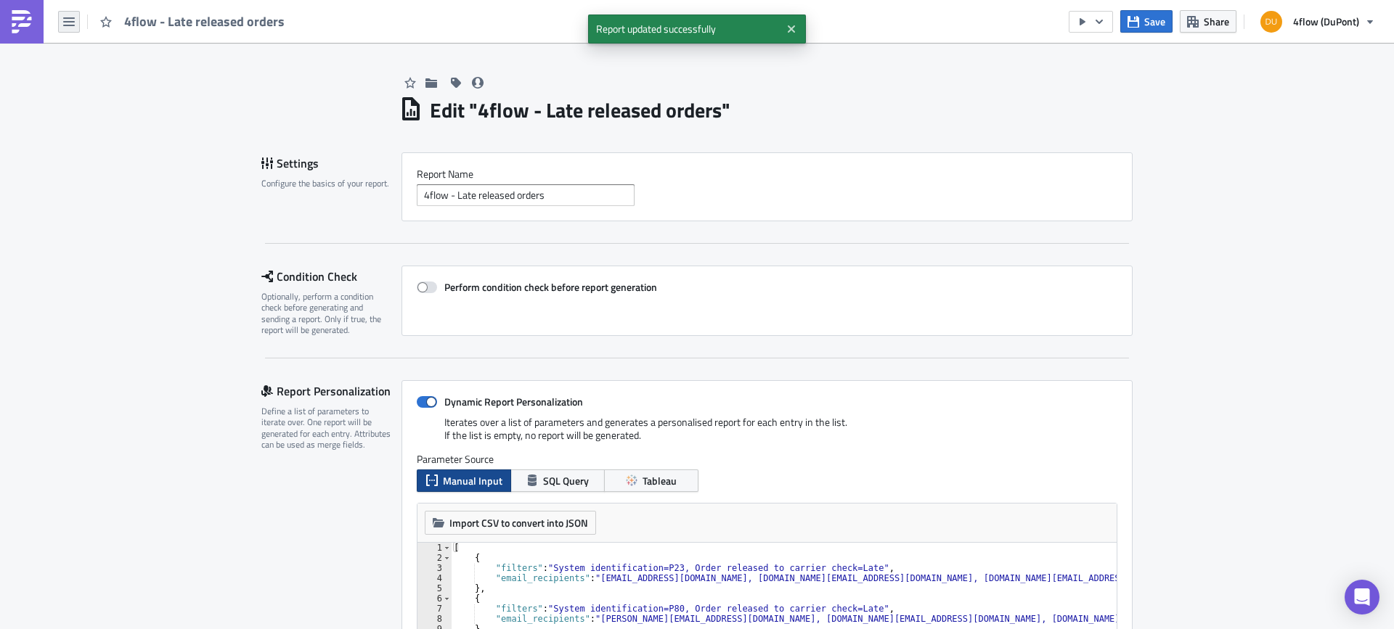
click at [75, 22] on button "button" at bounding box center [69, 22] width 22 height 22
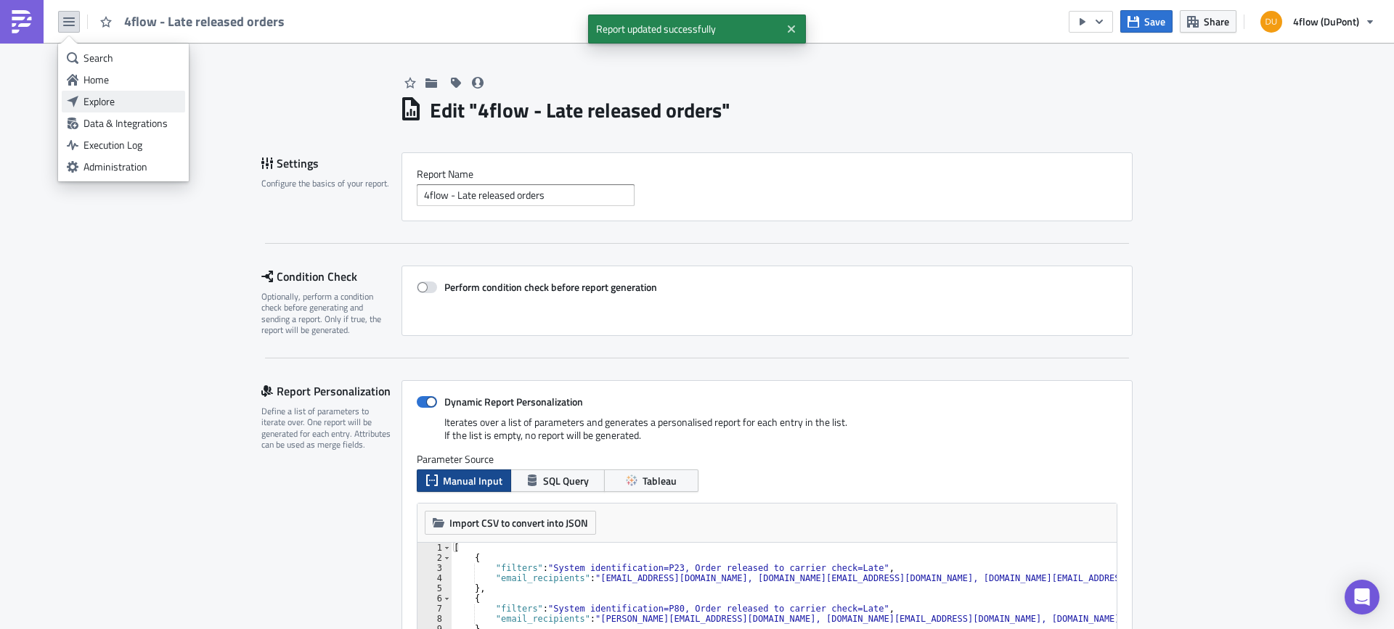
click at [107, 104] on div "Explore" at bounding box center [131, 101] width 97 height 15
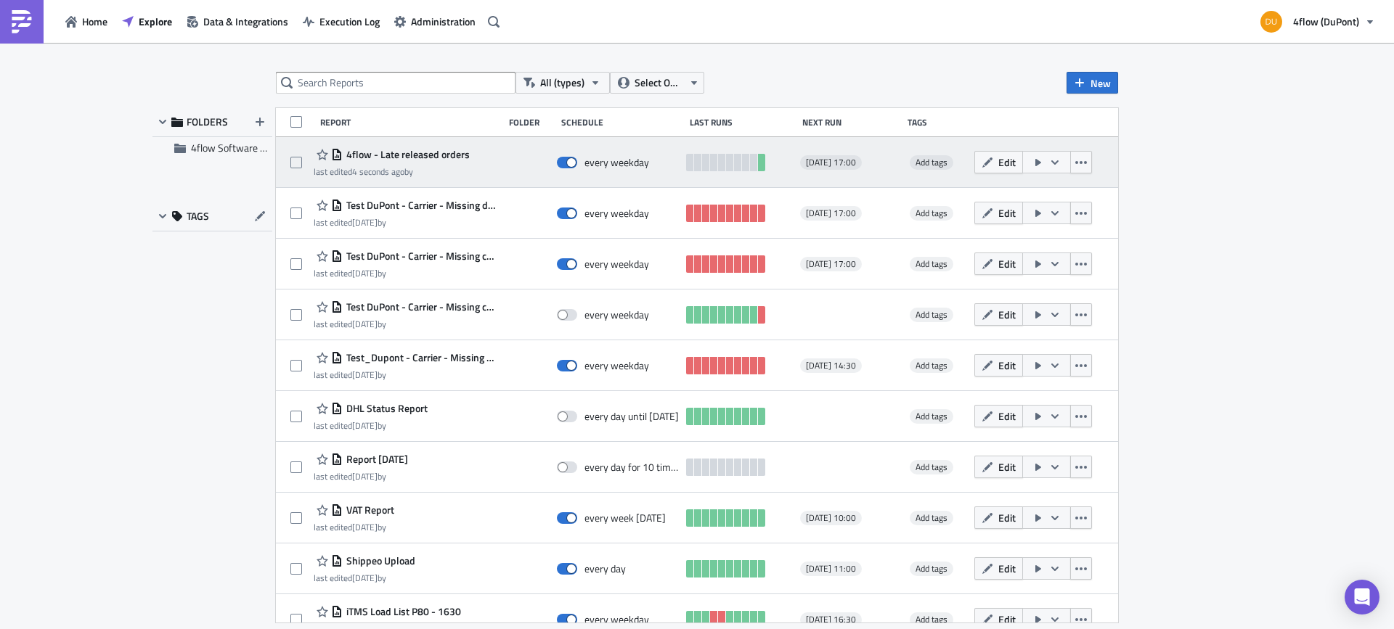
click at [1052, 165] on button "button" at bounding box center [1046, 162] width 49 height 23
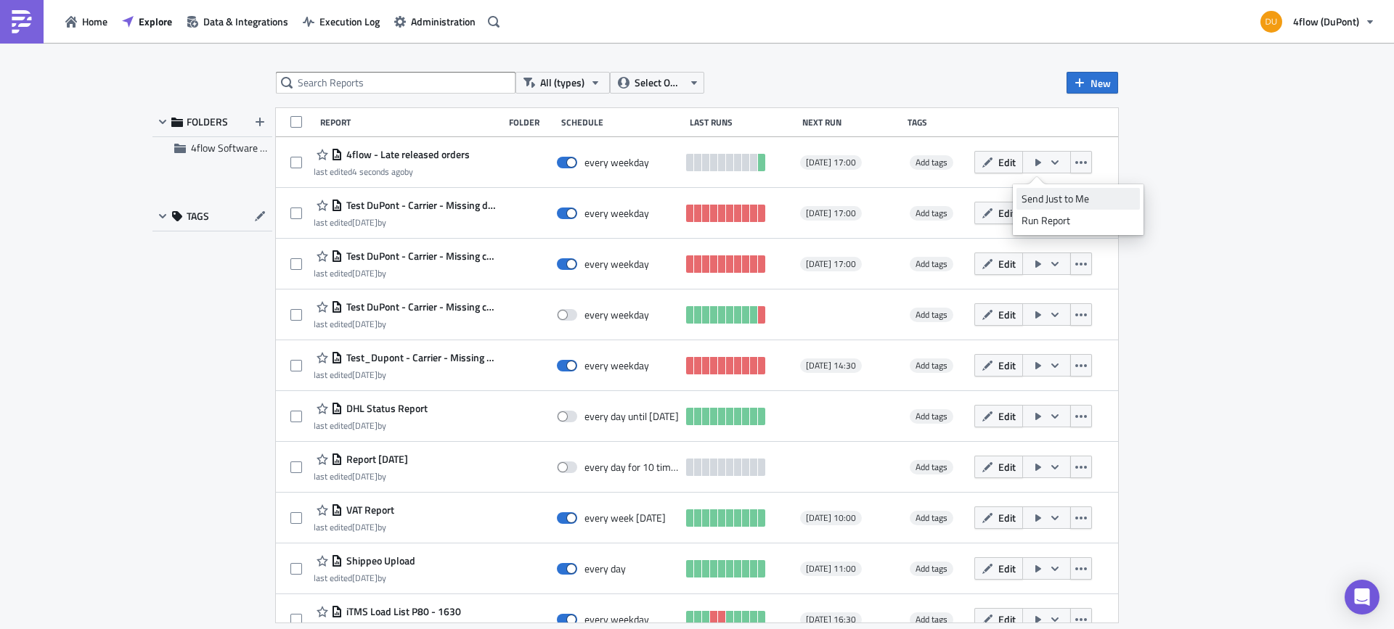
click at [1050, 195] on div "Send Just to Me" at bounding box center [1077, 199] width 113 height 15
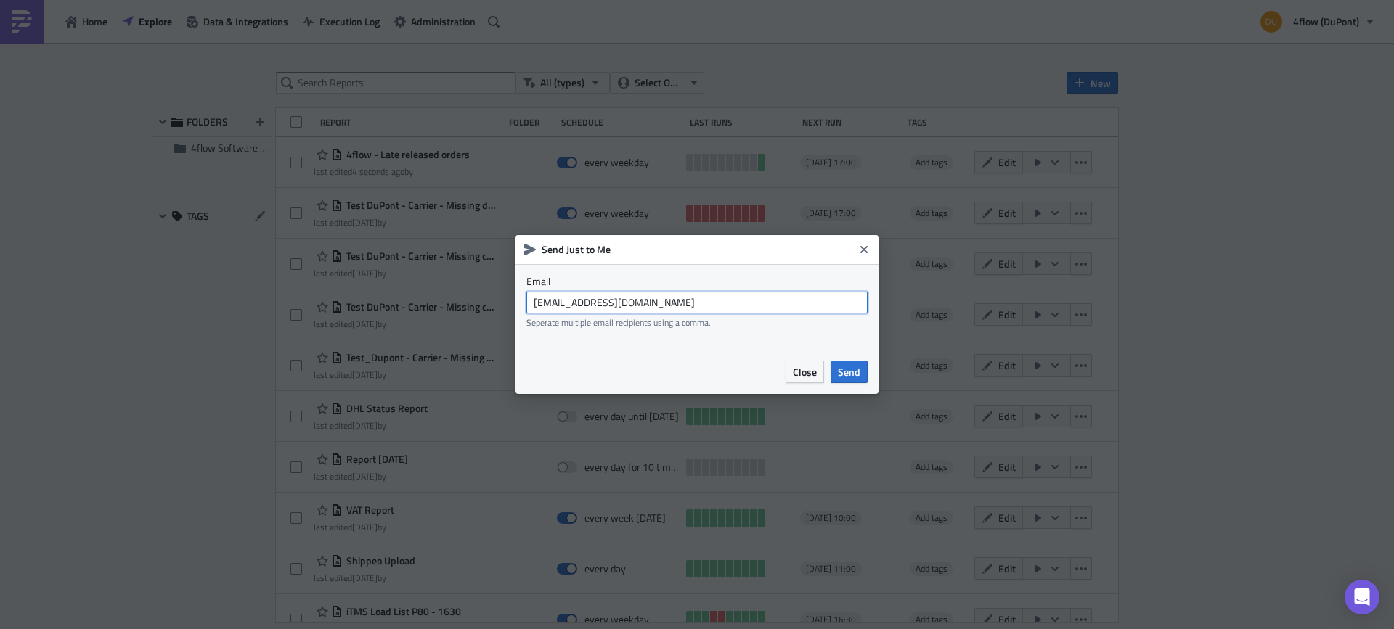
click at [640, 300] on input "[EMAIL_ADDRESS][DOMAIN_NAME]" at bounding box center [696, 303] width 341 height 22
type input "[PERSON_NAME][EMAIL_ADDRESS][DOMAIN_NAME]"
click at [848, 380] on button "Send" at bounding box center [848, 372] width 37 height 23
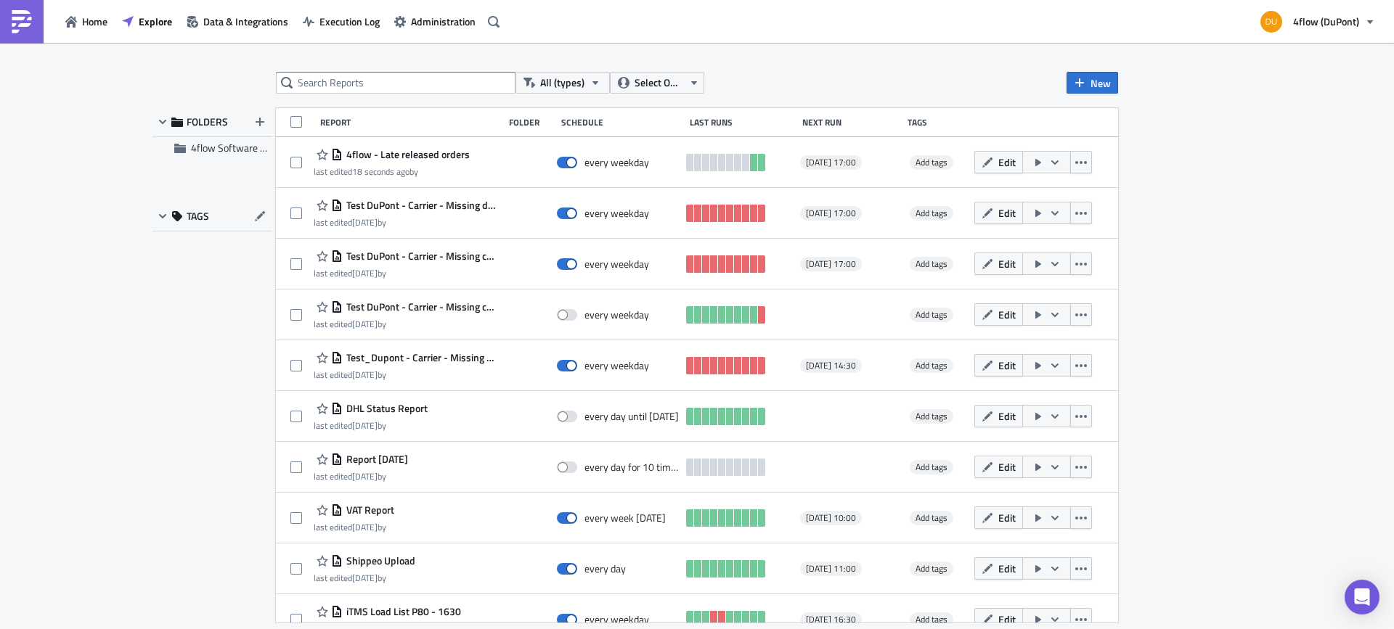
click at [396, 153] on span "4flow - Late released orders" at bounding box center [406, 154] width 127 height 13
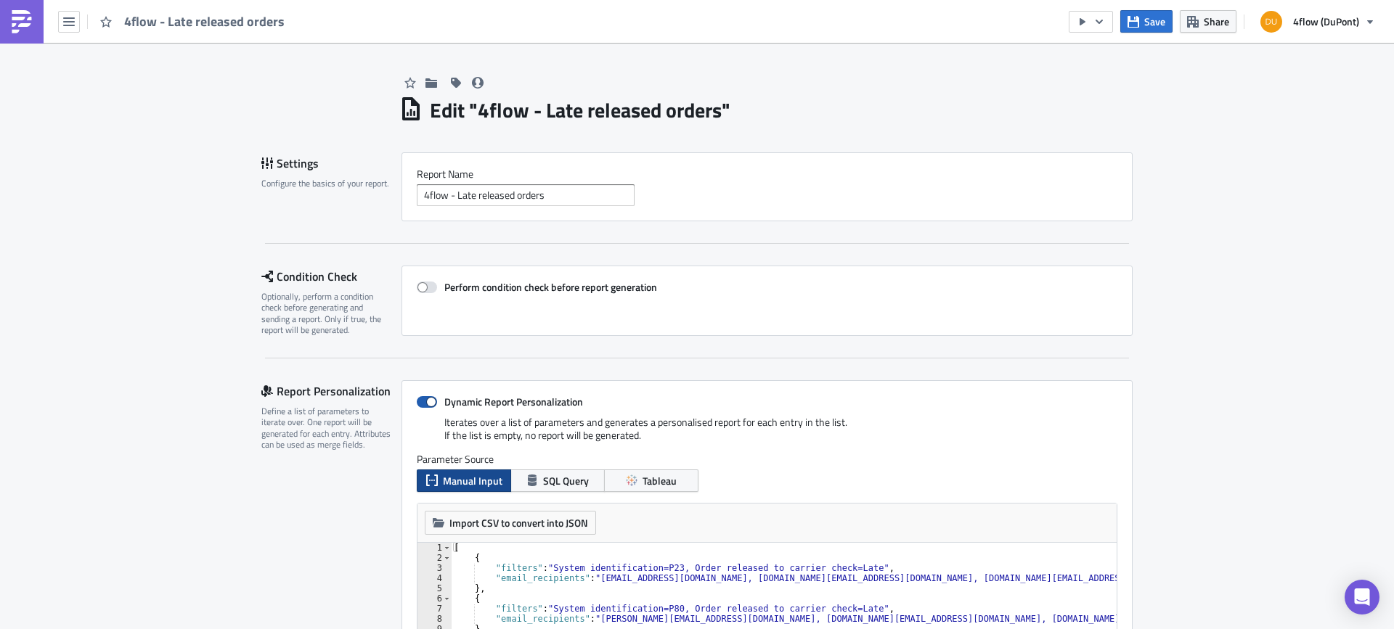
scroll to position [290, 0]
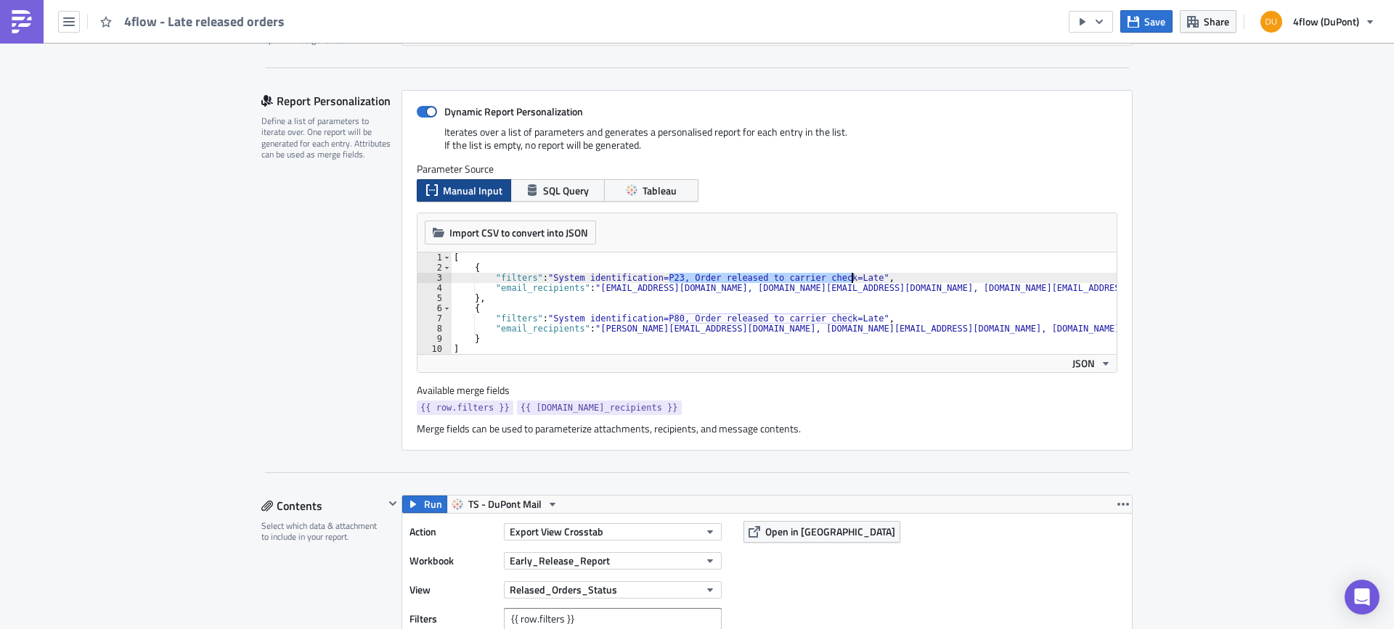
drag, startPoint x: 669, startPoint y: 279, endPoint x: 846, endPoint y: 276, distance: 177.9
click at [846, 276] on div "[ { "filters" : "System identification=P23, Order released to carrier check=Lat…" at bounding box center [784, 314] width 666 height 122
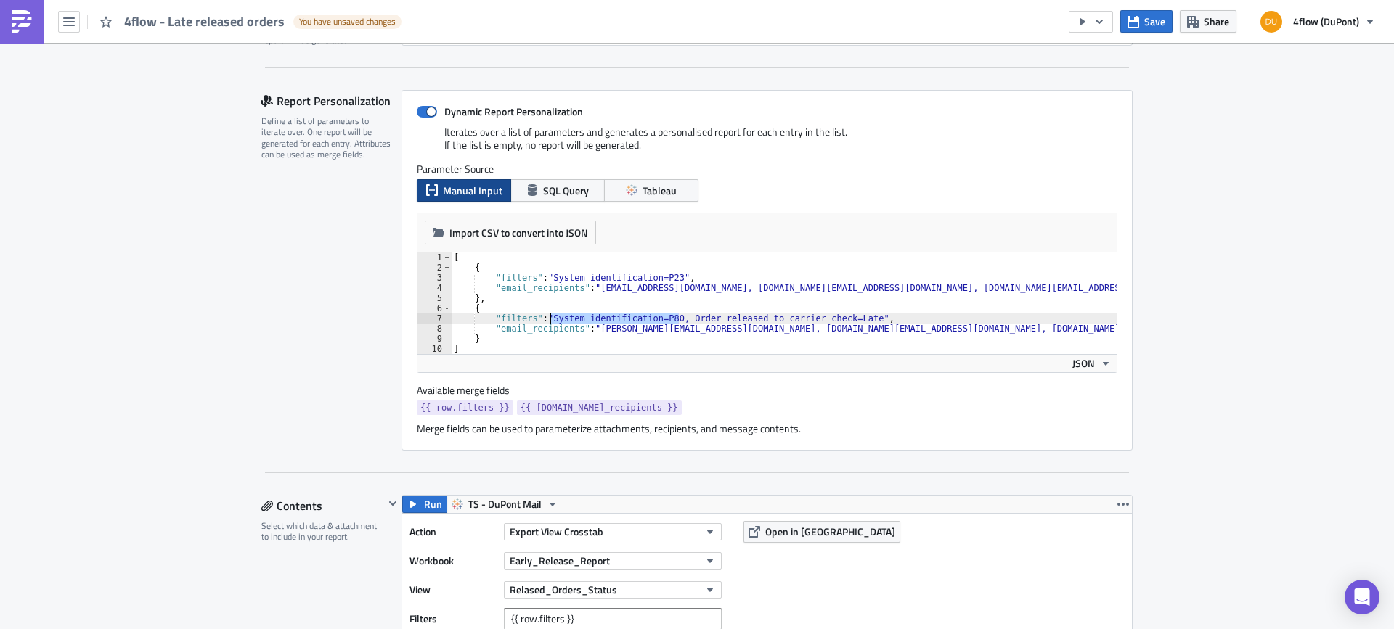
drag, startPoint x: 674, startPoint y: 321, endPoint x: 545, endPoint y: 320, distance: 128.5
click at [545, 320] on div "[ { "filters" : "System identification=P23" , "email_recipients" : "[EMAIL_ADDR…" at bounding box center [784, 314] width 666 height 122
type textarea ""filters": "Order released to carrier check=Late","
click at [1140, 15] on button "Save" at bounding box center [1146, 21] width 52 height 23
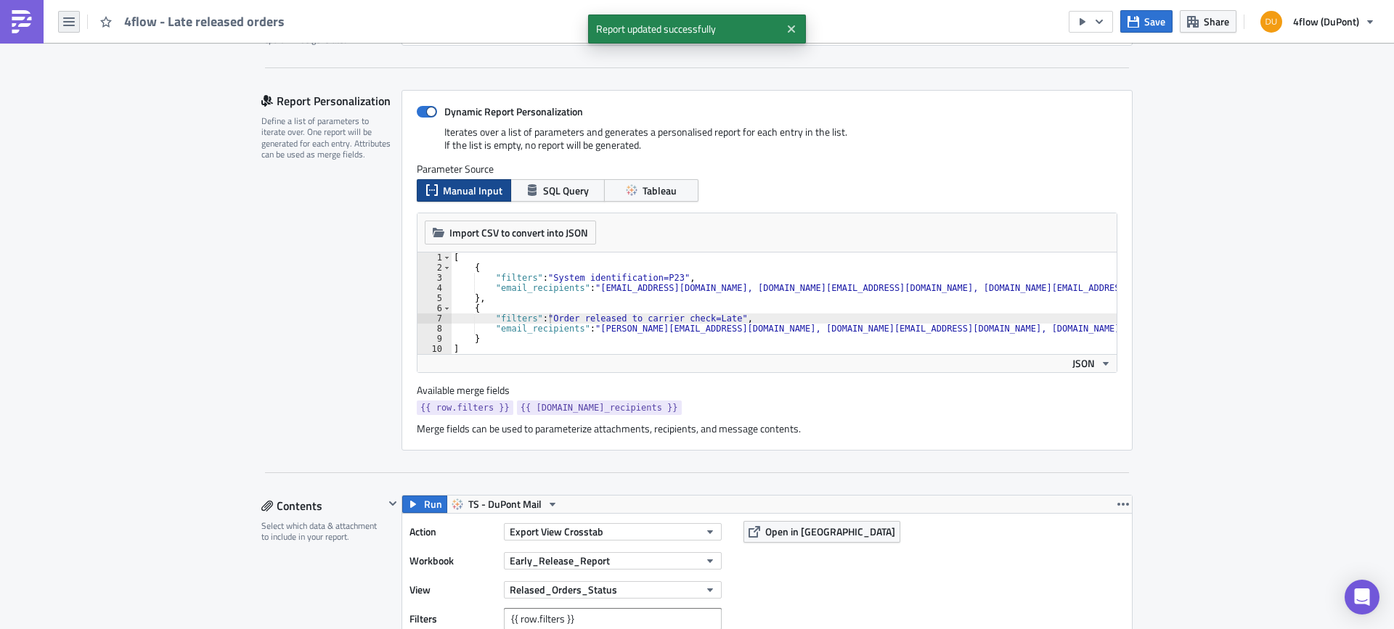
click at [63, 29] on button "button" at bounding box center [69, 22] width 22 height 22
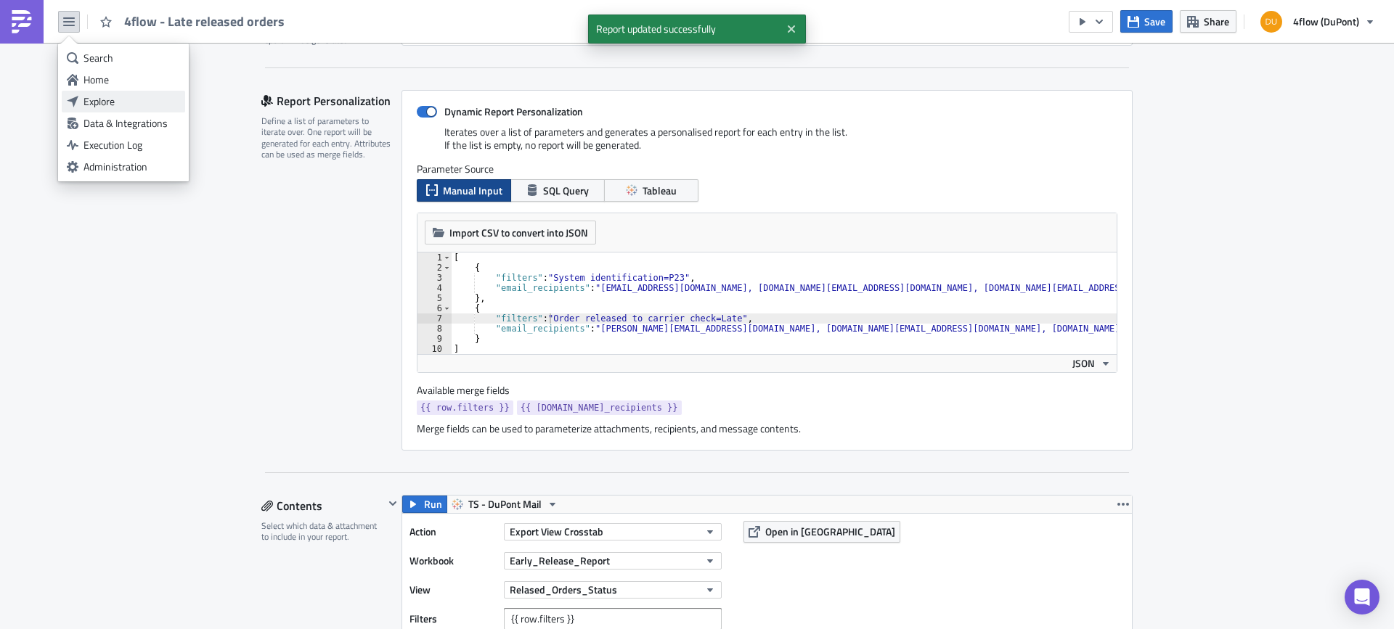
click at [113, 96] on div "Explore" at bounding box center [131, 101] width 97 height 15
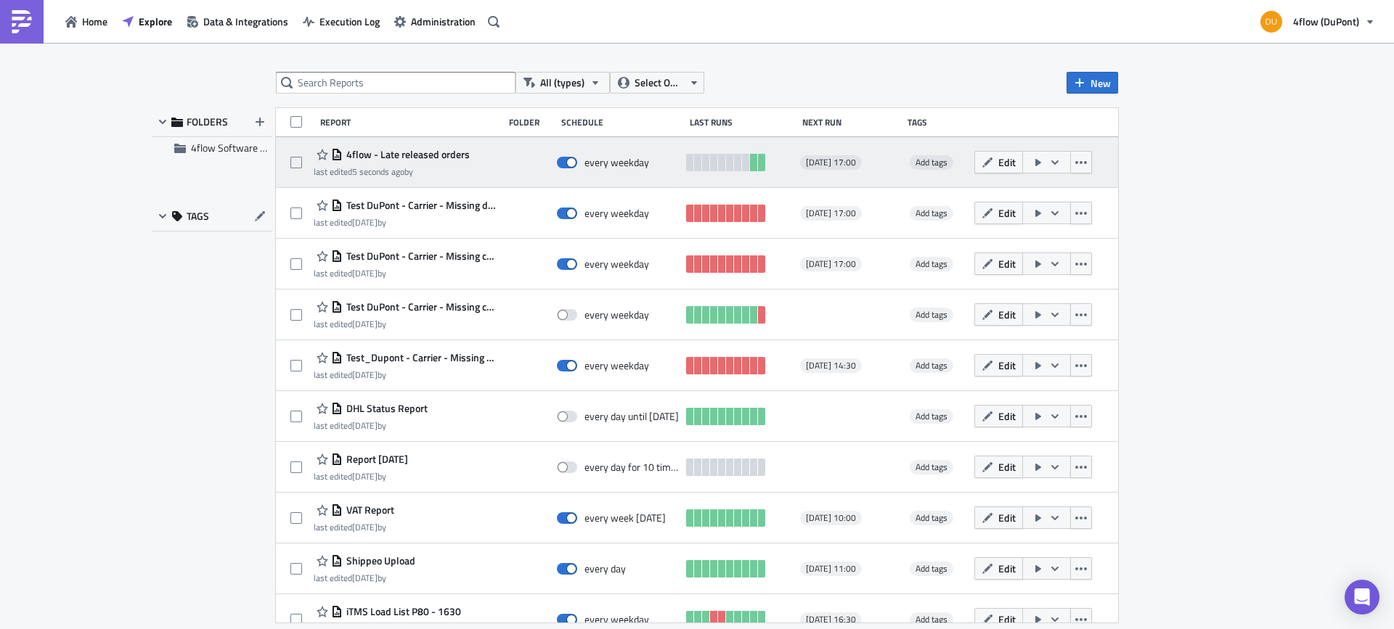
click at [1049, 163] on icon "button" at bounding box center [1055, 163] width 12 height 12
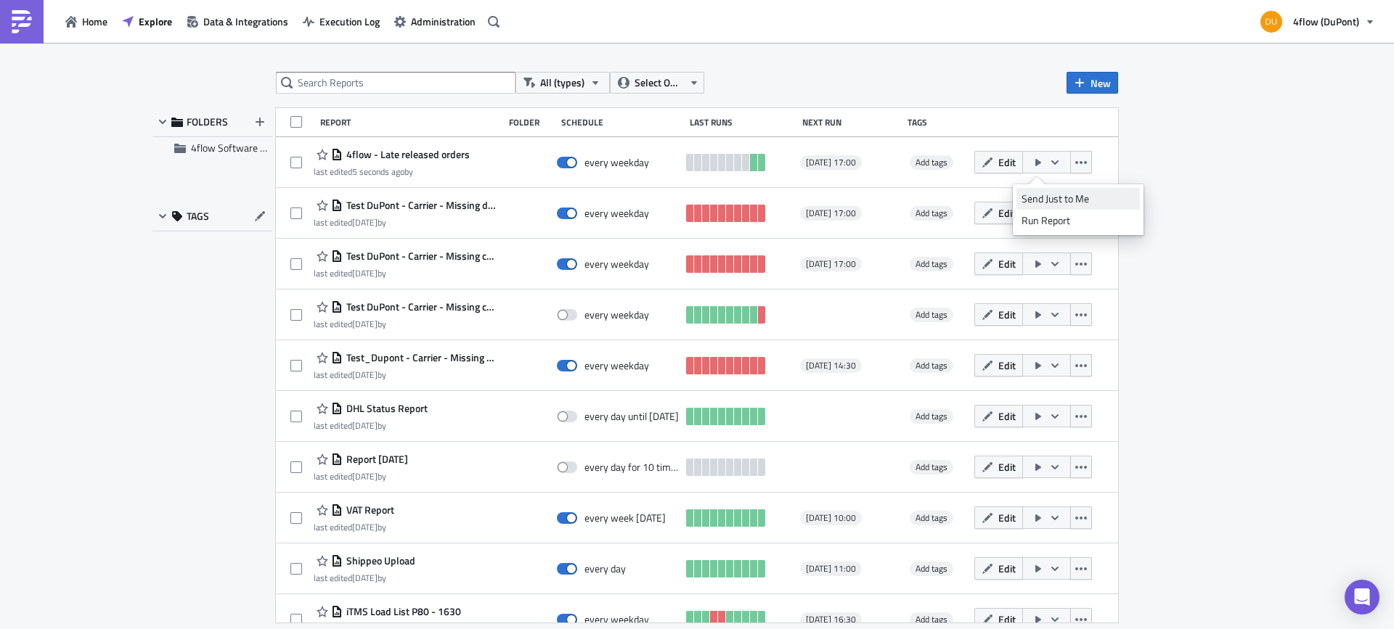
click at [1054, 195] on div "Send Just to Me" at bounding box center [1077, 199] width 113 height 15
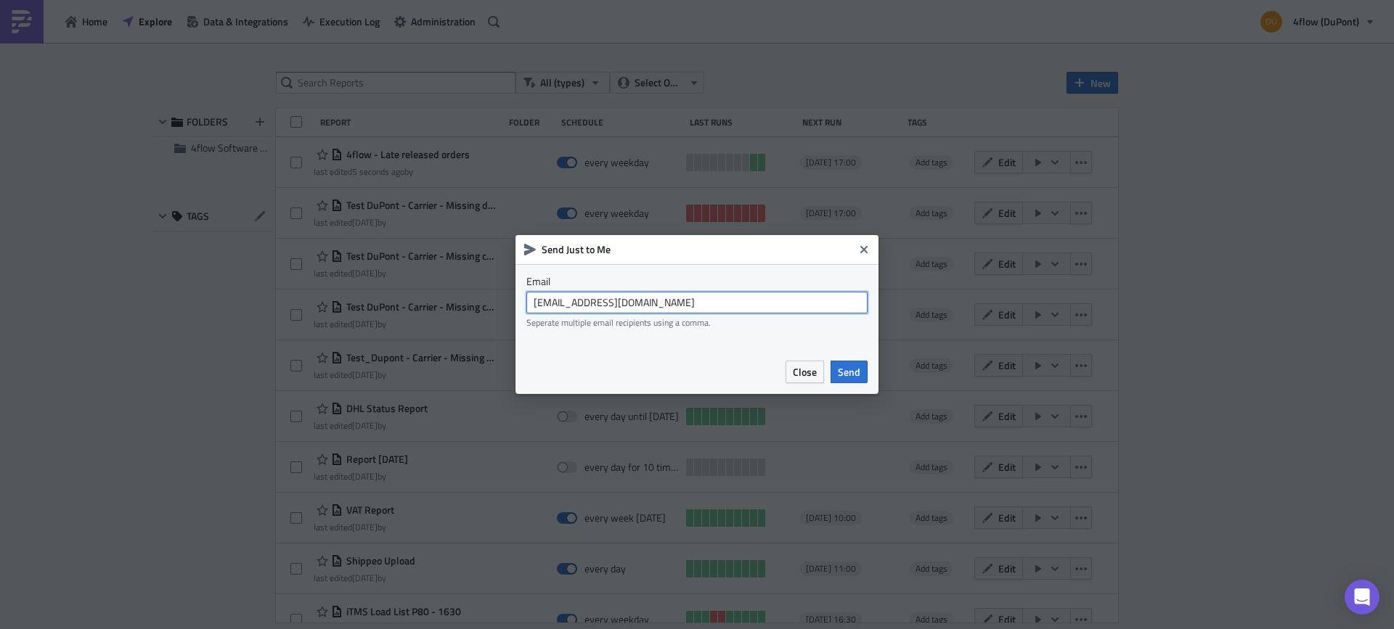
click at [623, 300] on input "[EMAIL_ADDRESS][DOMAIN_NAME]" at bounding box center [696, 303] width 341 height 22
type input "[PERSON_NAME][EMAIL_ADDRESS][DOMAIN_NAME]"
click at [844, 363] on button "Send" at bounding box center [848, 372] width 37 height 23
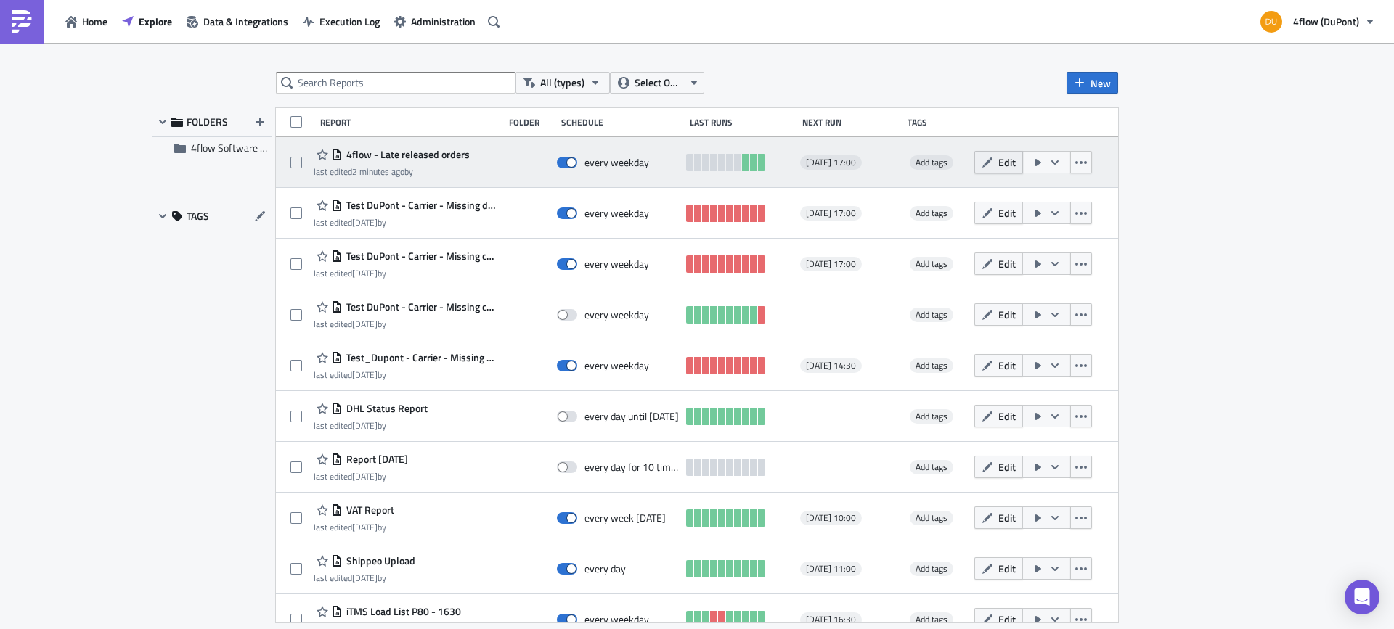
click at [998, 158] on span "Edit" at bounding box center [1006, 162] width 17 height 15
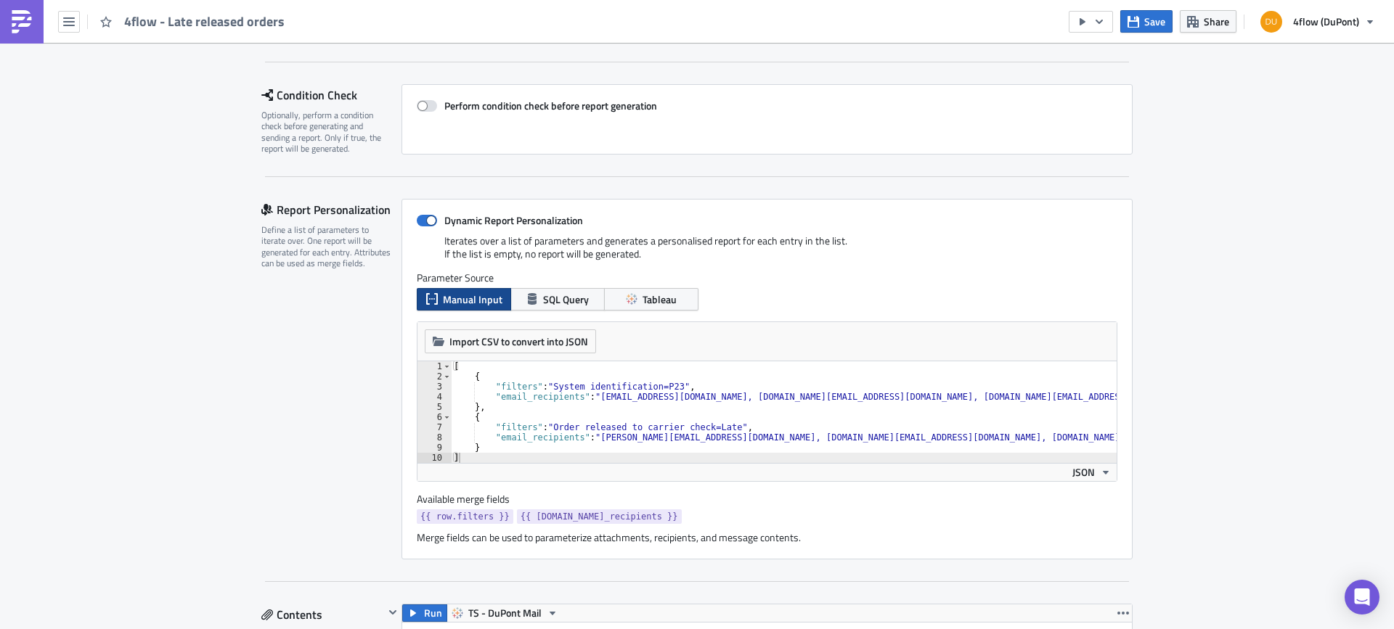
scroll to position [363, 0]
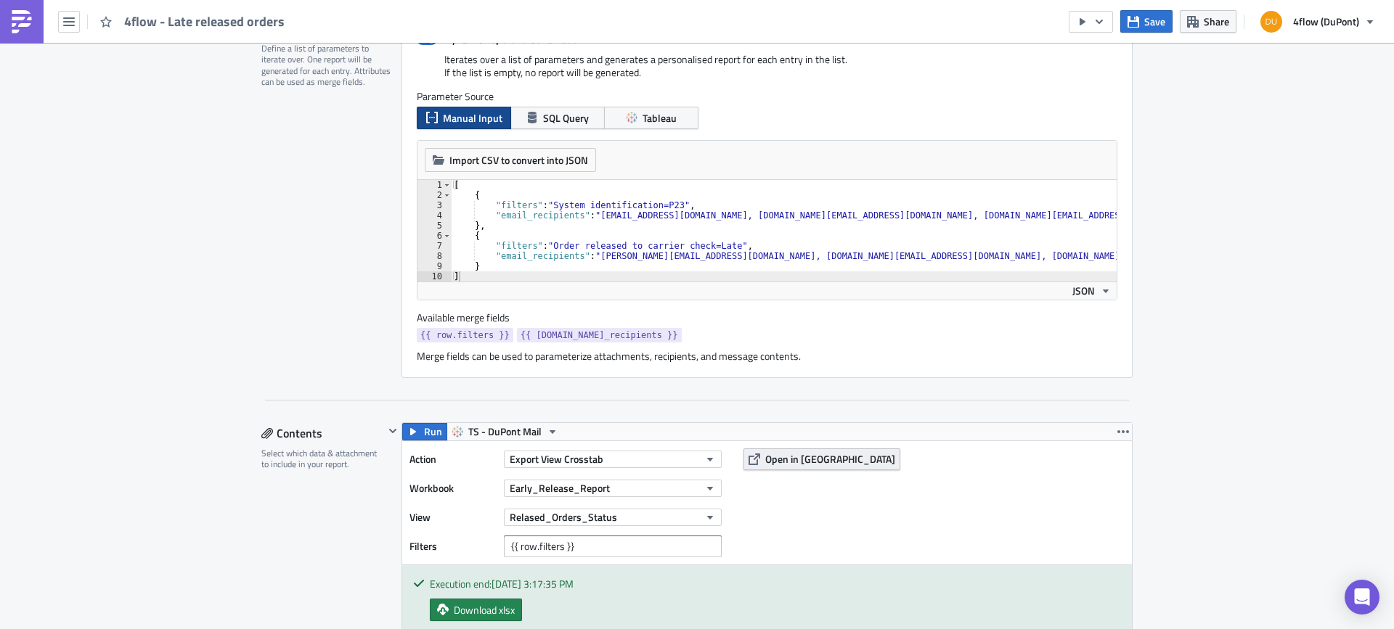
click at [806, 462] on span "Open in [GEOGRAPHIC_DATA]" at bounding box center [830, 459] width 130 height 15
type textarea ""filters": "System identification=P23","
drag, startPoint x: 548, startPoint y: 205, endPoint x: 643, endPoint y: 204, distance: 95.1
click at [643, 204] on div "[ { "filters" : "System identification=P23" , "email_recipients" : "[EMAIL_ADDR…" at bounding box center [784, 241] width 666 height 122
click at [1162, 28] on span "Save" at bounding box center [1154, 21] width 21 height 15
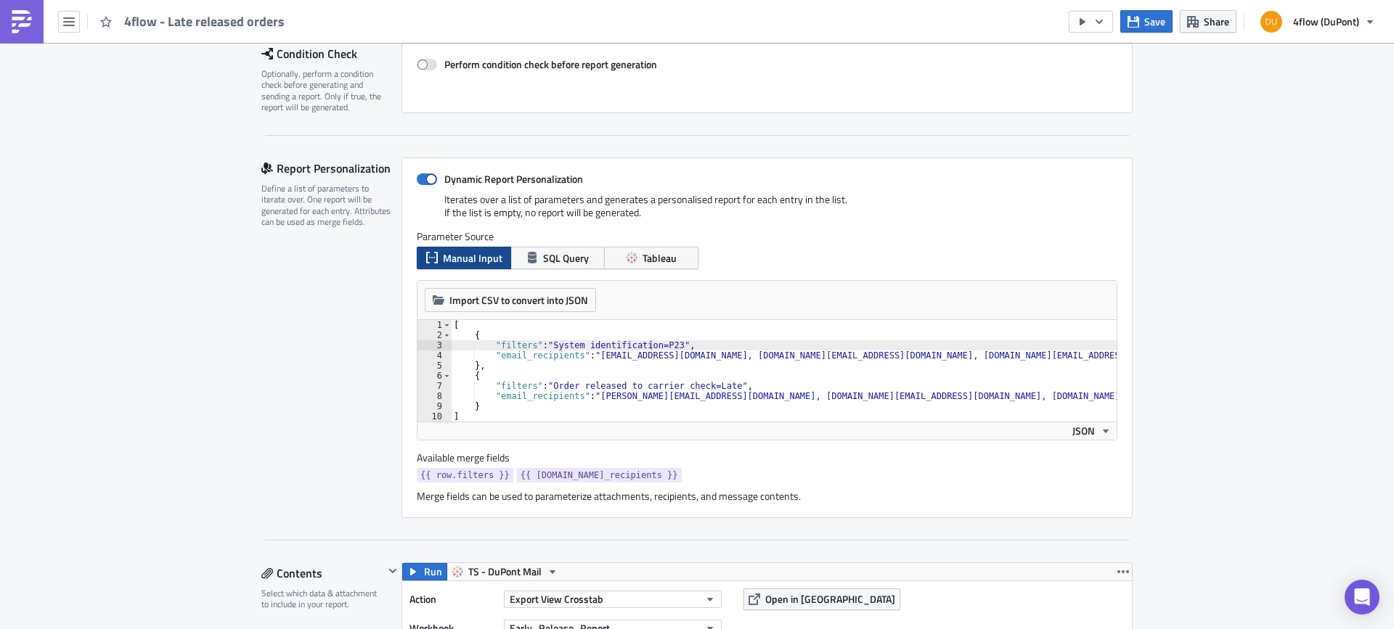
scroll to position [218, 0]
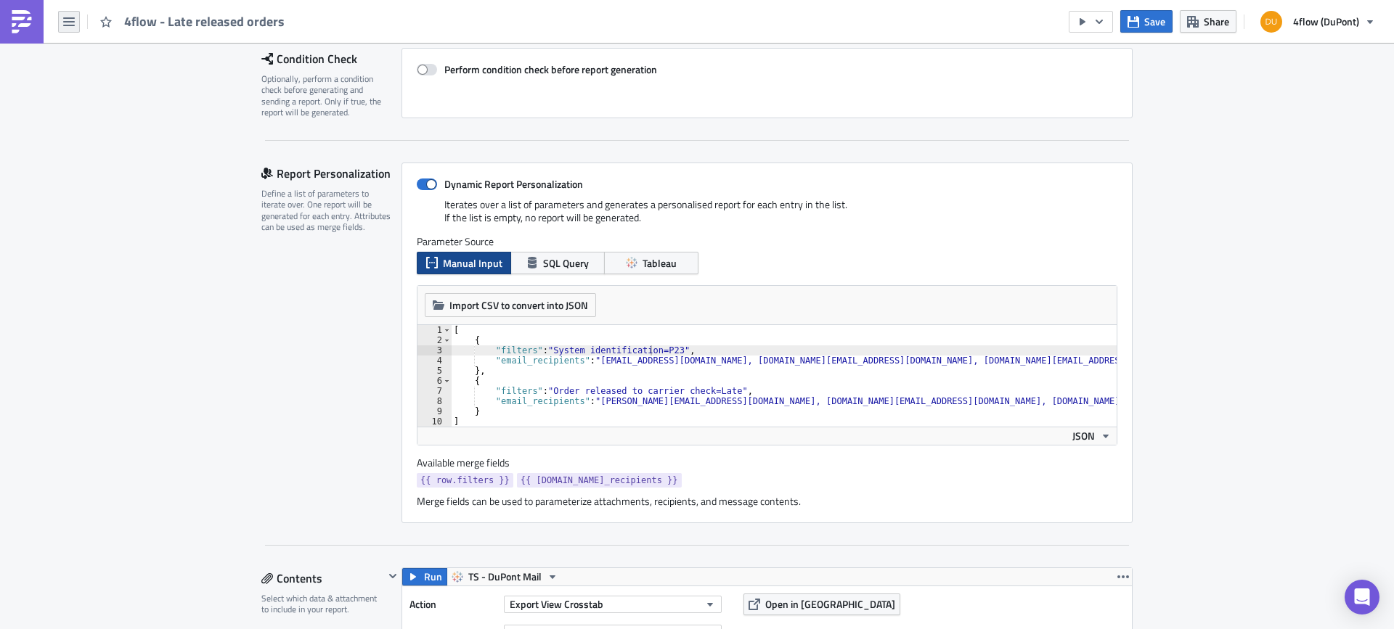
click at [77, 23] on button "button" at bounding box center [69, 22] width 22 height 22
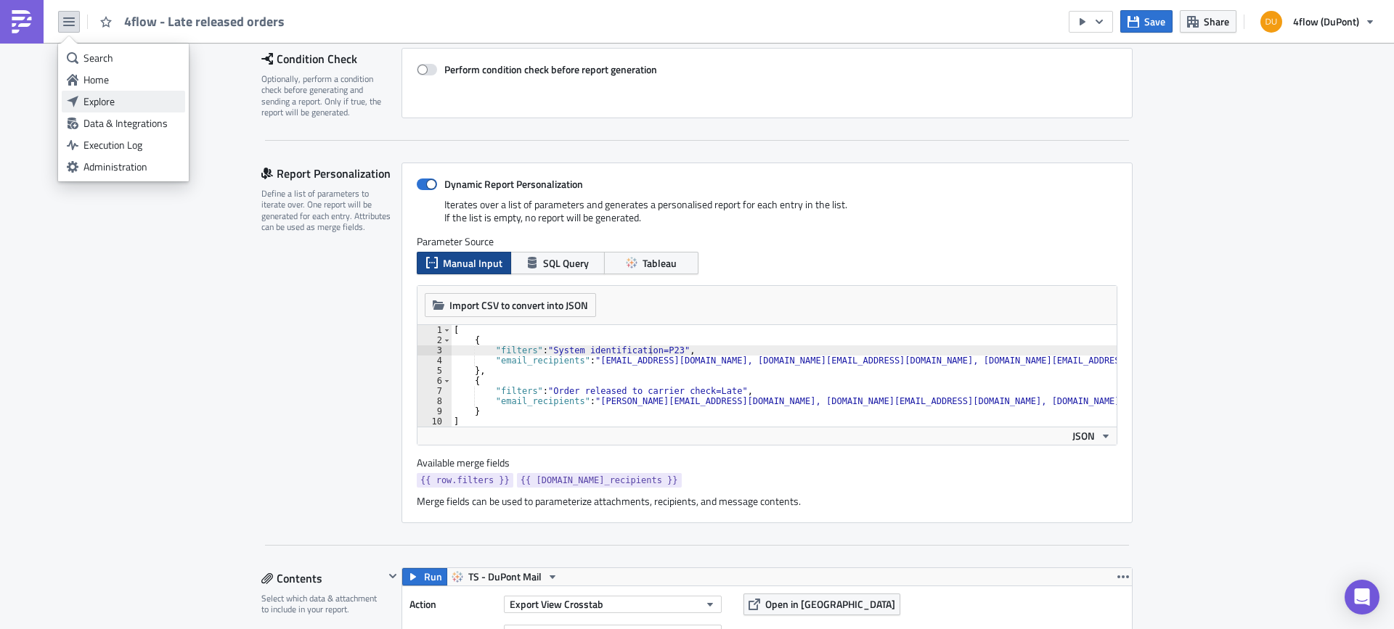
click at [105, 97] on div "Explore" at bounding box center [131, 101] width 97 height 15
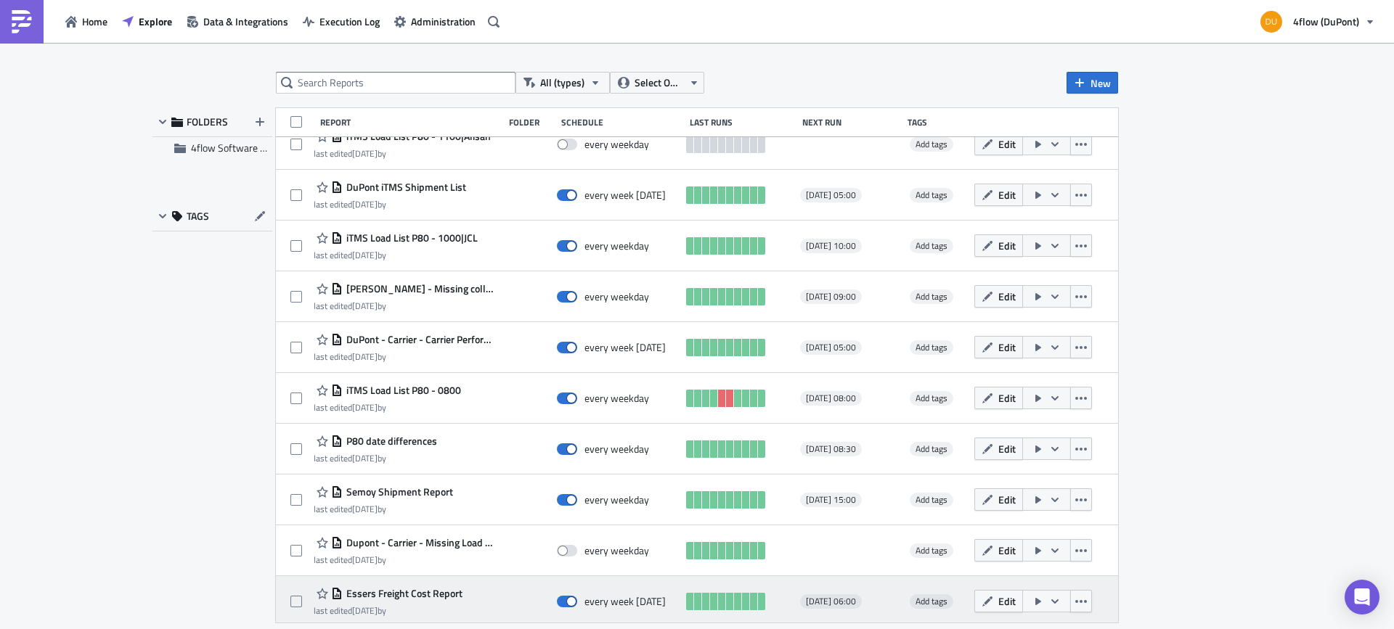
scroll to position [1293, 0]
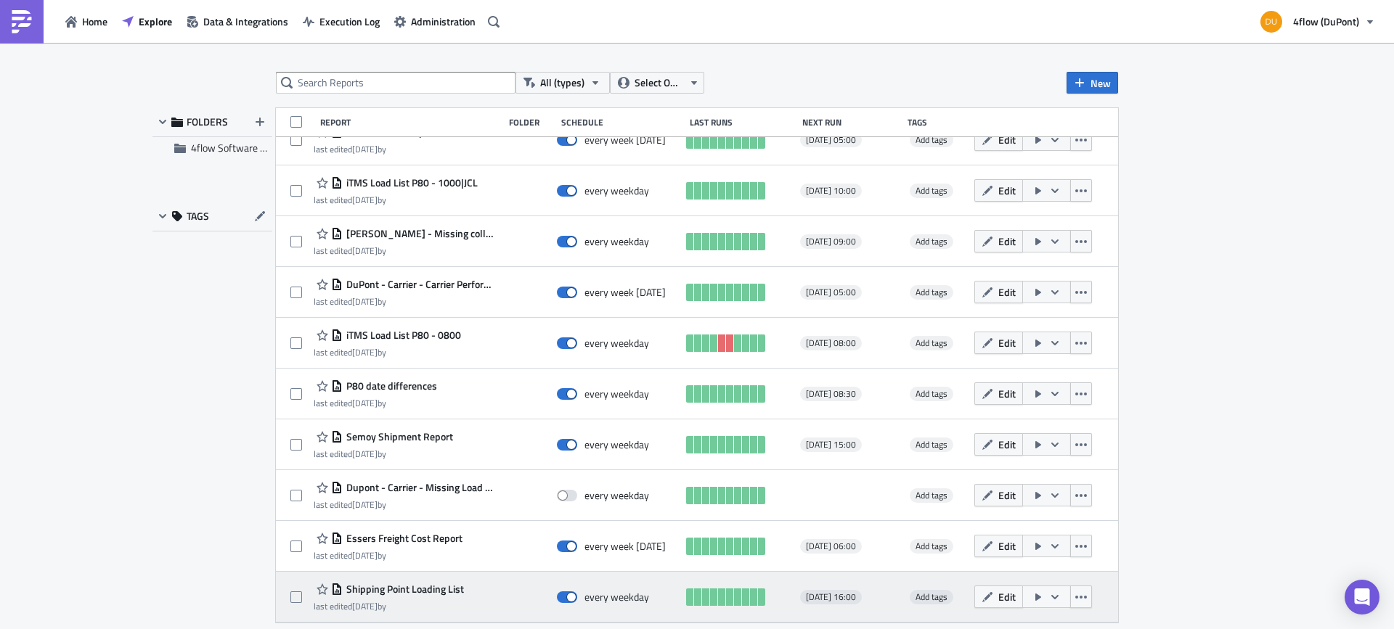
click at [445, 592] on span "Shipping Point Loading List" at bounding box center [403, 589] width 121 height 13
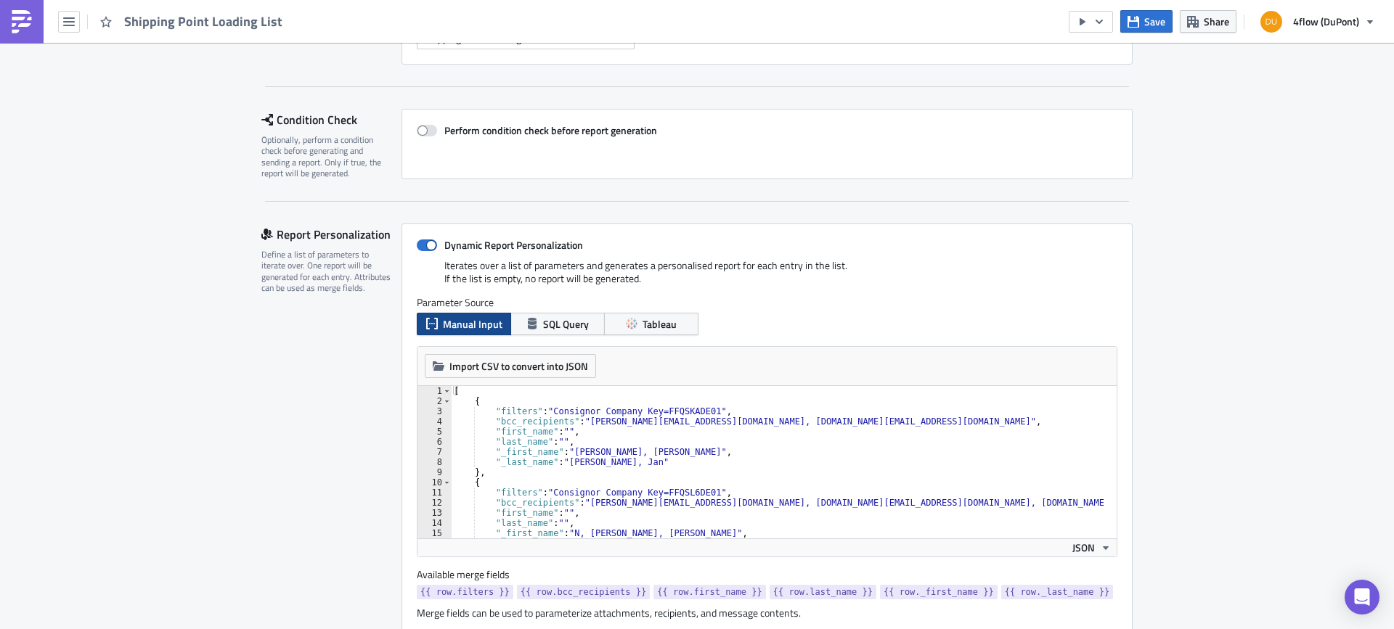
scroll to position [363, 0]
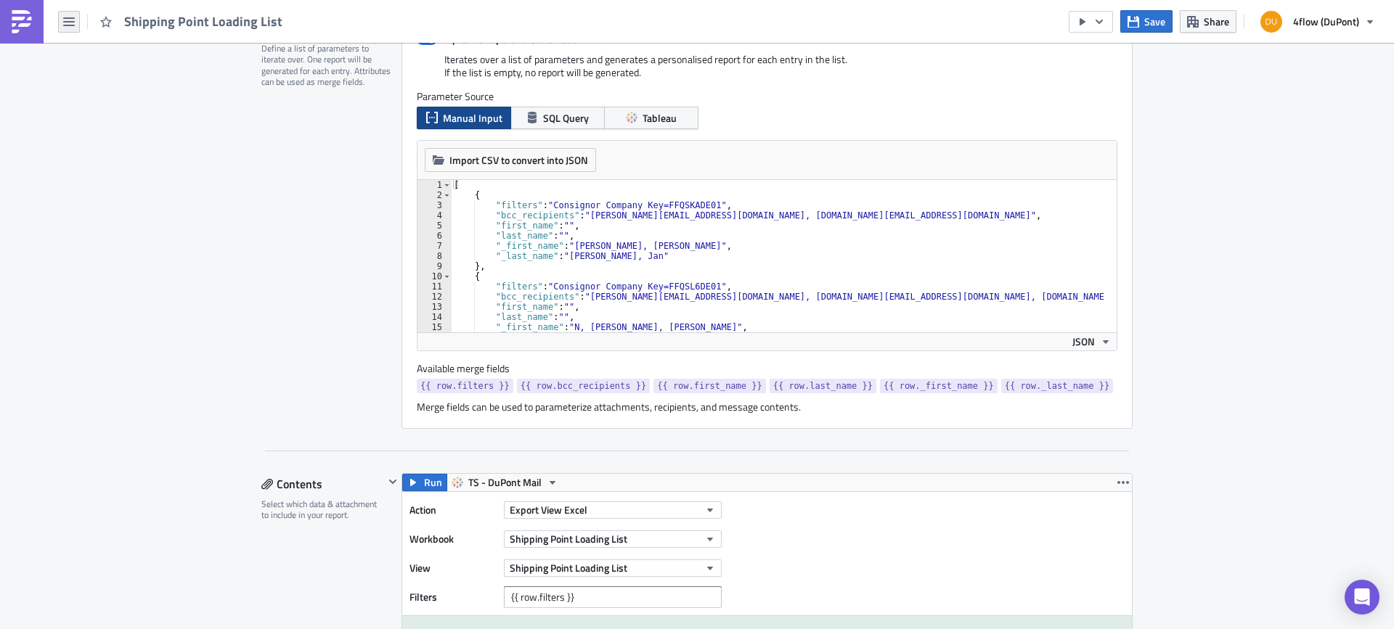
click at [72, 29] on button "button" at bounding box center [69, 22] width 22 height 22
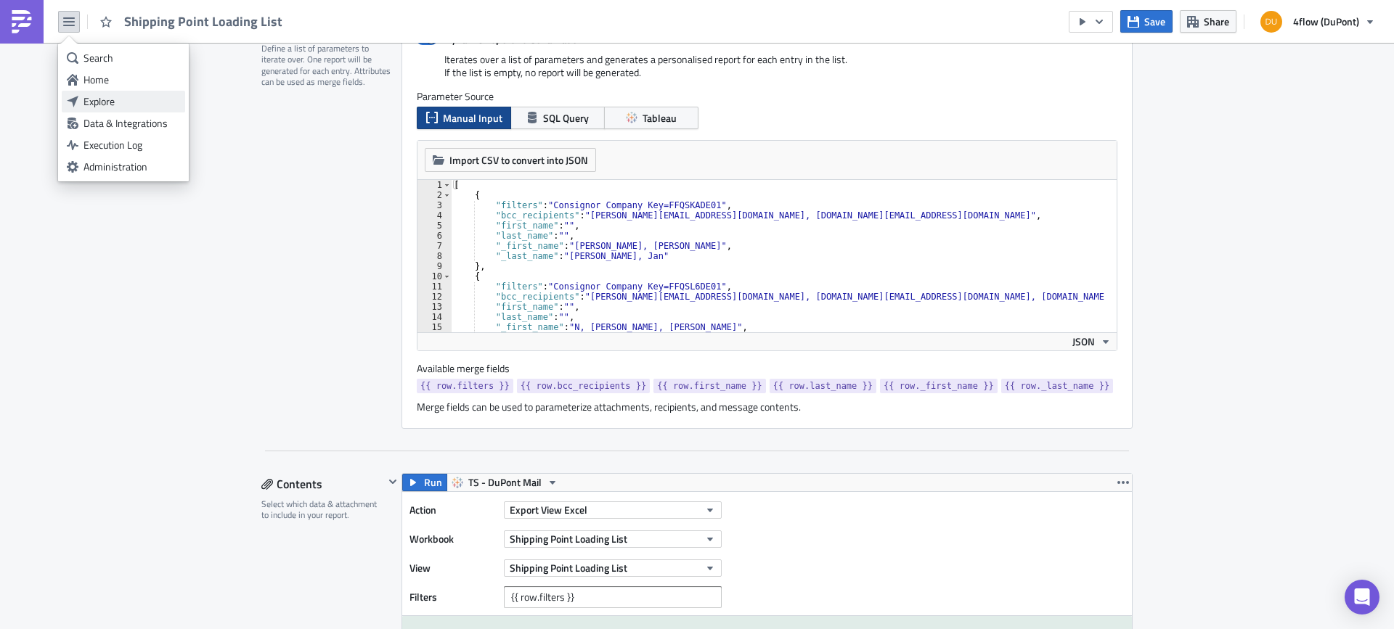
click at [105, 99] on div "Explore" at bounding box center [131, 101] width 97 height 15
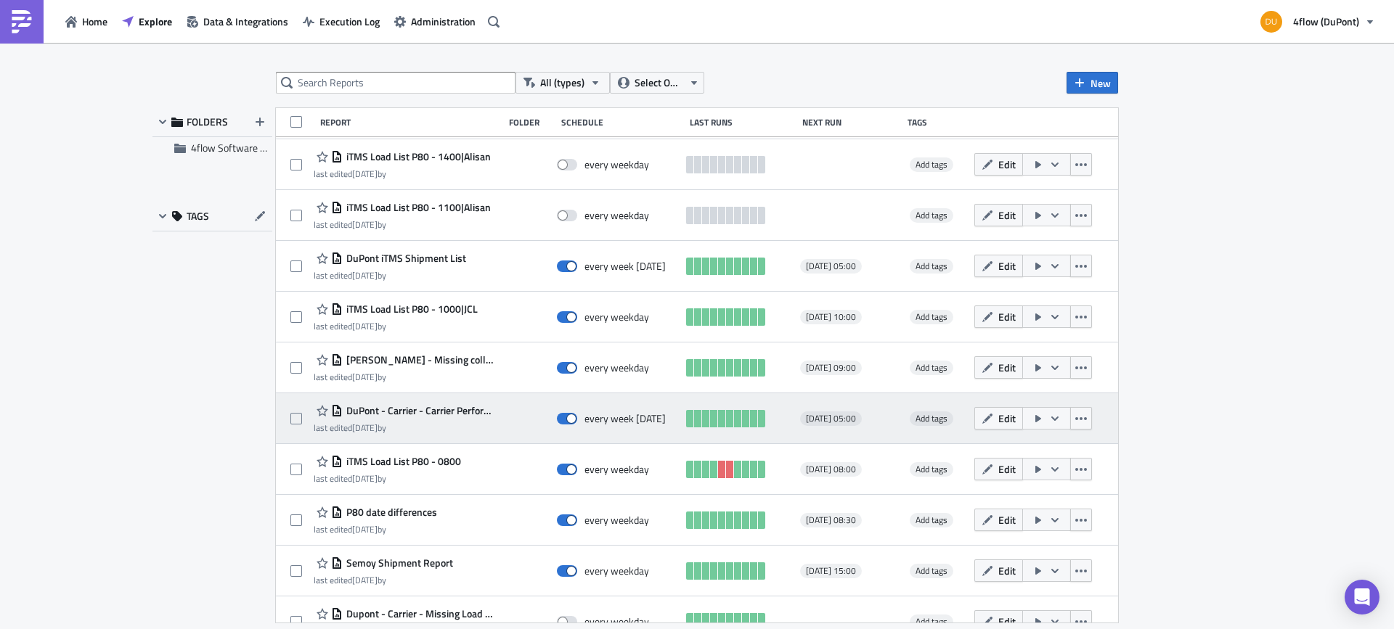
scroll to position [1293, 0]
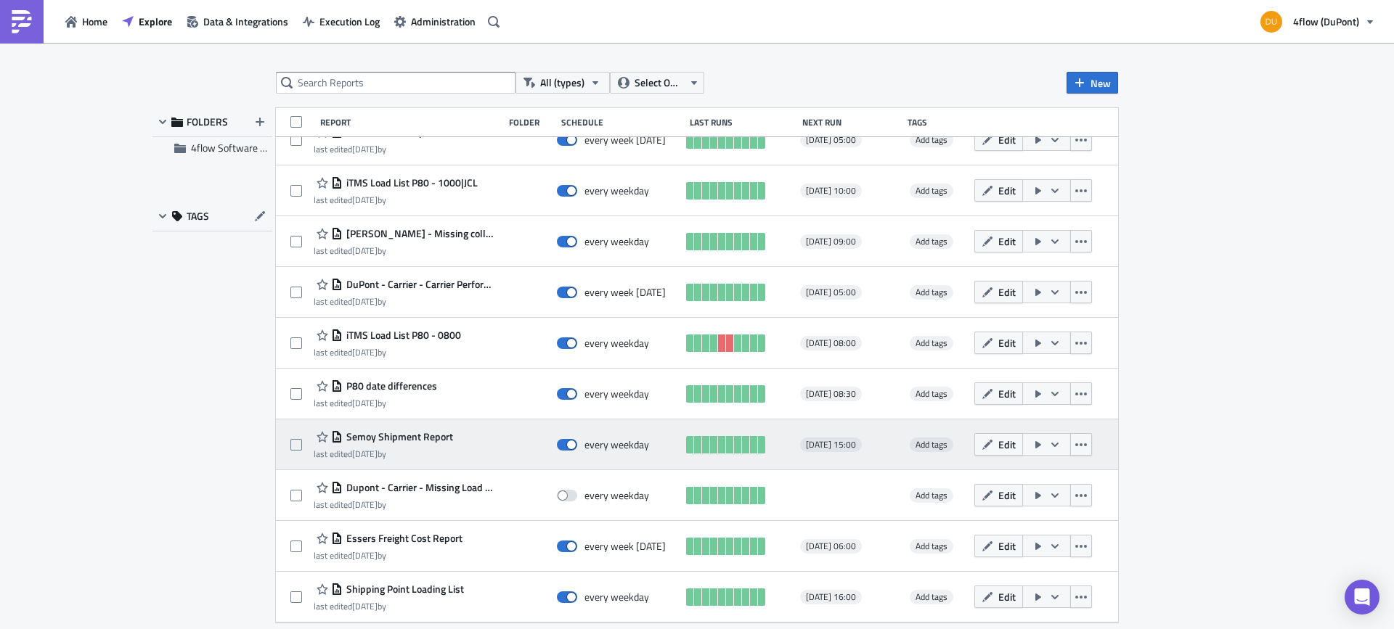
click at [433, 436] on span "Semoy Shipment Report" at bounding box center [398, 436] width 110 height 13
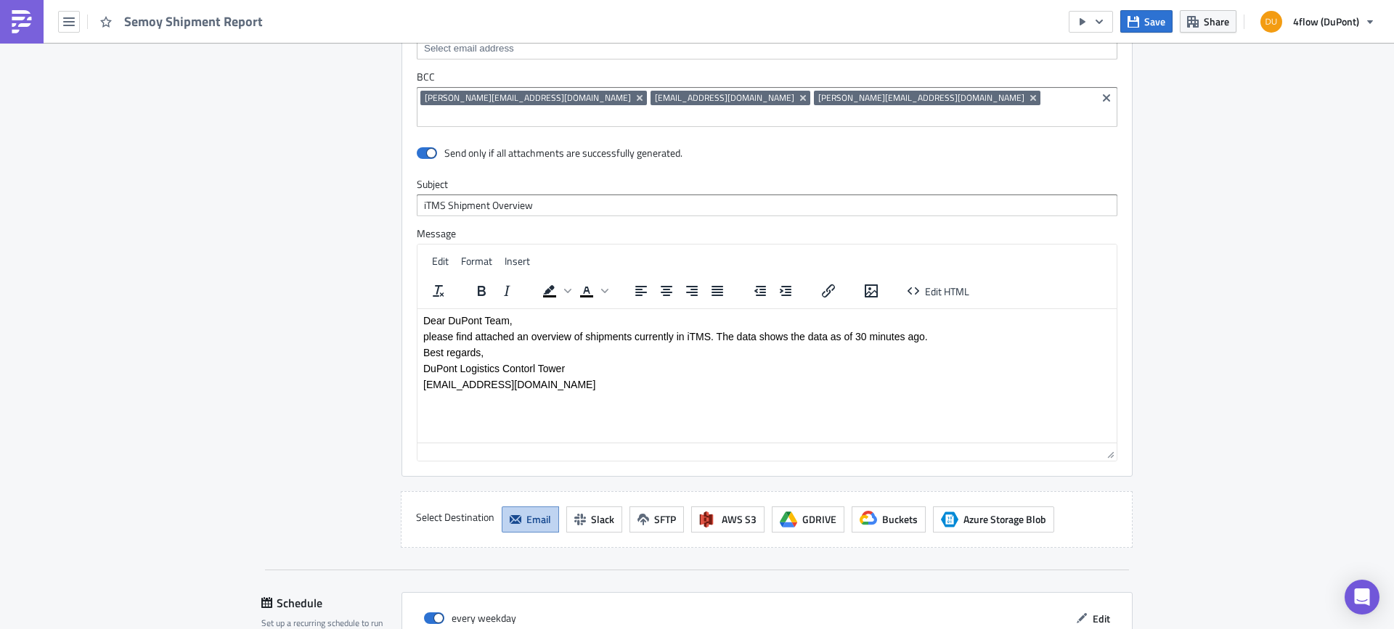
scroll to position [1524, 0]
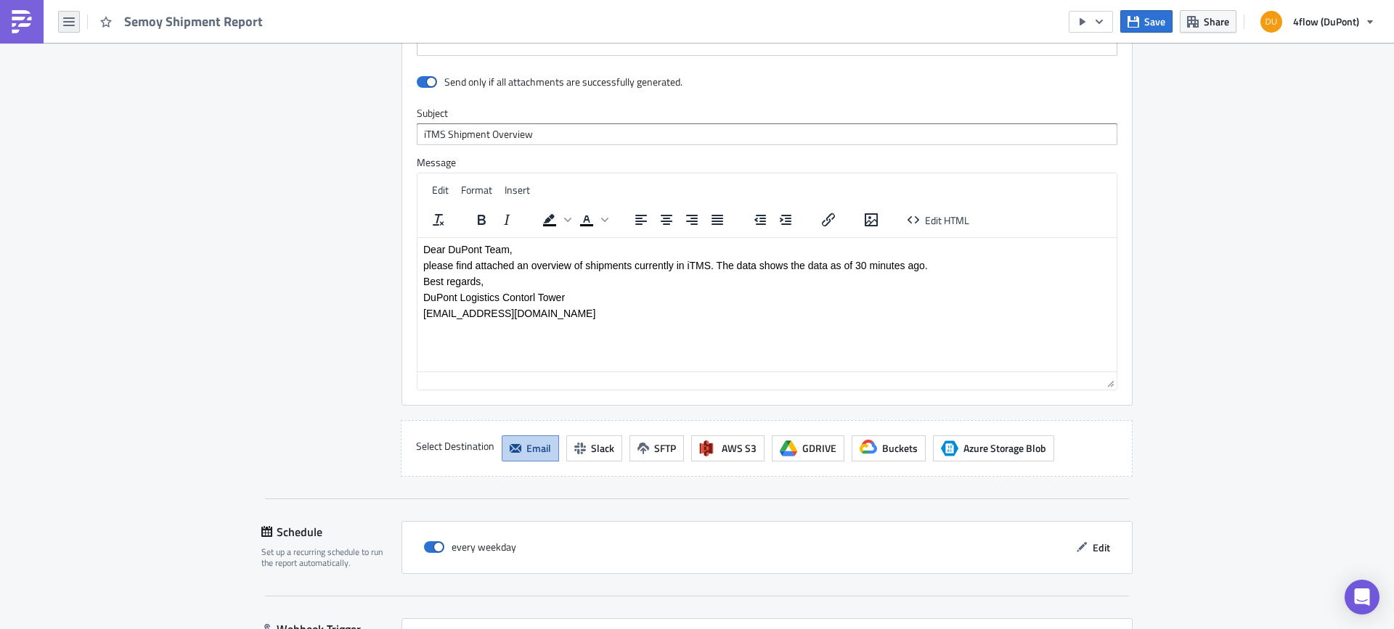
click at [75, 30] on button "button" at bounding box center [69, 22] width 22 height 22
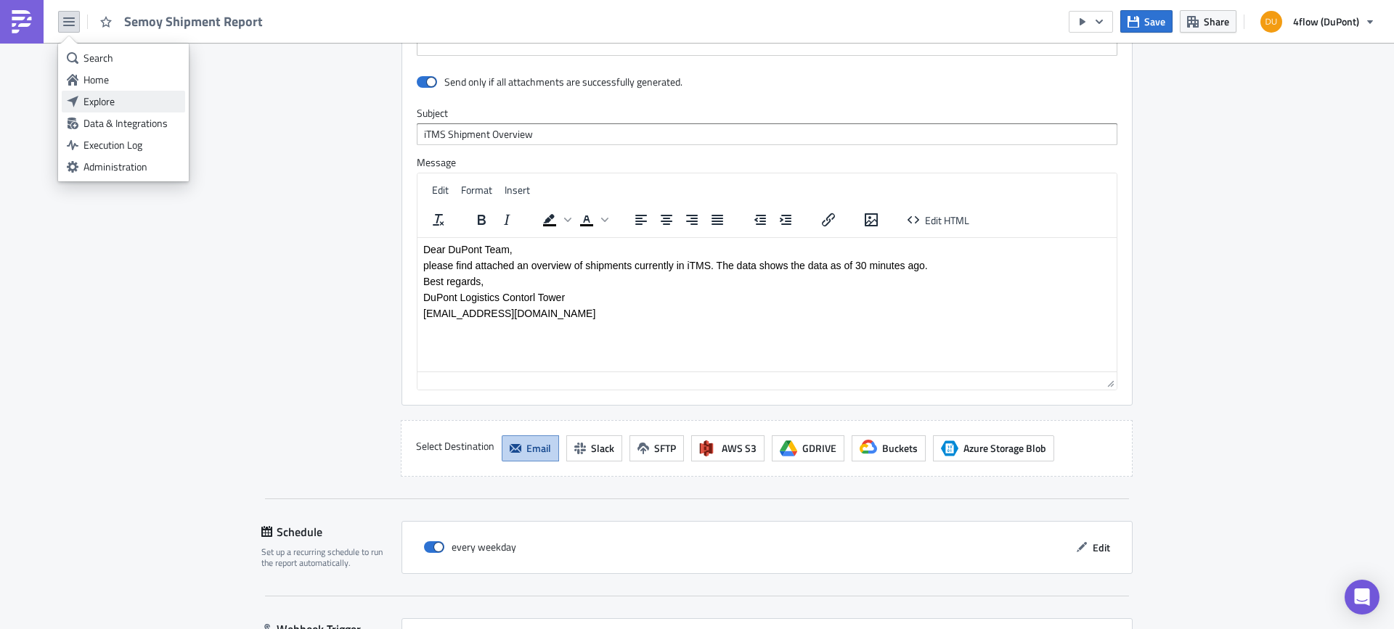
click at [107, 105] on div "Explore" at bounding box center [131, 101] width 97 height 15
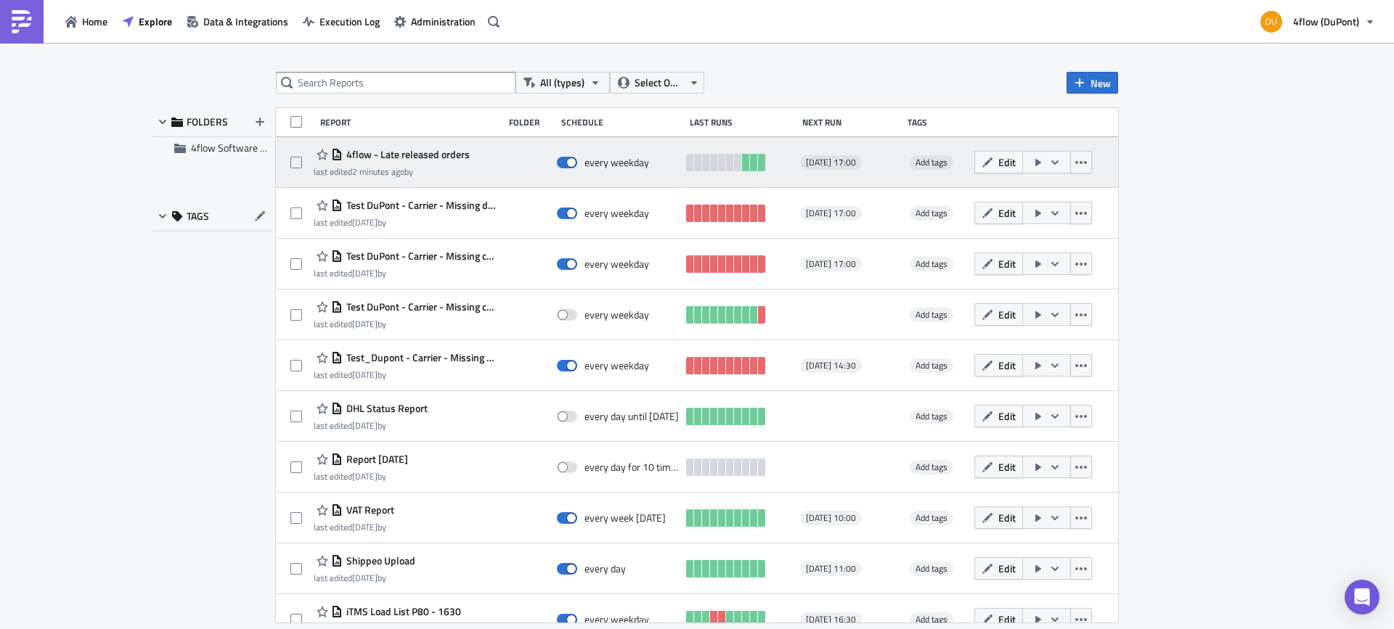
click at [417, 150] on span "4flow - Late released orders" at bounding box center [406, 154] width 127 height 13
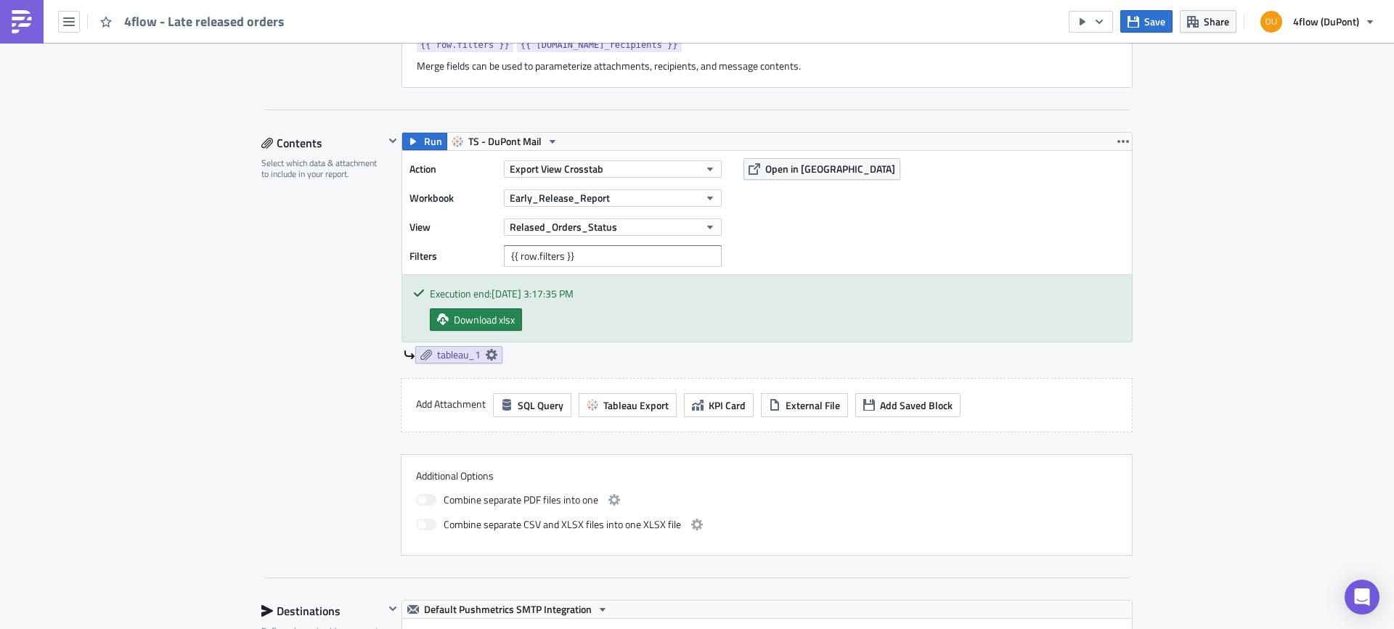
scroll to position [290, 0]
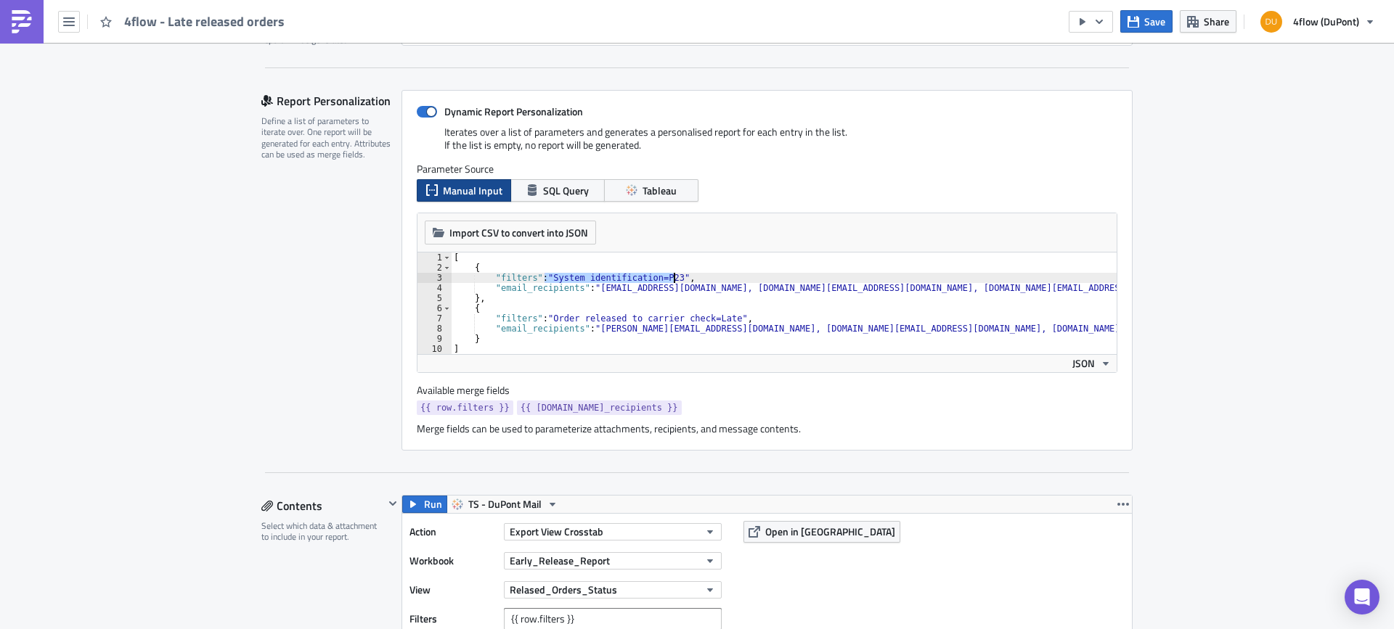
drag, startPoint x: 540, startPoint y: 279, endPoint x: 669, endPoint y: 282, distance: 129.2
click at [669, 282] on div "[ { "filters" : "System identification=P23" , "email_recipients" : "k.szogedi@4…" at bounding box center [784, 314] width 666 height 122
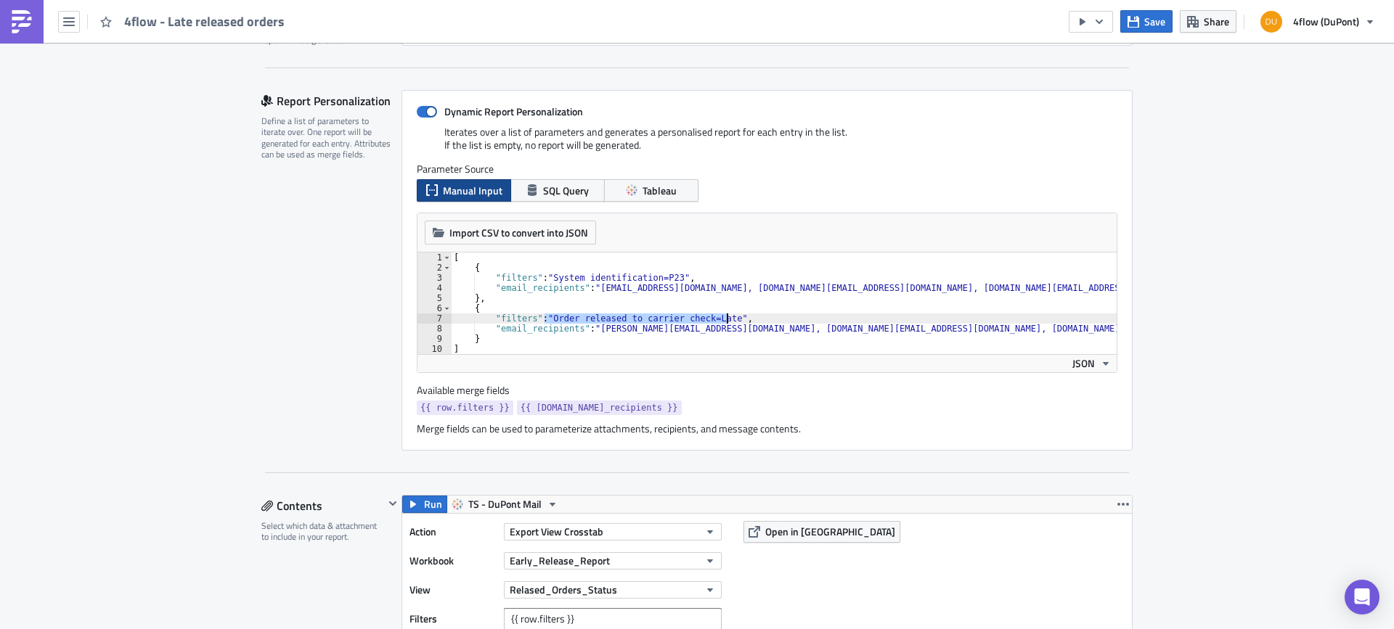
drag, startPoint x: 542, startPoint y: 318, endPoint x: 722, endPoint y: 319, distance: 180.8
click at [722, 319] on div "[ { "filters" : "System identification=P23" , "email_recipients" : "k.szogedi@4…" at bounding box center [784, 314] width 666 height 122
paste textarea "System identification=P23"
click at [663, 321] on div "[ { "filters" : "System identification=P23" , "email_recipients" : "k.szogedi@4…" at bounding box center [784, 314] width 666 height 122
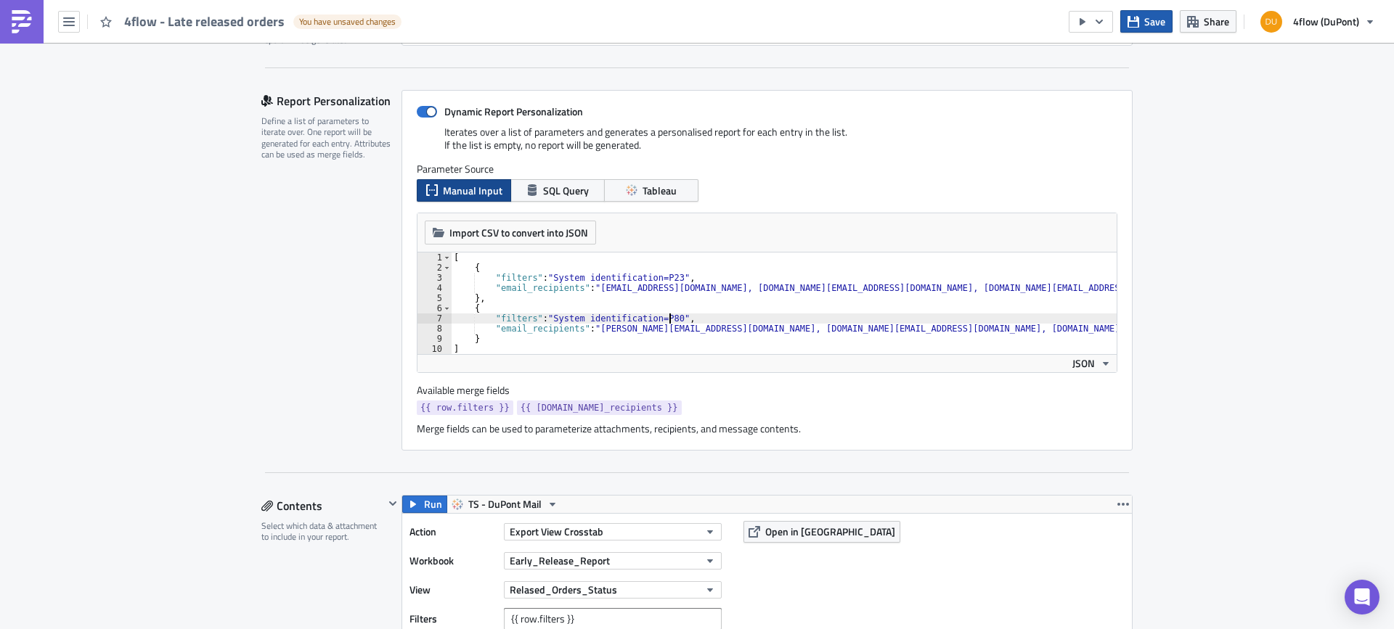
type textarea ""filters": "System identification=P80","
click at [1146, 26] on span "Save" at bounding box center [1154, 21] width 21 height 15
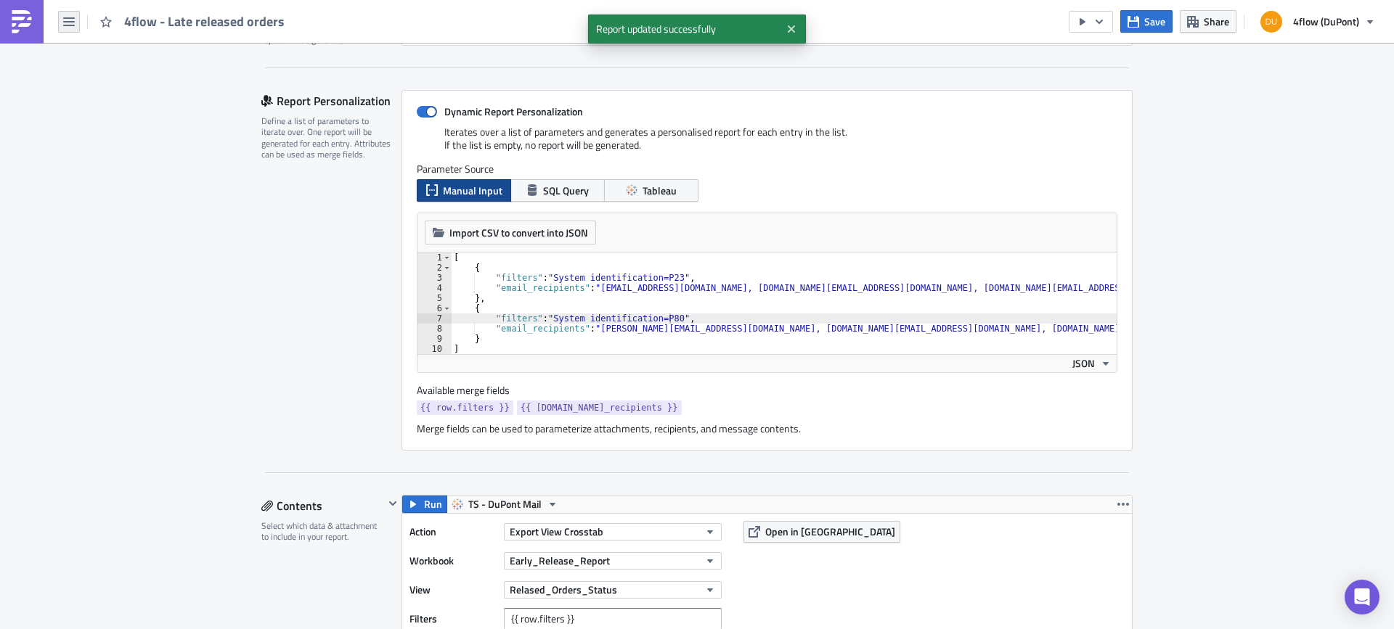
click at [70, 20] on icon "button" at bounding box center [69, 22] width 12 height 12
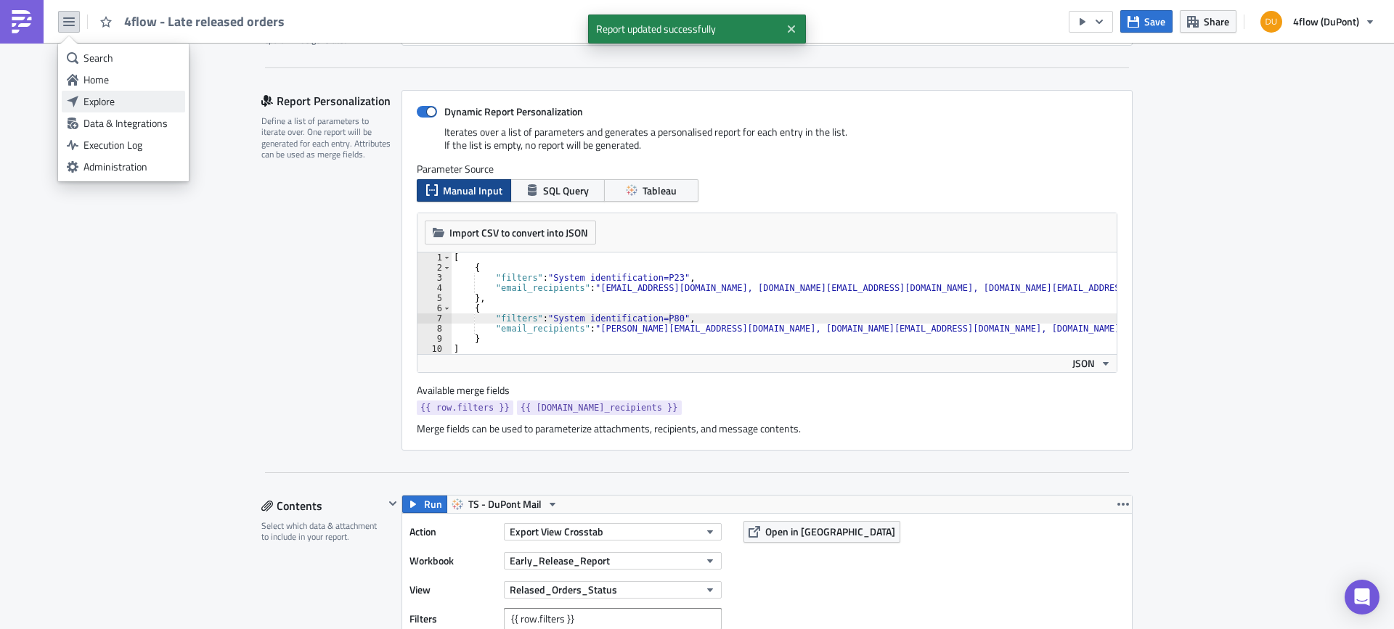
click at [118, 98] on div "Explore" at bounding box center [131, 101] width 97 height 15
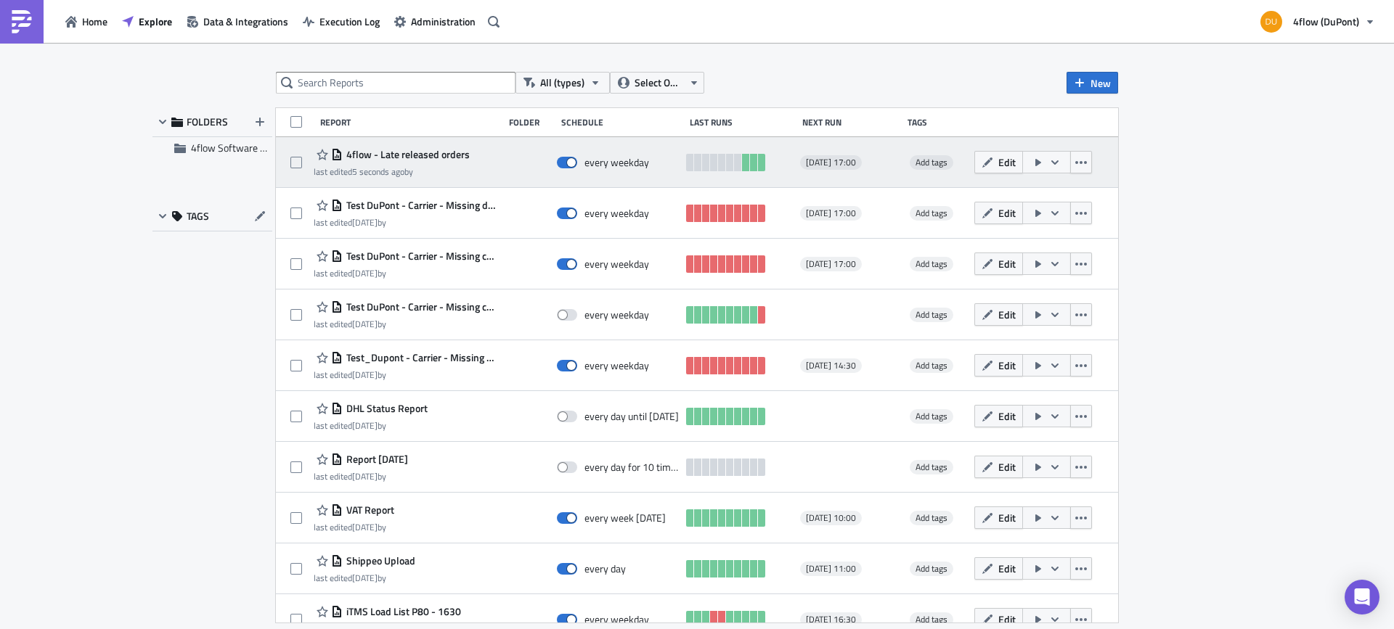
click at [428, 155] on span "4flow - Late released orders" at bounding box center [406, 154] width 127 height 13
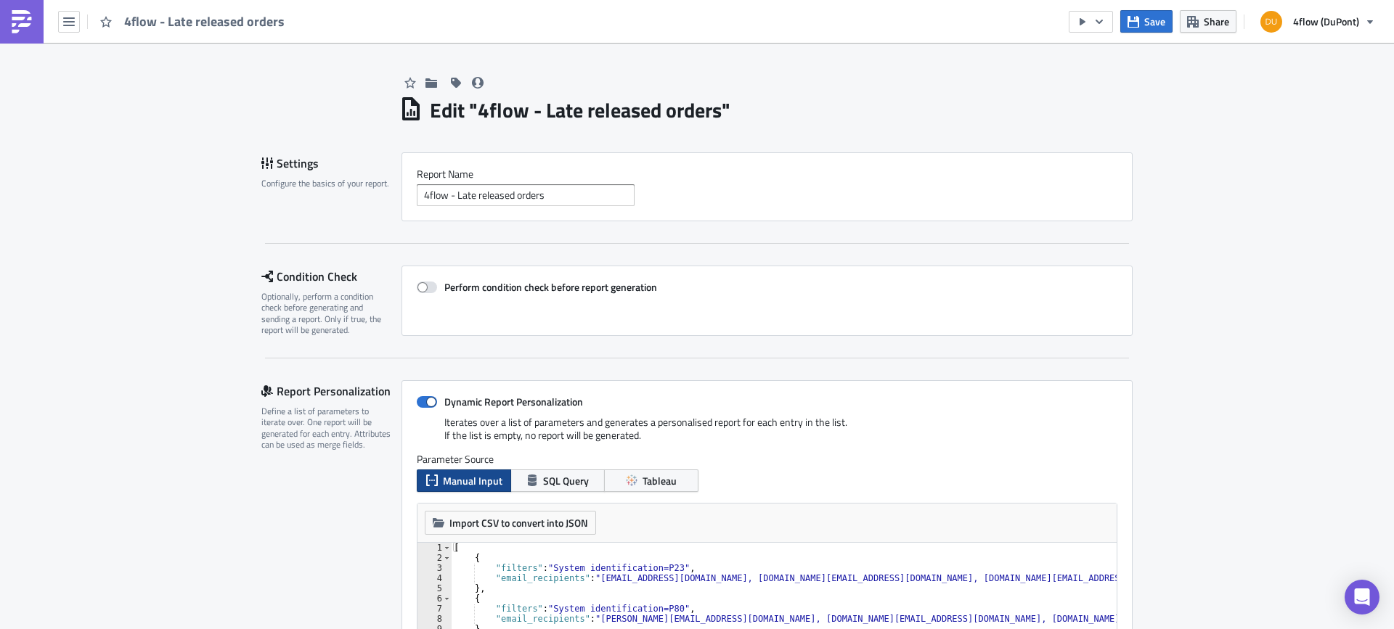
scroll to position [436, 0]
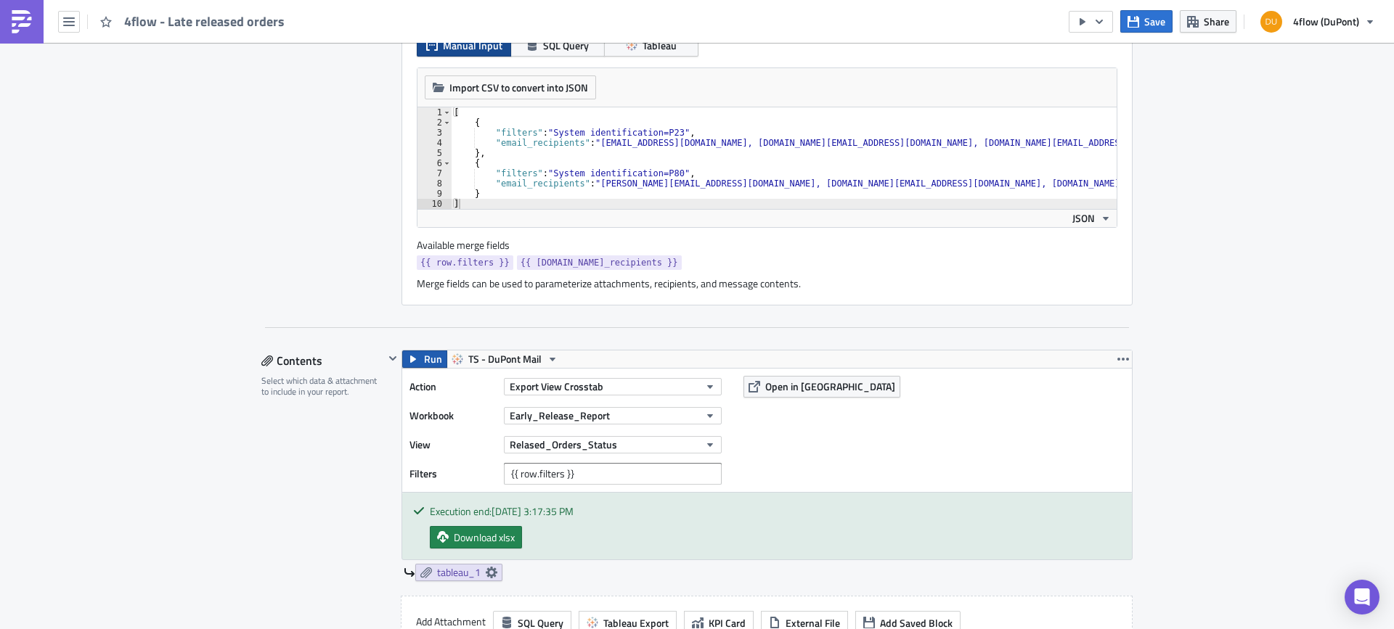
click at [412, 352] on button "Run" at bounding box center [424, 359] width 45 height 17
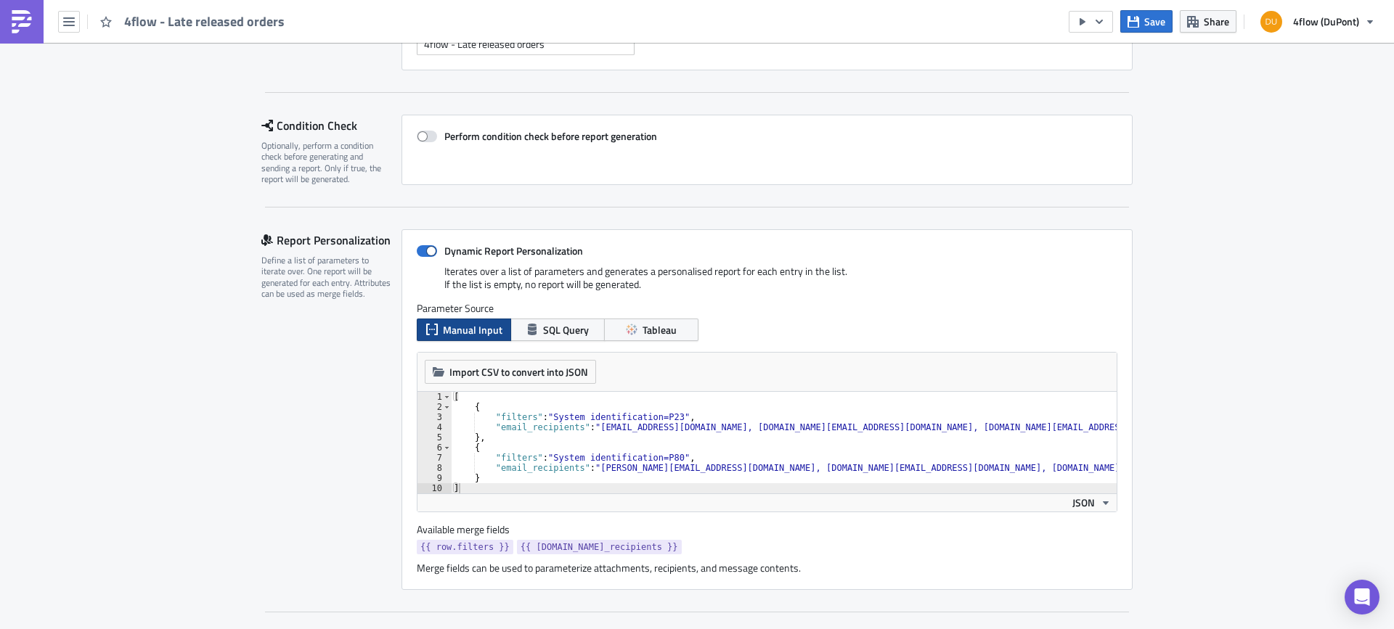
scroll to position [0, 0]
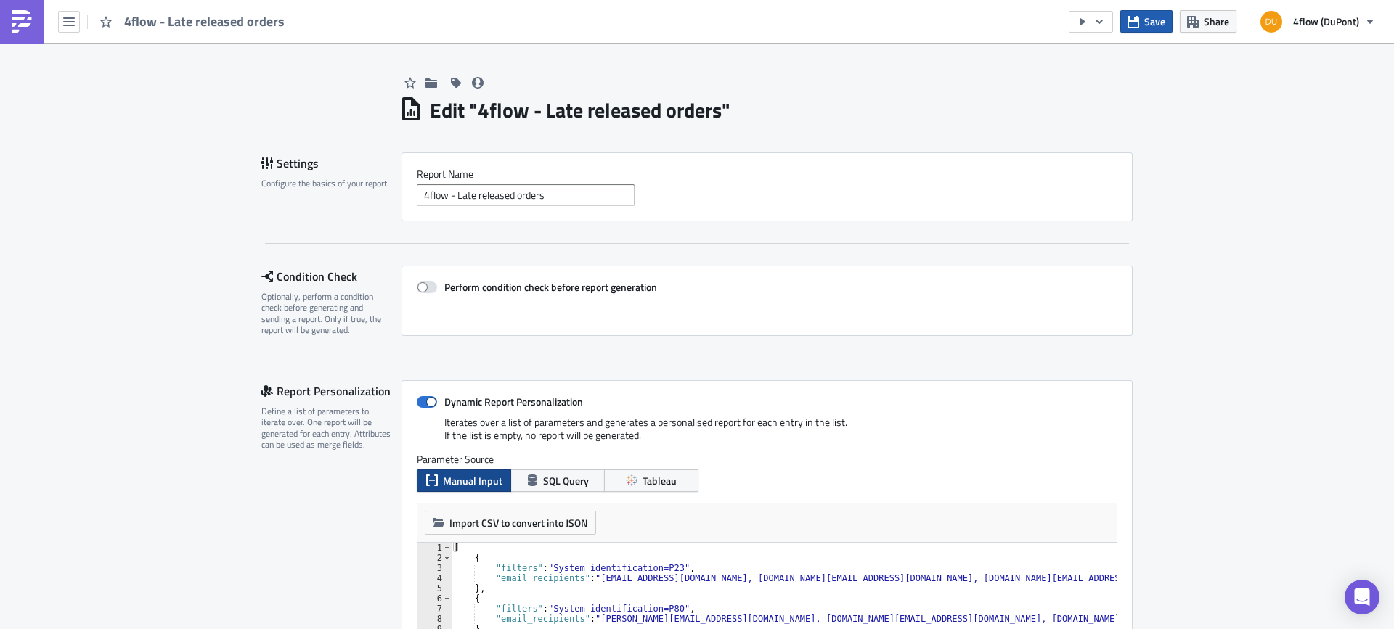
click at [1143, 30] on button "Save" at bounding box center [1146, 21] width 52 height 23
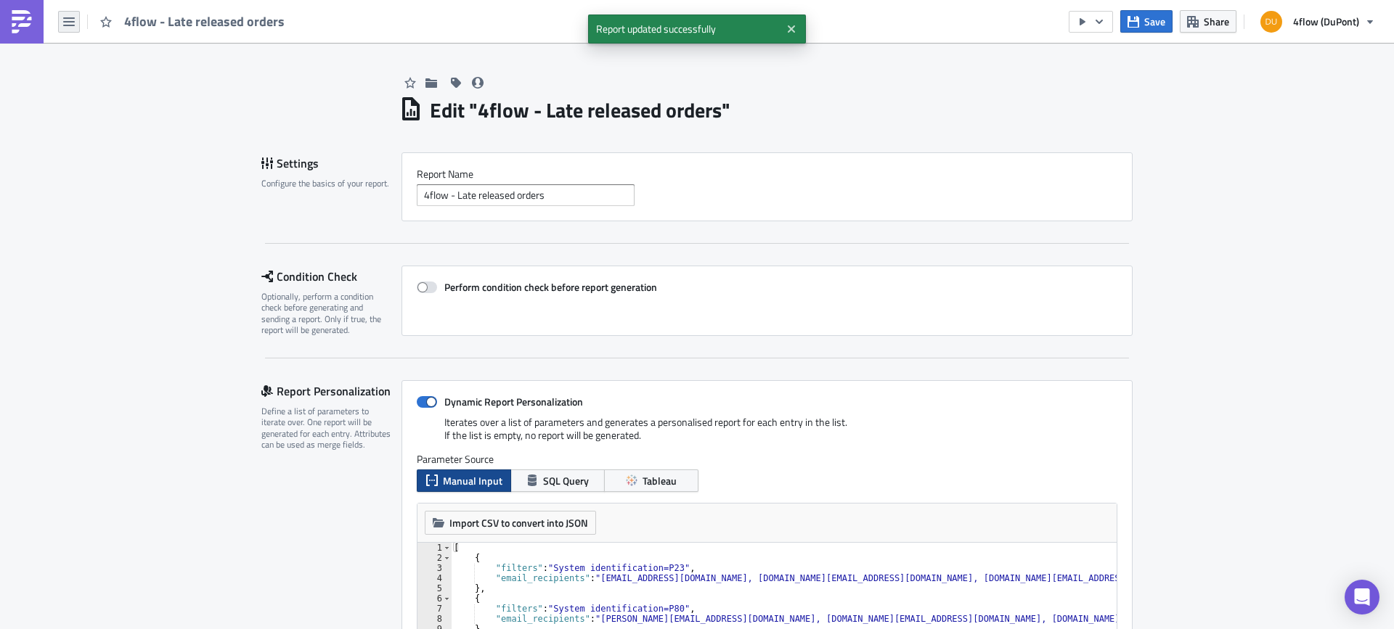
click at [75, 20] on button "button" at bounding box center [69, 22] width 22 height 22
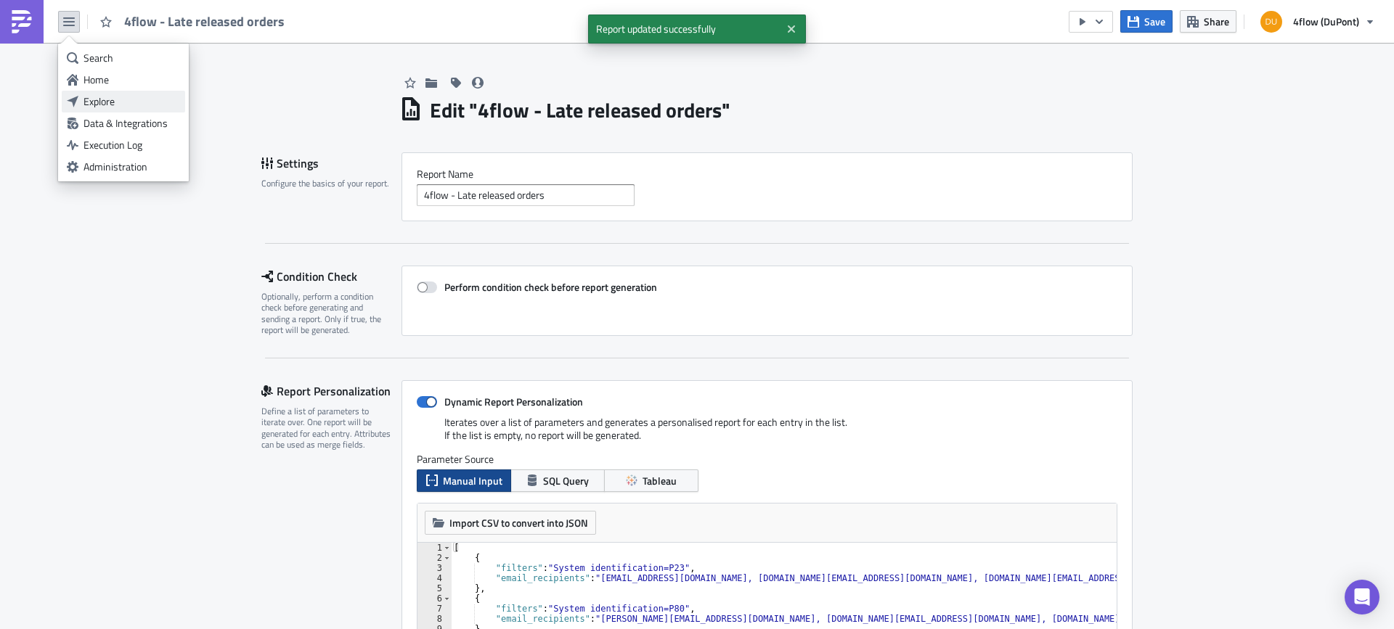
click at [113, 101] on div "Explore" at bounding box center [131, 101] width 97 height 15
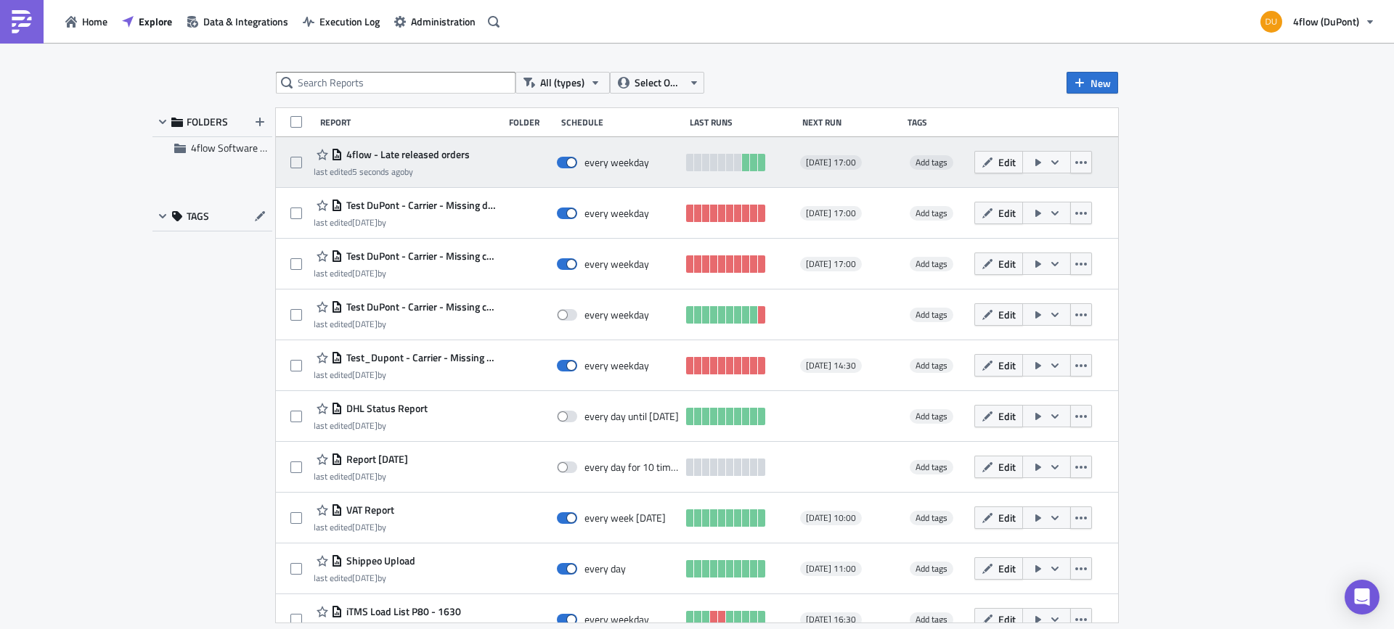
click at [1049, 163] on icon "button" at bounding box center [1055, 163] width 12 height 12
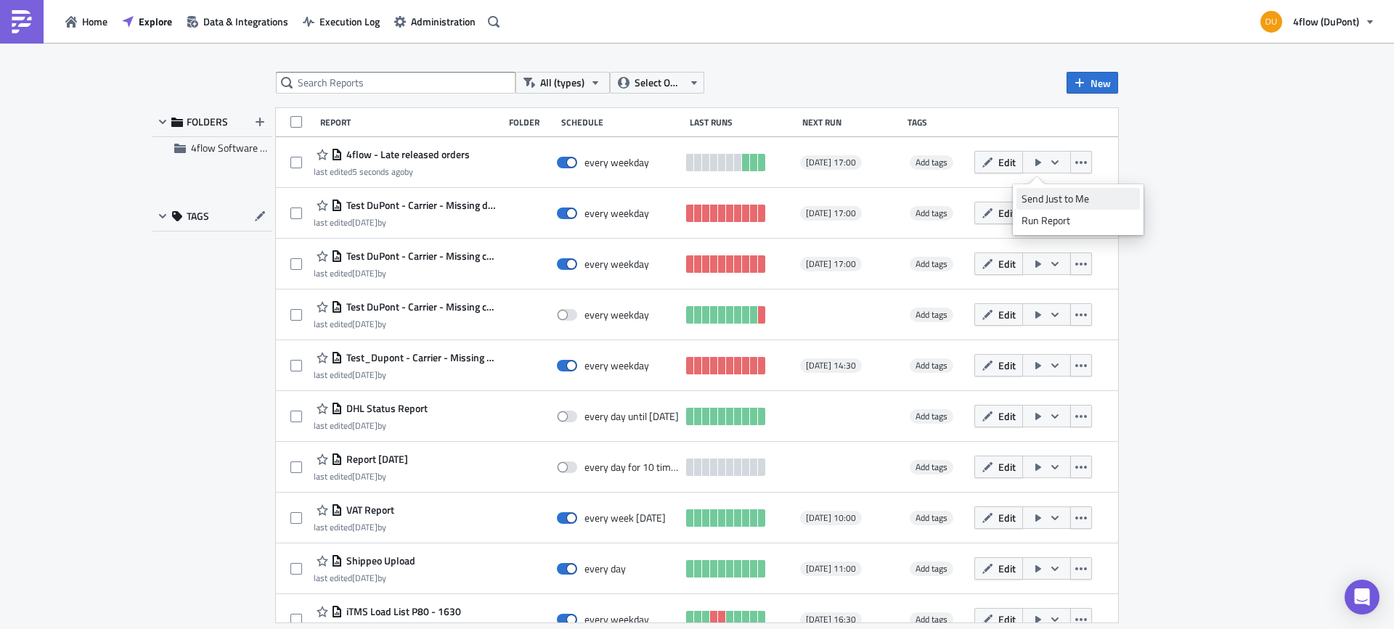
click at [1046, 197] on div "Send Just to Me" at bounding box center [1077, 199] width 113 height 15
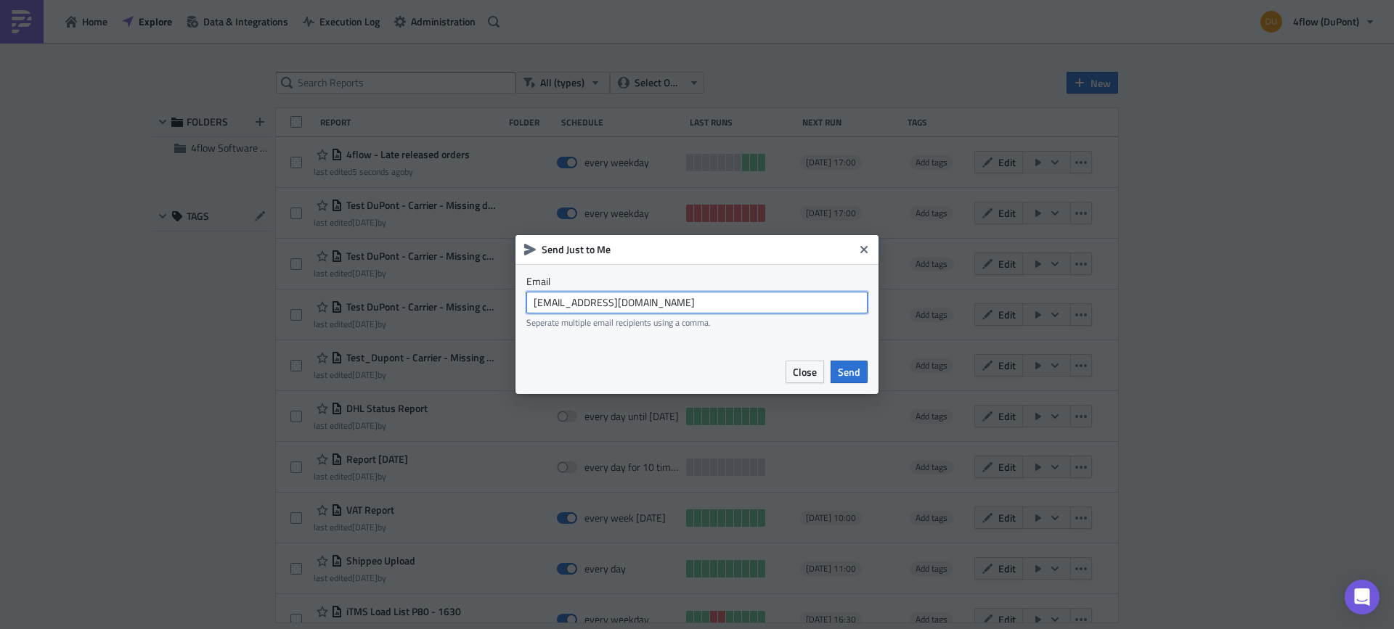
click at [561, 309] on input "[EMAIL_ADDRESS][DOMAIN_NAME]" at bounding box center [696, 303] width 341 height 22
type input "[PERSON_NAME][EMAIL_ADDRESS][DOMAIN_NAME]"
click at [844, 370] on span "Send" at bounding box center [849, 371] width 23 height 15
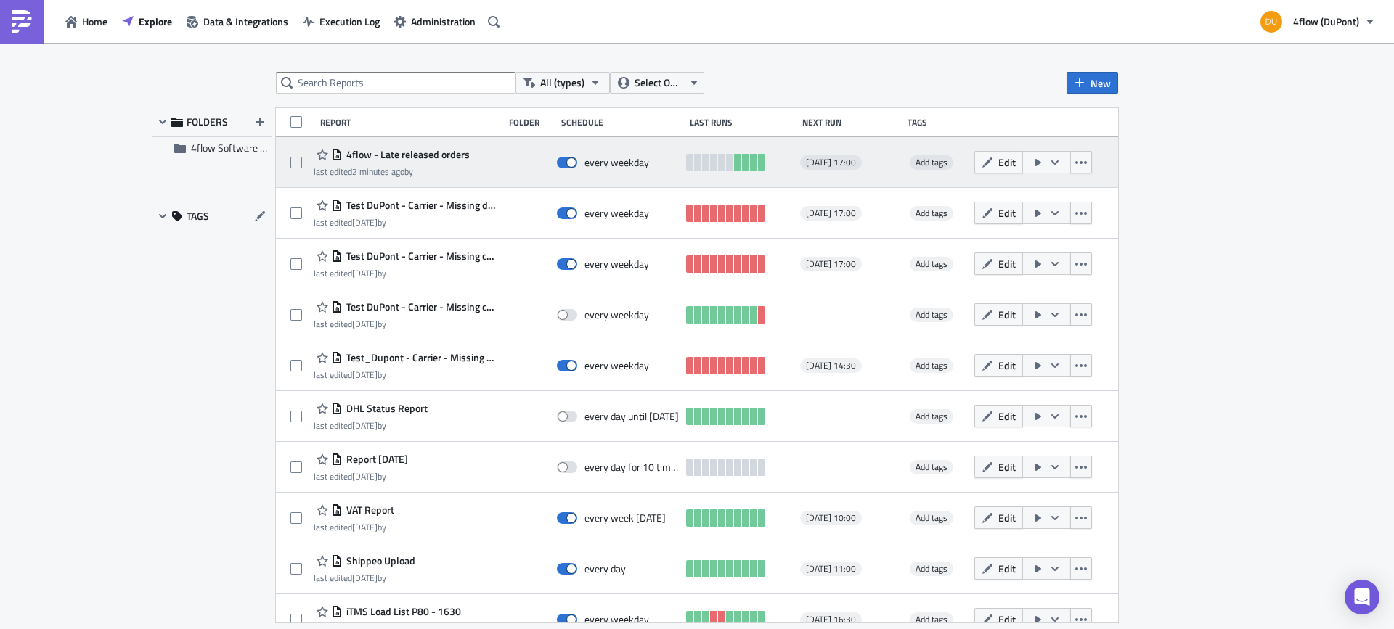
click at [1032, 162] on icon "button" at bounding box center [1038, 163] width 12 height 12
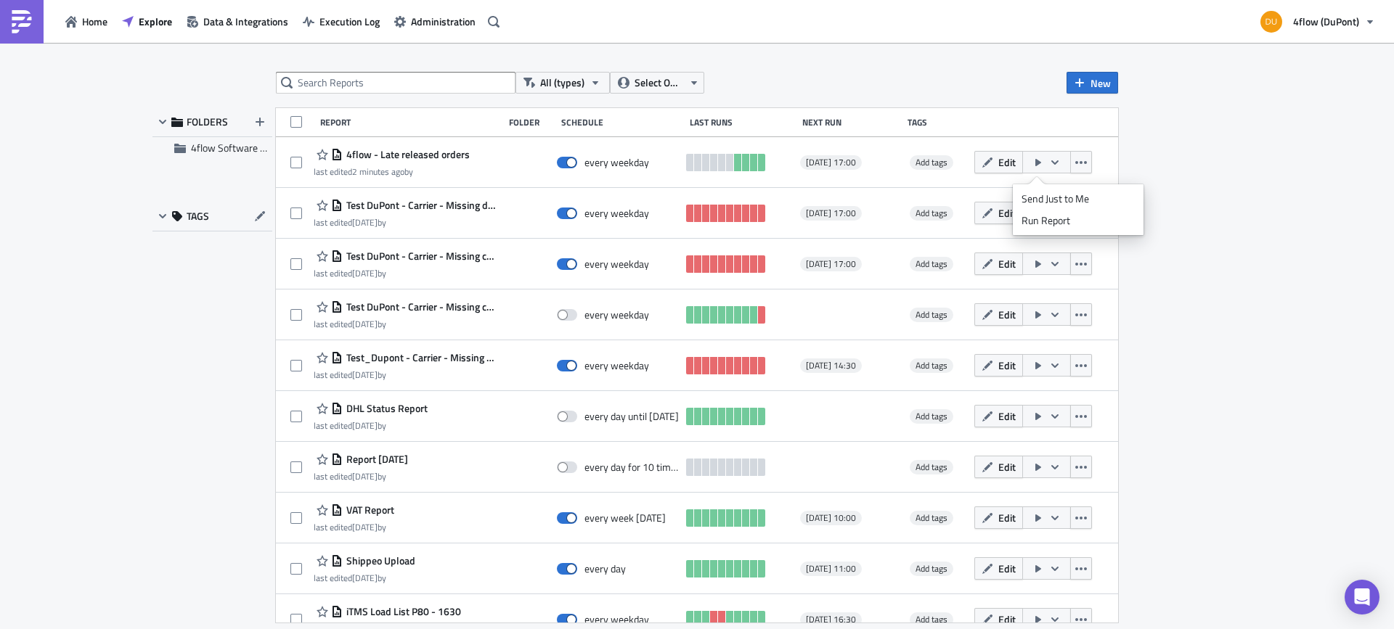
click at [1244, 228] on div "All (types) Select Owner New FOLDERS 4flow Software KAM TAGS Report Folder Sche…" at bounding box center [697, 337] width 1394 height 589
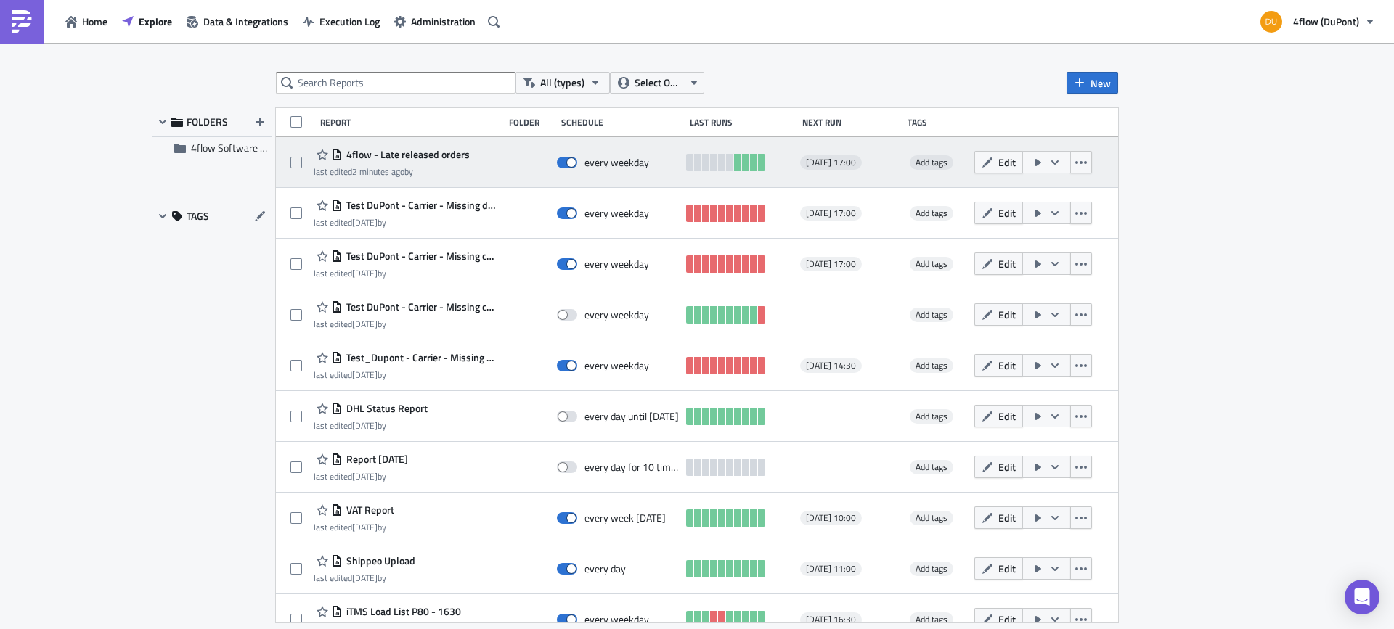
click at [1032, 165] on icon "button" at bounding box center [1038, 163] width 12 height 12
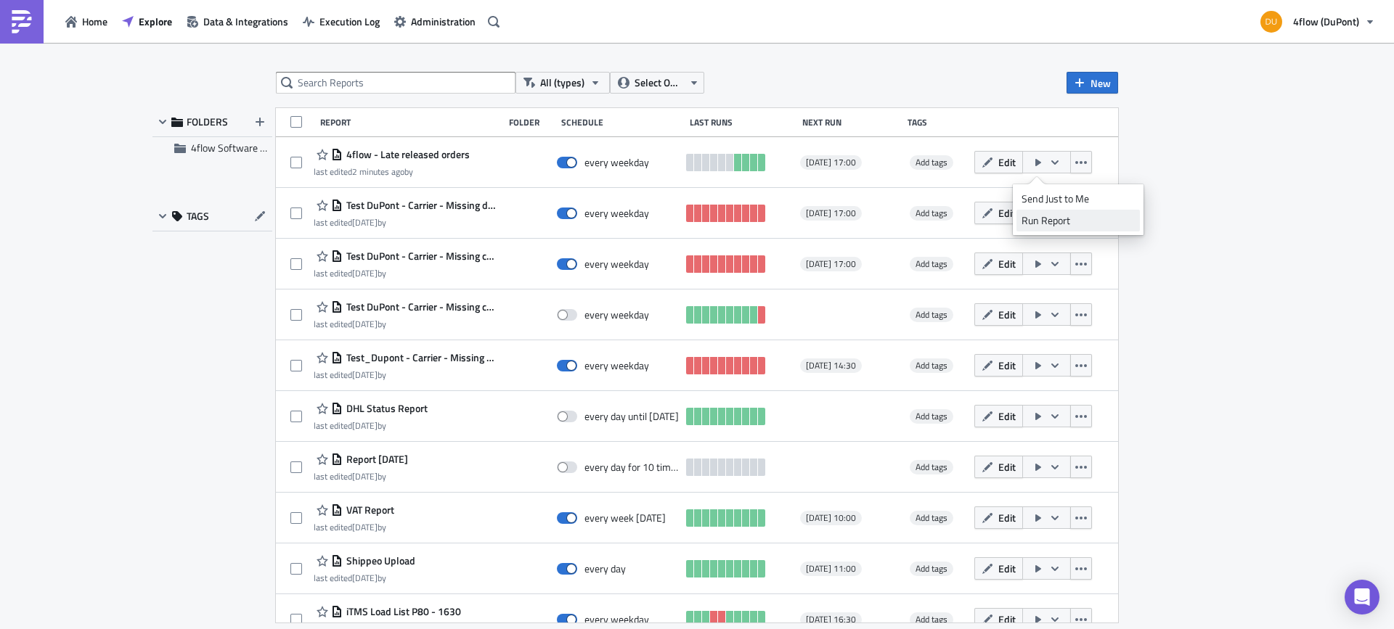
click at [1044, 226] on div "Run Report" at bounding box center [1077, 220] width 113 height 15
